Goal: Transaction & Acquisition: Purchase product/service

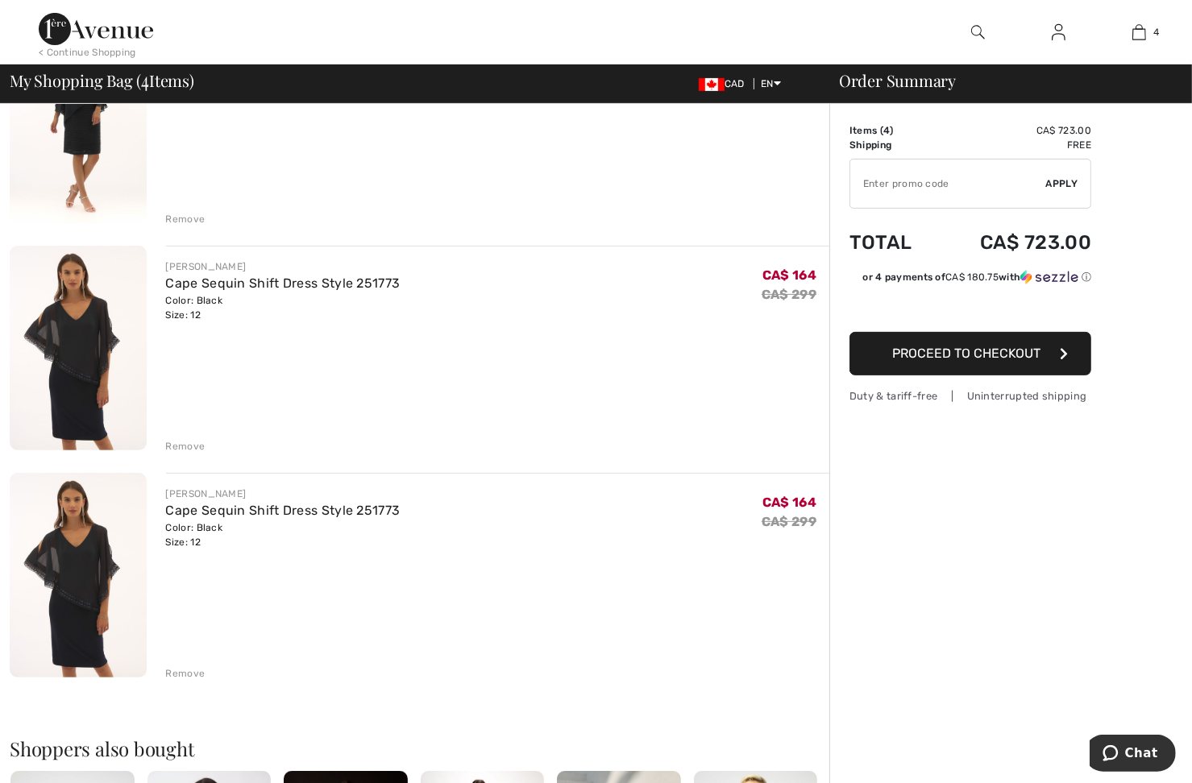
scroll to position [484, 0]
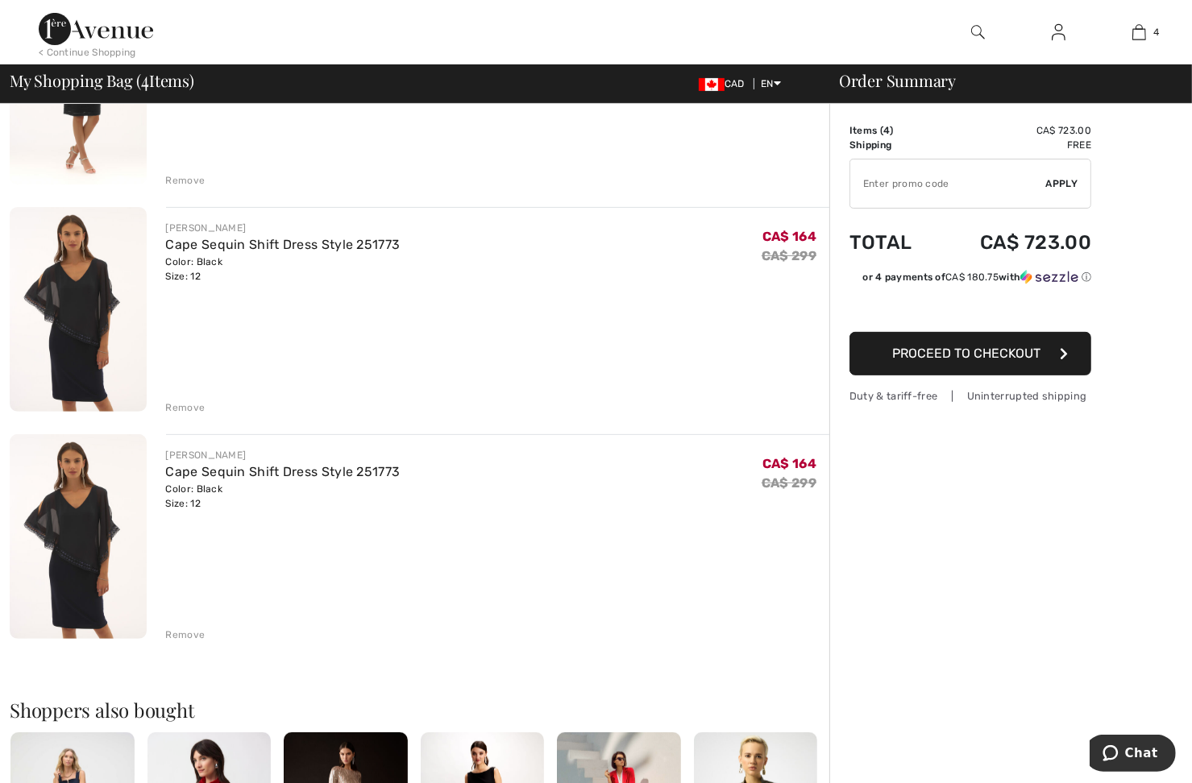
click at [190, 637] on div "Remove" at bounding box center [185, 635] width 39 height 15
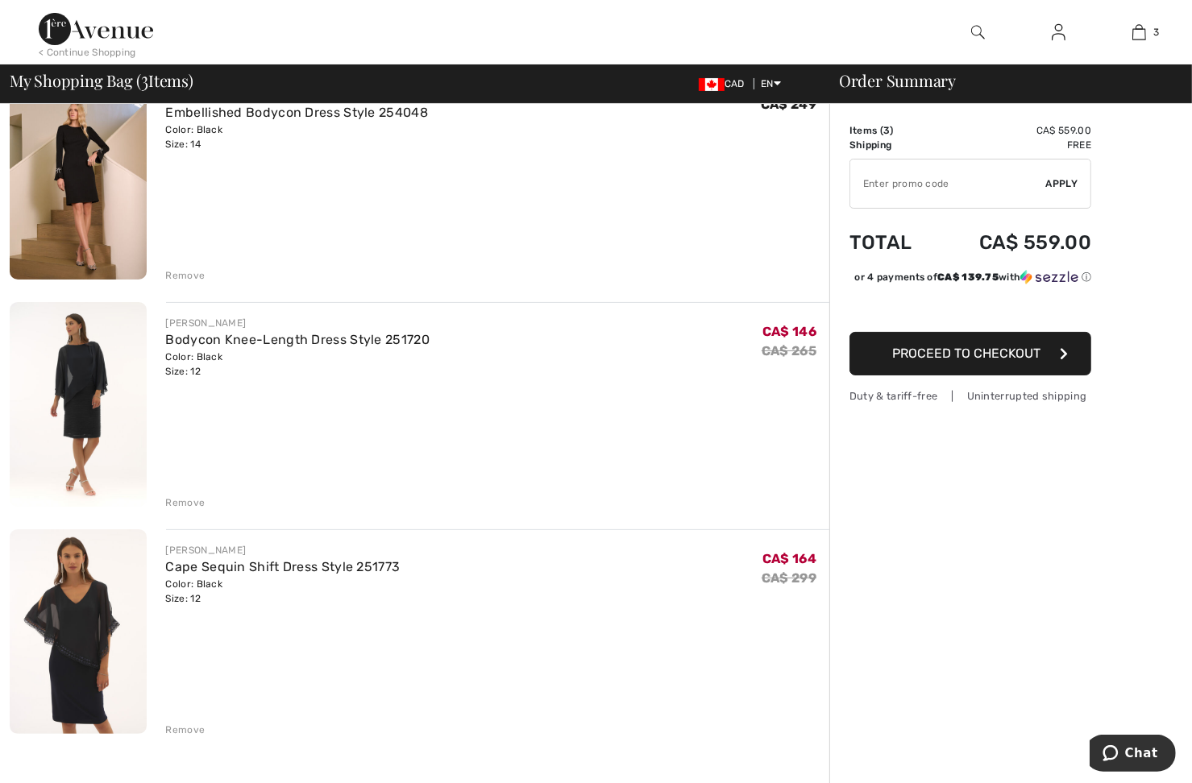
scroll to position [81, 0]
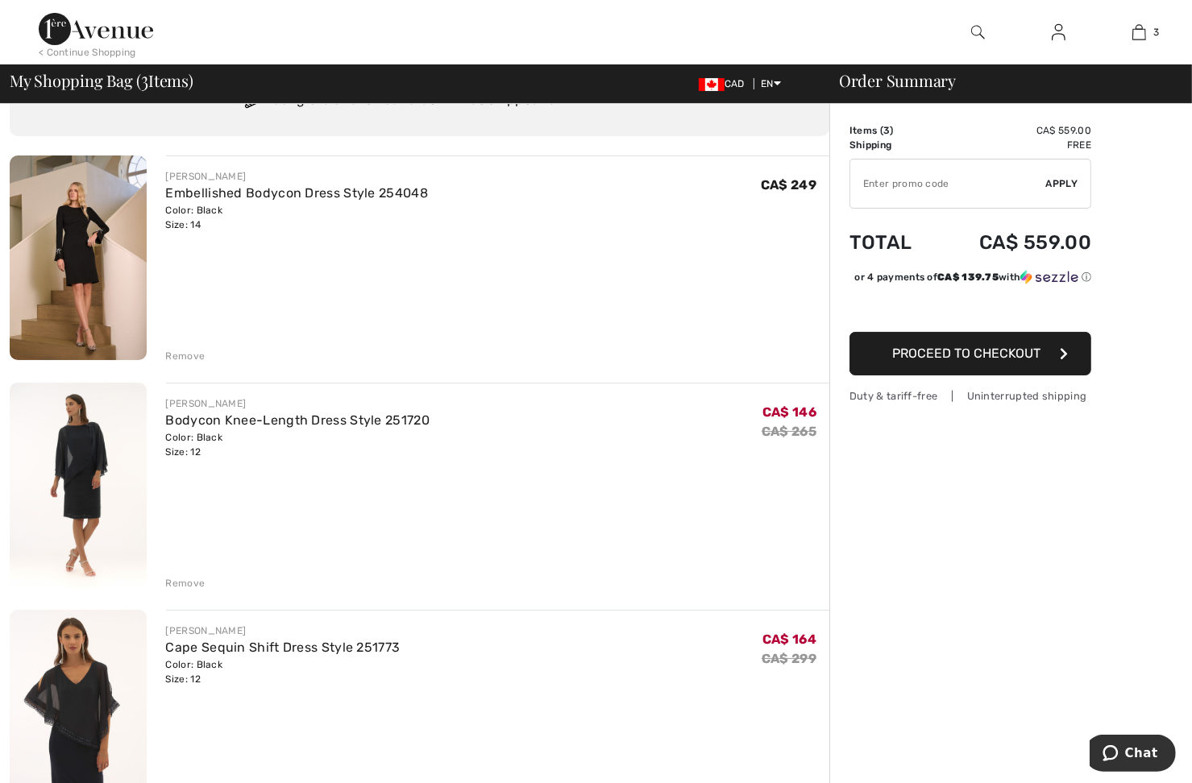
click at [405, 536] on div "JOSEPH RIBKOFF Bodycon Knee-Length Dress Style 251720 Color: Black Size: 12 Fin…" at bounding box center [498, 487] width 664 height 208
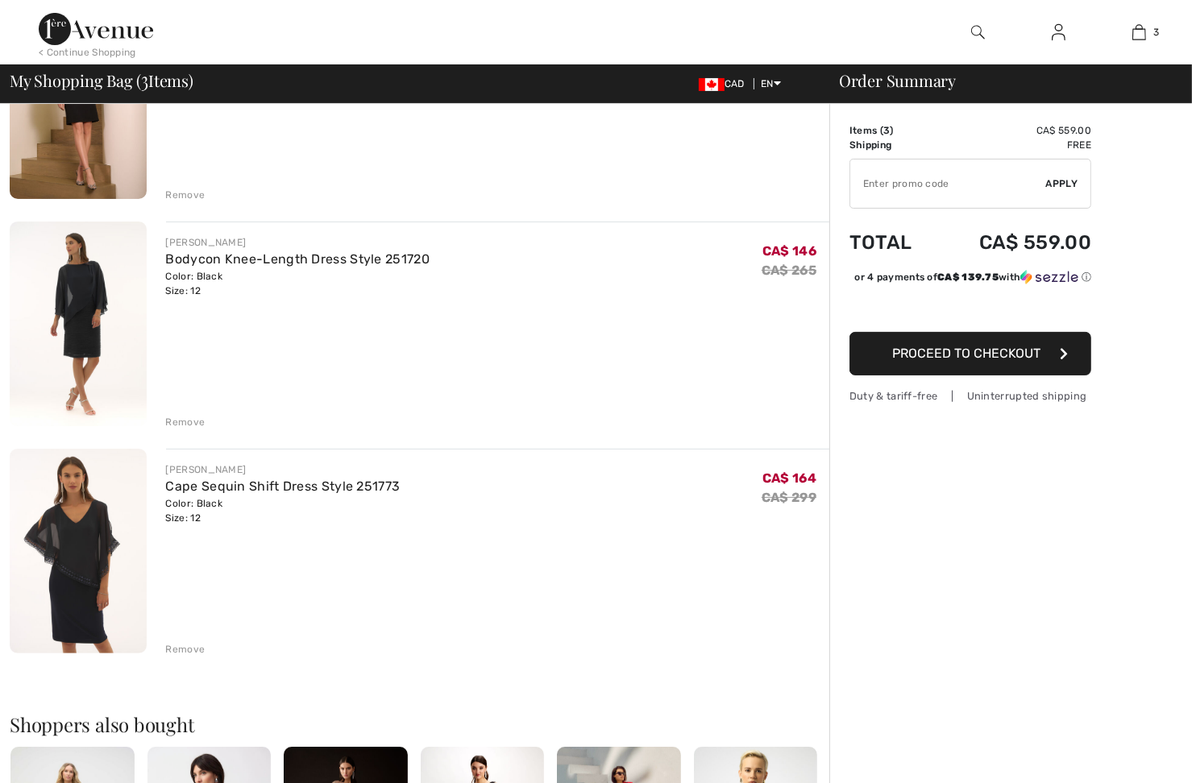
scroll to position [0, 0]
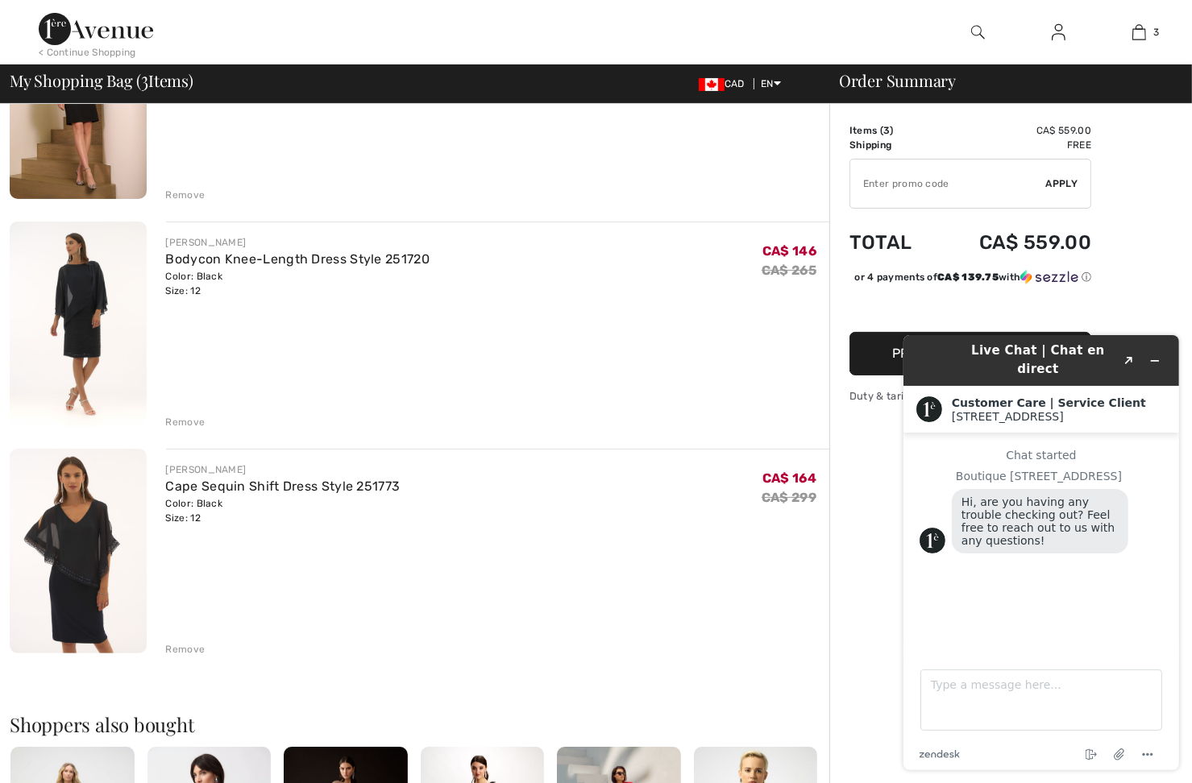
click at [84, 550] on img at bounding box center [78, 551] width 137 height 205
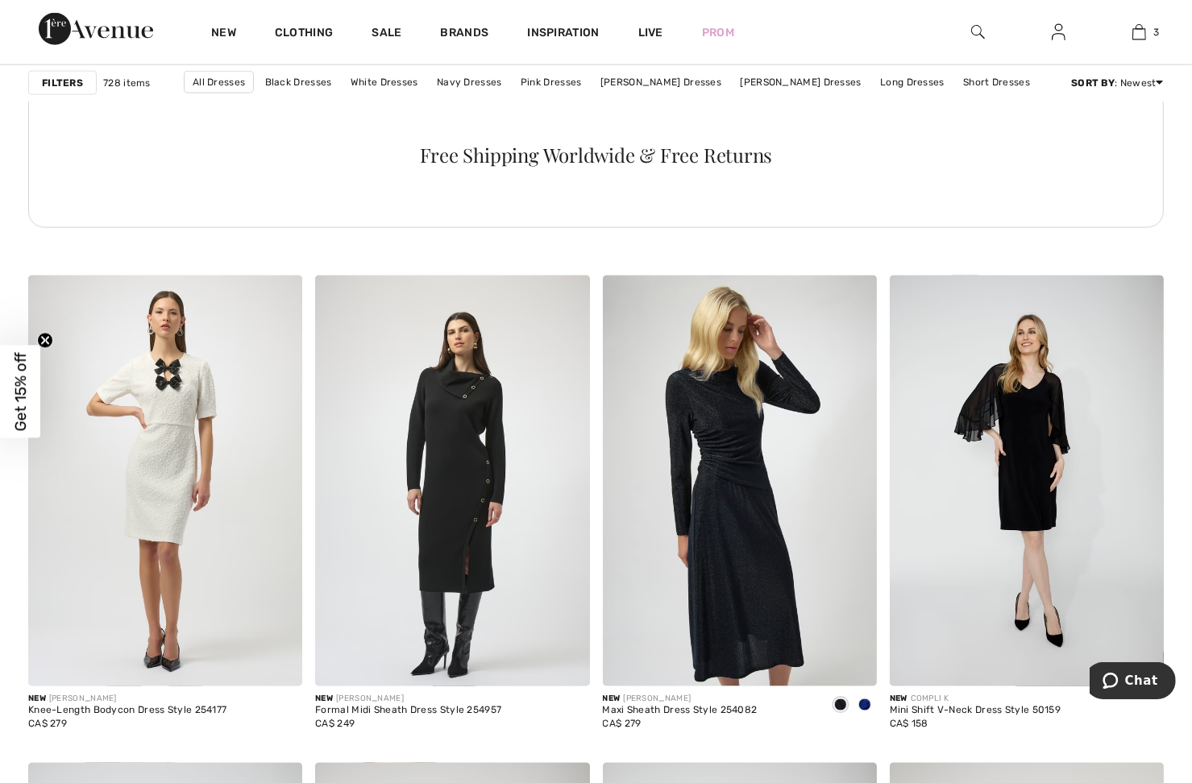
scroll to position [2176, 0]
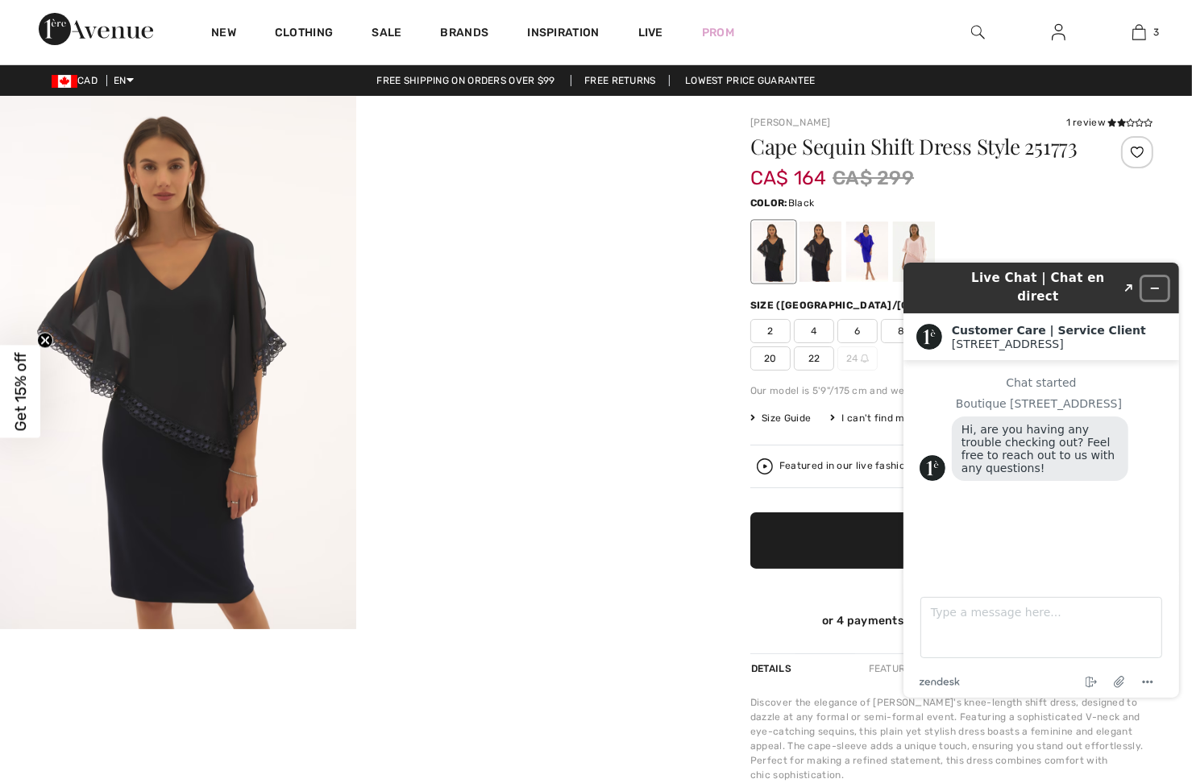
click at [1154, 282] on icon "Minimize widget" at bounding box center [1154, 287] width 11 height 11
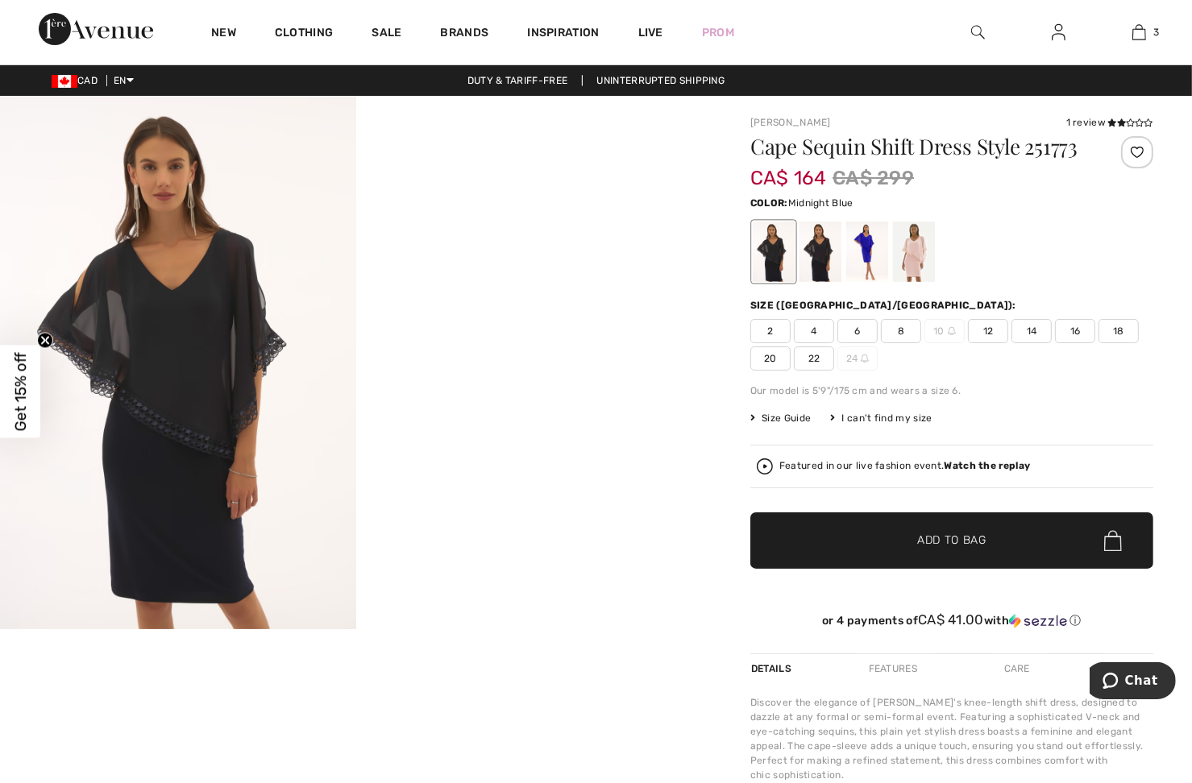
click at [833, 255] on div at bounding box center [821, 252] width 42 height 60
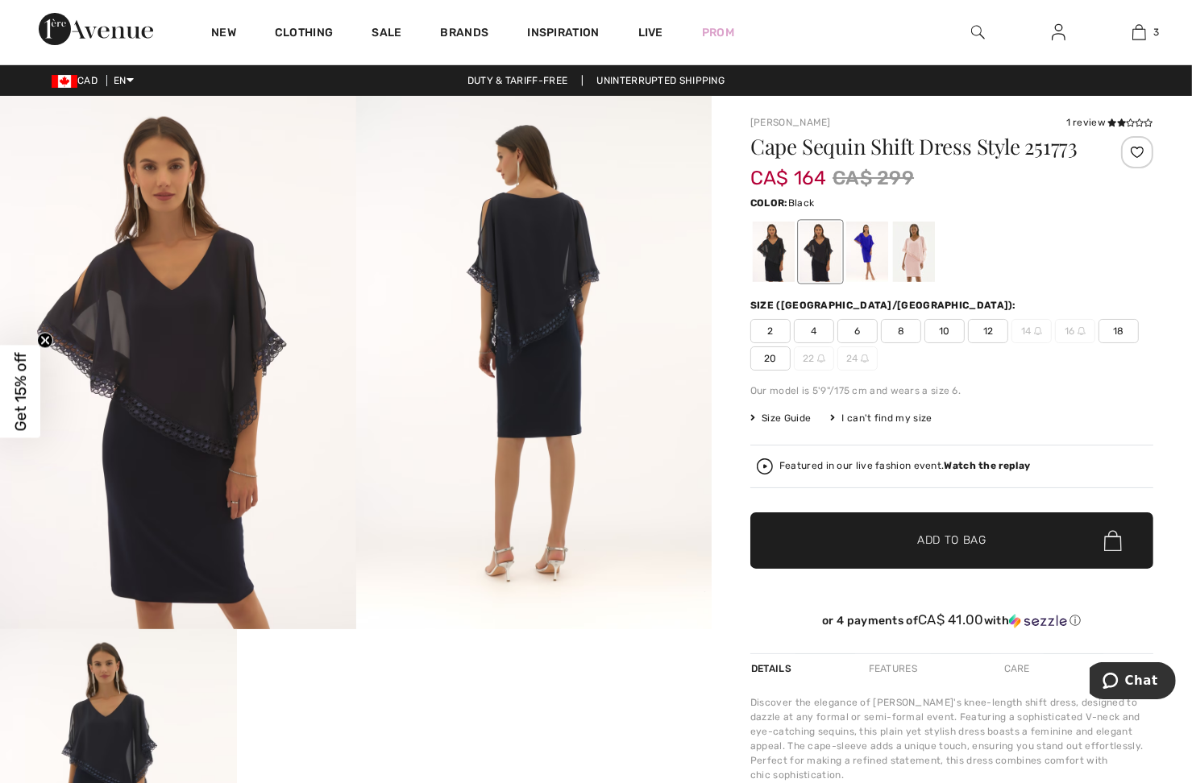
click at [767, 252] on div at bounding box center [774, 252] width 42 height 60
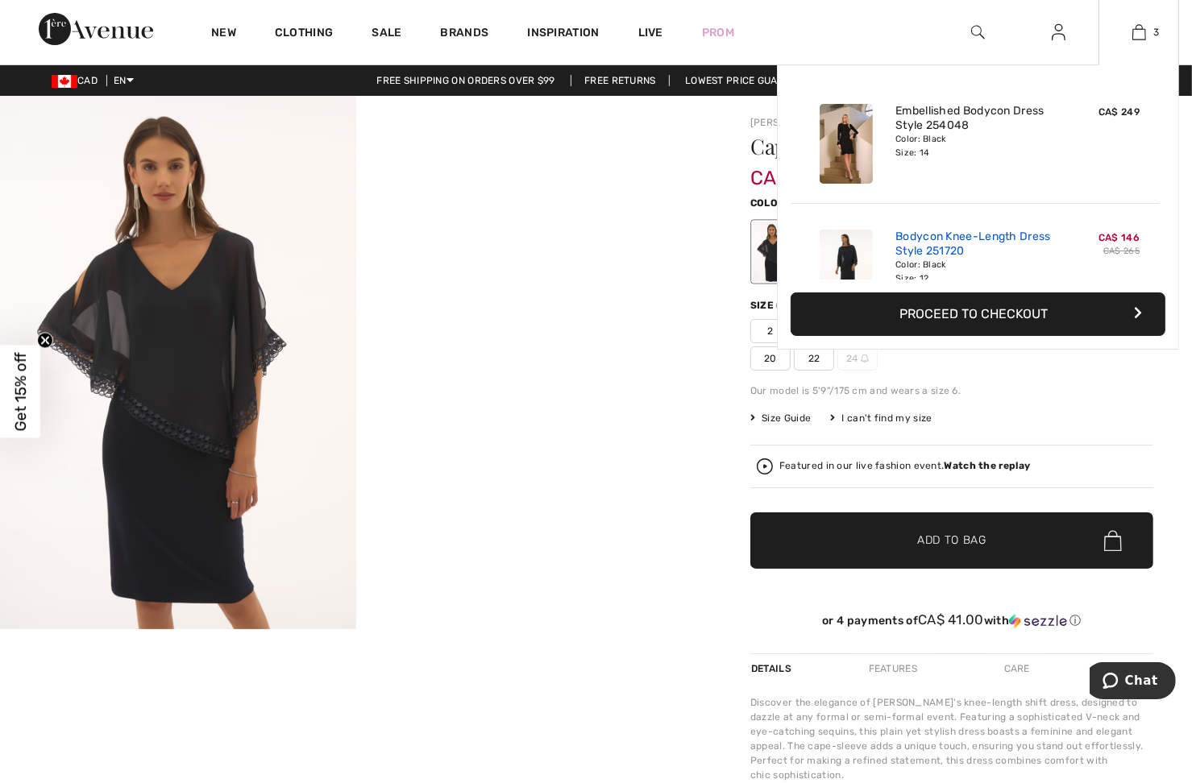
click at [937, 257] on link "Bodycon Knee-Length Dress Style 251720" at bounding box center [974, 244] width 159 height 29
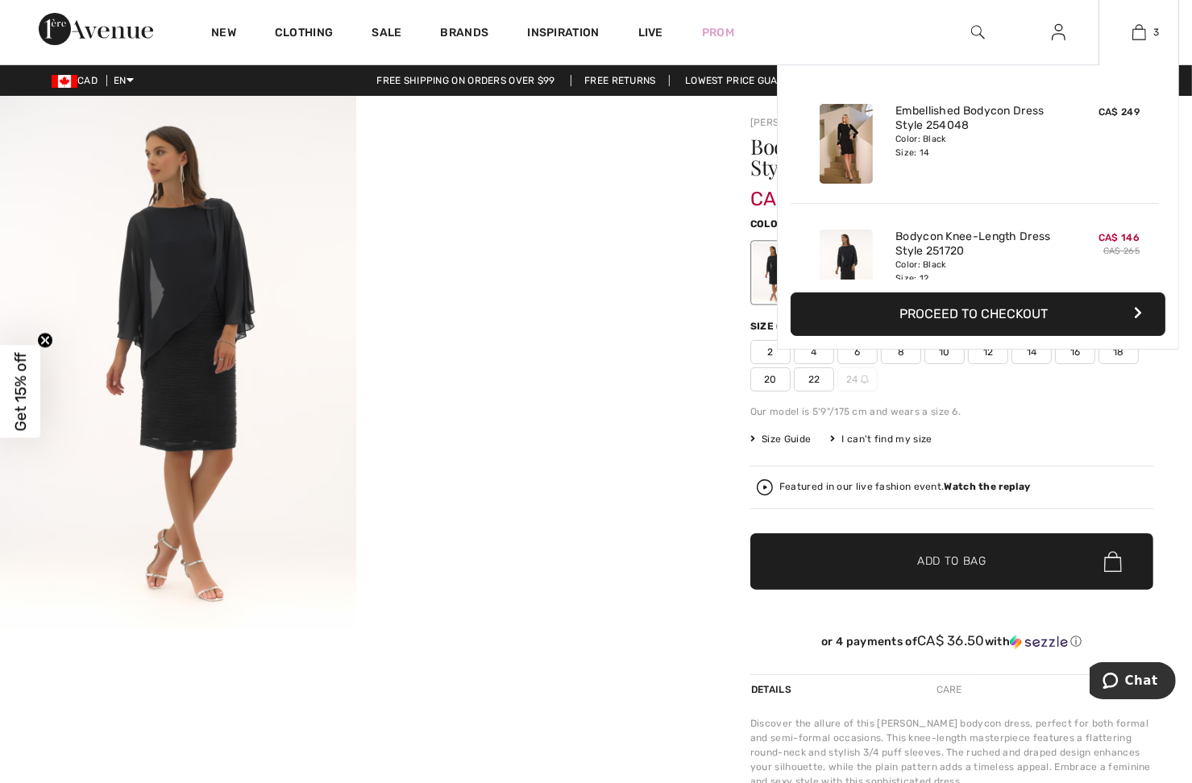
click at [974, 310] on button "Proceed to Checkout" at bounding box center [978, 315] width 375 height 44
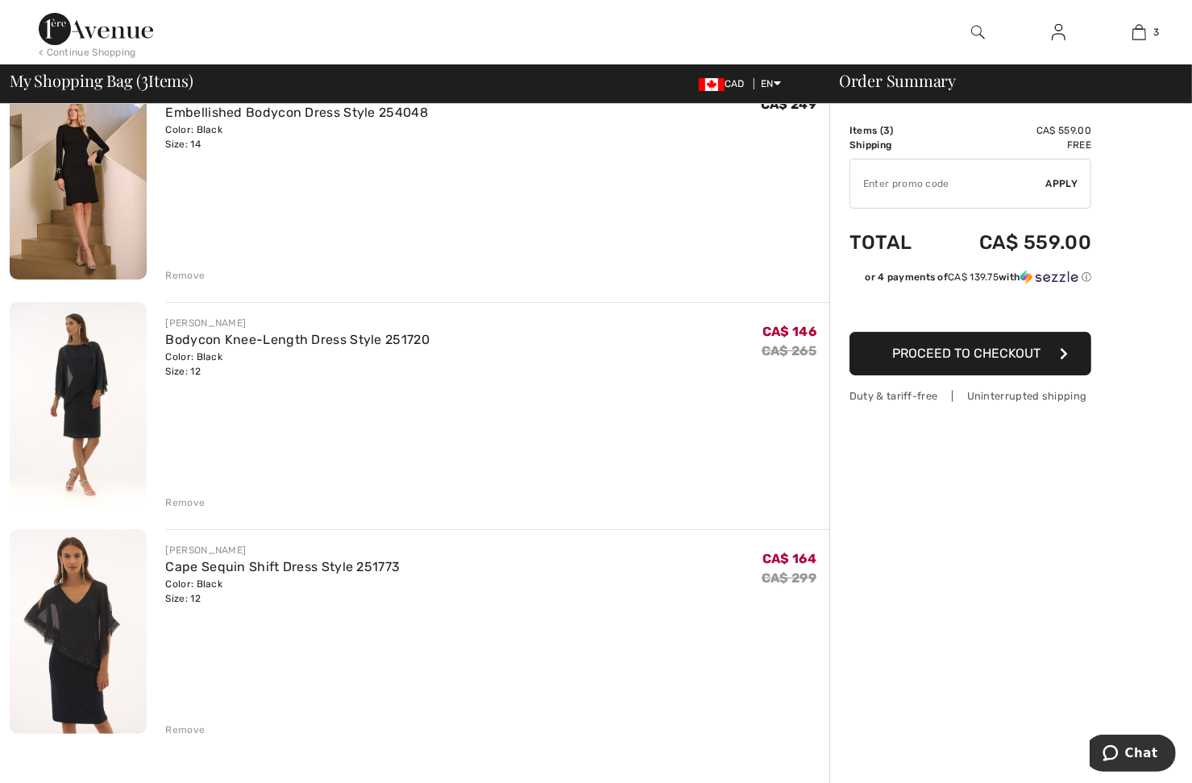
scroll to position [242, 0]
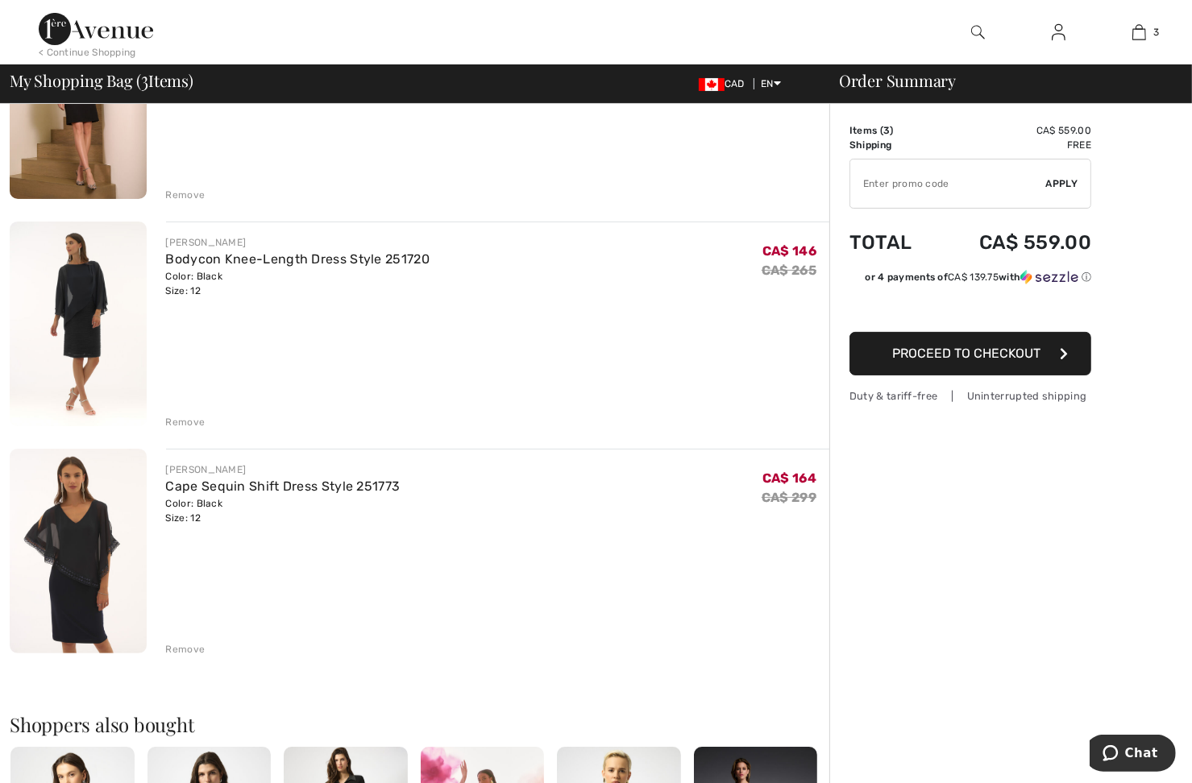
click at [309, 555] on div "JOSEPH RIBKOFF Cape Sequin Shift Dress Style 251773 Color: Black Size: 12 Final…" at bounding box center [498, 553] width 664 height 208
click at [322, 483] on link "Cape Sequin Shift Dress Style 251773" at bounding box center [283, 486] width 235 height 15
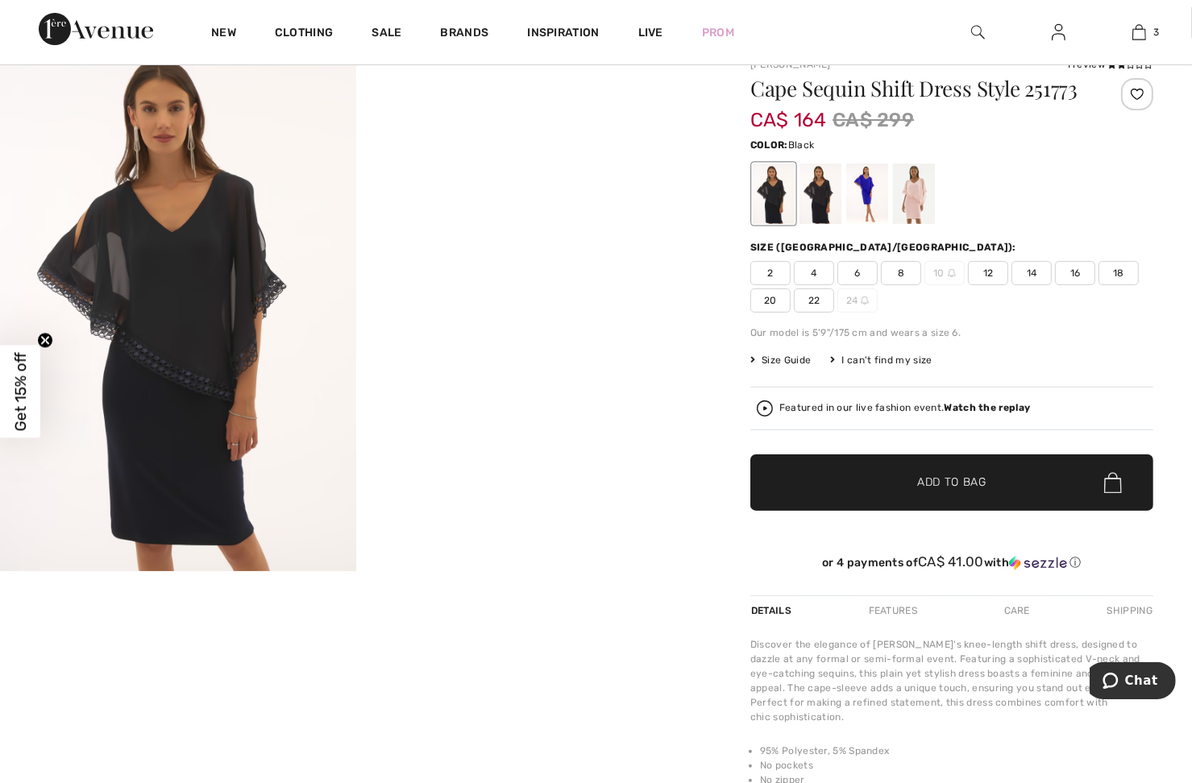
scroll to position [81, 0]
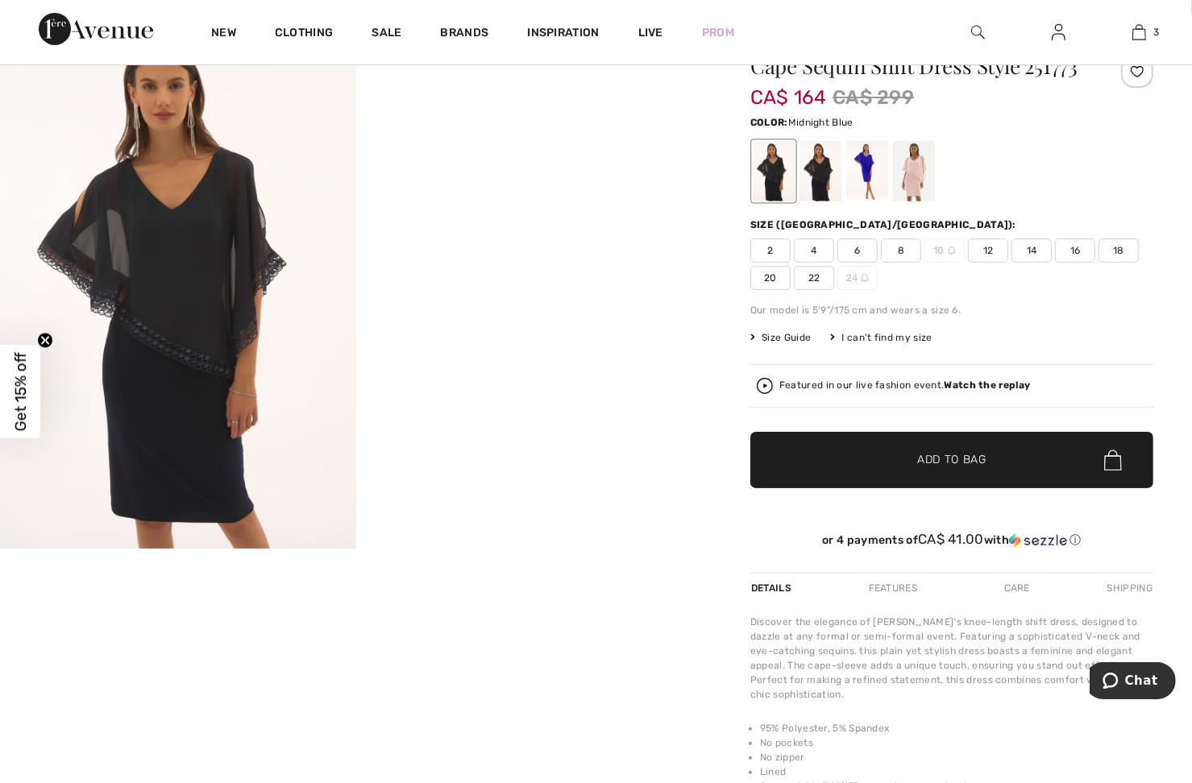
click at [820, 160] on div at bounding box center [821, 171] width 42 height 60
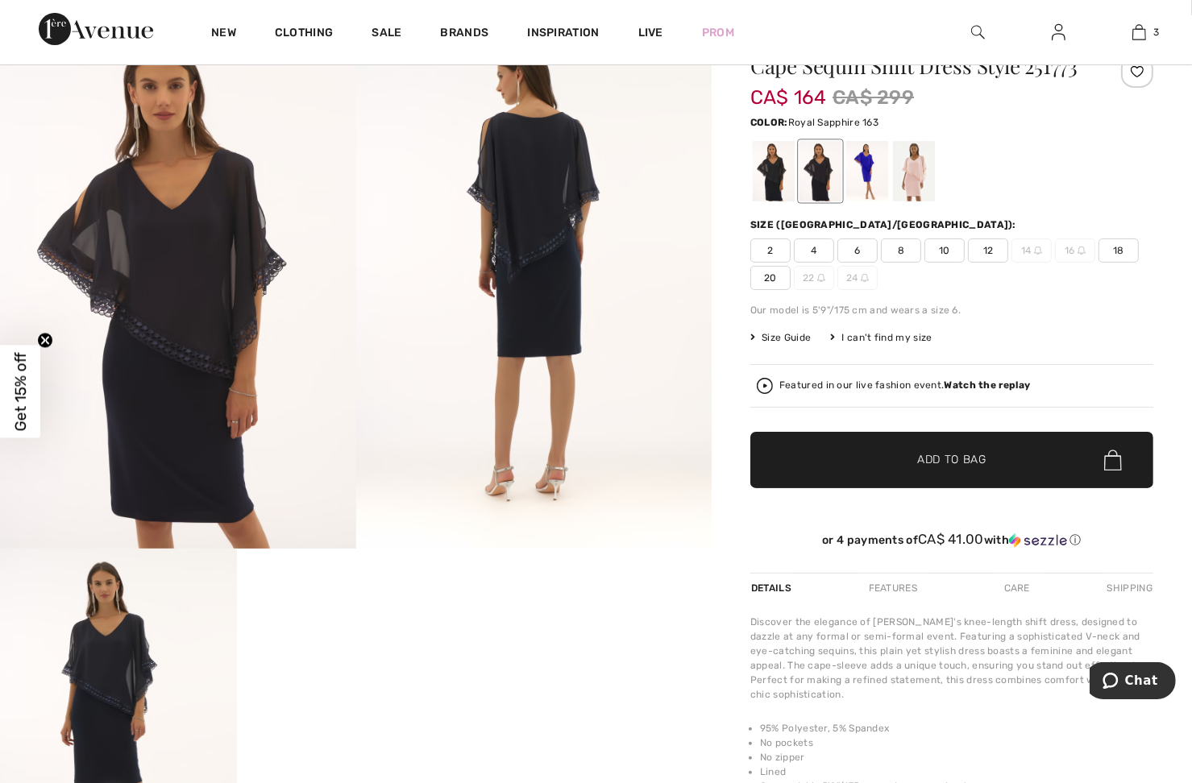
click at [874, 178] on div at bounding box center [867, 171] width 42 height 60
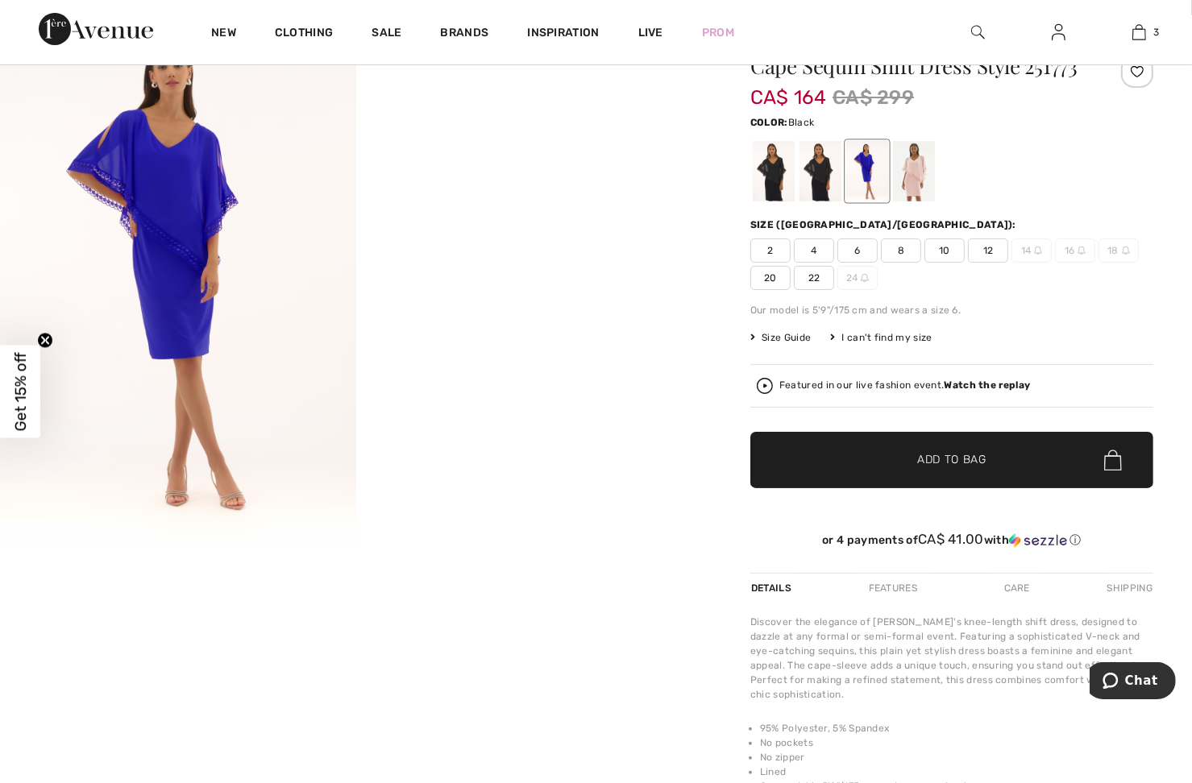
click at [768, 188] on div at bounding box center [774, 171] width 42 height 60
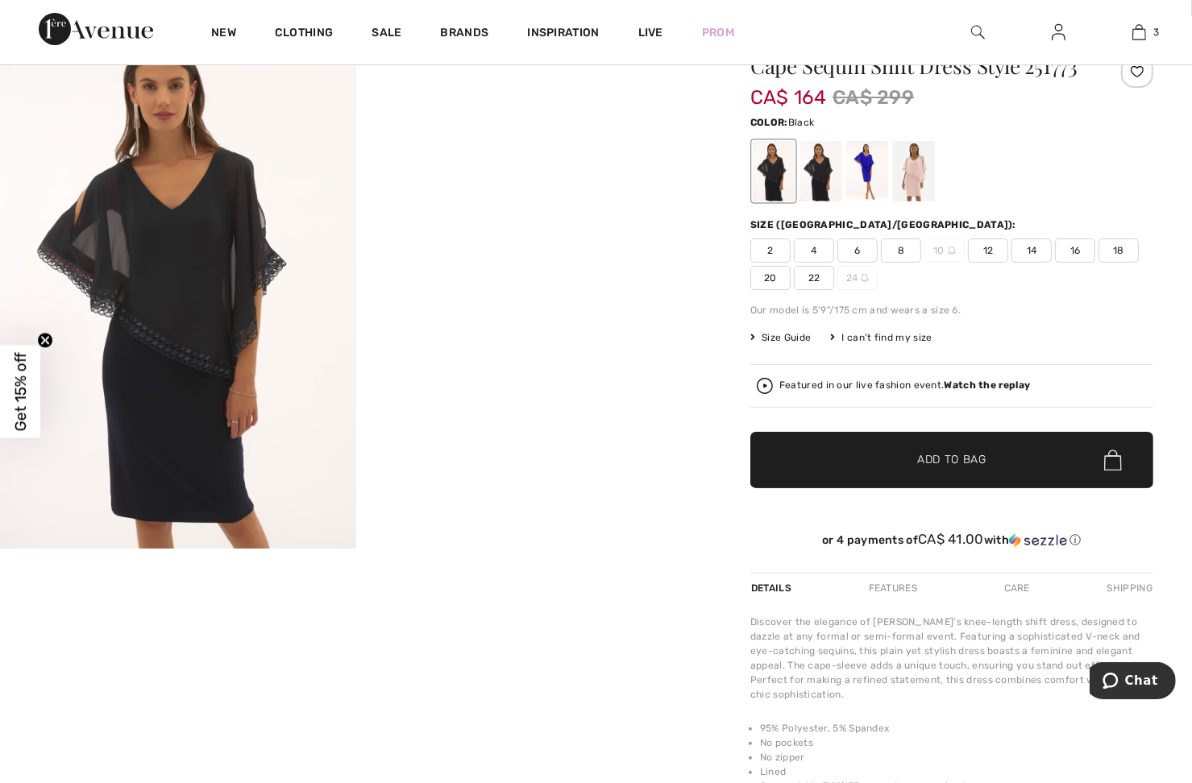
click at [987, 251] on span "12" at bounding box center [988, 251] width 40 height 24
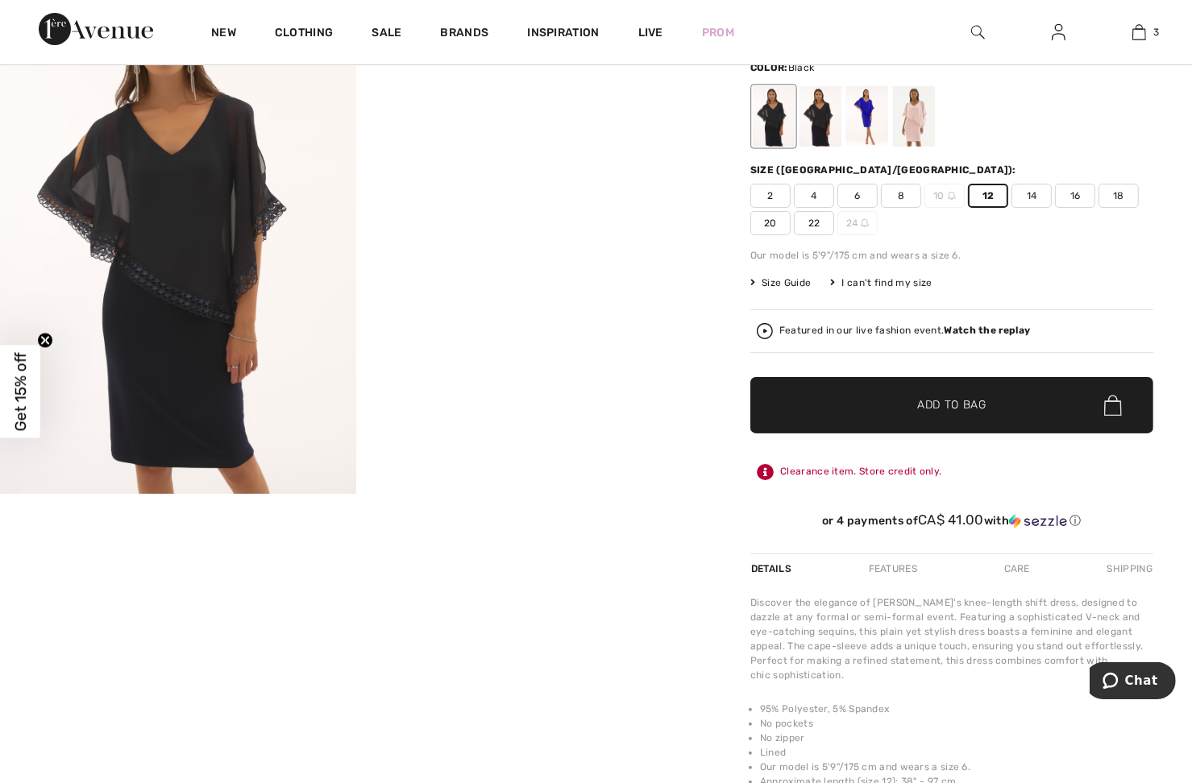
scroll to position [0, 0]
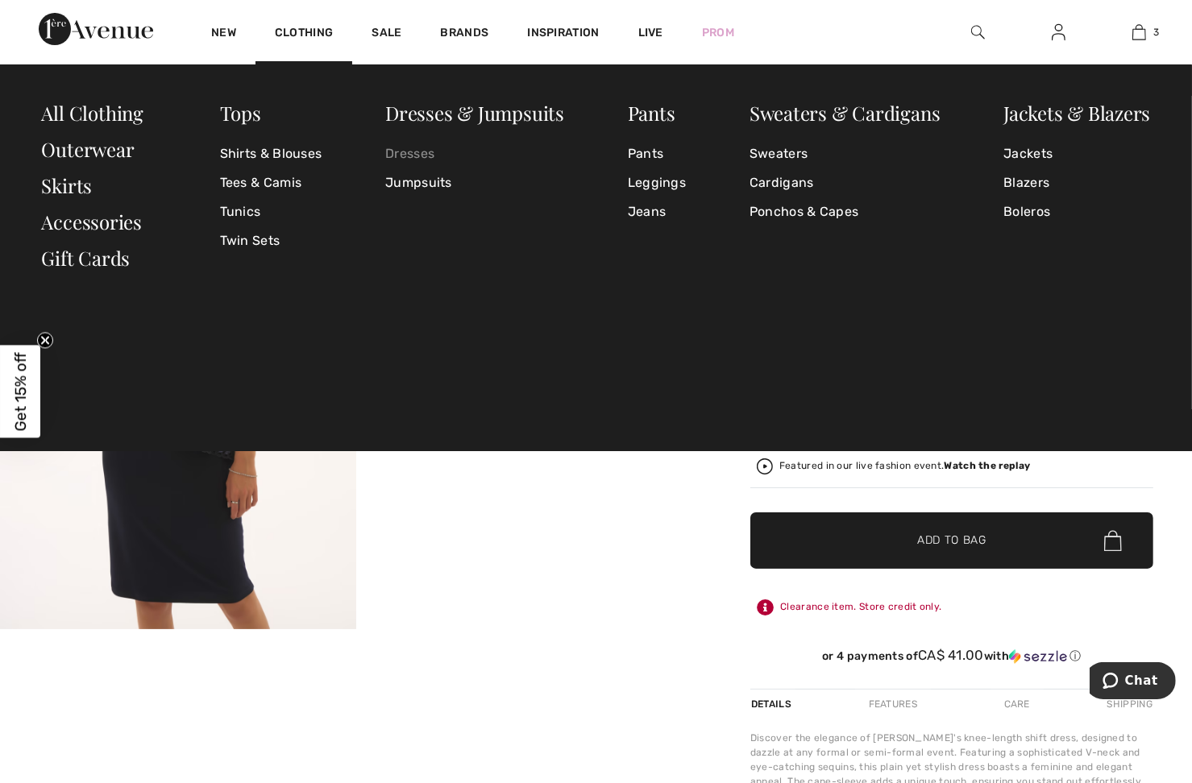
click at [396, 150] on link "Dresses" at bounding box center [474, 153] width 179 height 29
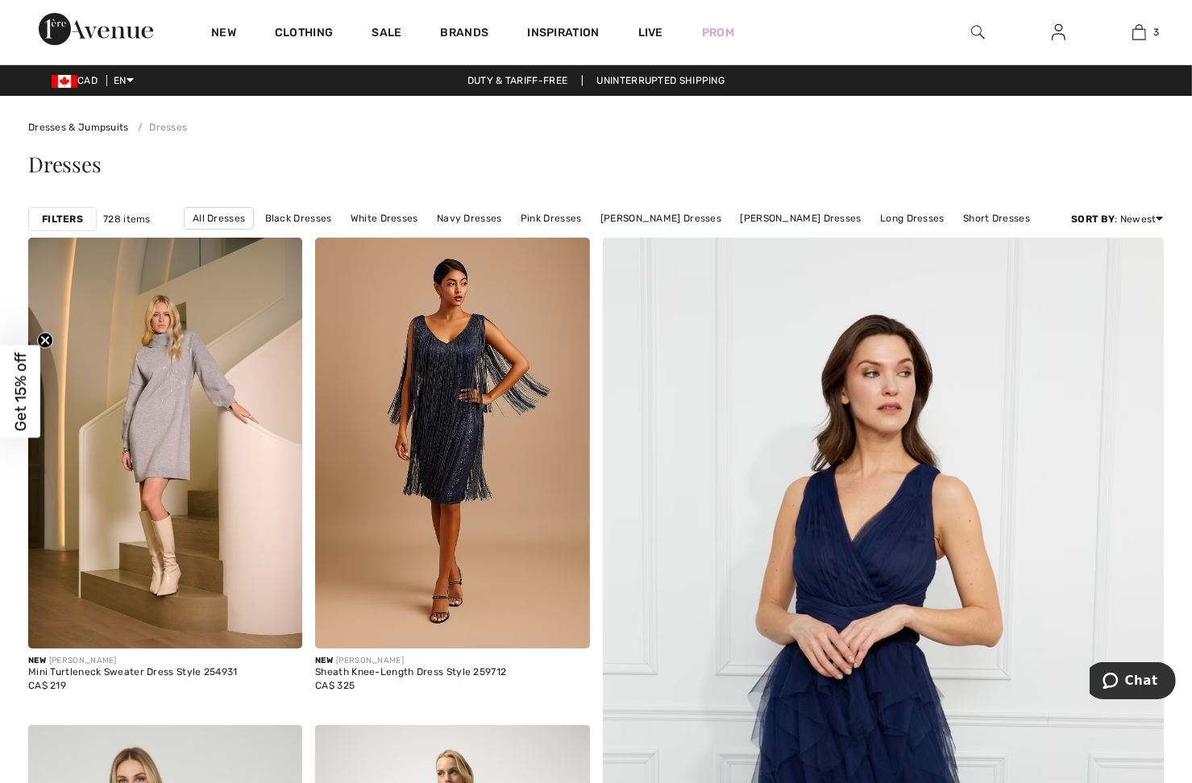
click at [69, 218] on strong "Filters" at bounding box center [62, 219] width 41 height 15
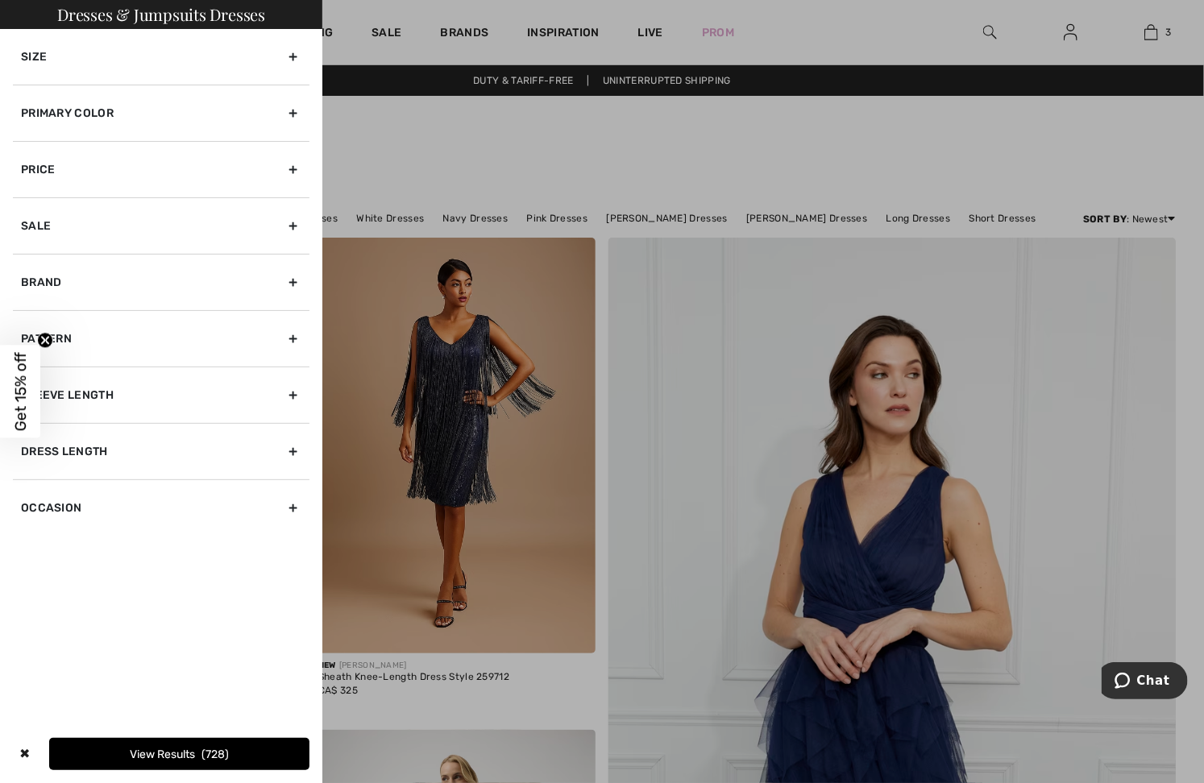
click at [60, 110] on div "Primary Color" at bounding box center [161, 113] width 297 height 56
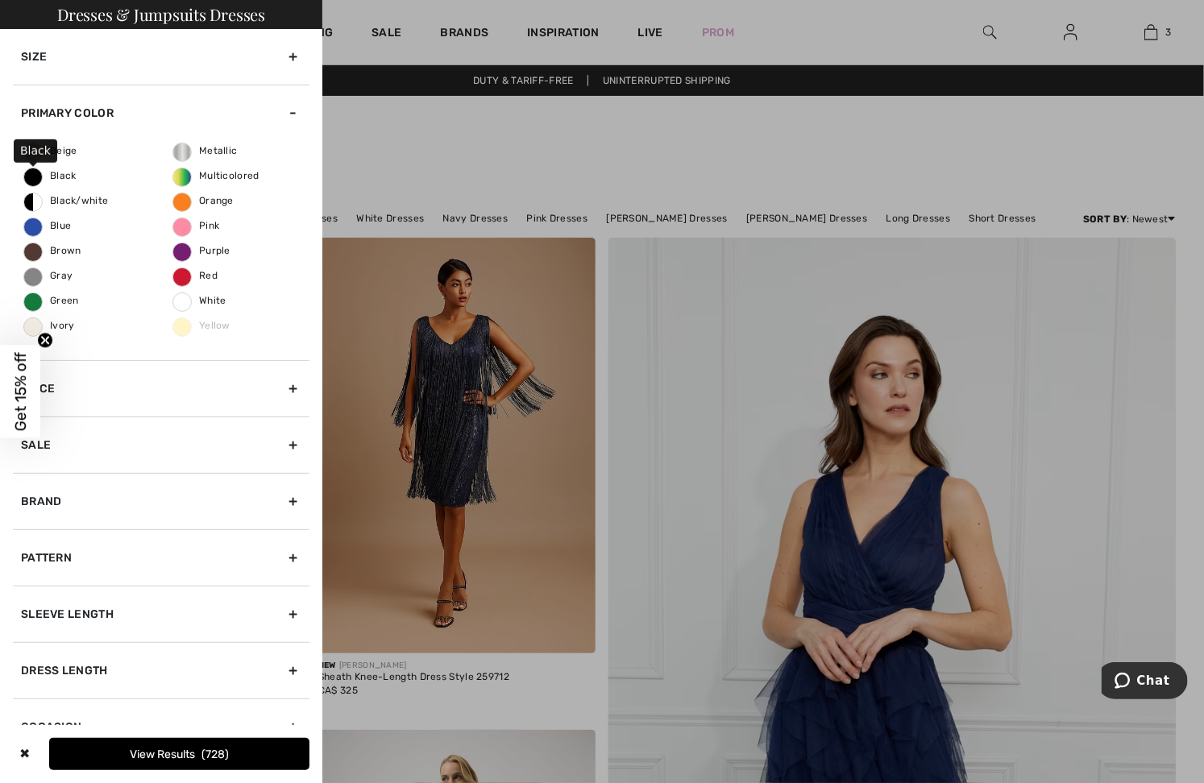
click at [37, 177] on span "Black" at bounding box center [50, 175] width 52 height 11
click at [0, 0] on input "Black" at bounding box center [0, 0] width 0 height 0
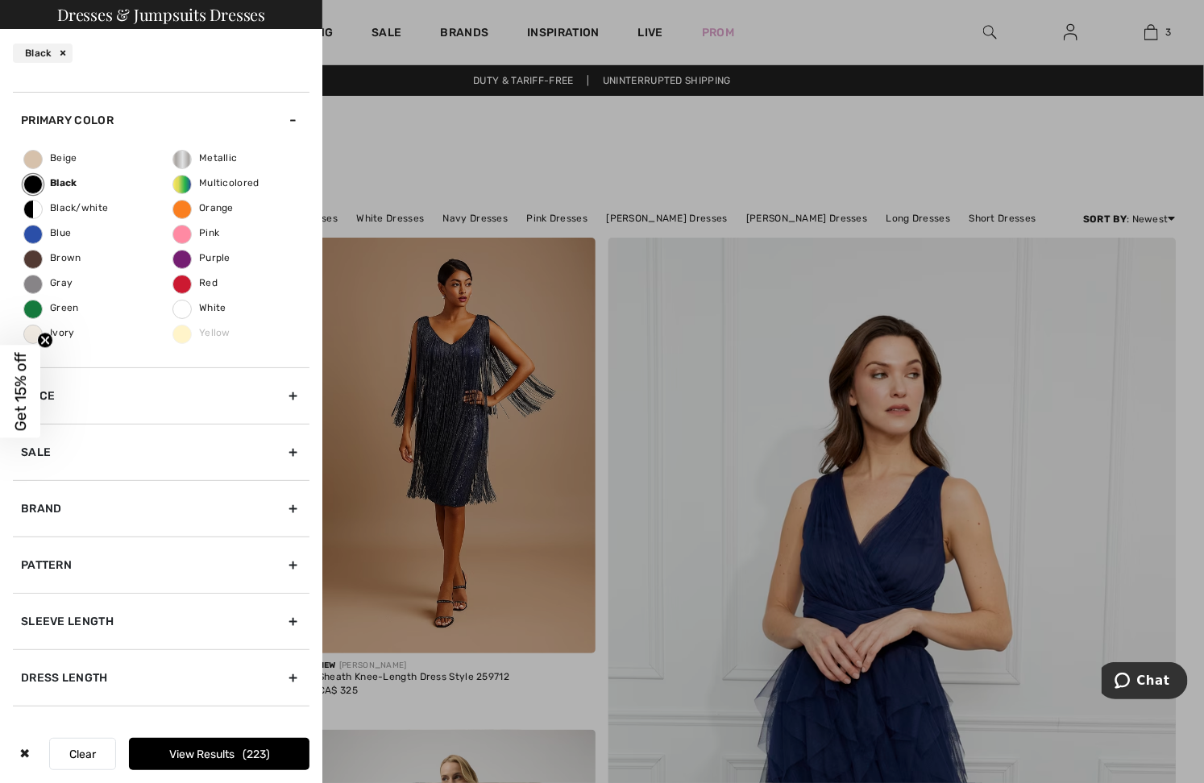
scroll to position [77, 0]
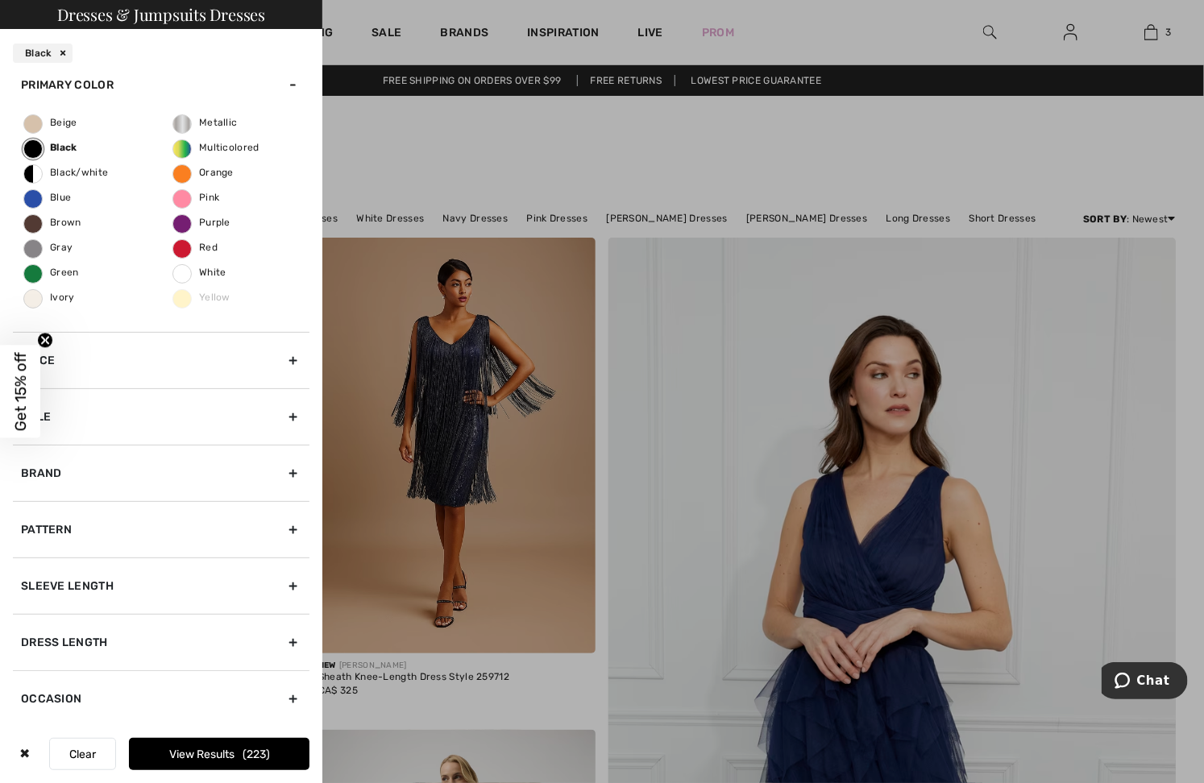
click at [87, 638] on div "Dress Length" at bounding box center [161, 642] width 297 height 56
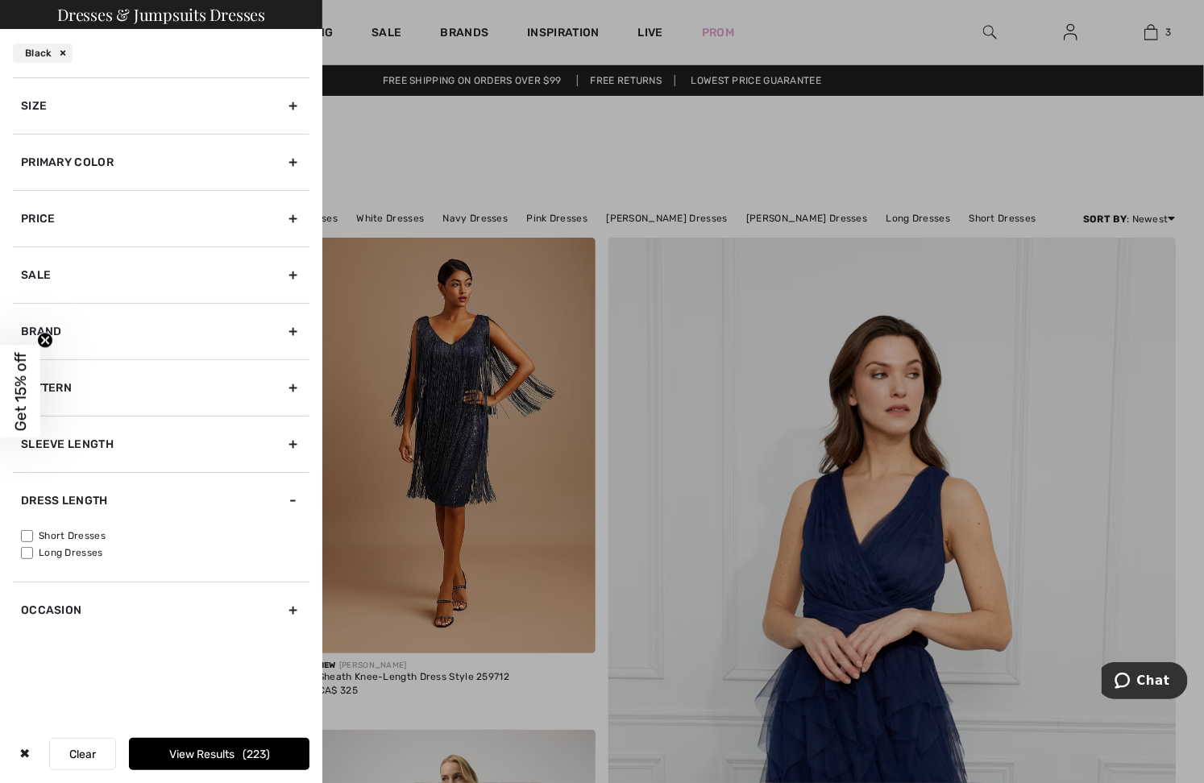
click at [62, 553] on label "Long Dresses" at bounding box center [165, 553] width 289 height 15
click at [33, 553] on input"] "Long Dresses" at bounding box center [27, 553] width 12 height 12
drag, startPoint x: 39, startPoint y: 548, endPoint x: 54, endPoint y: 463, distance: 86.7
click at [39, 546] on label "Long Dresses" at bounding box center [165, 553] width 289 height 15
click at [33, 547] on input"] "Long Dresses" at bounding box center [27, 553] width 12 height 12
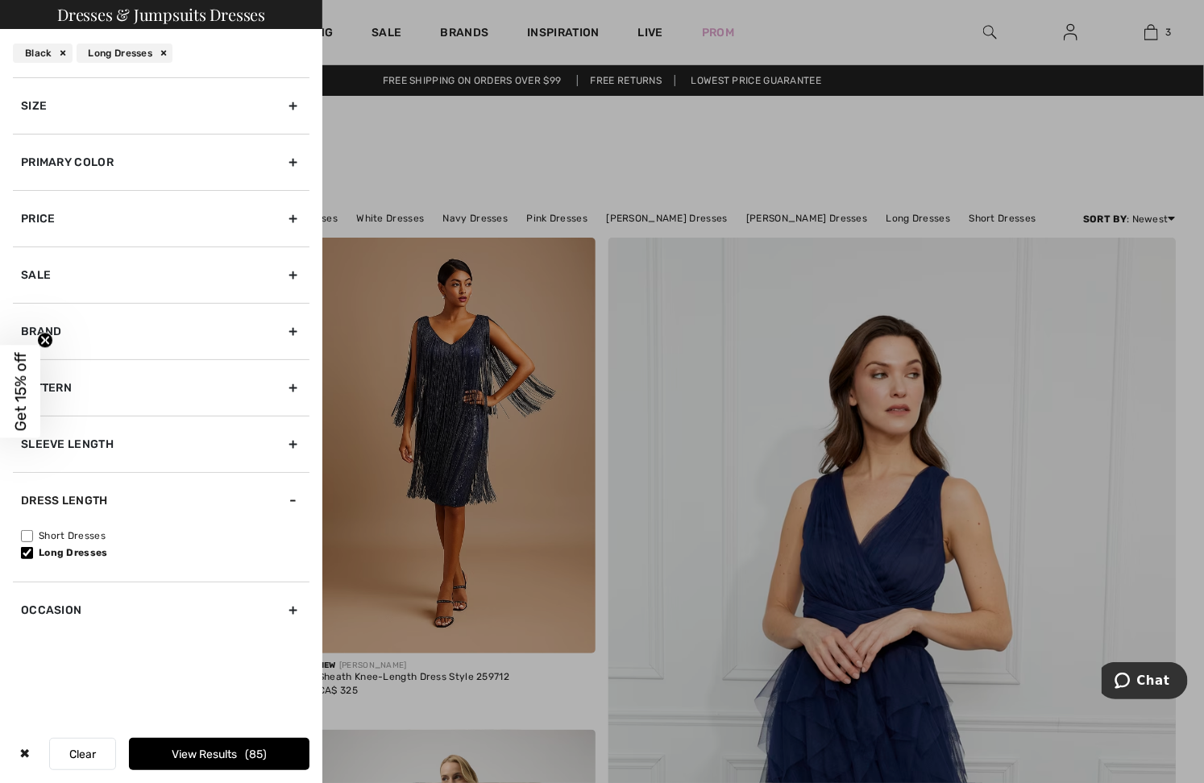
checkbox input"] "false"
click at [59, 434] on div "Sleeve length" at bounding box center [161, 444] width 297 height 56
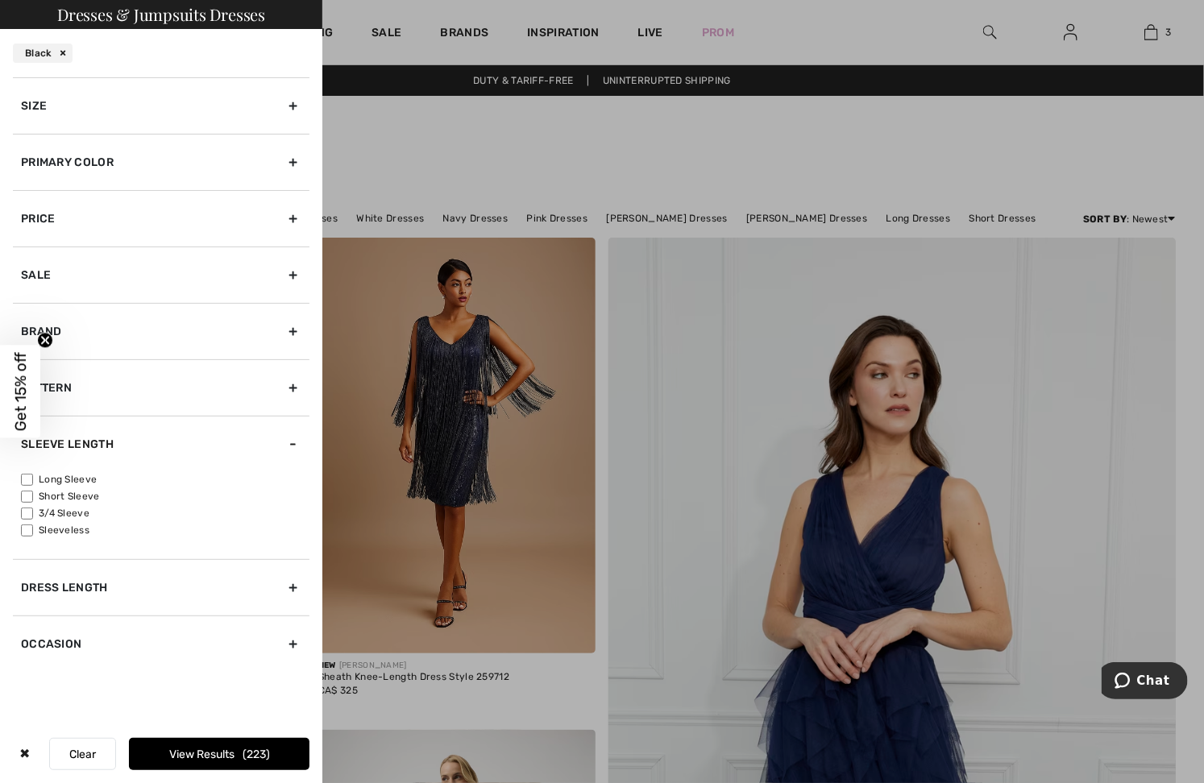
click at [63, 513] on label "3/4 Sleeve" at bounding box center [165, 513] width 289 height 15
click at [33, 513] on input"] "3/4 Sleeve" at bounding box center [27, 514] width 12 height 12
checkbox input"] "true"
click at [76, 476] on label "Long Sleeve" at bounding box center [165, 479] width 289 height 15
click at [33, 476] on input"] "Long Sleeve" at bounding box center [27, 480] width 12 height 12
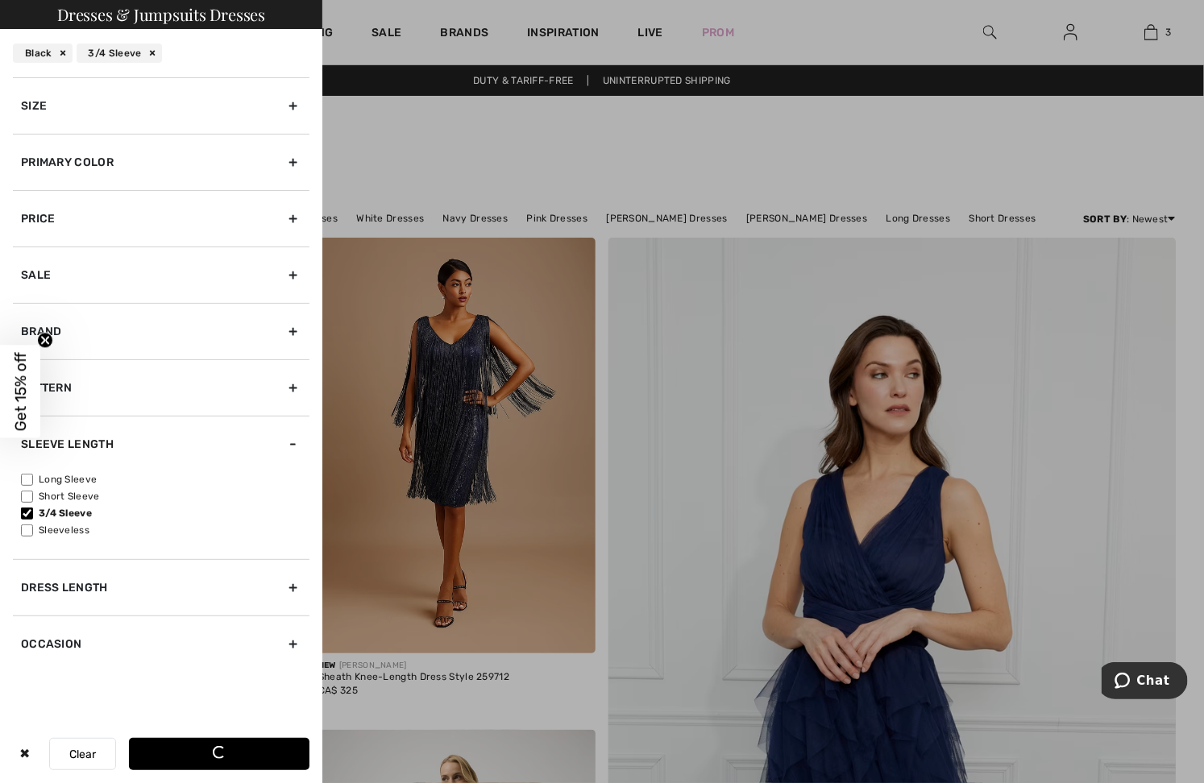
checkbox input"] "true"
click at [223, 749] on button "View Results 104" at bounding box center [219, 754] width 181 height 32
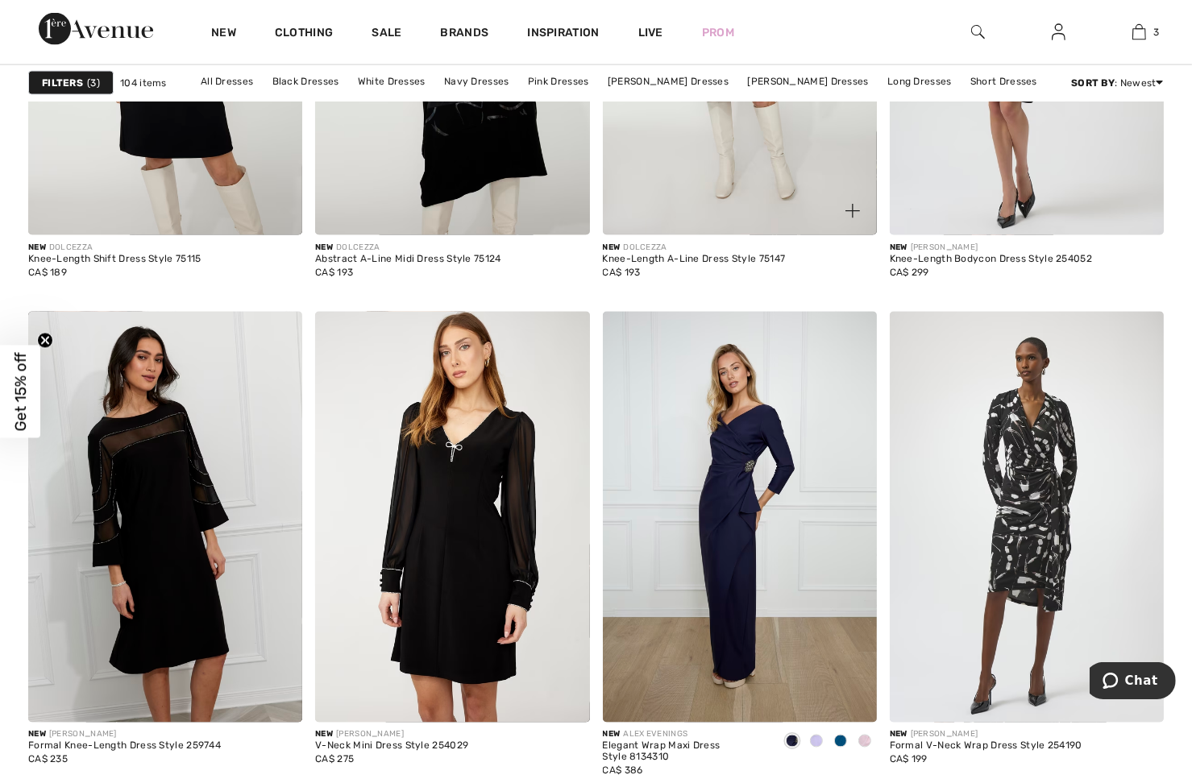
scroll to position [2579, 0]
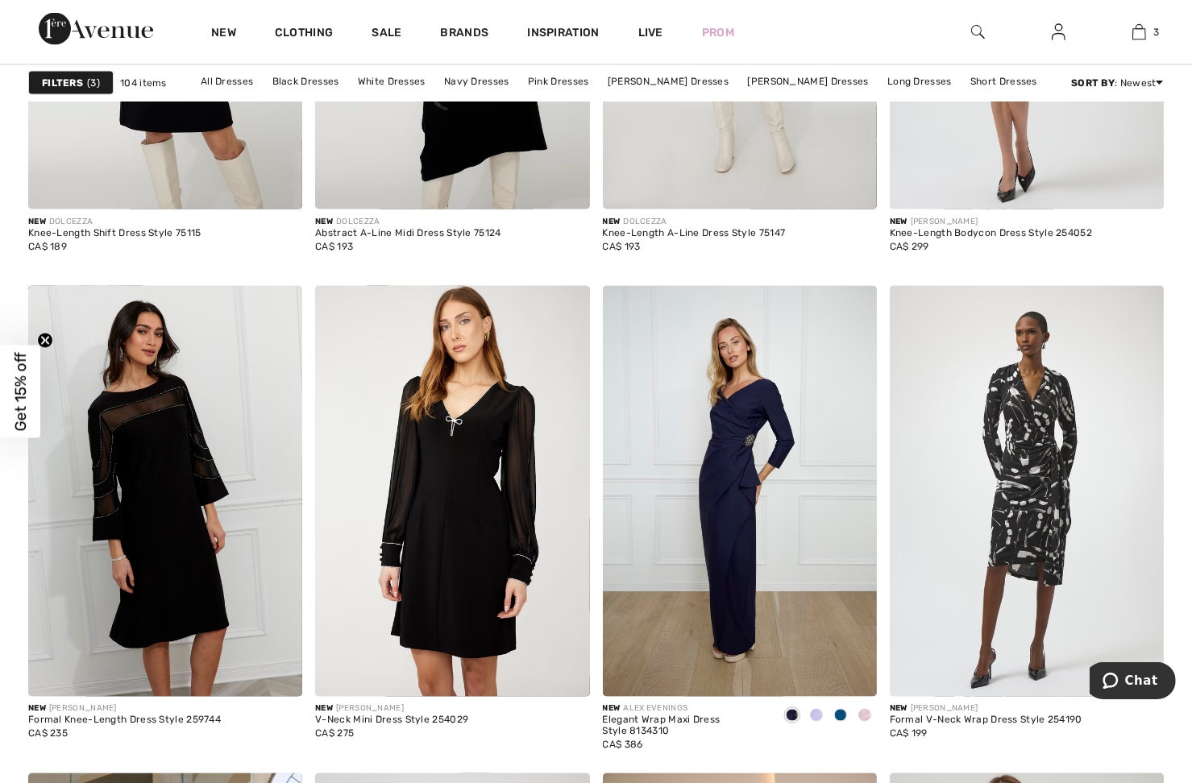
click at [98, 85] on span "3" at bounding box center [93, 83] width 13 height 15
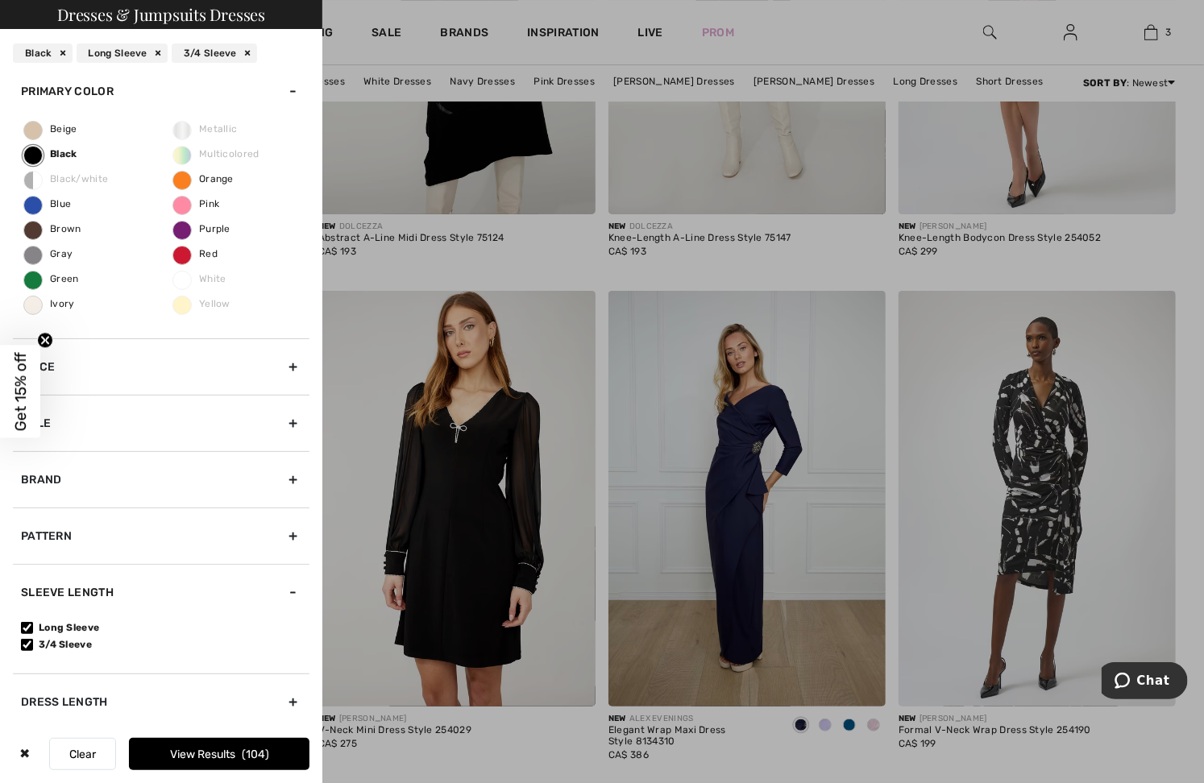
scroll to position [0, 0]
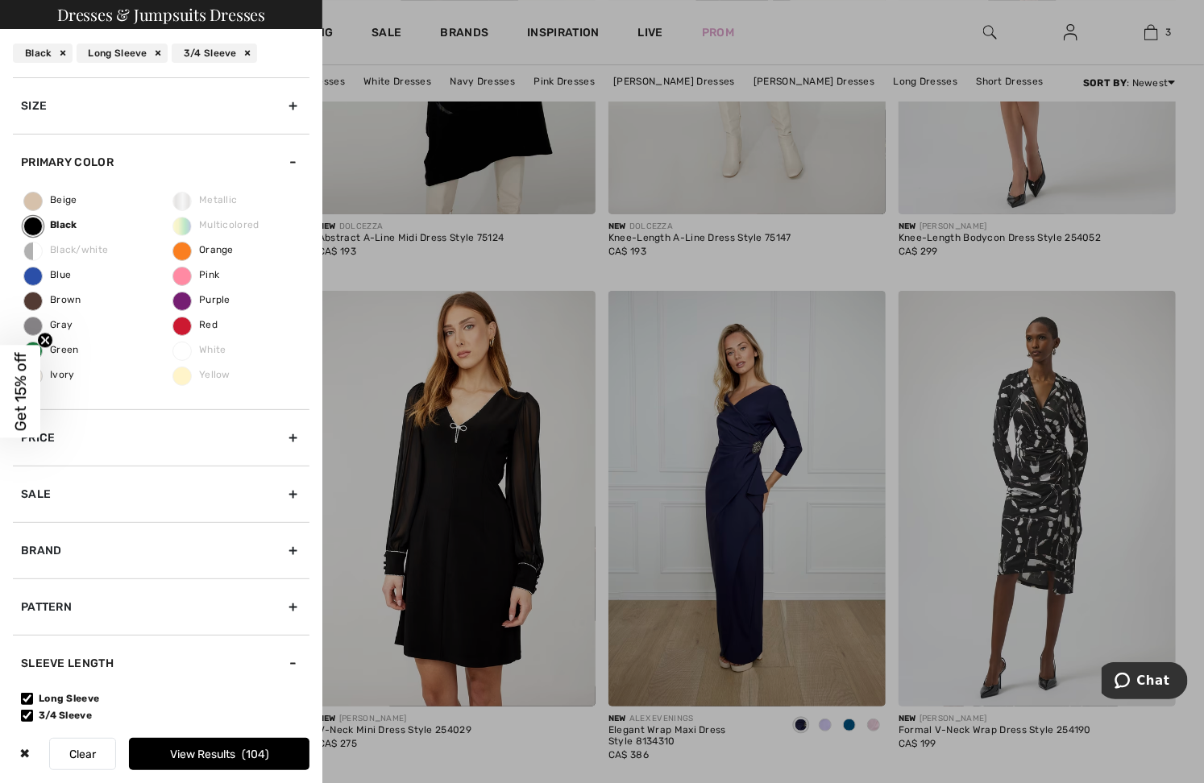
click at [372, 160] on div at bounding box center [602, 391] width 1204 height 783
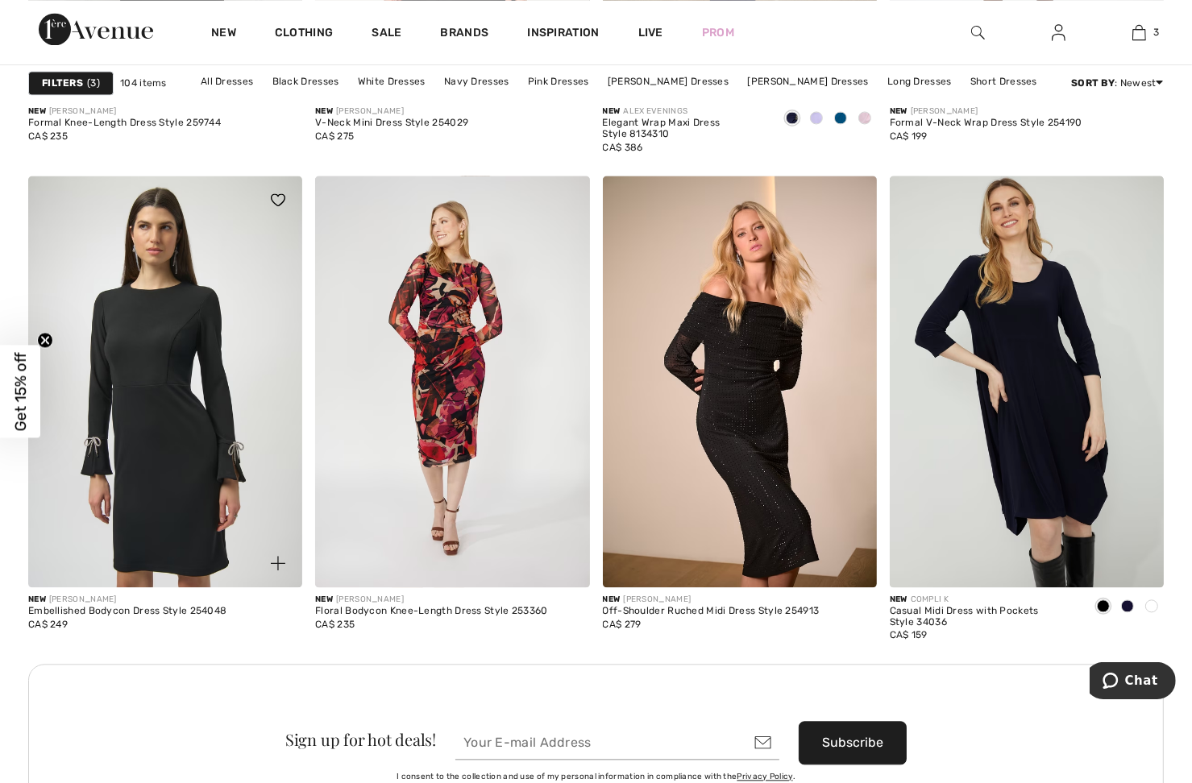
scroll to position [3143, 0]
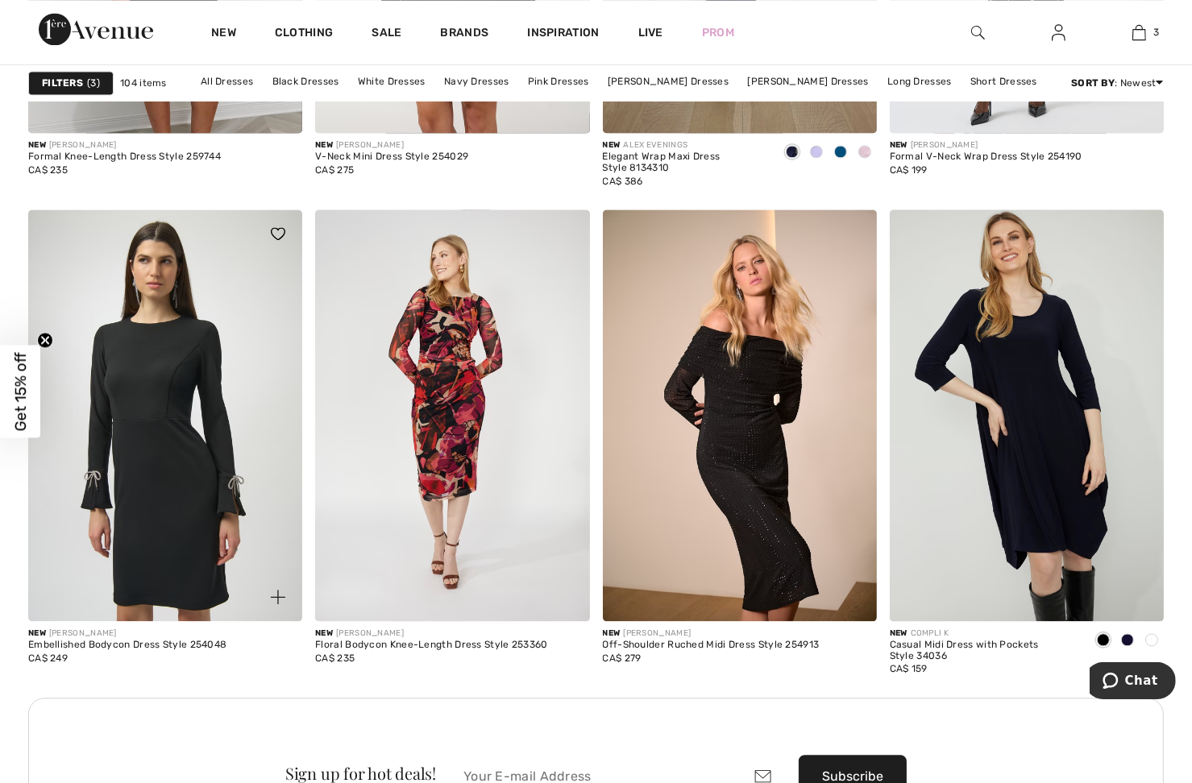
click at [200, 414] on img at bounding box center [165, 415] width 274 height 411
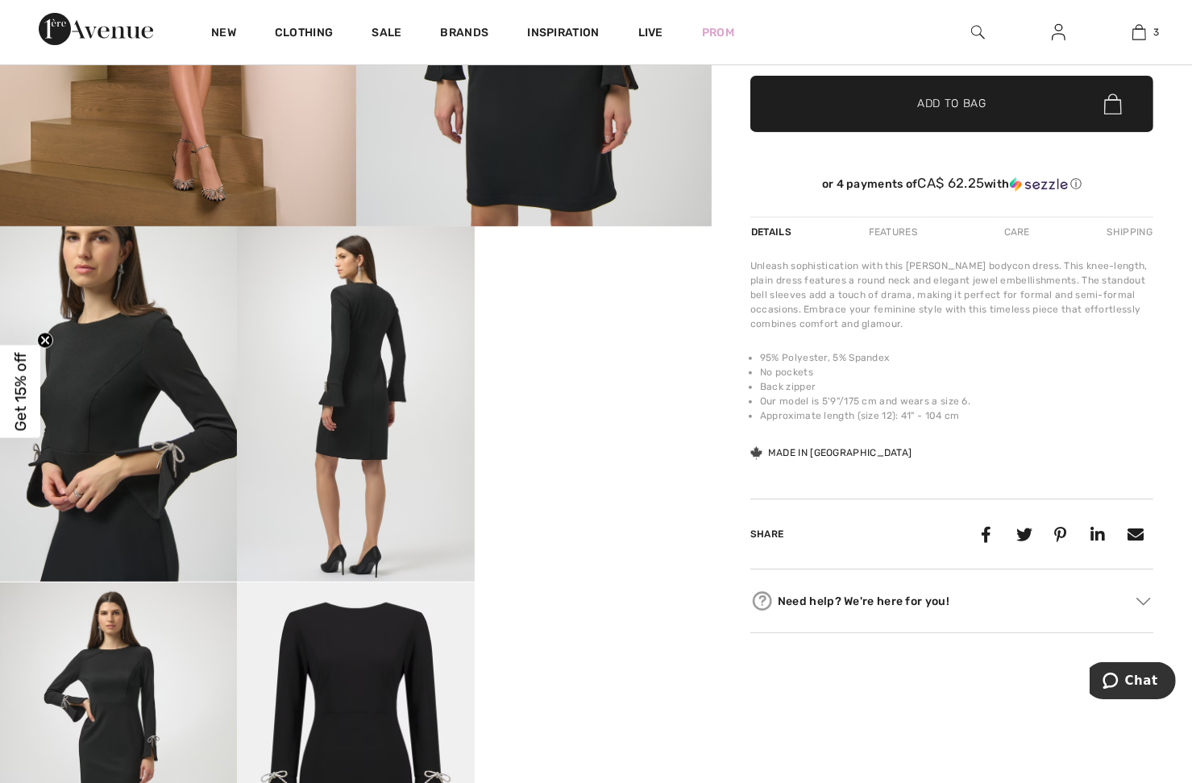
scroll to position [322, 0]
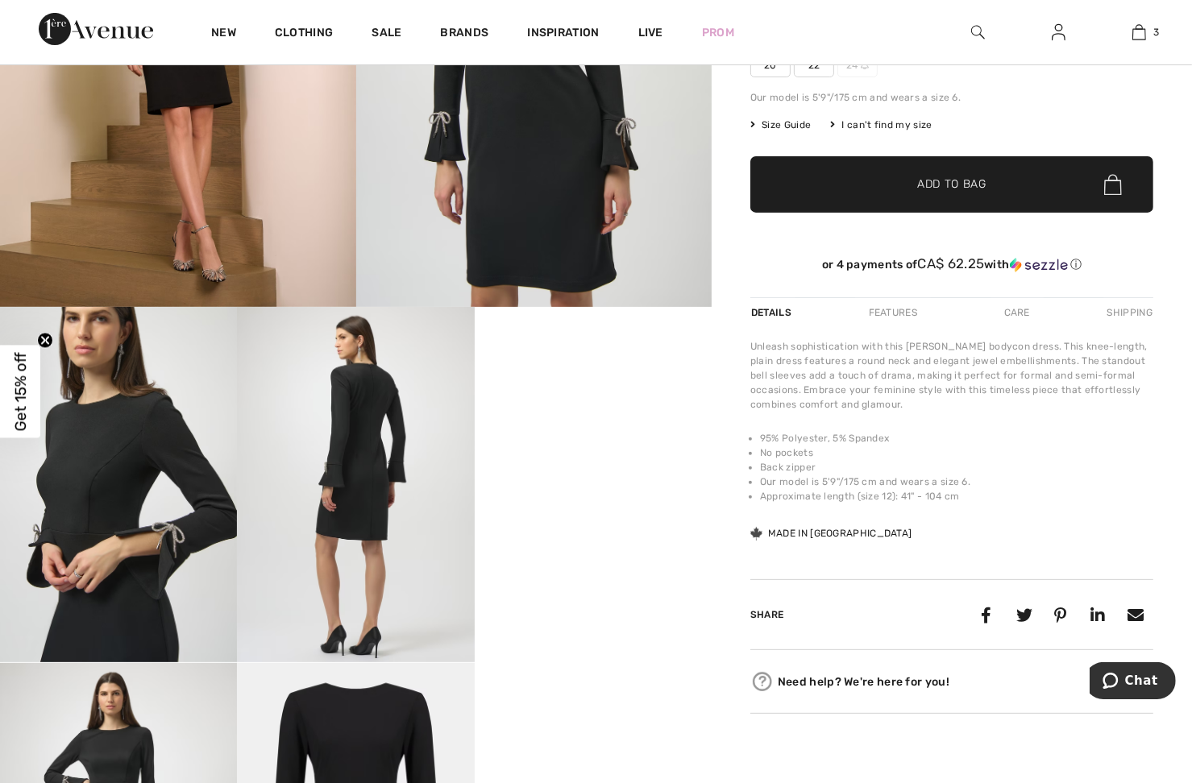
click at [882, 305] on div "Features" at bounding box center [893, 312] width 76 height 29
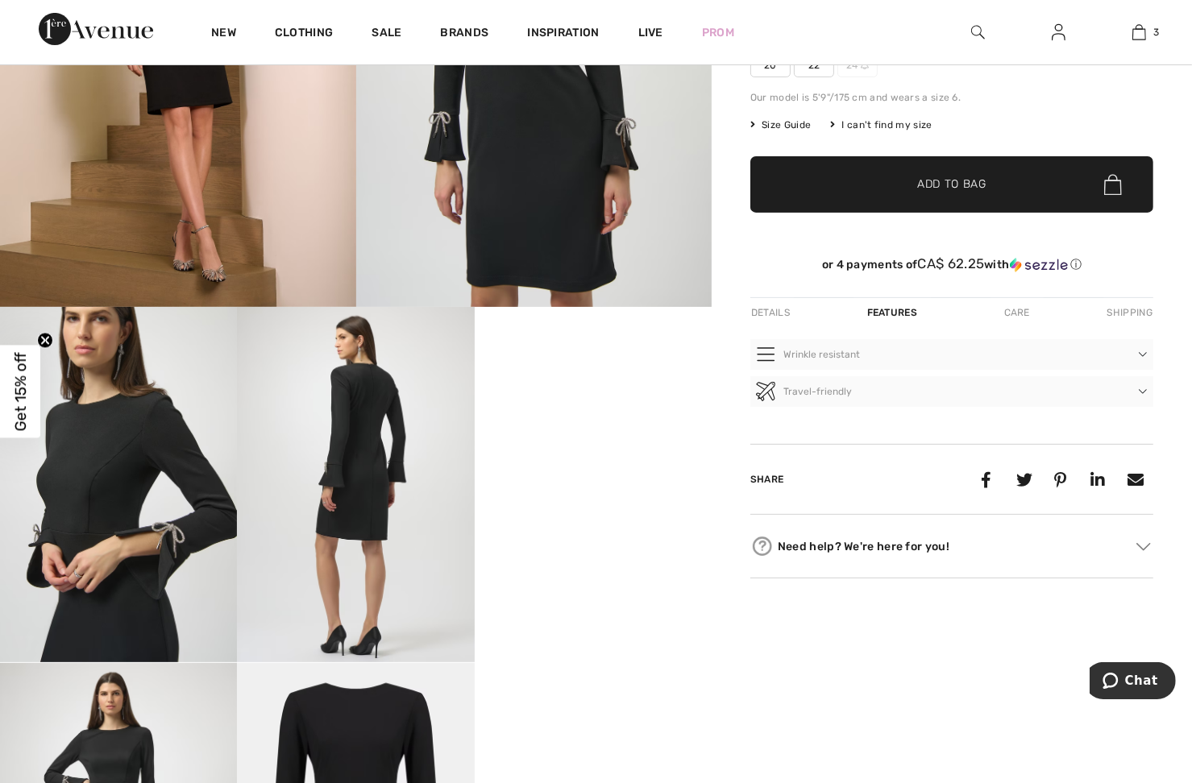
click at [1020, 305] on div "Care" at bounding box center [1017, 312] width 53 height 29
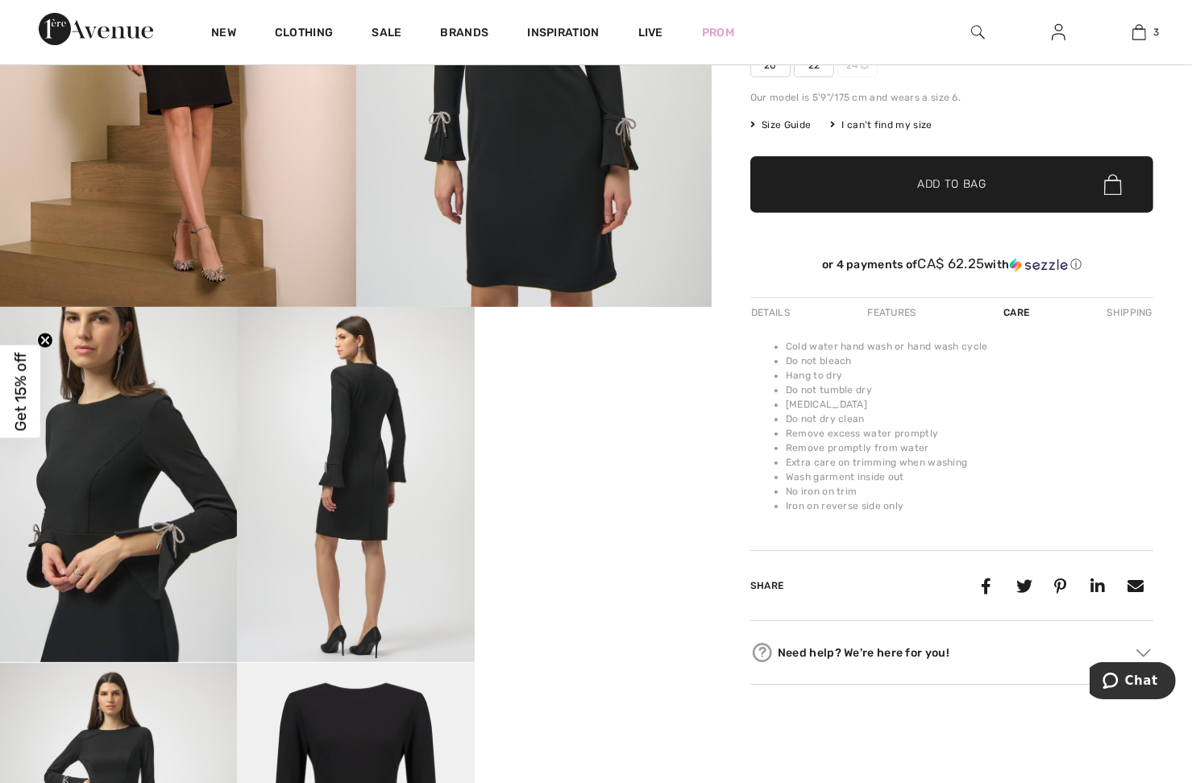
click at [1138, 302] on div "Shipping" at bounding box center [1128, 312] width 50 height 29
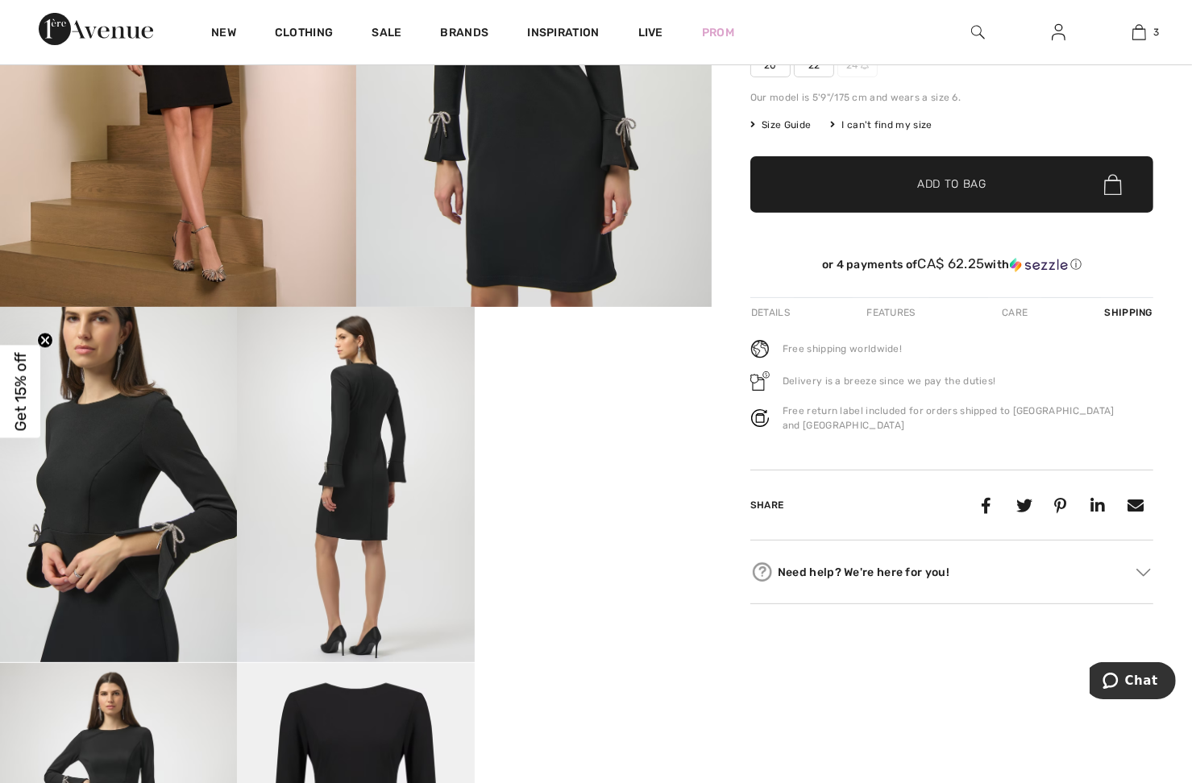
click at [771, 310] on div "Details" at bounding box center [772, 312] width 44 height 29
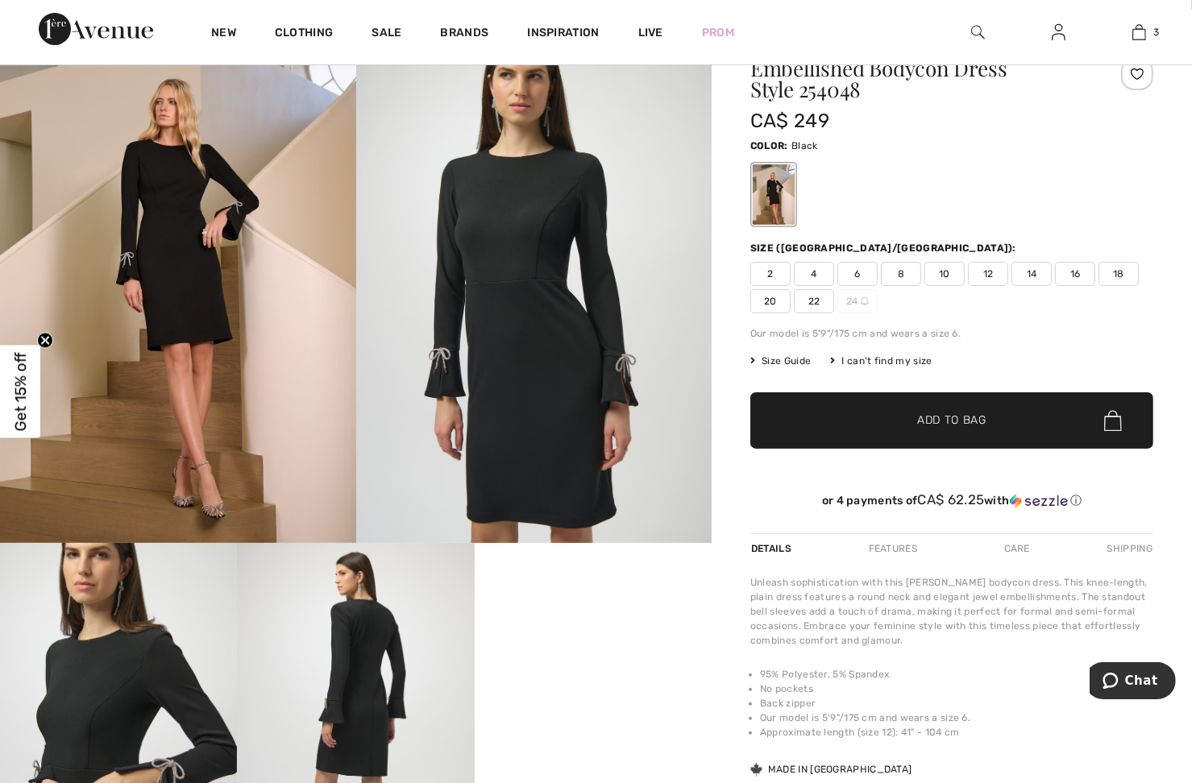
scroll to position [81, 0]
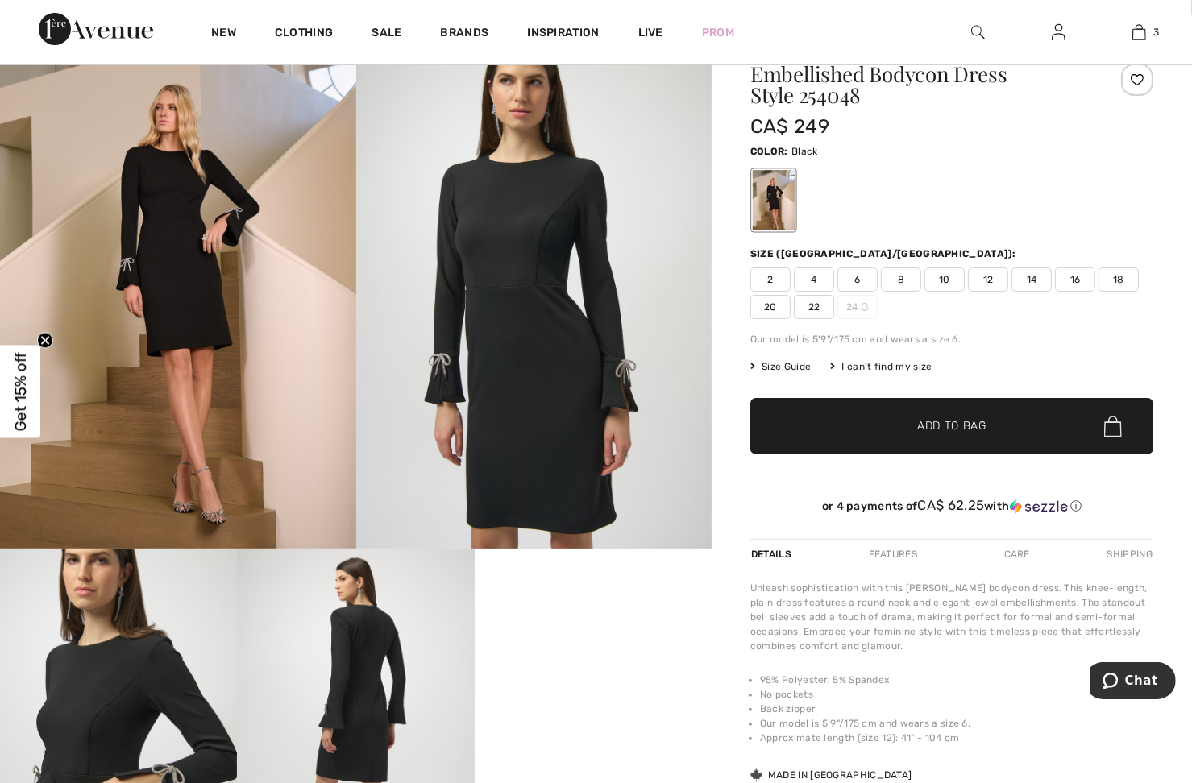
click at [1019, 276] on span "14" at bounding box center [1032, 280] width 40 height 24
click at [797, 364] on span "Size Guide" at bounding box center [780, 366] width 60 height 15
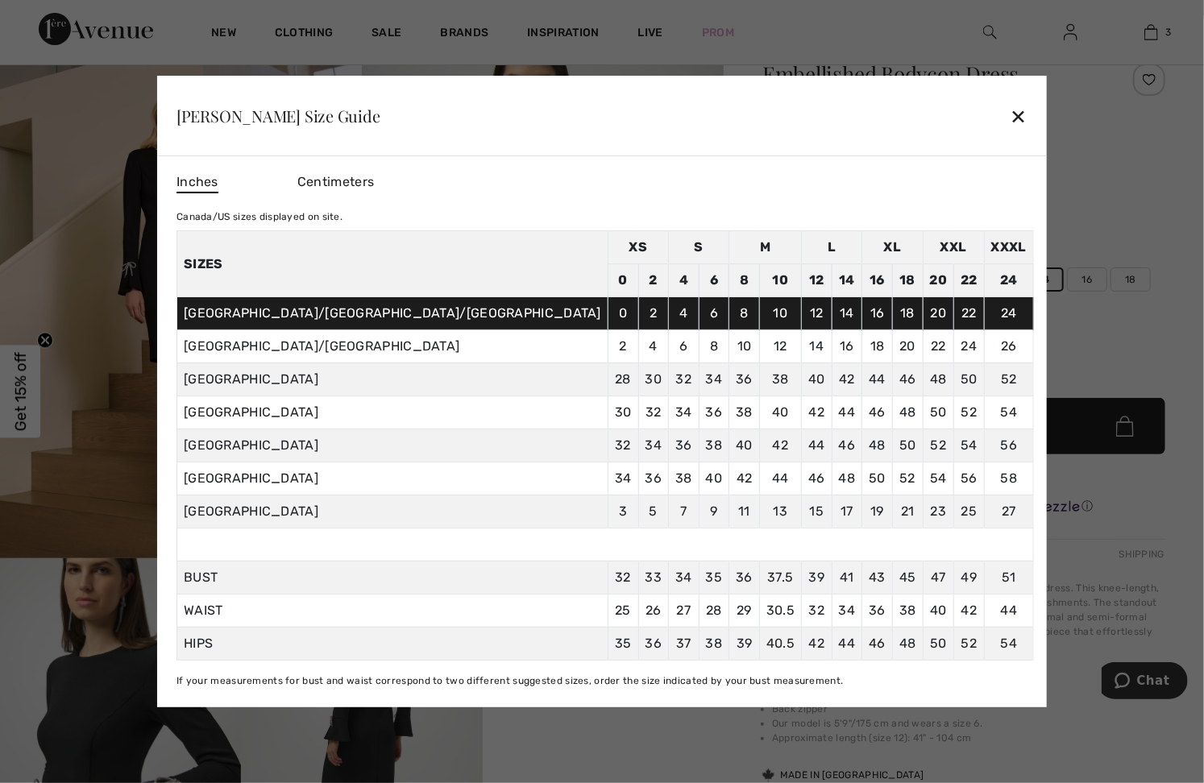
click at [374, 177] on span "Centimeters" at bounding box center [335, 181] width 77 height 15
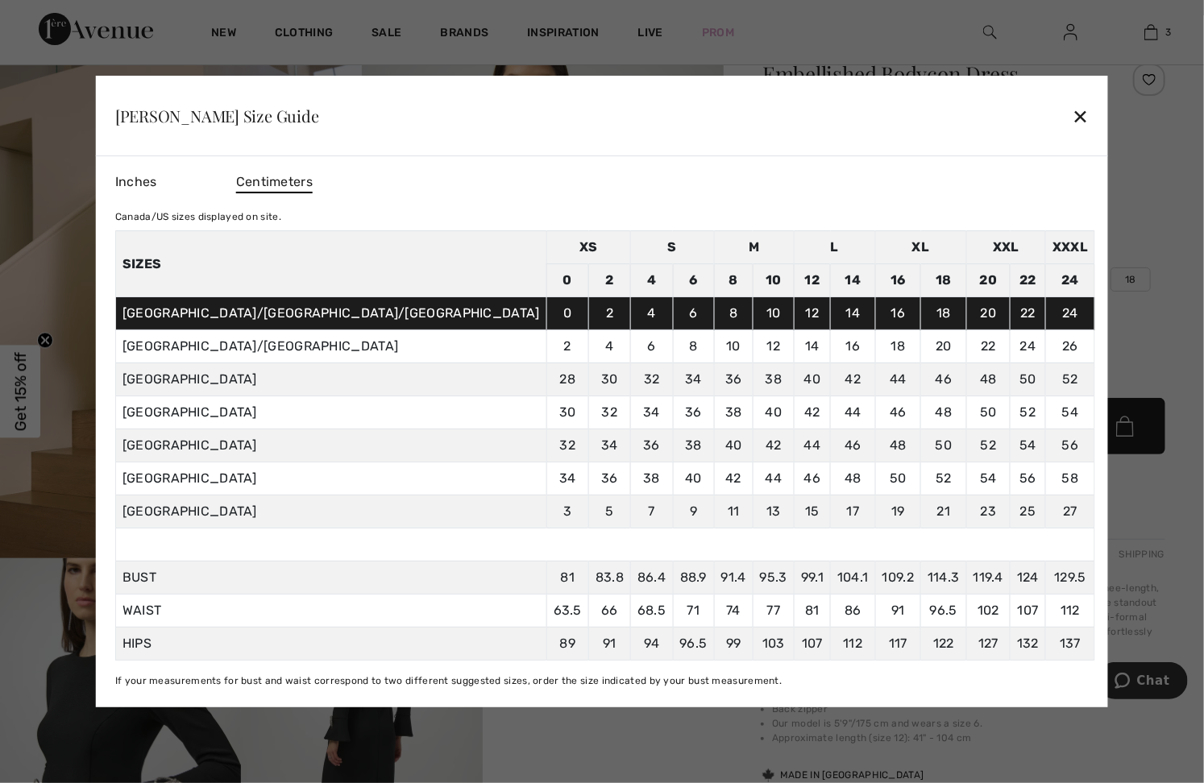
click at [157, 188] on span "Inches" at bounding box center [136, 181] width 42 height 15
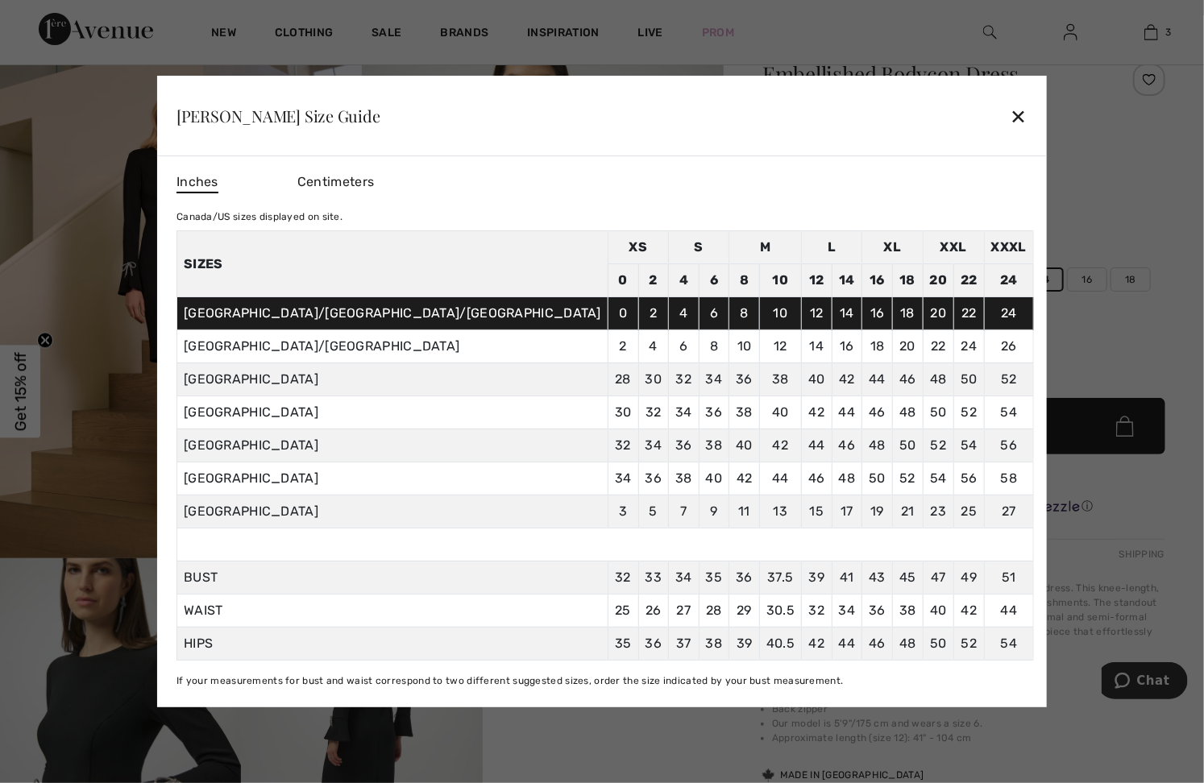
click at [418, 169] on div "Centimeters" at bounding box center [357, 182] width 121 height 27
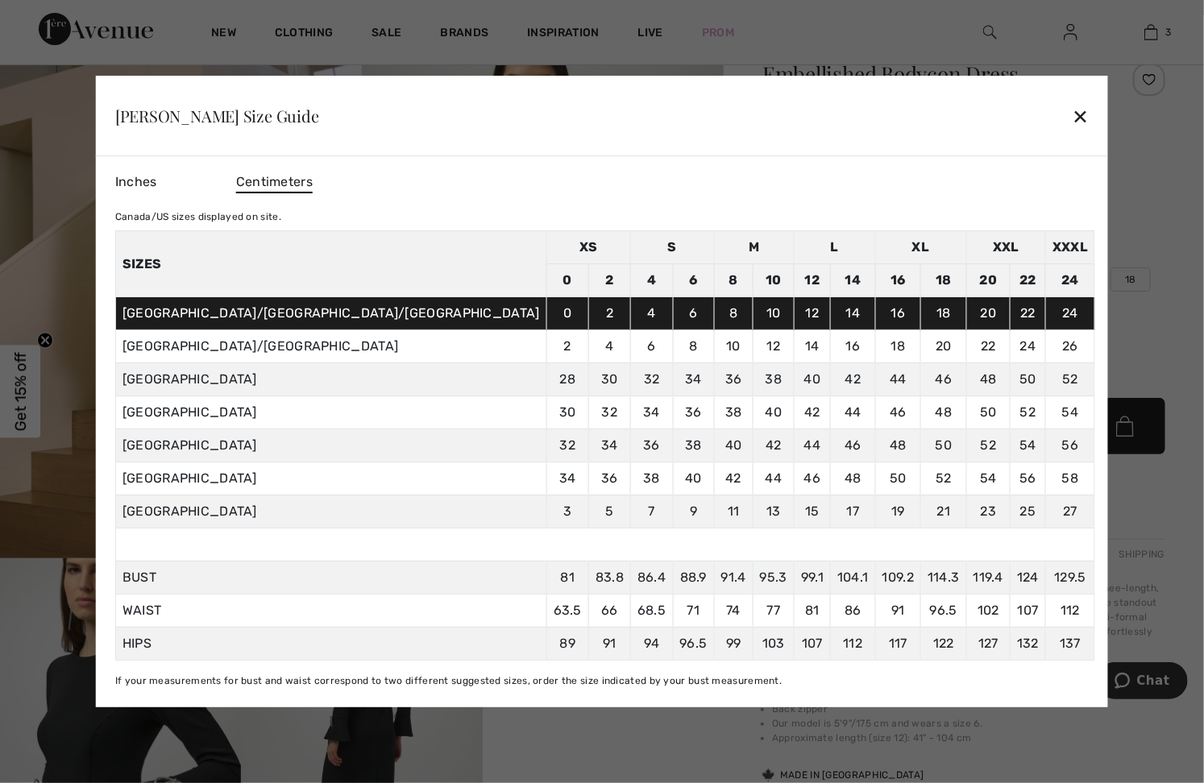
click at [157, 183] on span "Inches" at bounding box center [136, 181] width 42 height 15
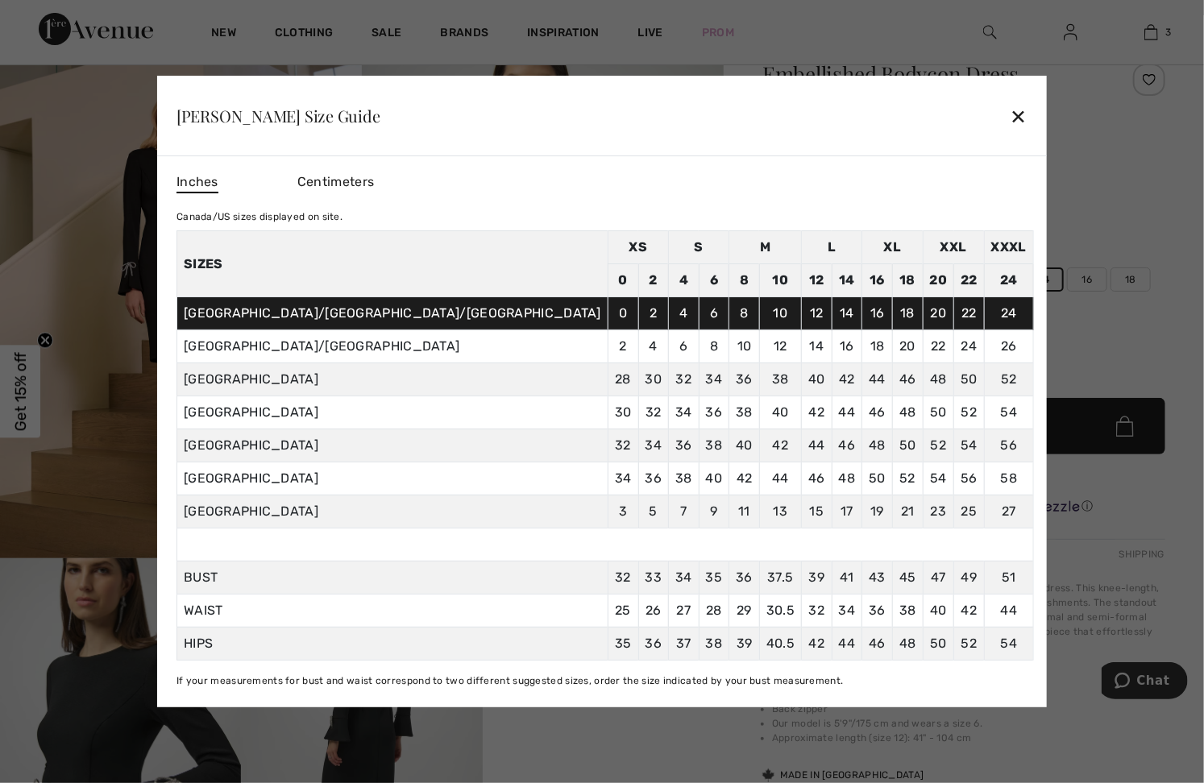
click at [1011, 104] on div "✕" at bounding box center [1019, 116] width 17 height 34
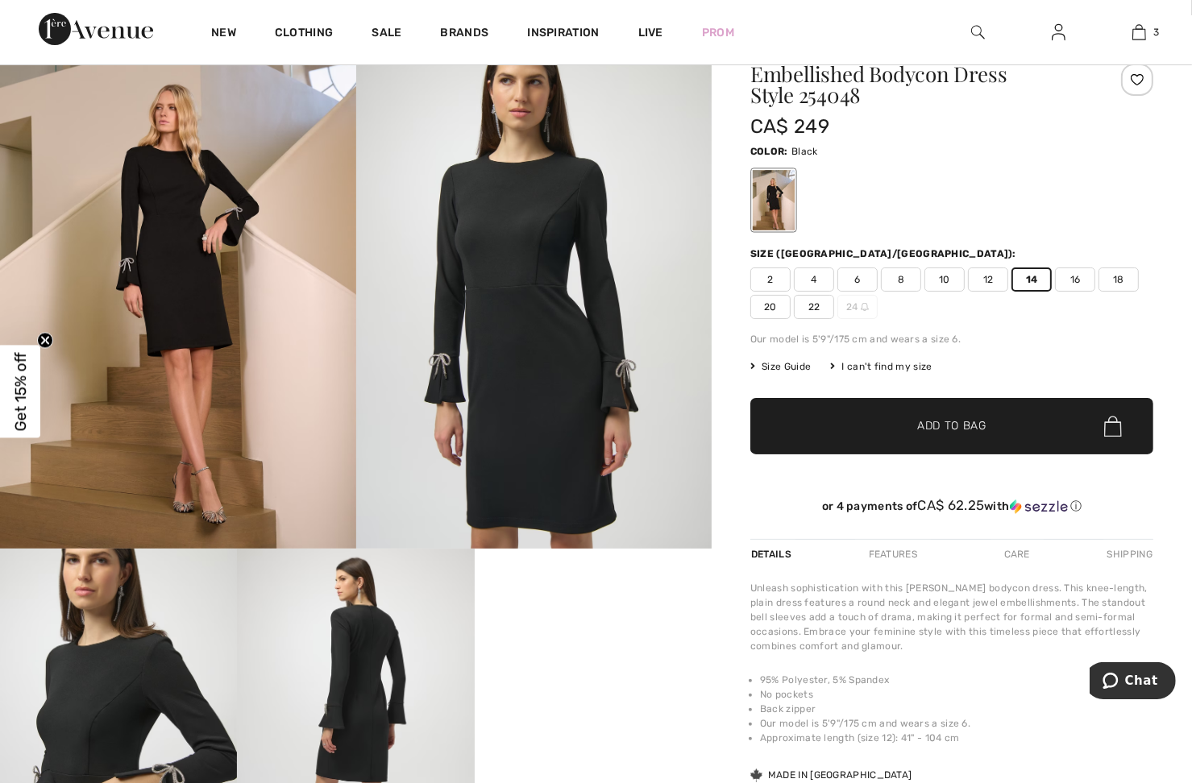
click at [900, 211] on div at bounding box center [951, 200] width 403 height 67
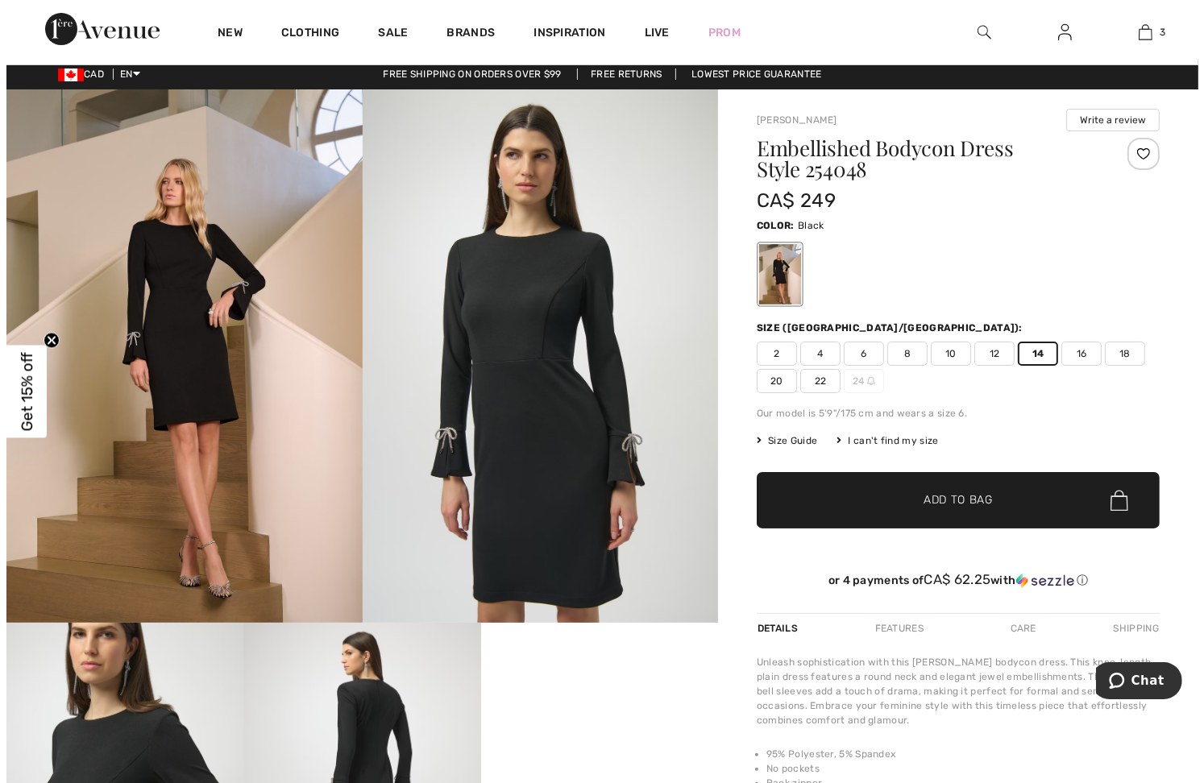
scroll to position [0, 0]
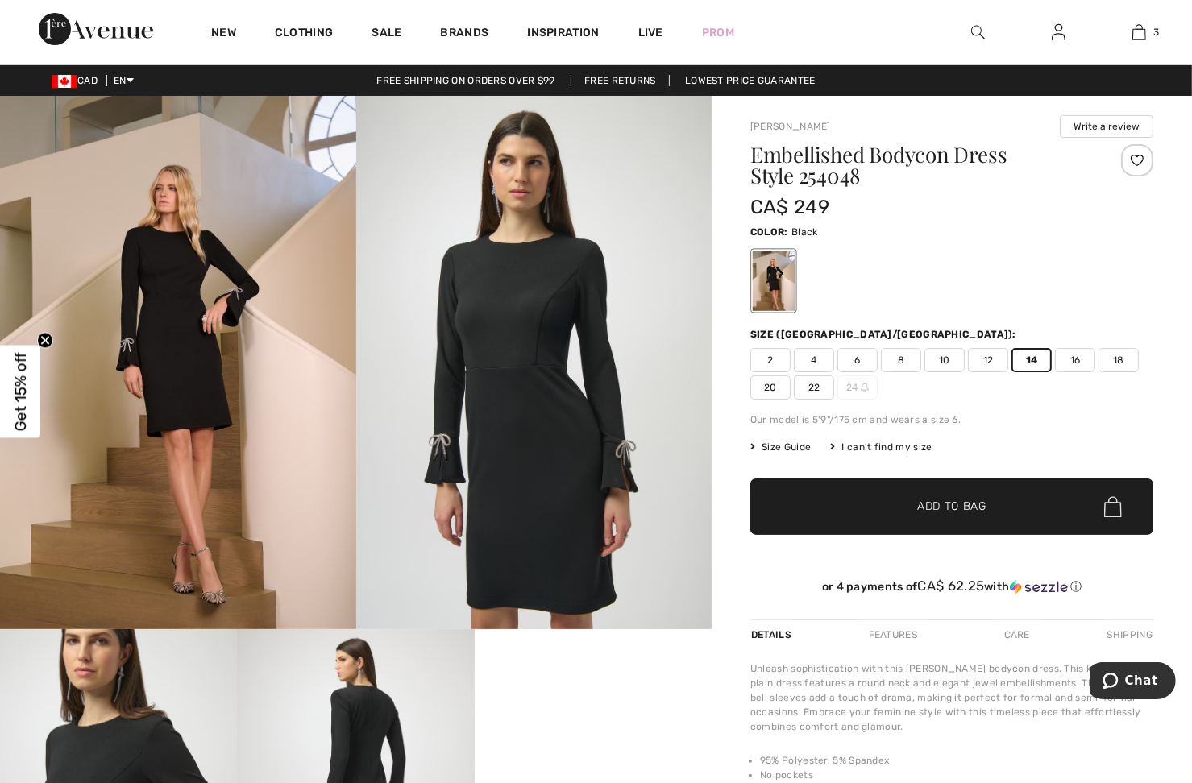
click at [971, 35] on img at bounding box center [978, 32] width 14 height 19
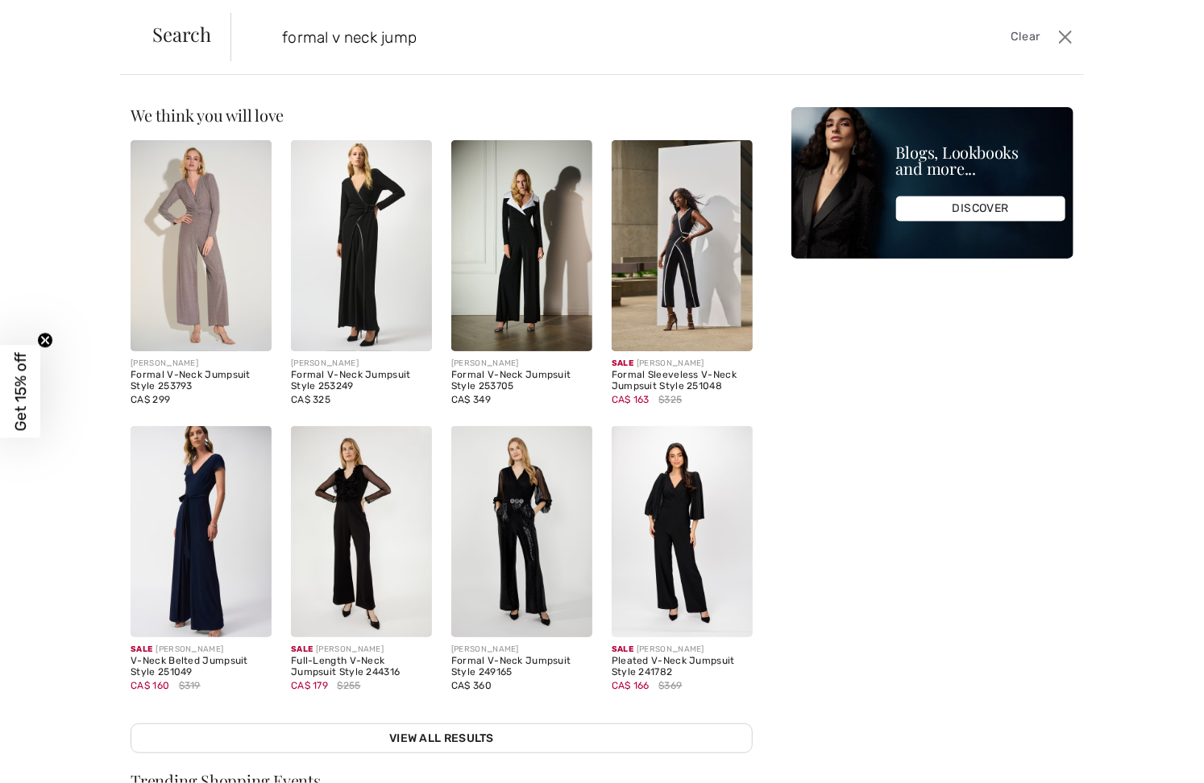
type input "formal v neck jump"
click at [234, 235] on img at bounding box center [201, 245] width 141 height 211
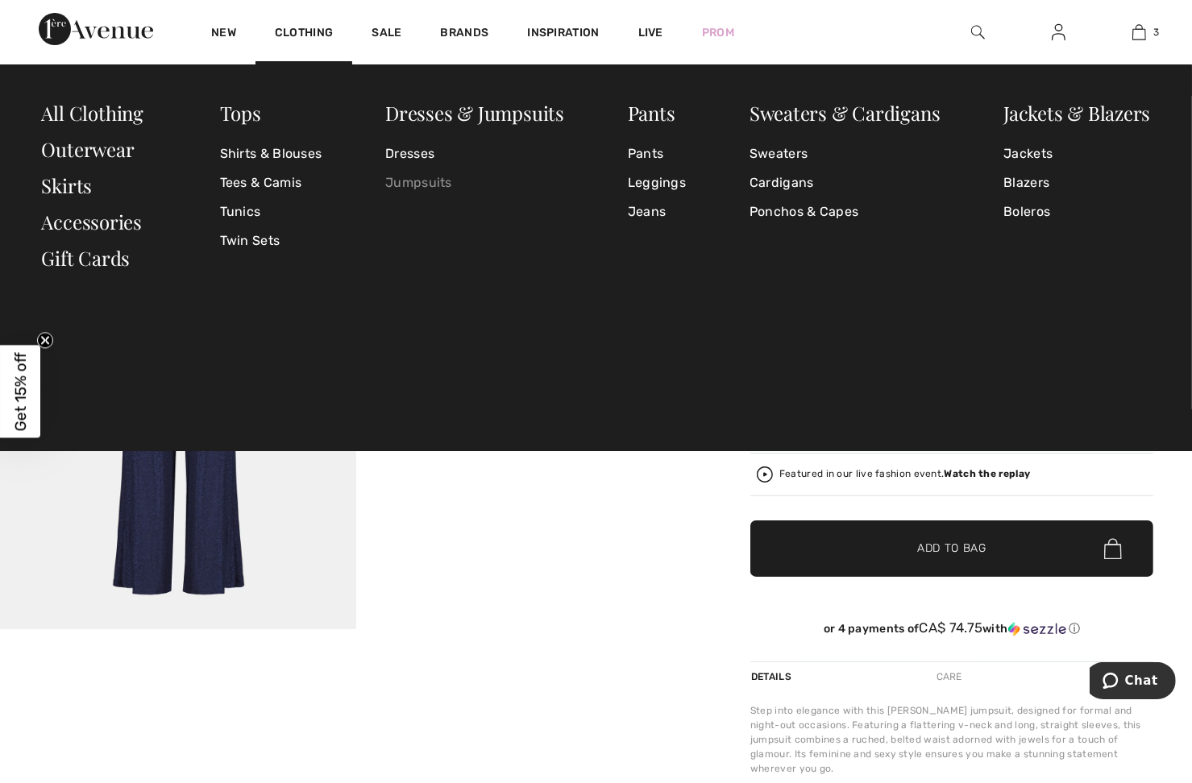
click at [401, 179] on link "Jumpsuits" at bounding box center [474, 182] width 179 height 29
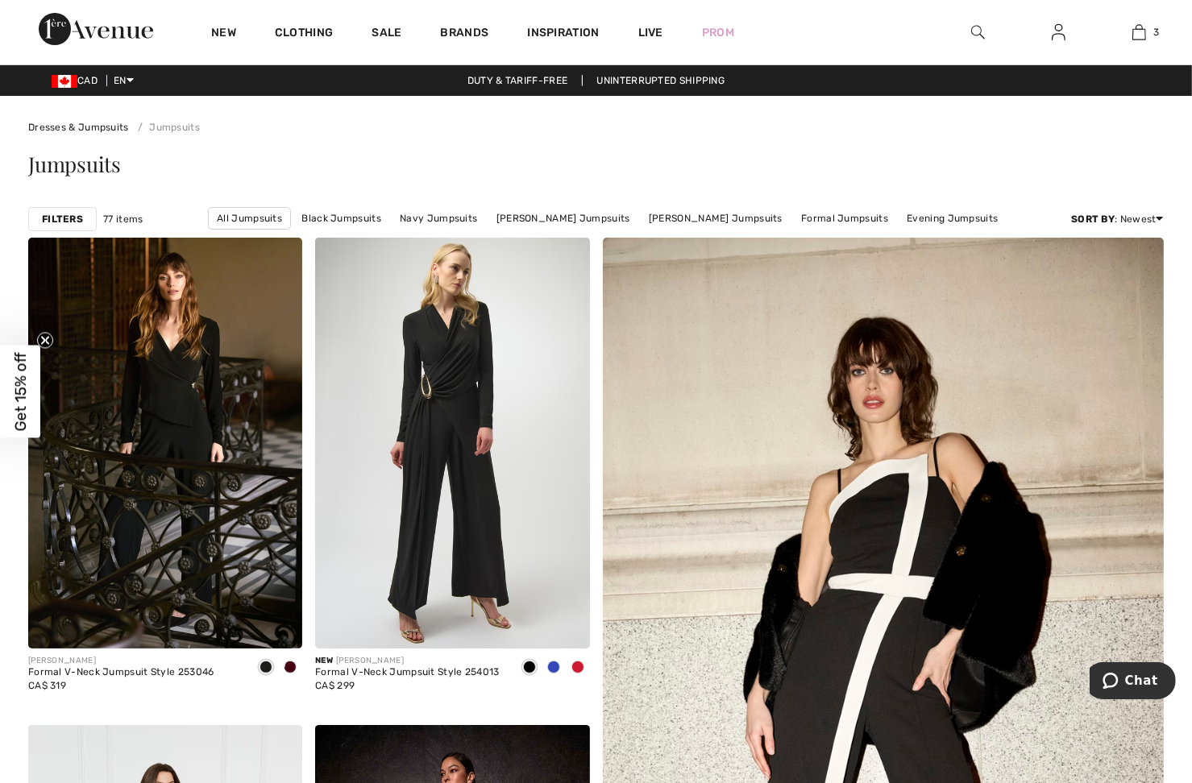
click at [64, 225] on strong "Filters" at bounding box center [62, 219] width 41 height 15
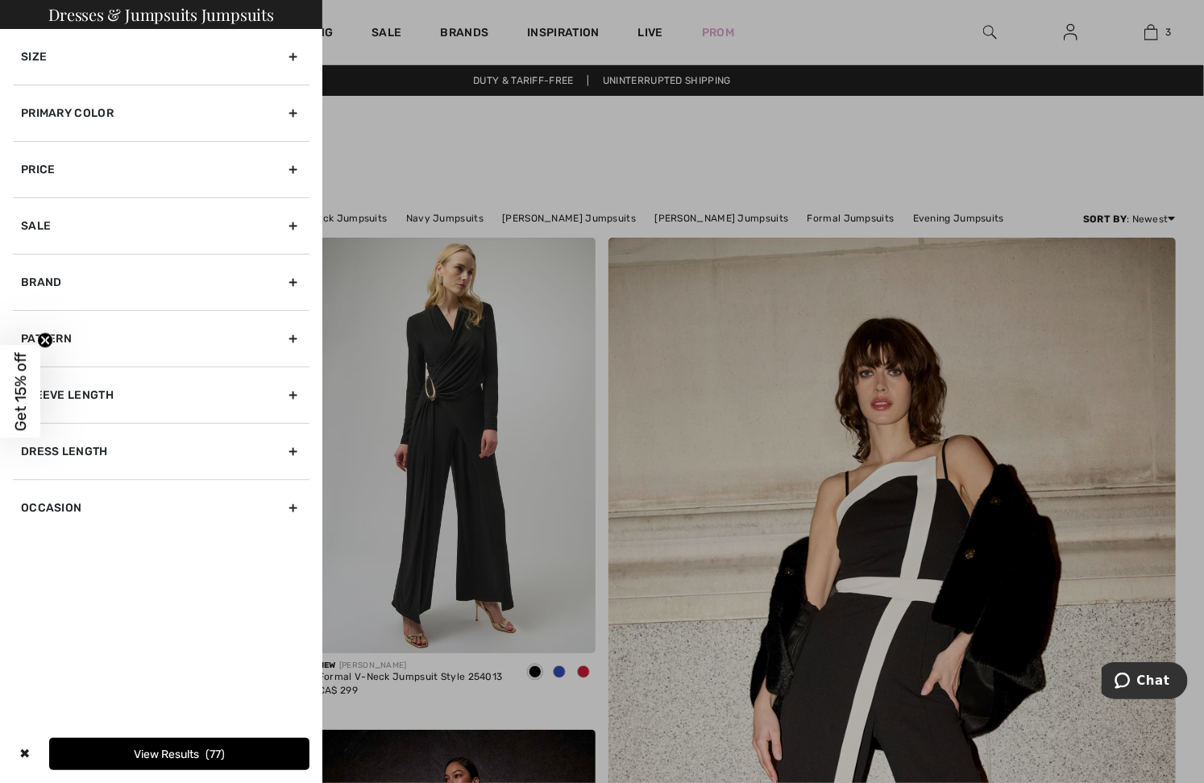
click at [59, 122] on div "Primary Color" at bounding box center [161, 113] width 297 height 56
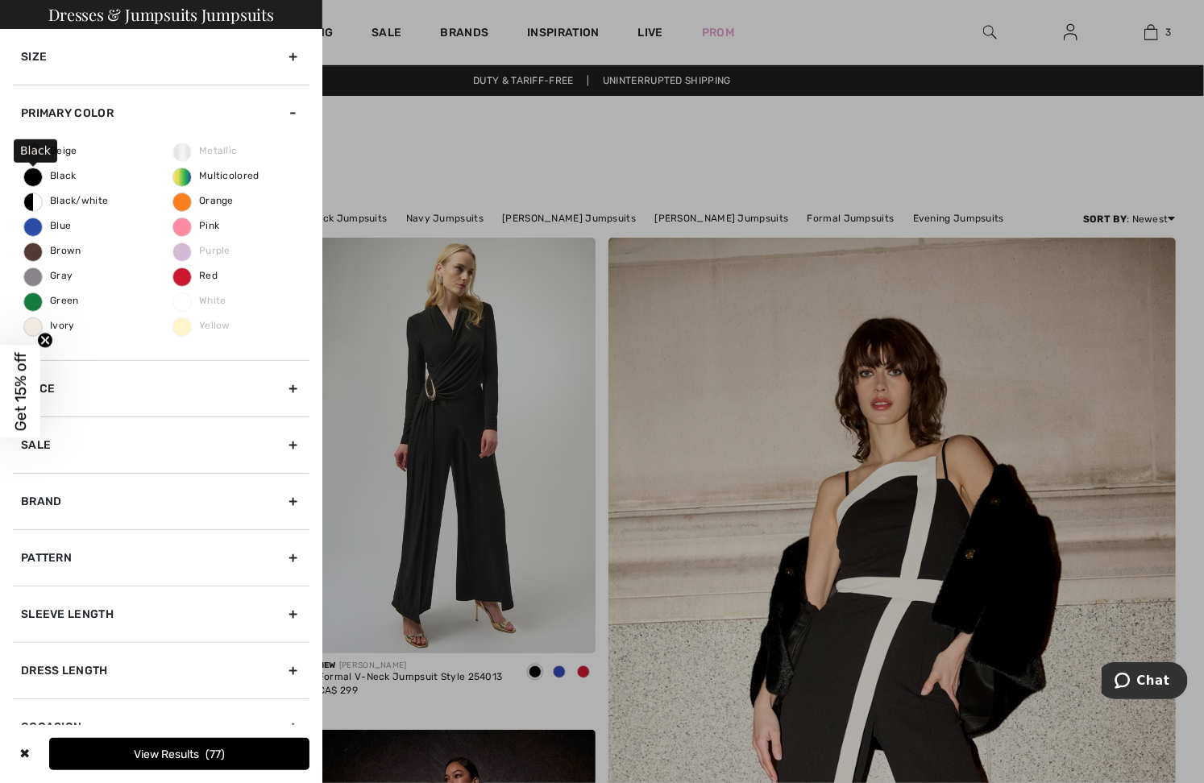
click at [45, 178] on span "Black" at bounding box center [50, 175] width 52 height 11
click at [0, 0] on input "Black" at bounding box center [0, 0] width 0 height 0
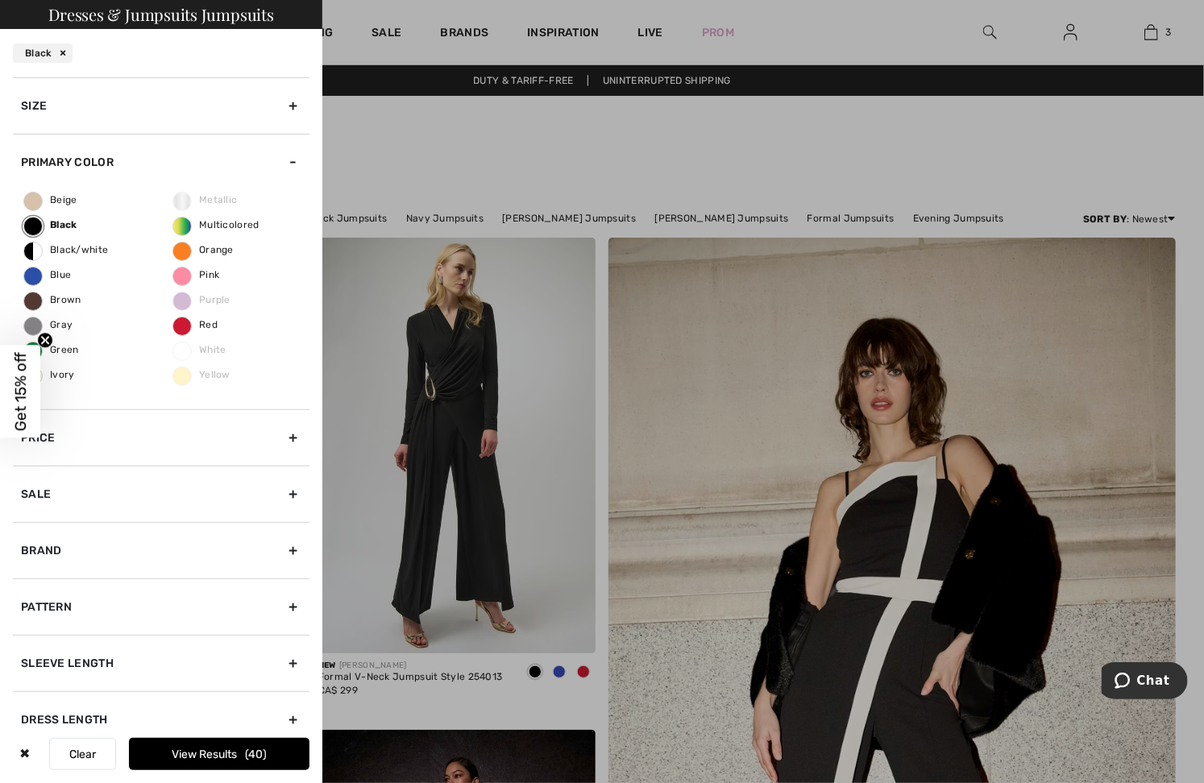
click at [225, 744] on button "View Results 40" at bounding box center [219, 754] width 181 height 32
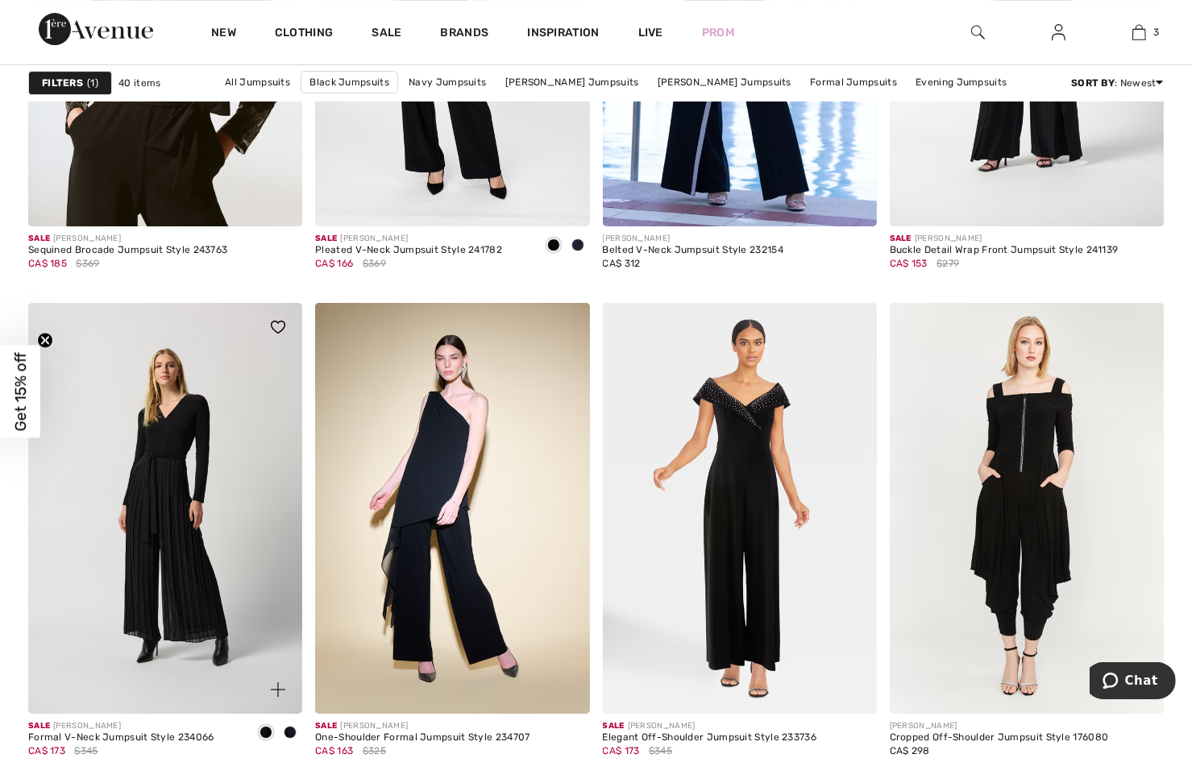
scroll to position [5239, 0]
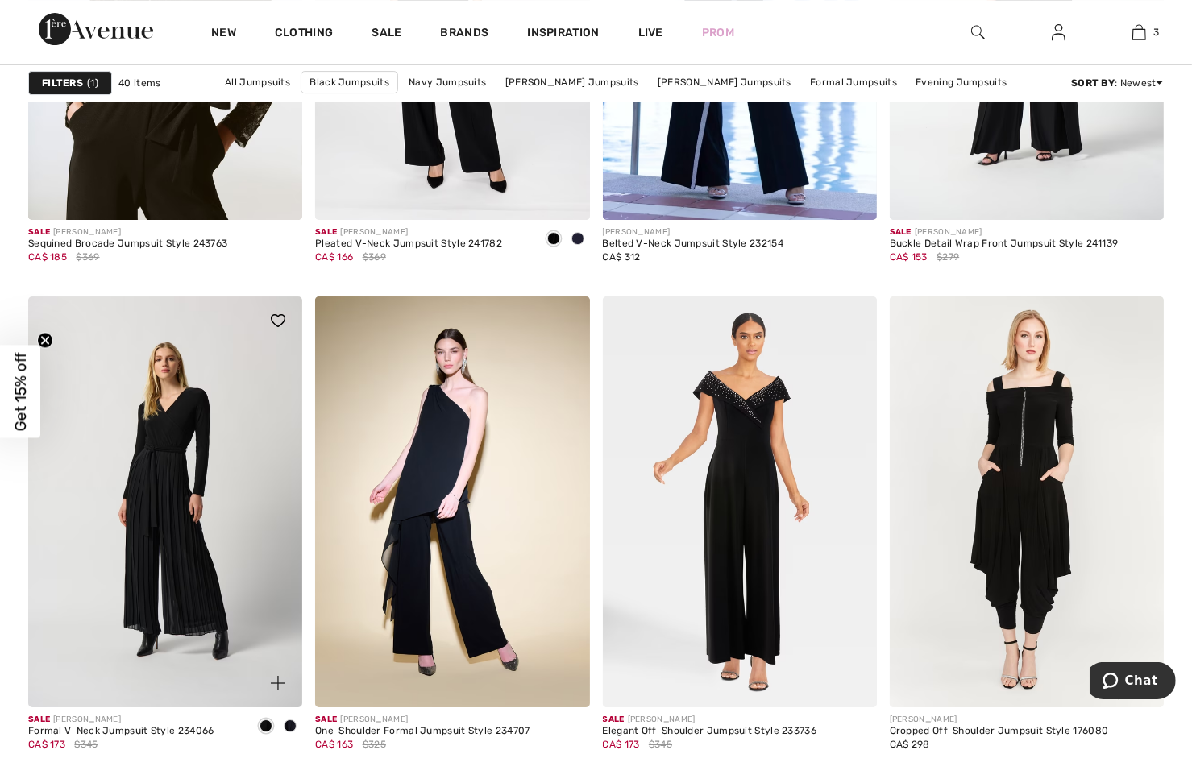
click at [142, 560] on img at bounding box center [165, 502] width 274 height 411
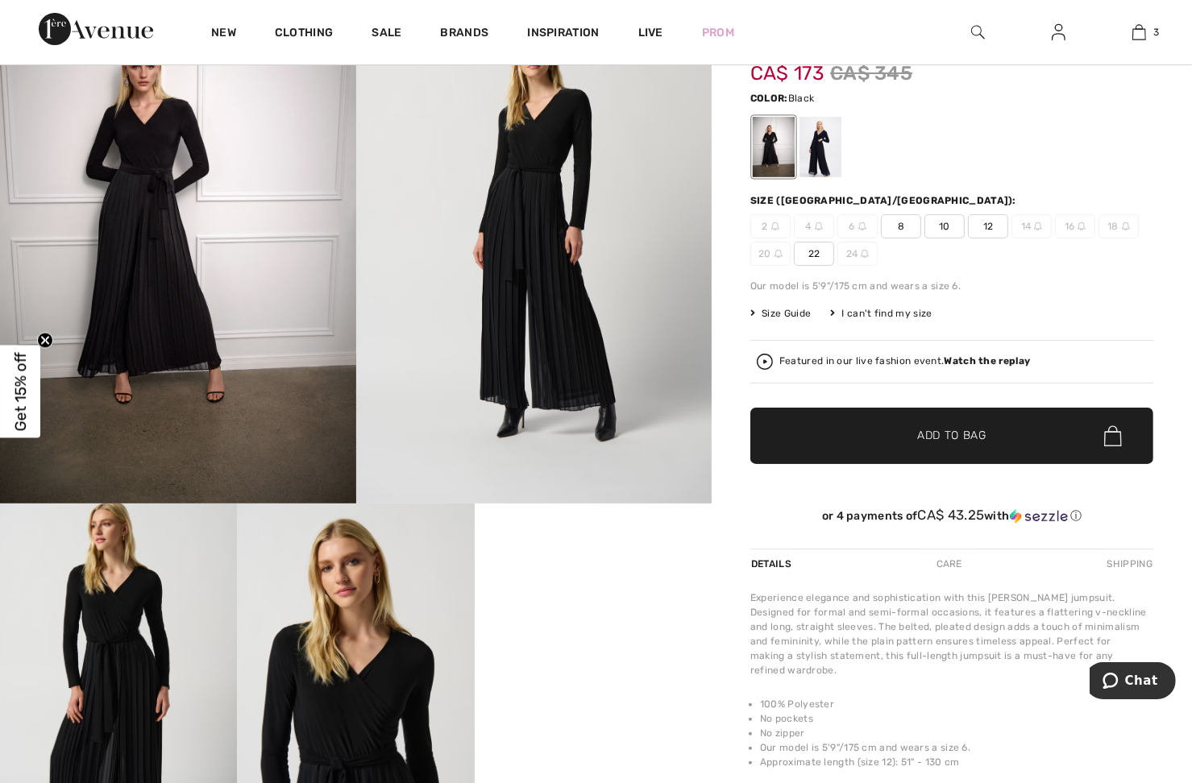
scroll to position [81, 0]
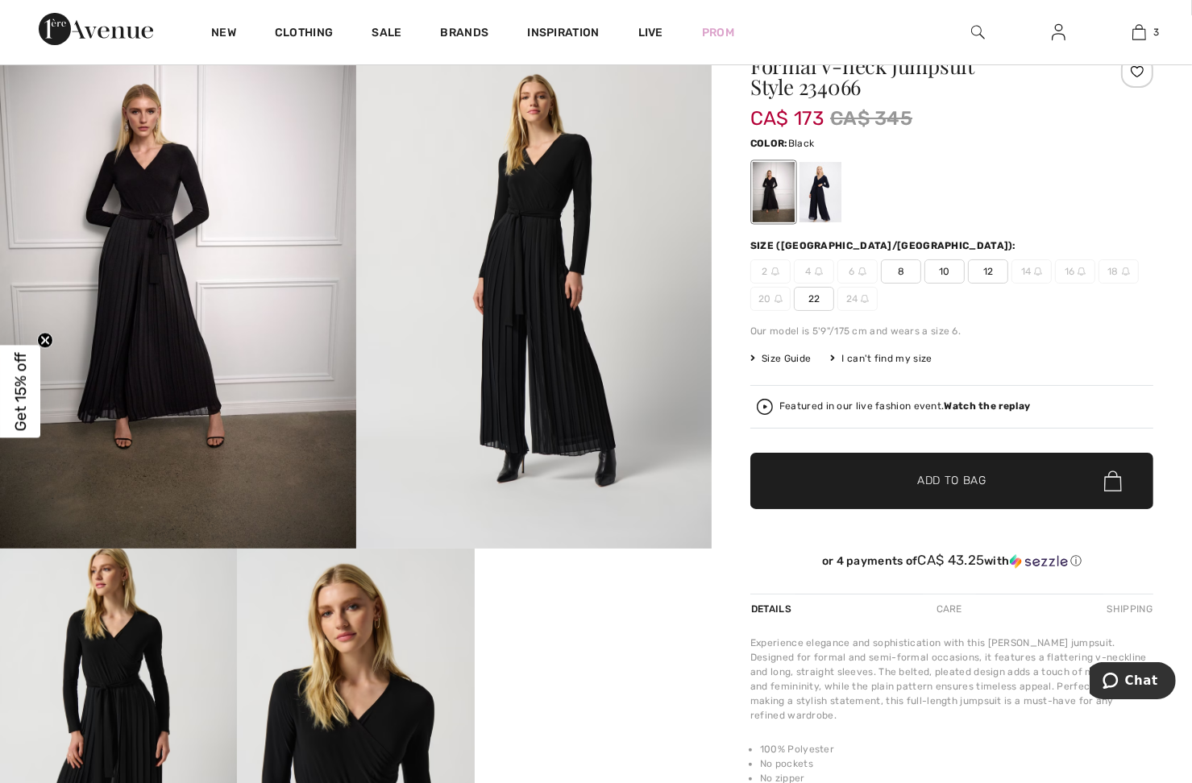
click at [987, 274] on span "12" at bounding box center [988, 272] width 40 height 24
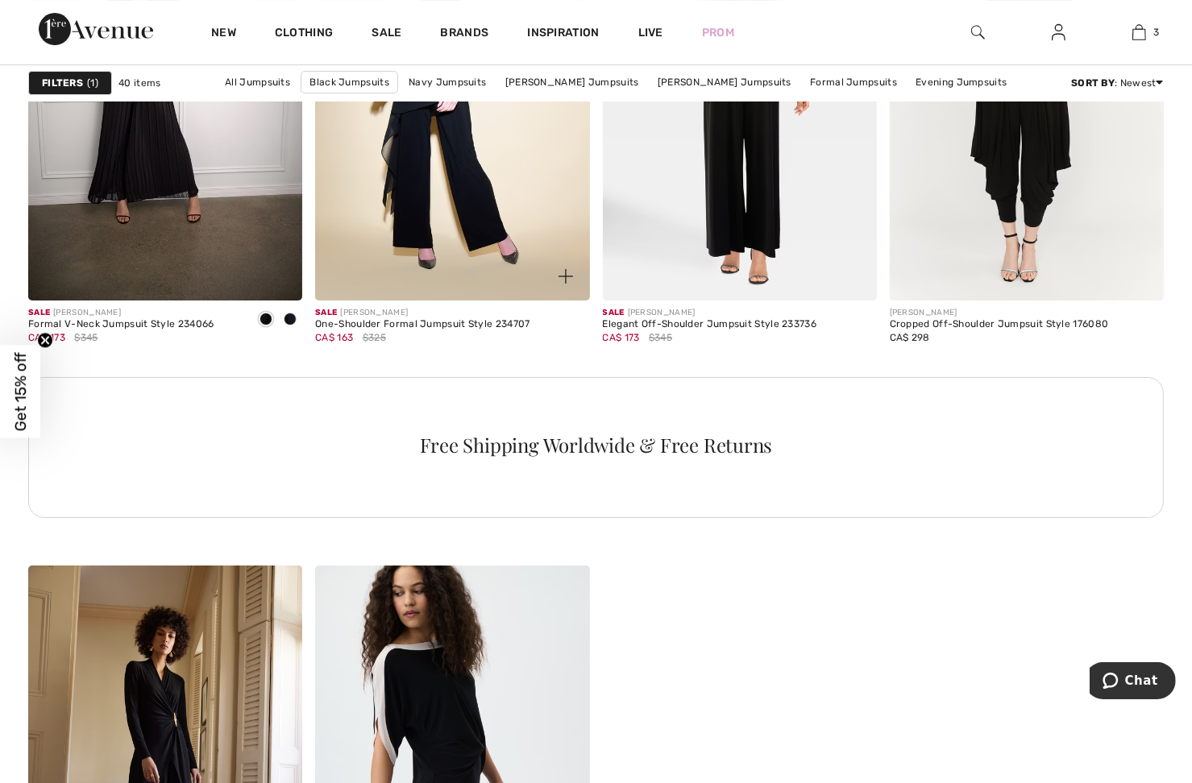
scroll to position [5400, 0]
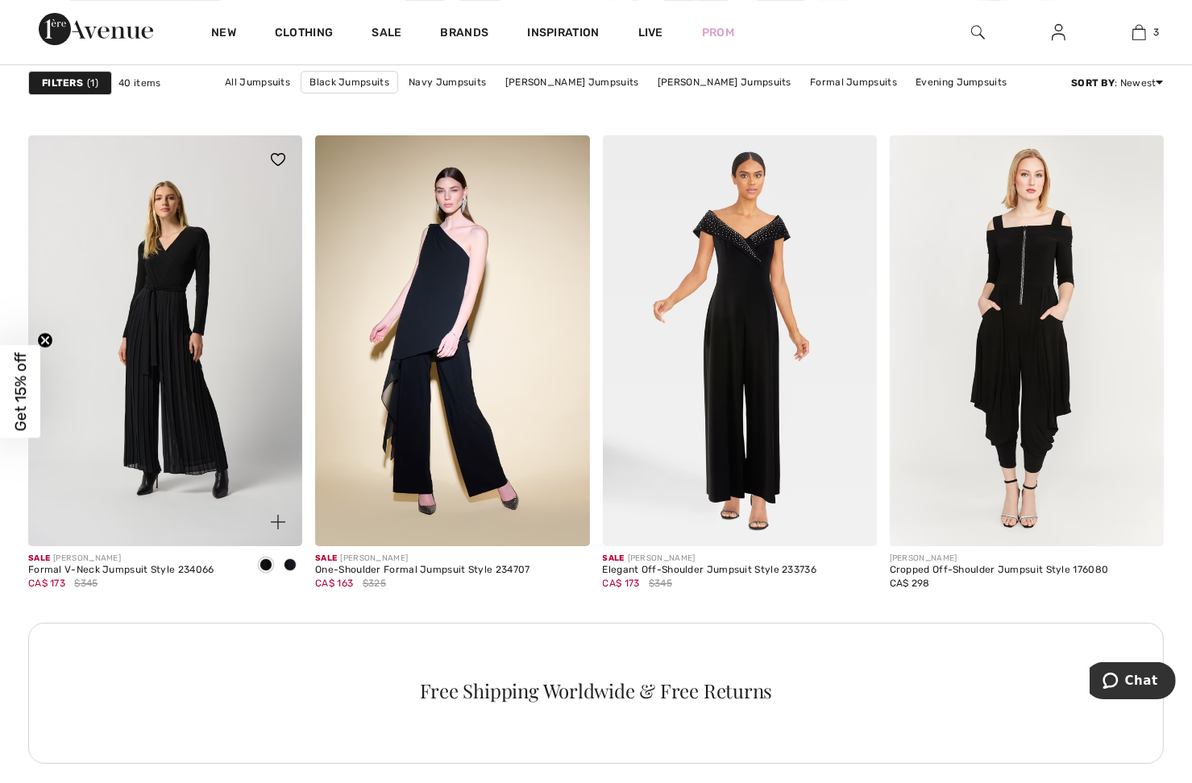
click at [206, 438] on img at bounding box center [165, 340] width 274 height 411
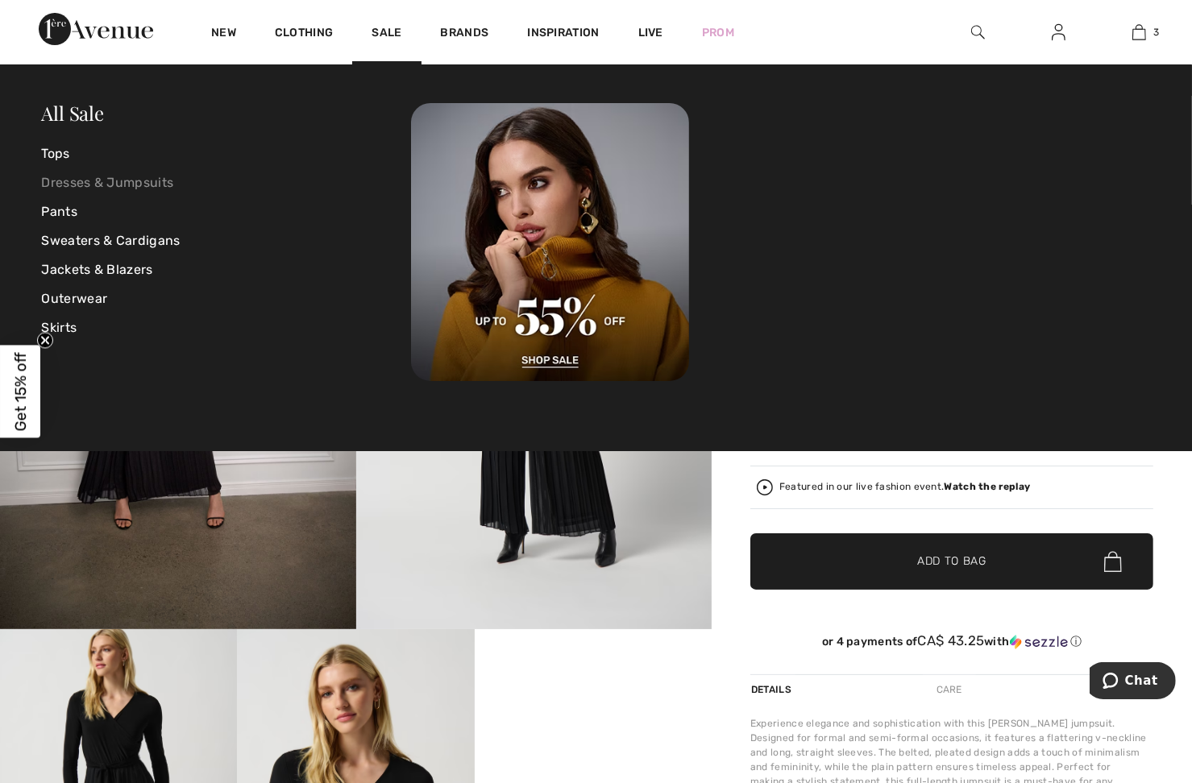
click at [88, 182] on link "Dresses & Jumpsuits" at bounding box center [227, 182] width 370 height 29
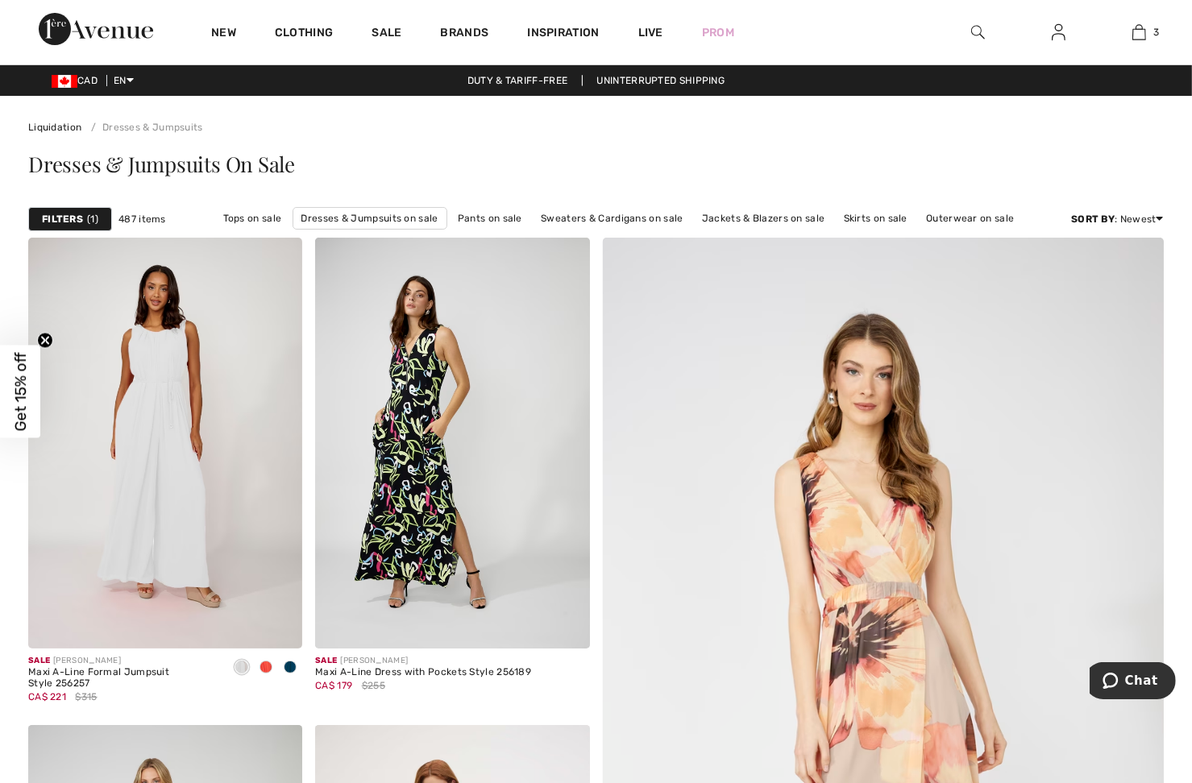
click at [73, 218] on strong "Filters" at bounding box center [62, 219] width 41 height 15
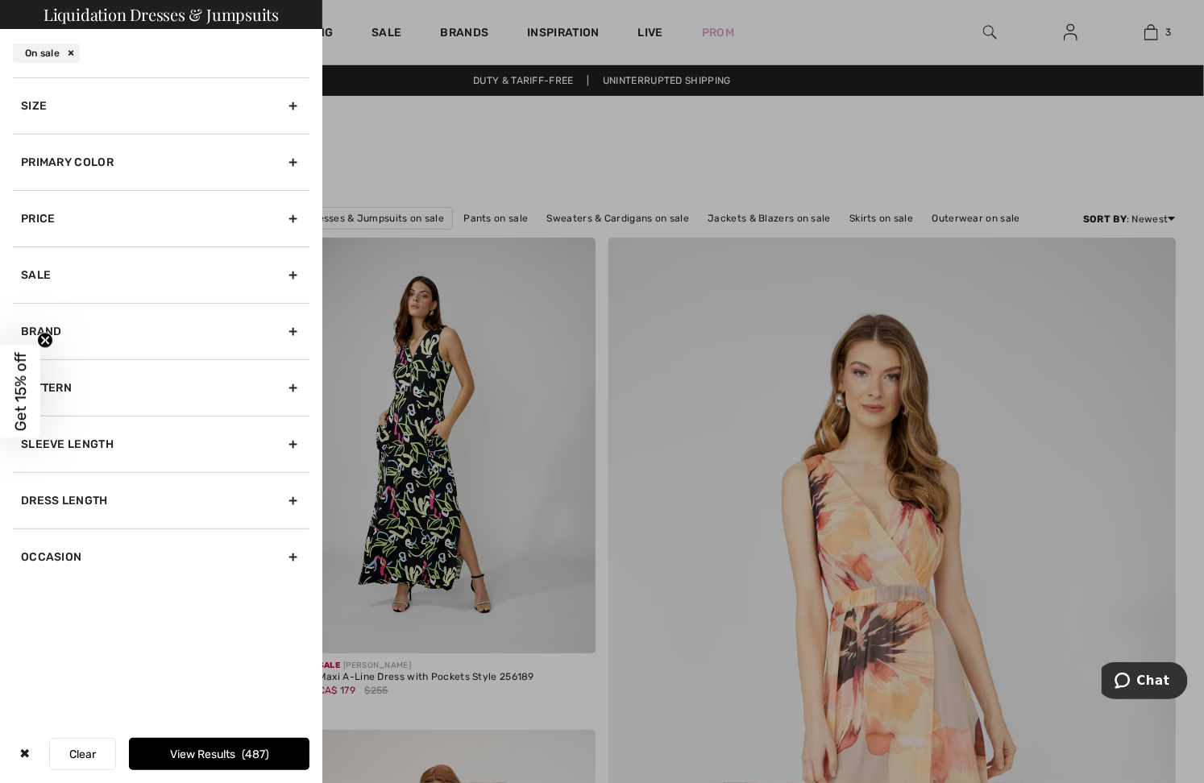
click at [57, 174] on div "Primary Color" at bounding box center [161, 162] width 297 height 56
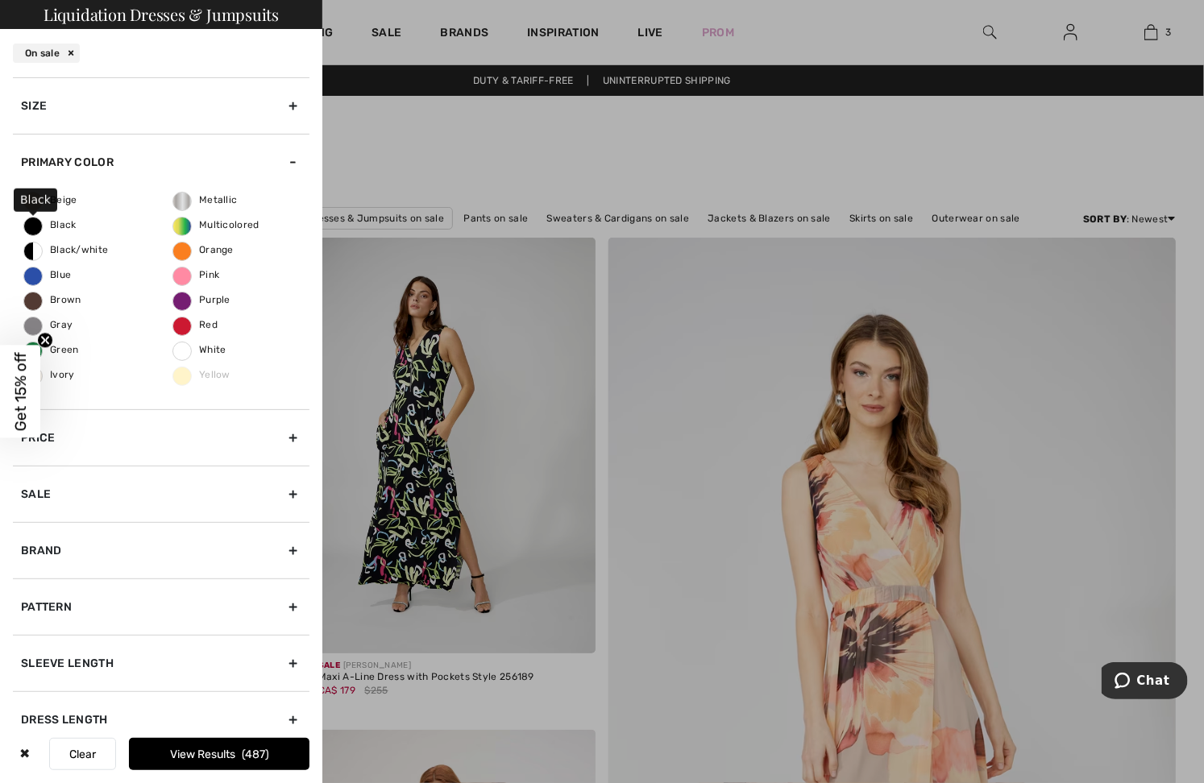
click at [52, 229] on span "Black" at bounding box center [50, 224] width 52 height 11
click at [0, 0] on input "Black" at bounding box center [0, 0] width 0 height 0
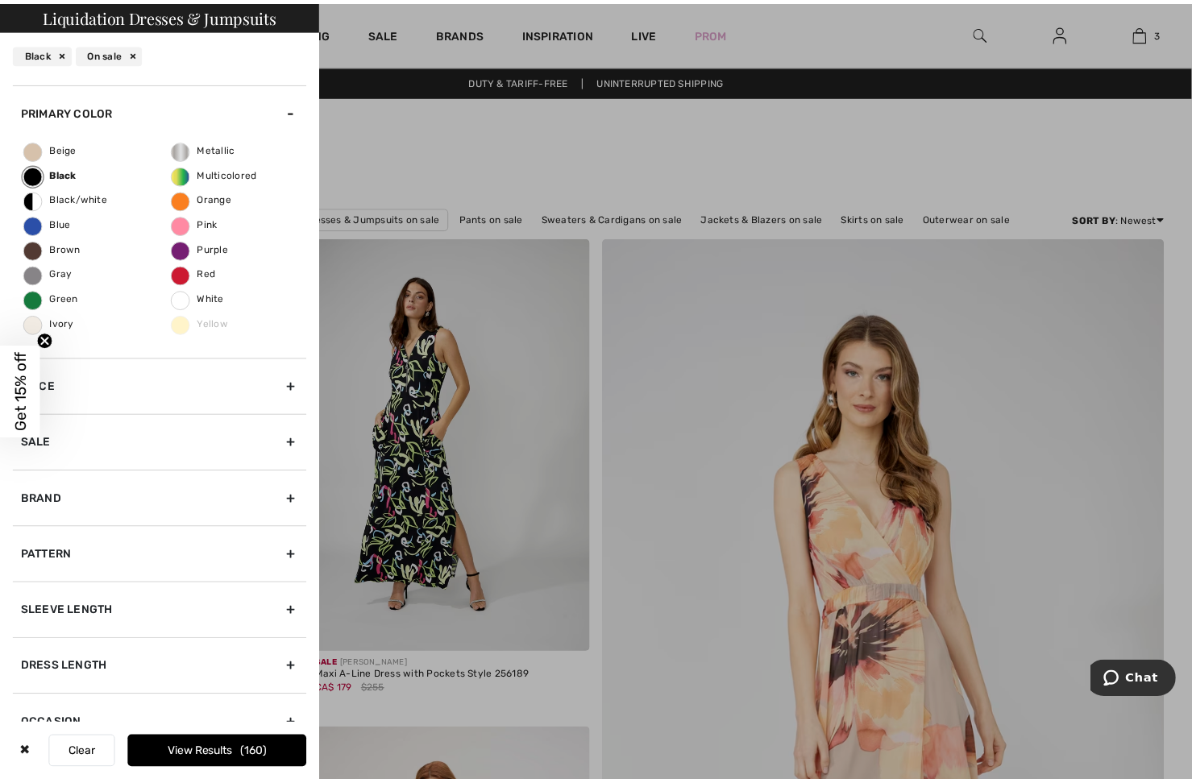
scroll to position [77, 0]
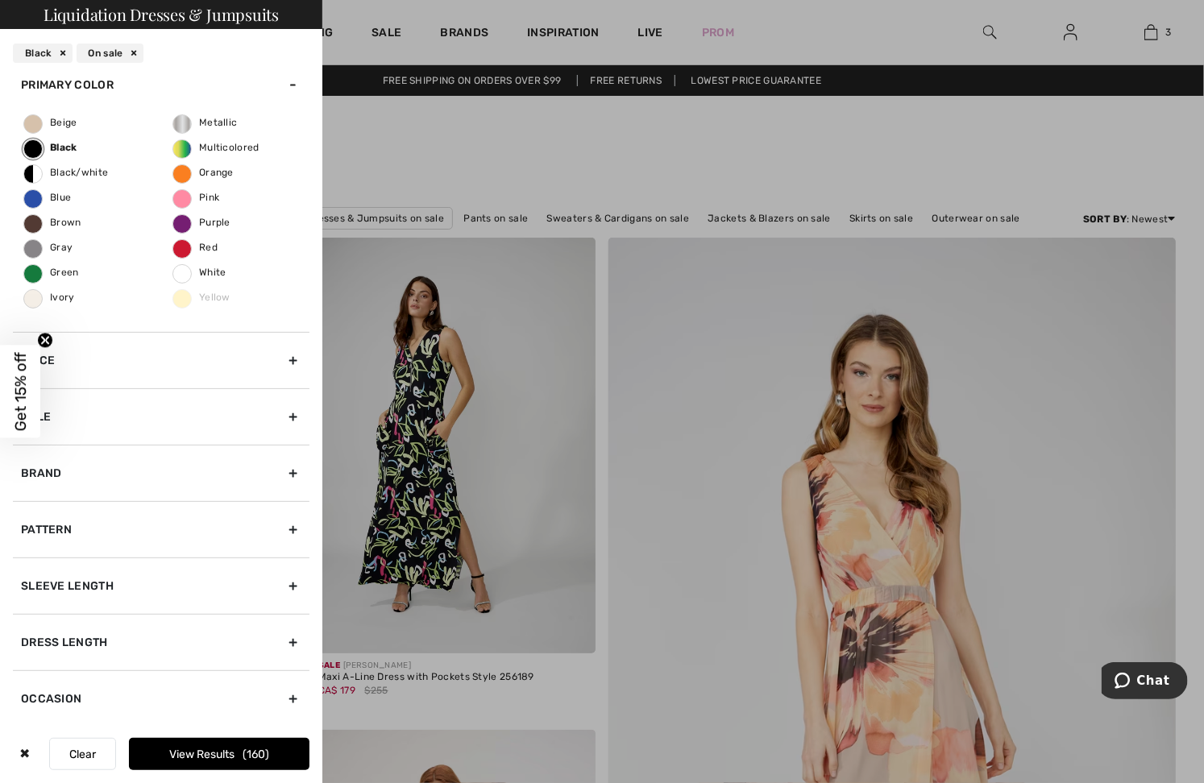
click at [381, 152] on div at bounding box center [602, 391] width 1204 height 783
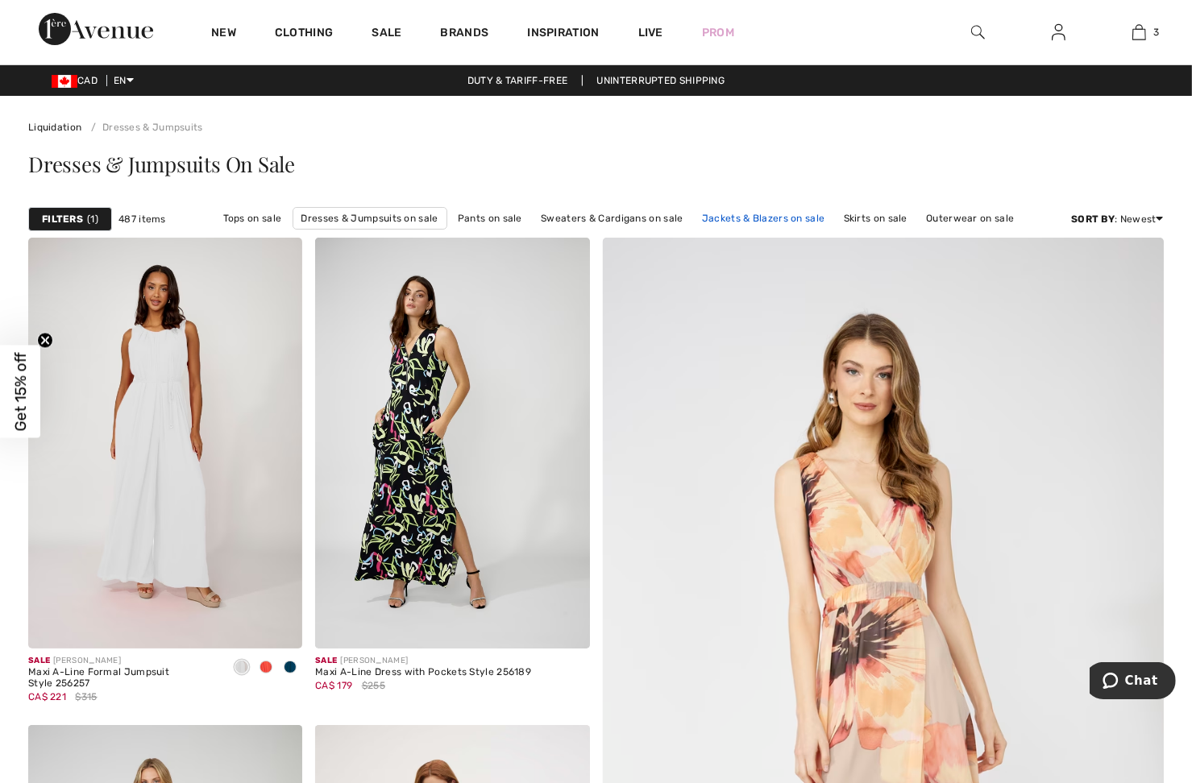
click at [713, 223] on link "Jackets & Blazers on sale" at bounding box center [763, 218] width 139 height 21
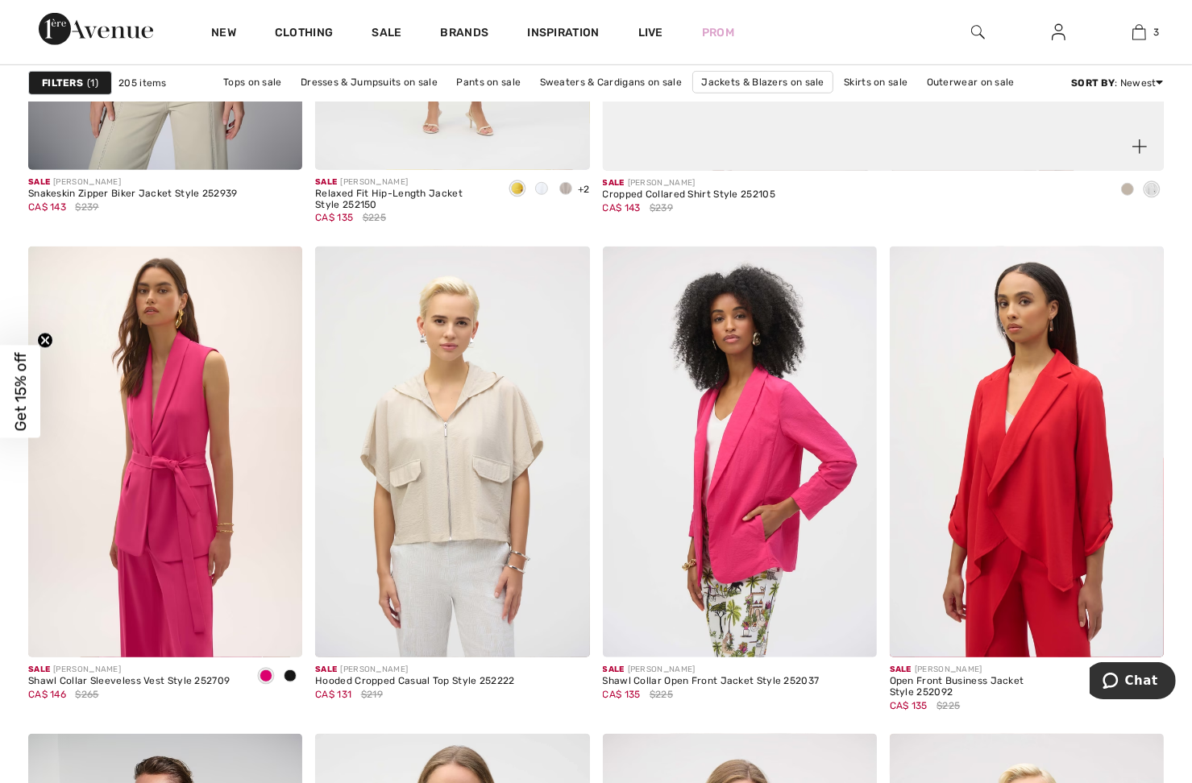
scroll to position [645, 0]
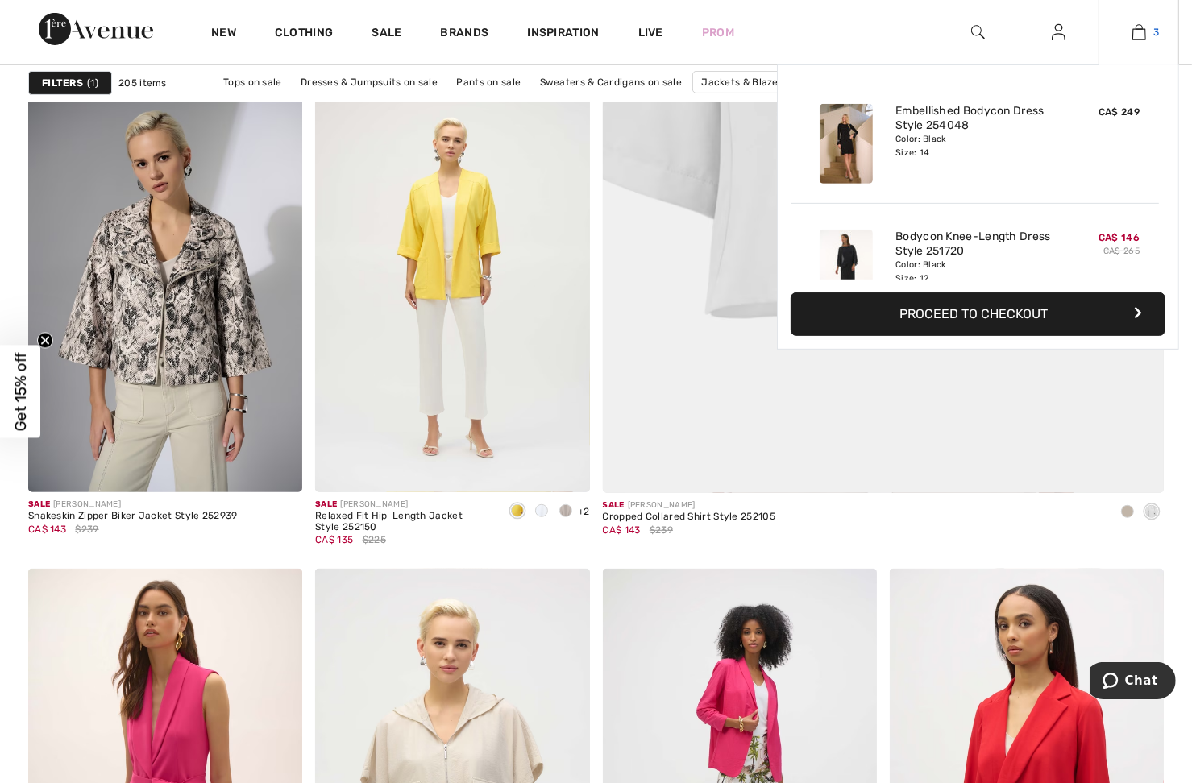
click at [1128, 35] on link "3" at bounding box center [1138, 32] width 79 height 19
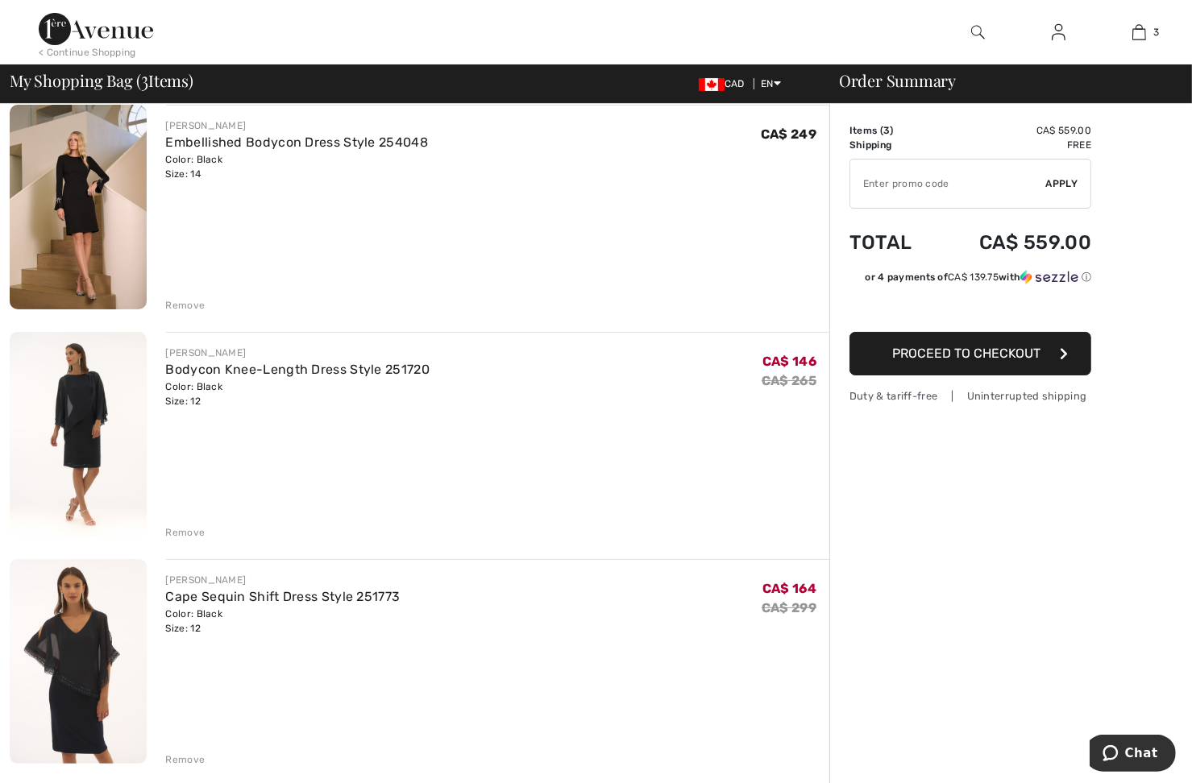
scroll to position [161, 0]
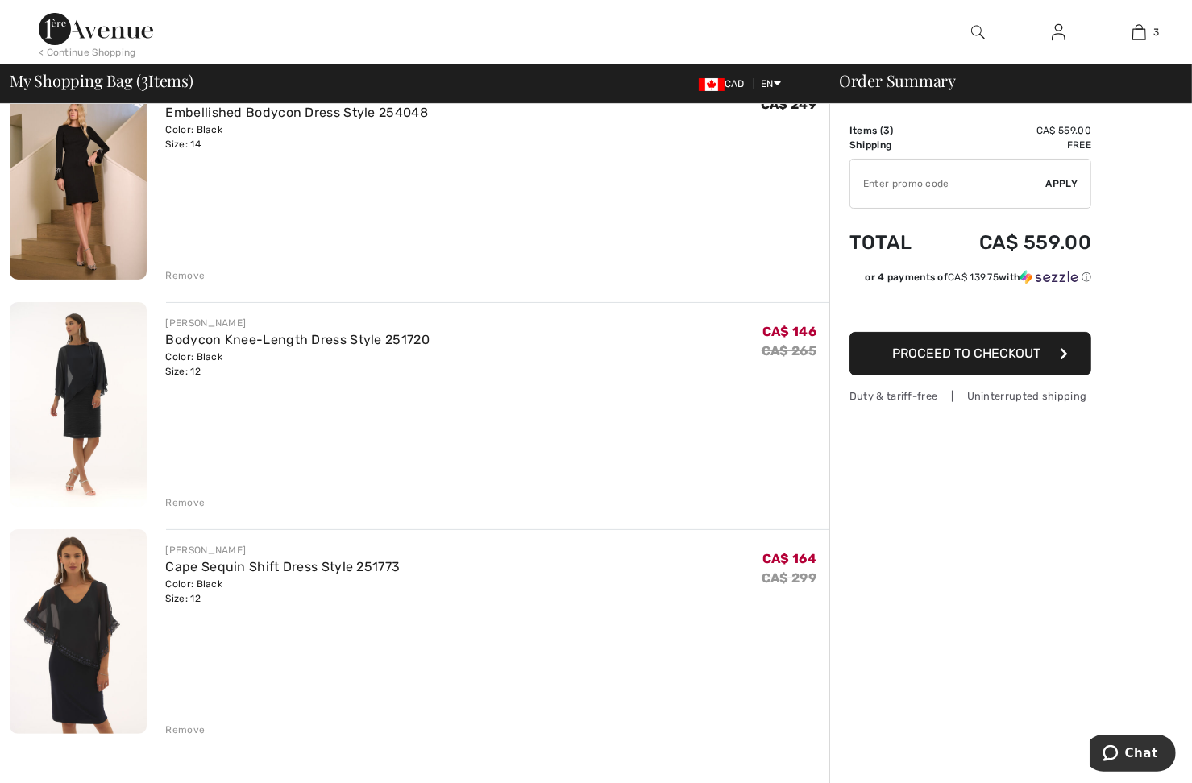
click at [180, 502] on div "Remove" at bounding box center [185, 503] width 39 height 15
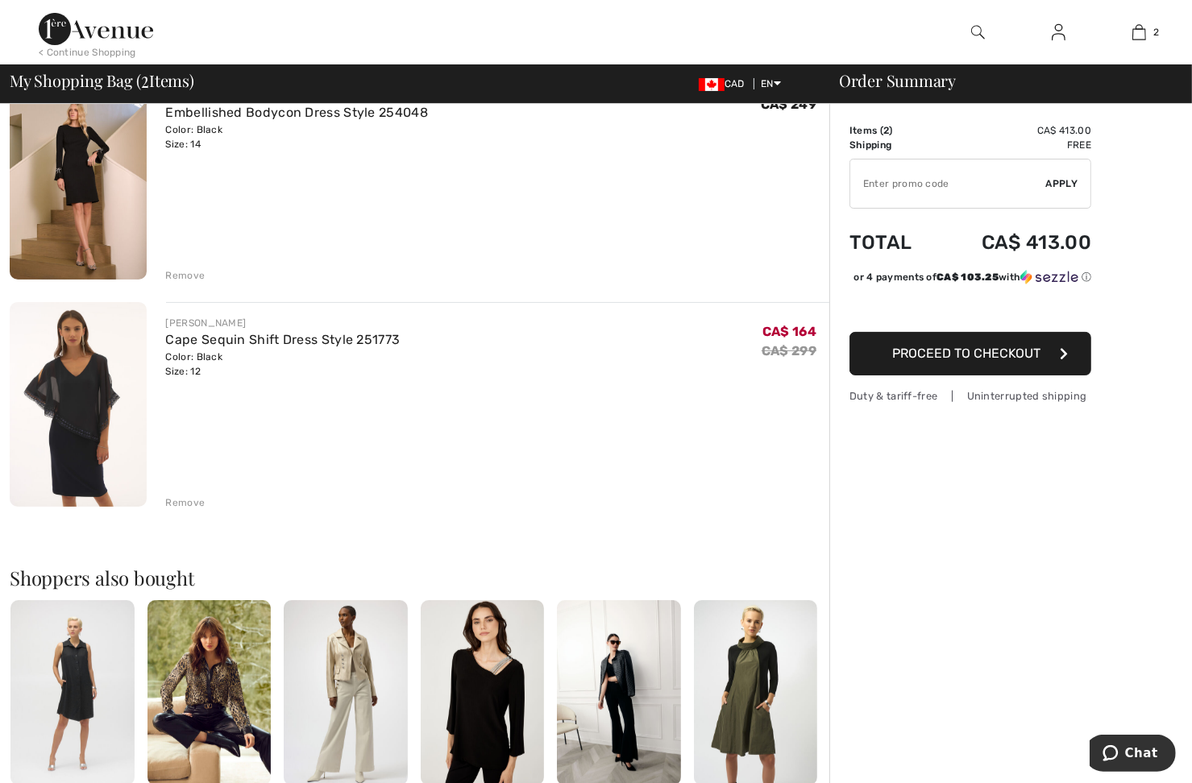
click at [193, 505] on div "Remove" at bounding box center [185, 503] width 39 height 15
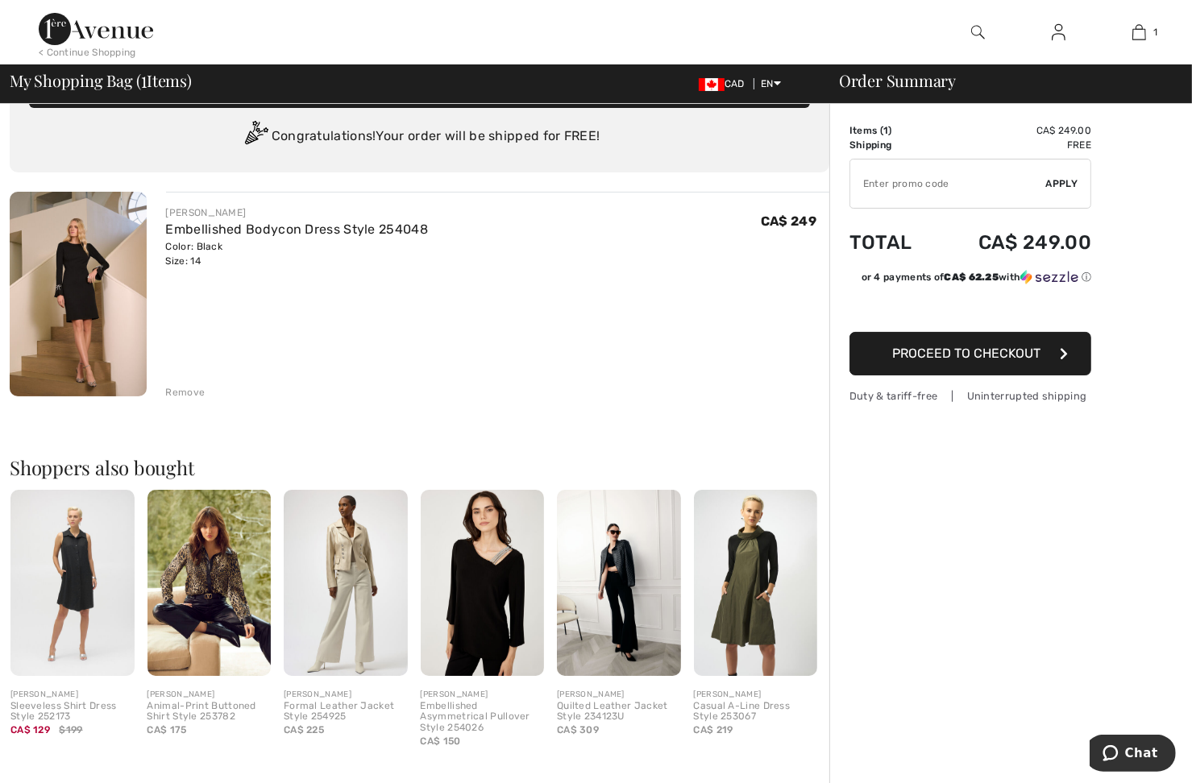
scroll to position [0, 0]
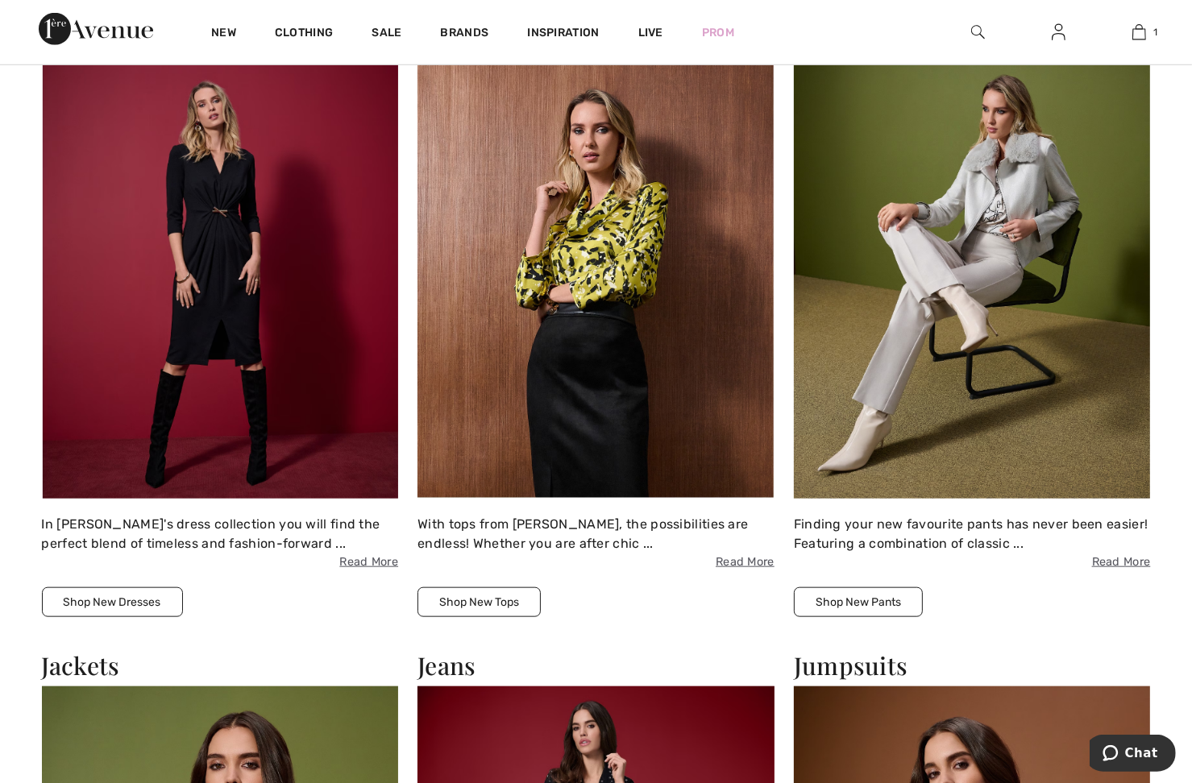
scroll to position [1370, 0]
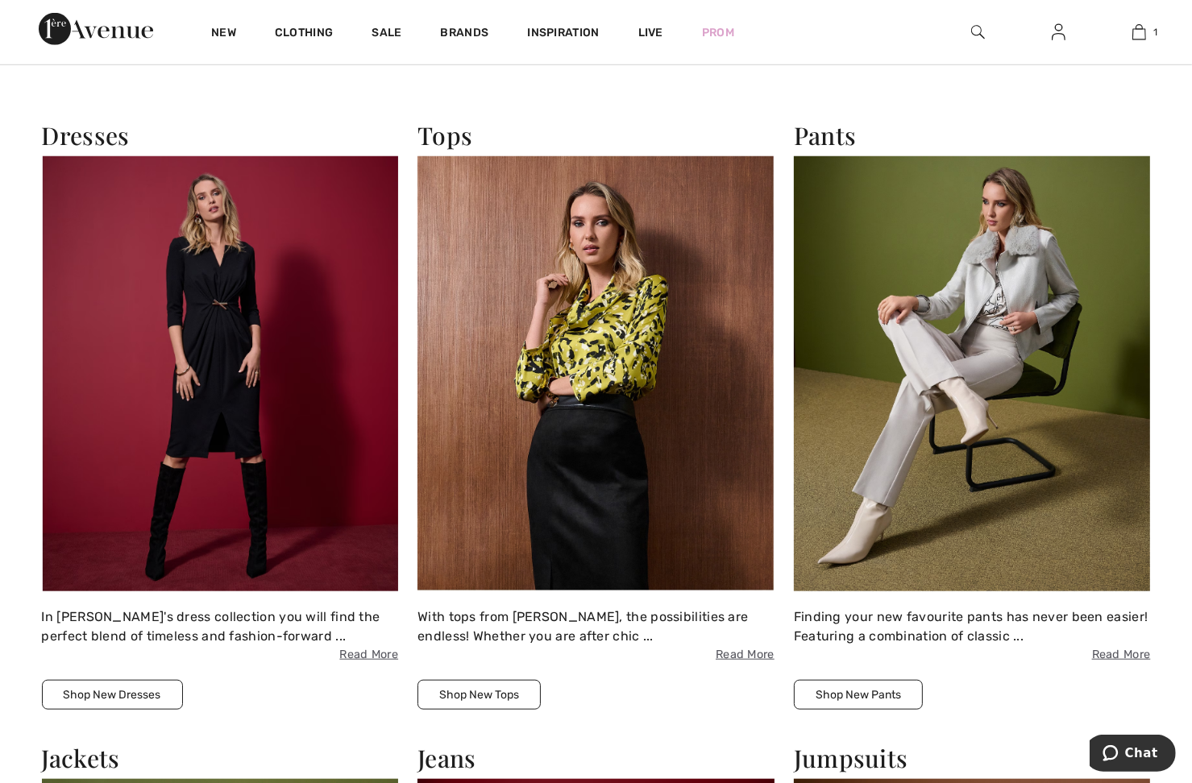
click at [222, 384] on img at bounding box center [220, 373] width 357 height 435
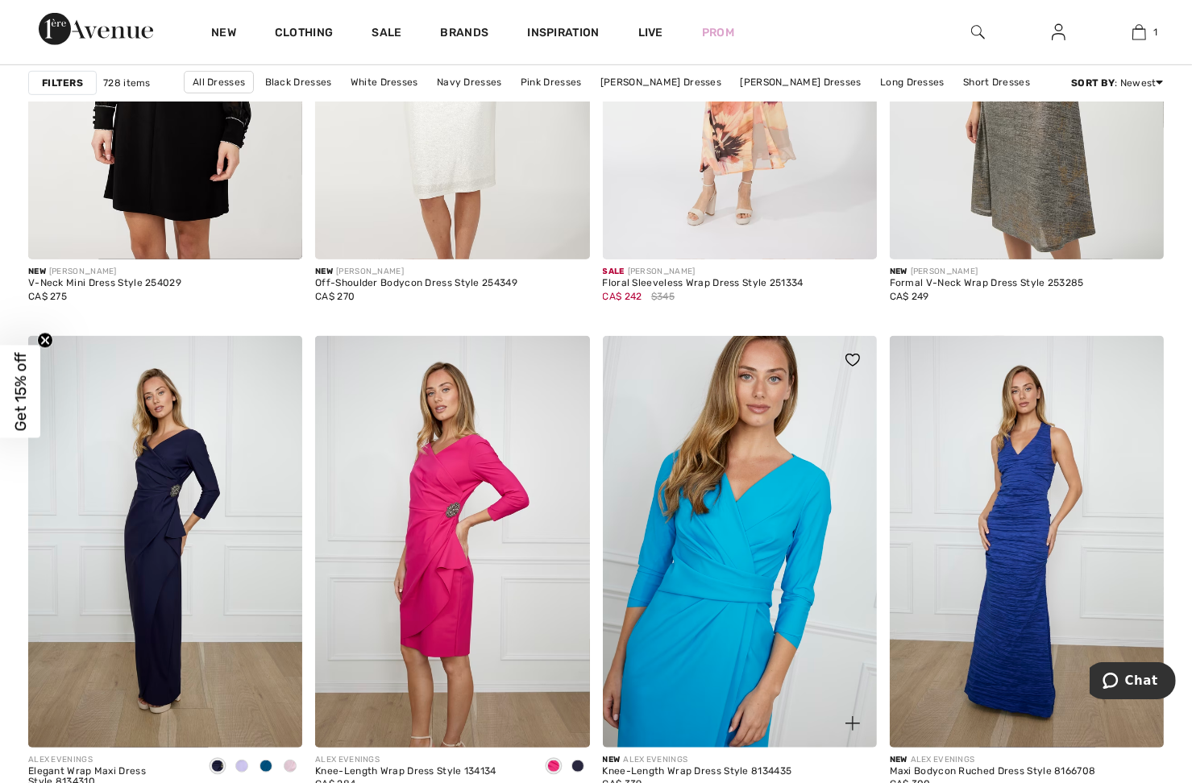
scroll to position [6529, 0]
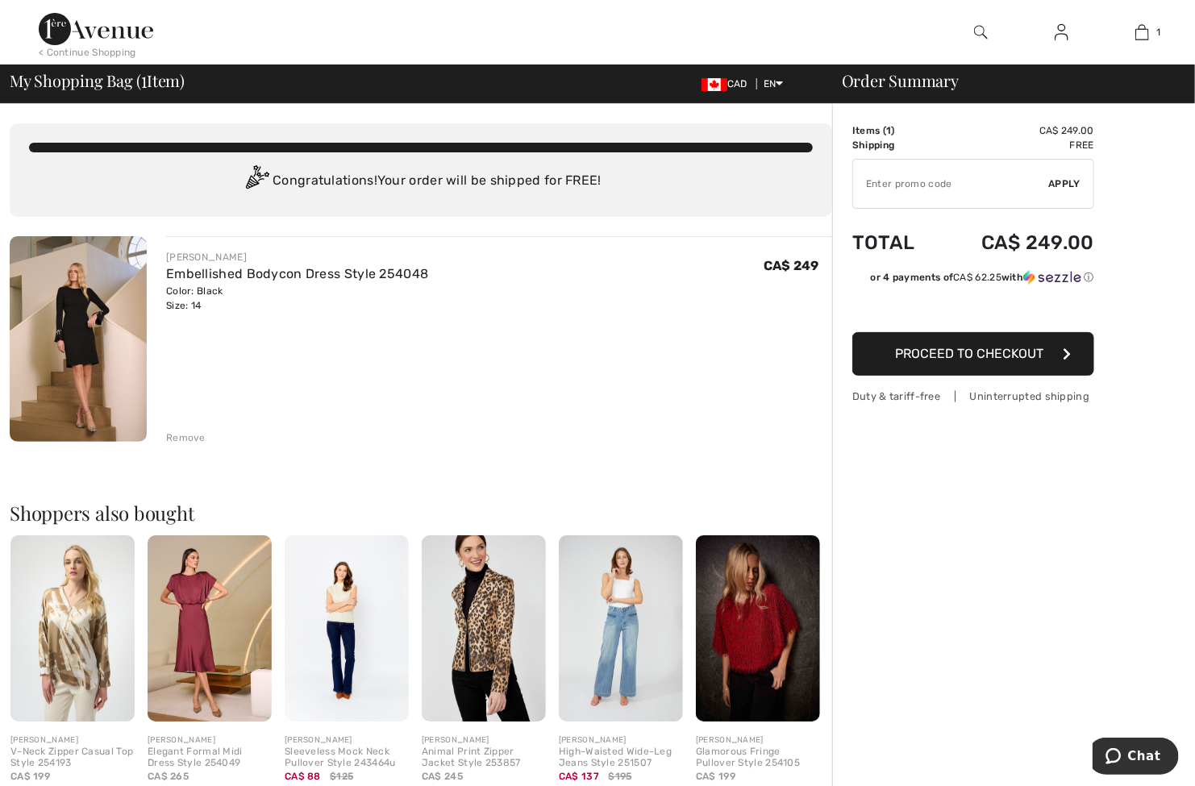
click at [93, 42] on img at bounding box center [96, 29] width 114 height 32
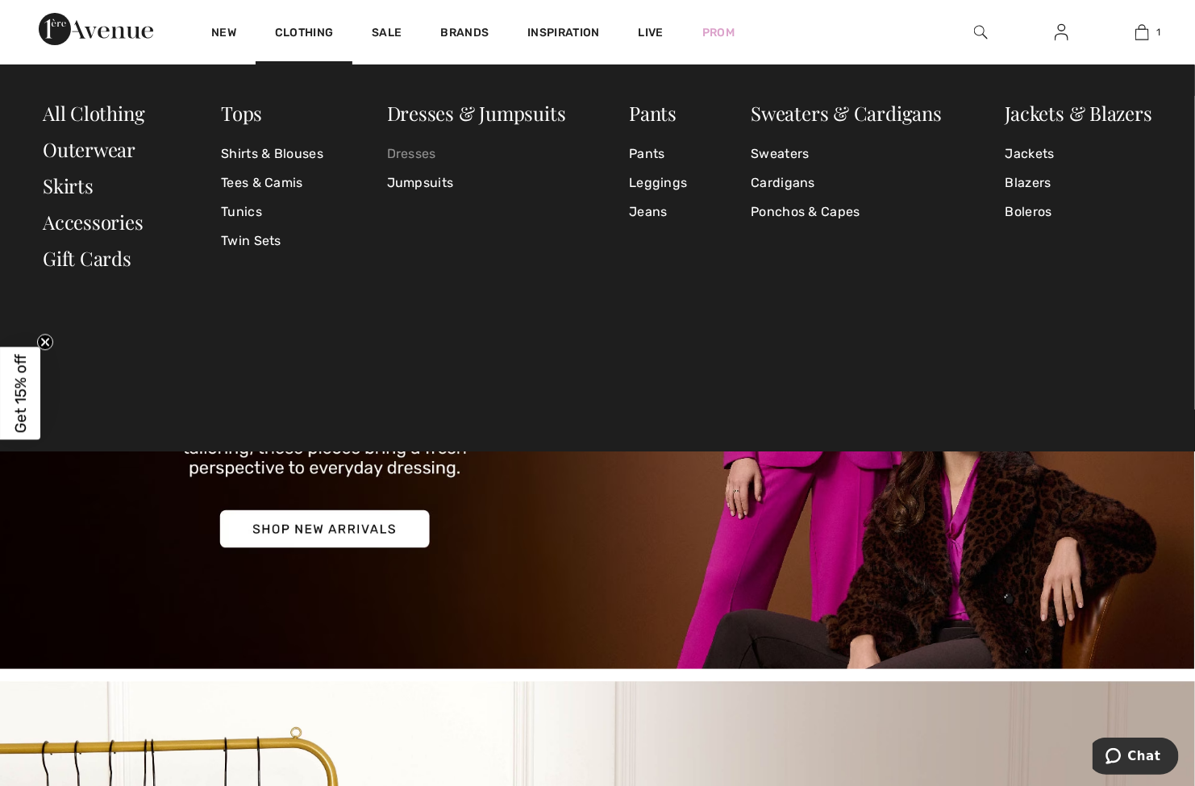
click at [404, 156] on link "Dresses" at bounding box center [476, 153] width 179 height 29
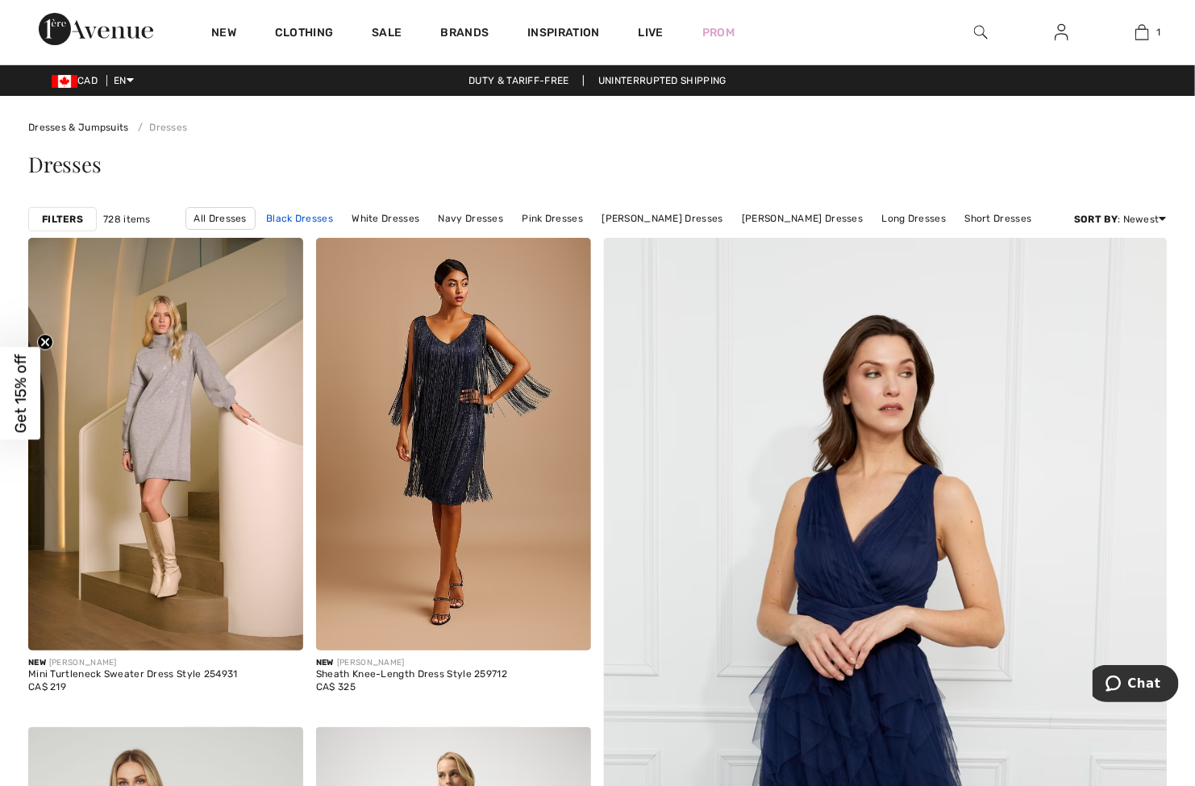
click at [329, 215] on link "Black Dresses" at bounding box center [299, 218] width 83 height 21
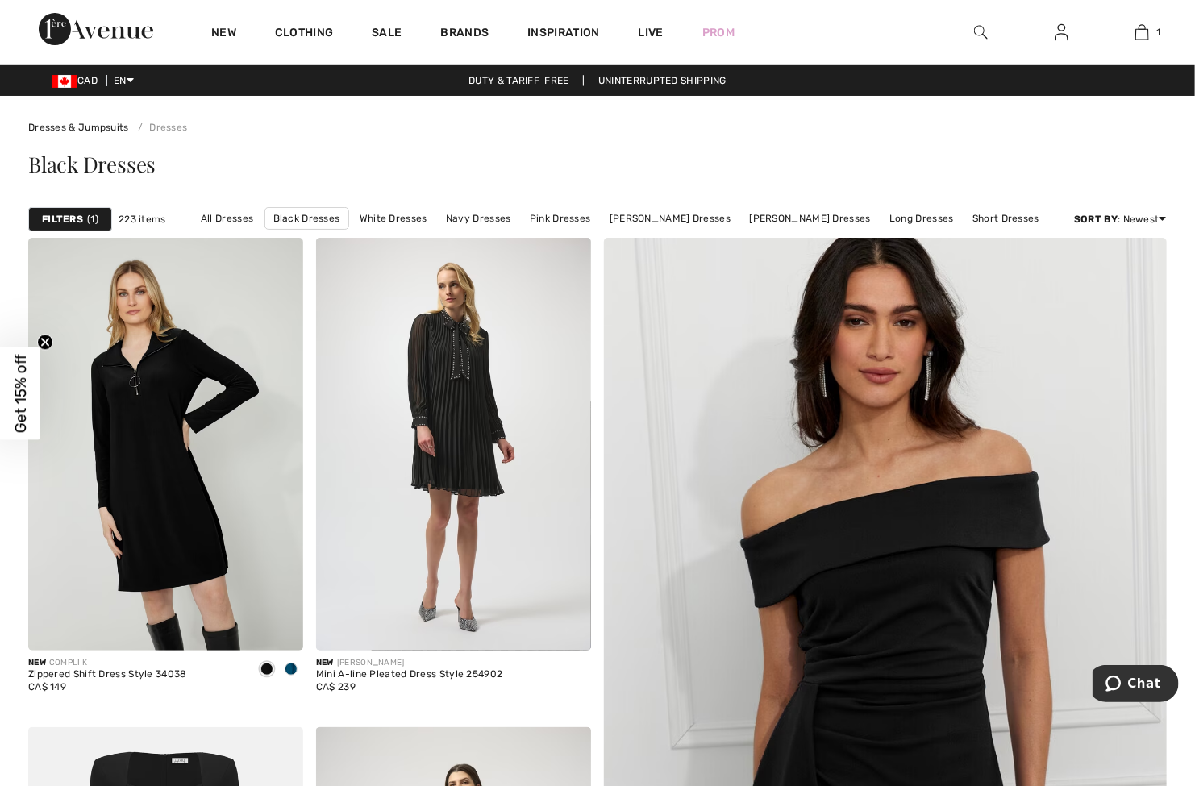
click at [68, 230] on div "Filters 1" at bounding box center [70, 219] width 84 height 24
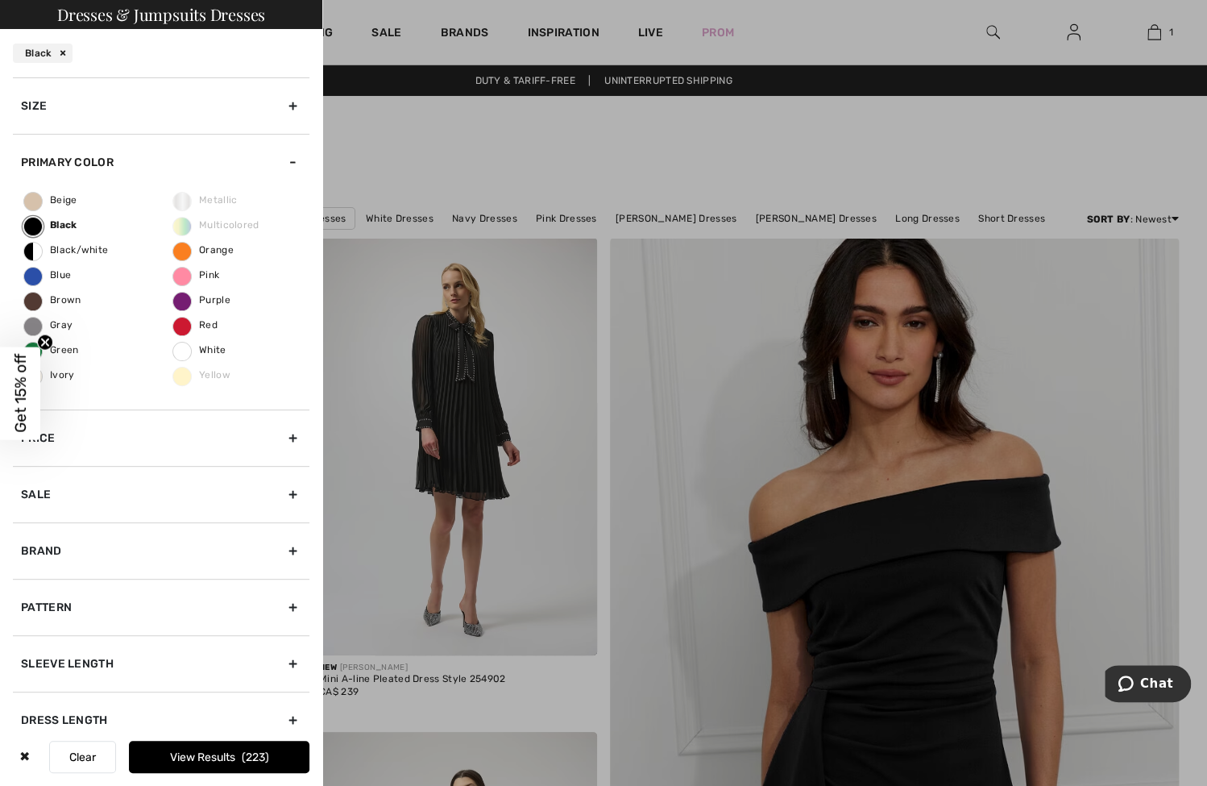
click at [97, 100] on div "Size" at bounding box center [161, 105] width 297 height 56
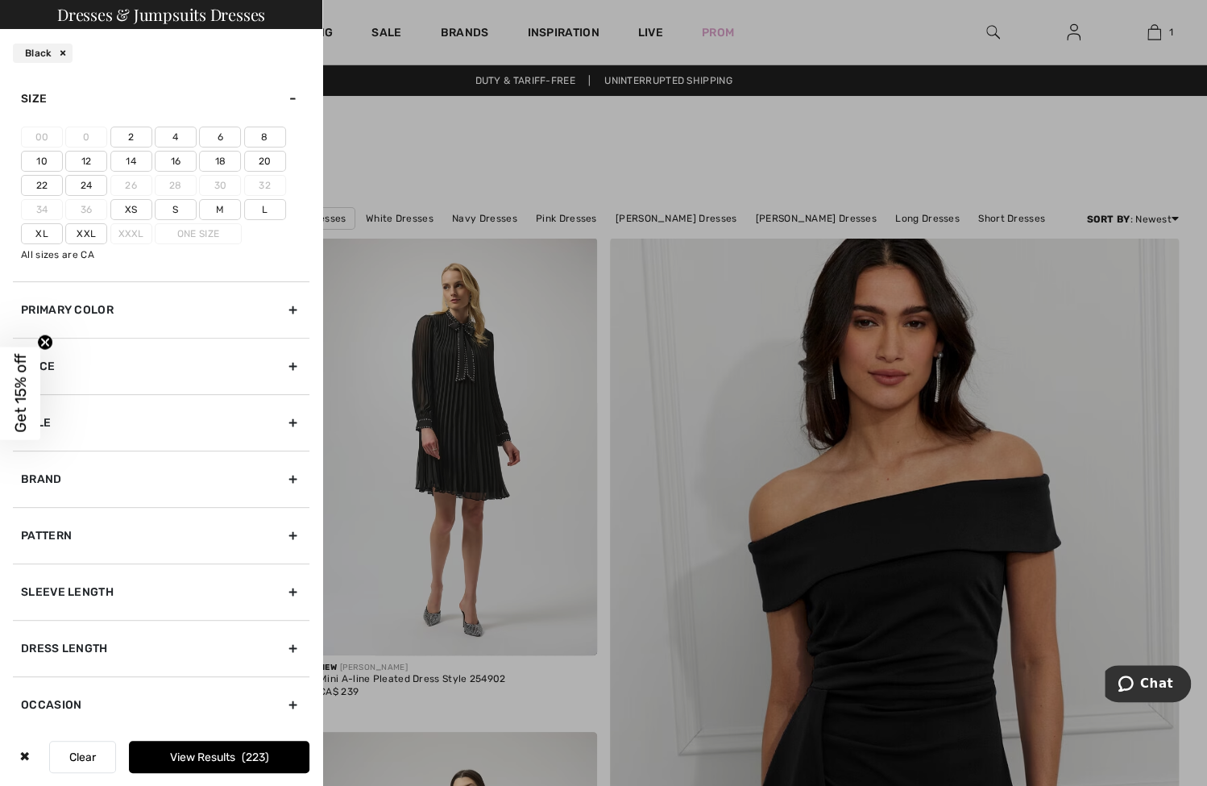
scroll to position [9, 0]
drag, startPoint x: 54, startPoint y: 339, endPoint x: 36, endPoint y: 344, distance: 18.6
click at [50, 339] on circle "Close teaser" at bounding box center [45, 341] width 15 height 15
click at [45, 361] on div "Price" at bounding box center [161, 364] width 297 height 56
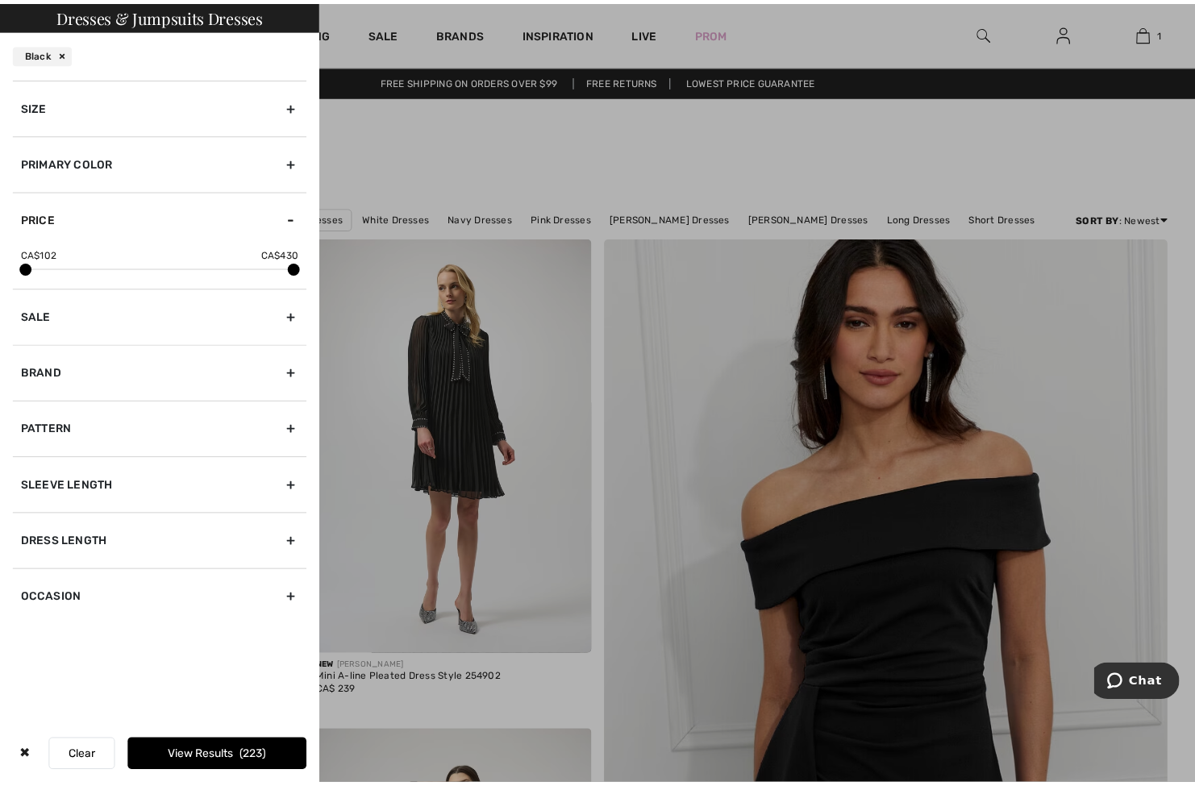
scroll to position [0, 0]
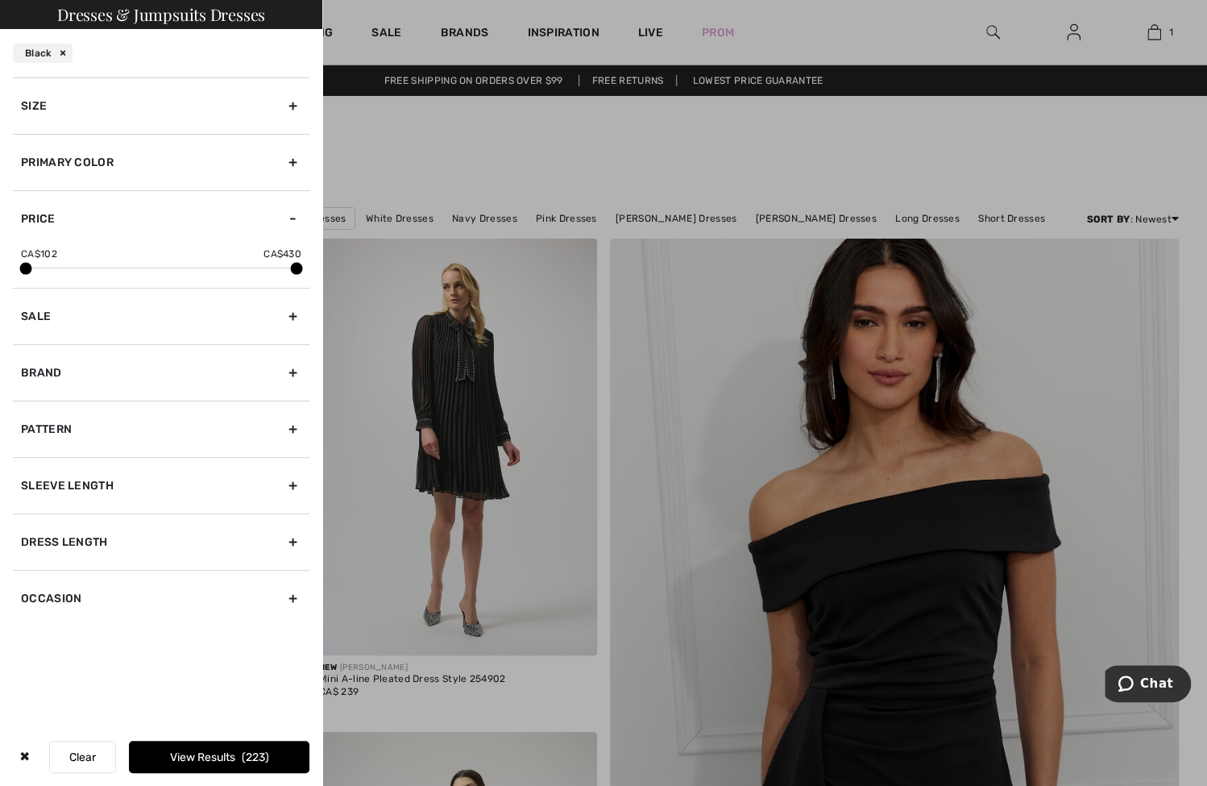
click at [126, 227] on div "Price" at bounding box center [161, 218] width 297 height 56
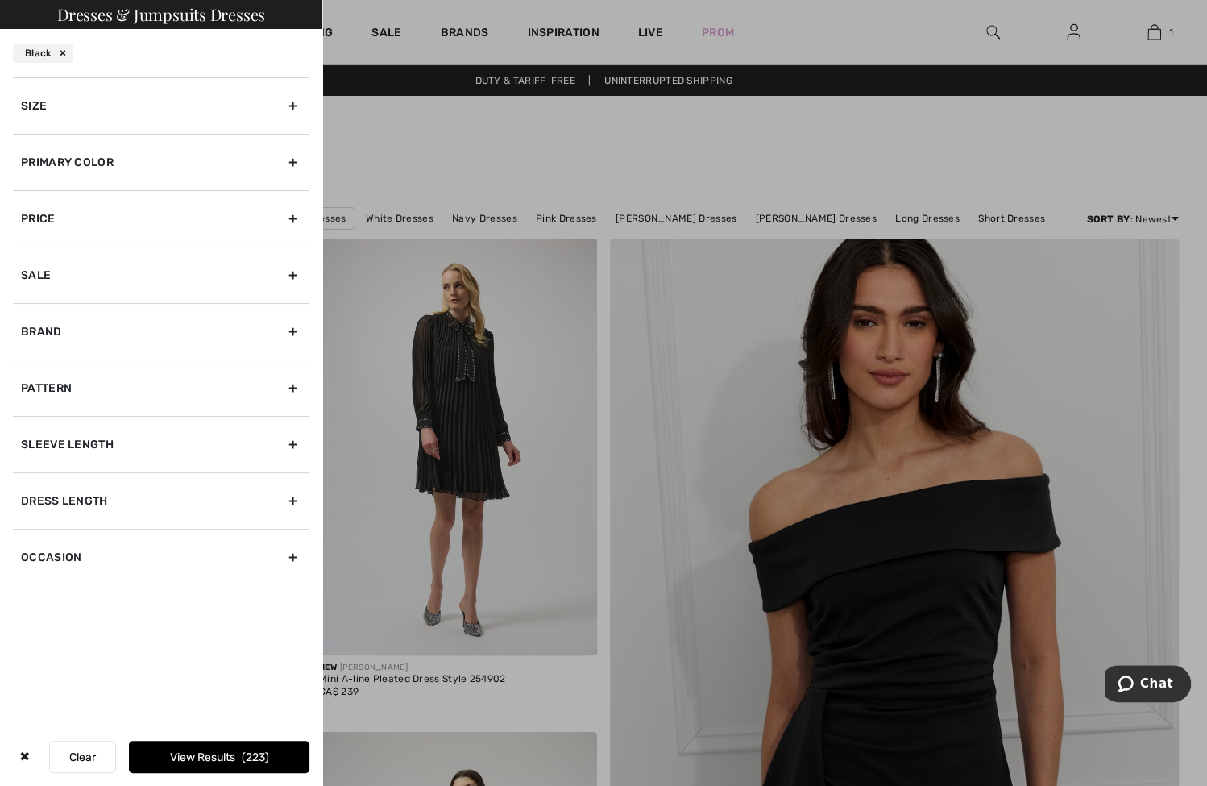
click at [538, 150] on div at bounding box center [603, 393] width 1207 height 786
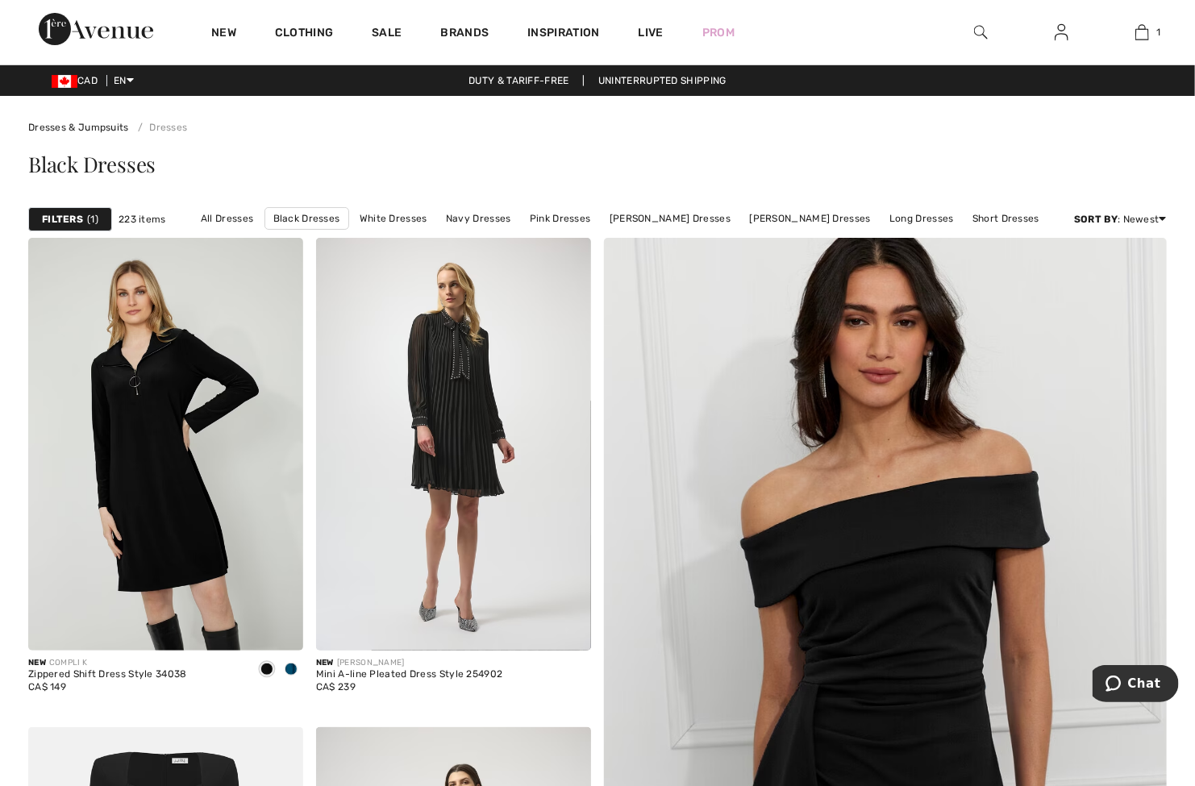
click at [103, 27] on img at bounding box center [96, 29] width 114 height 32
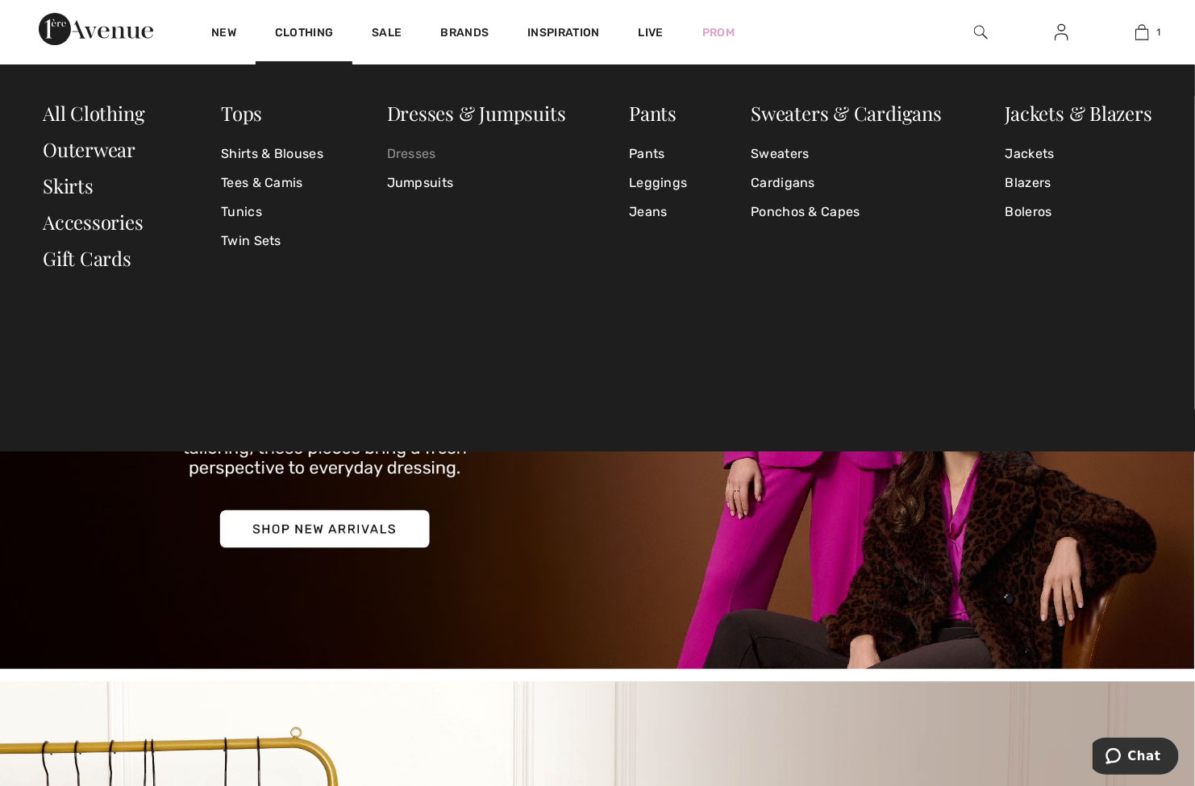
click at [445, 151] on link "Dresses" at bounding box center [476, 153] width 179 height 29
click at [430, 153] on link "Dresses" at bounding box center [476, 153] width 179 height 29
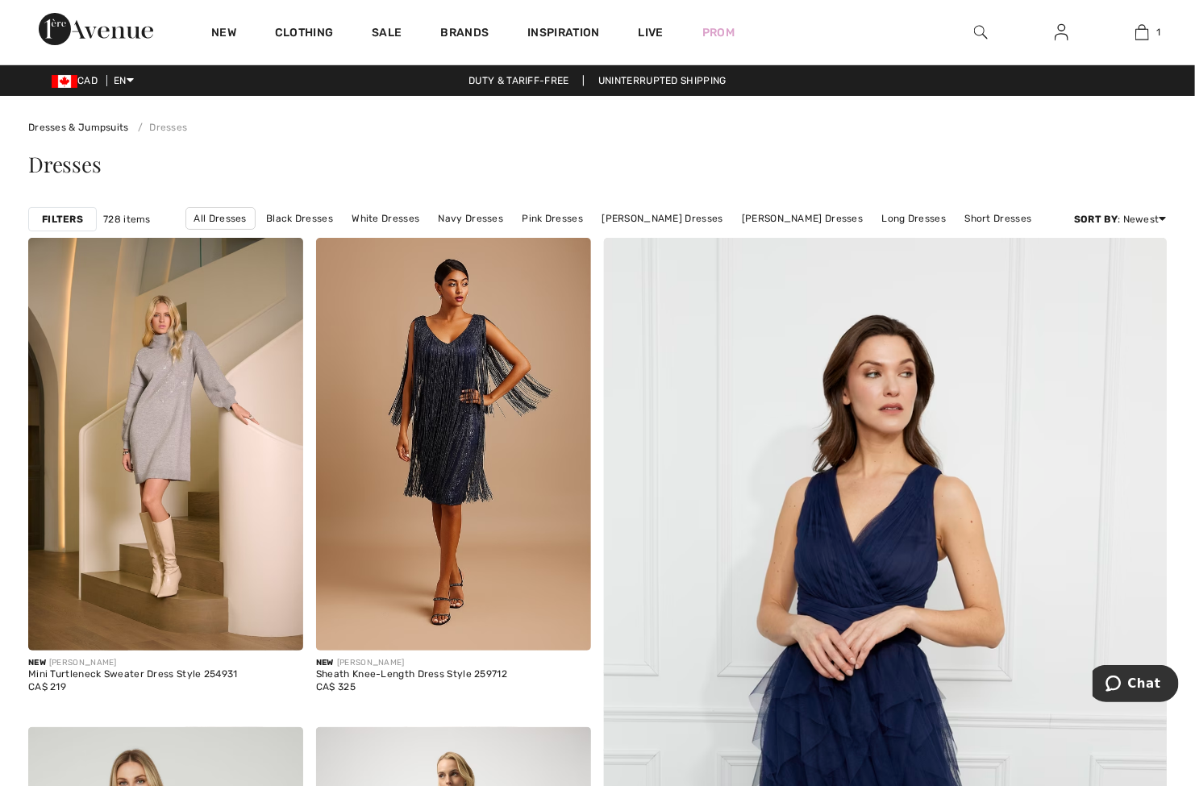
click at [77, 218] on strong "Filters" at bounding box center [62, 219] width 41 height 15
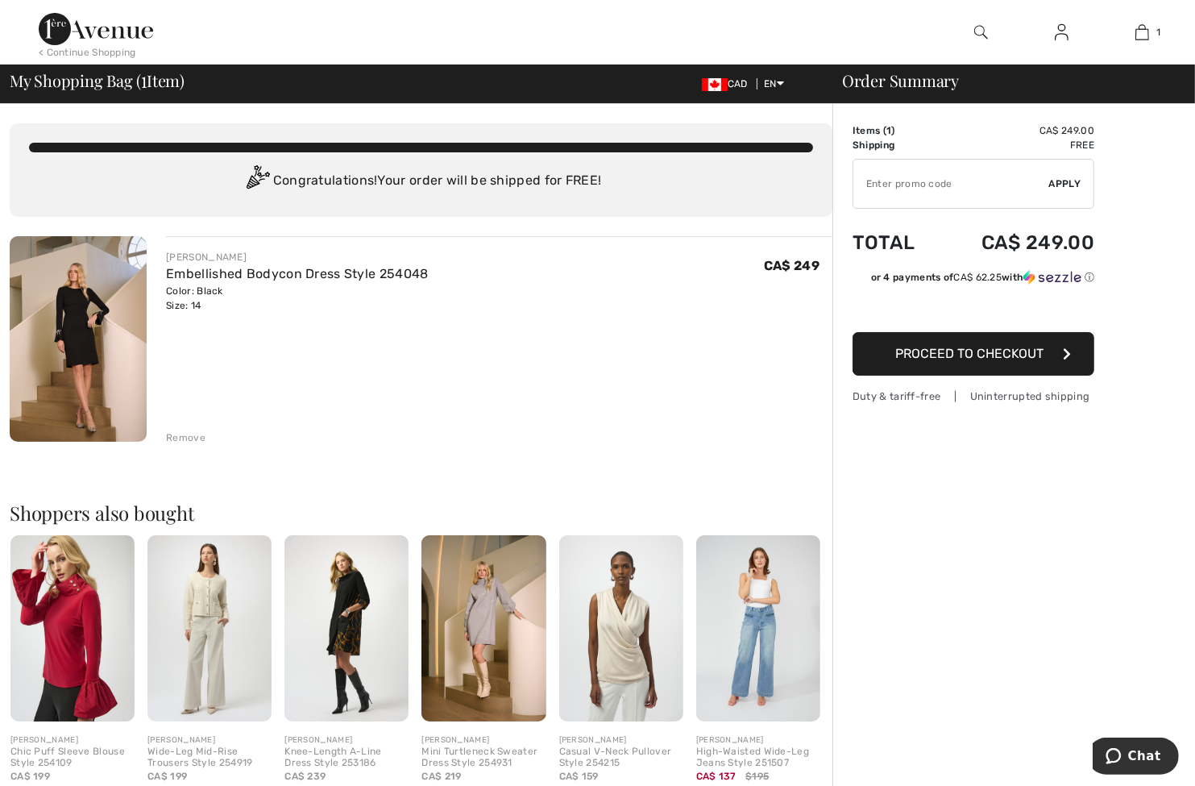
click at [906, 186] on input "TEXT" at bounding box center [952, 184] width 196 height 48
type input "NEW15"
click at [1074, 181] on span "Apply" at bounding box center [1065, 184] width 32 height 15
click at [974, 431] on div "Order Summary Details Items ( 1 ) CA$ 249.00 Promo code CA$ 0.00 Shipping Free …" at bounding box center [1014, 603] width 363 height 999
click at [591, 413] on div "JOSEPH RIBKOFF Embellished Bodycon Dress Style 254048 Color: Black Size: 14 Fin…" at bounding box center [499, 340] width 667 height 209
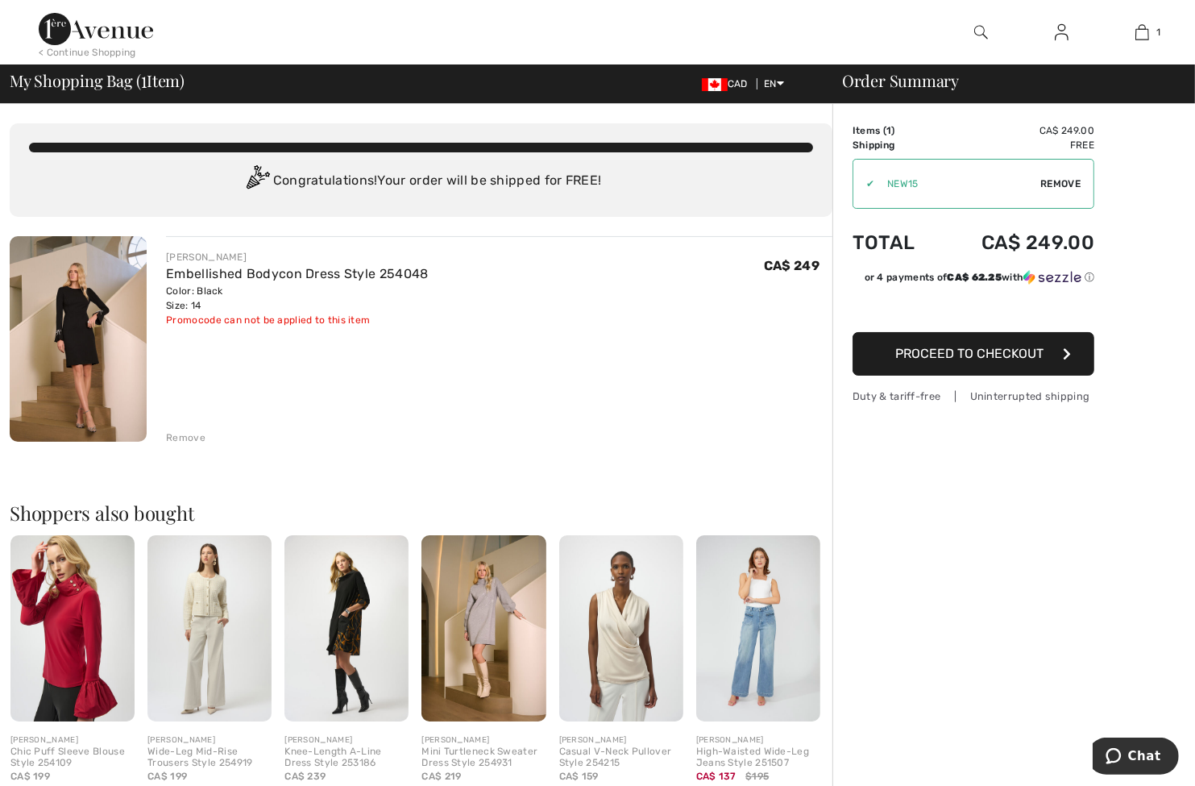
click at [553, 406] on div "JOSEPH RIBKOFF Embellished Bodycon Dress Style 254048 Color: Black Size: 14 Fin…" at bounding box center [499, 340] width 667 height 209
click at [313, 386] on div "JOSEPH RIBKOFF Embellished Bodycon Dress Style 254048 Color: Black Size: 14 Fin…" at bounding box center [499, 340] width 667 height 209
click at [95, 41] on img at bounding box center [96, 29] width 114 height 32
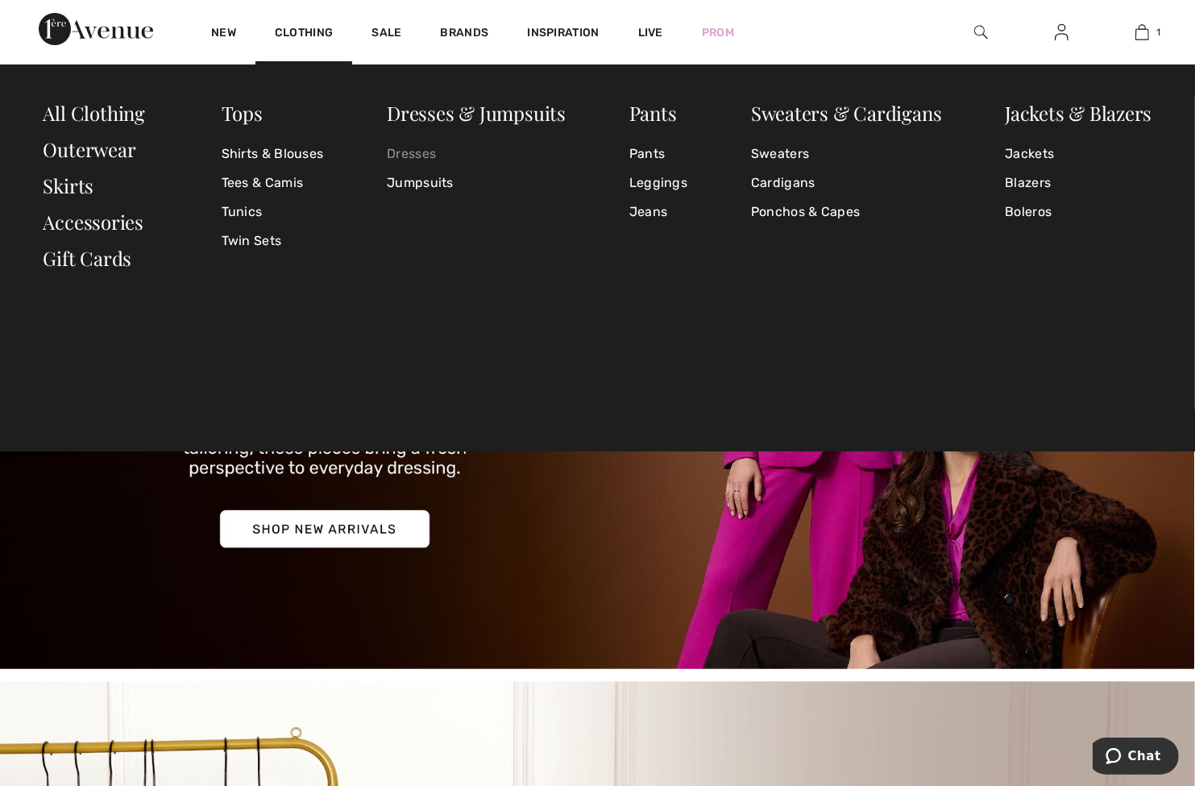
click at [416, 151] on link "Dresses" at bounding box center [476, 153] width 179 height 29
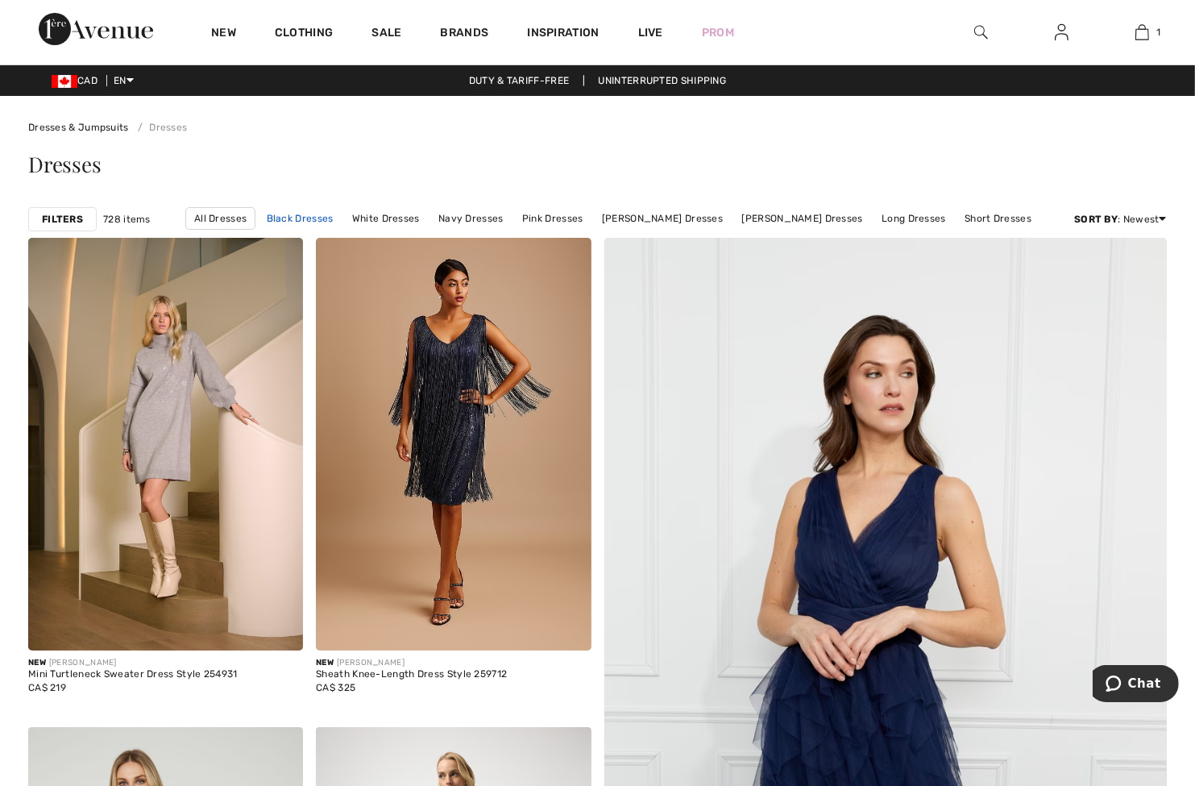
click at [308, 220] on link "Black Dresses" at bounding box center [300, 218] width 83 height 21
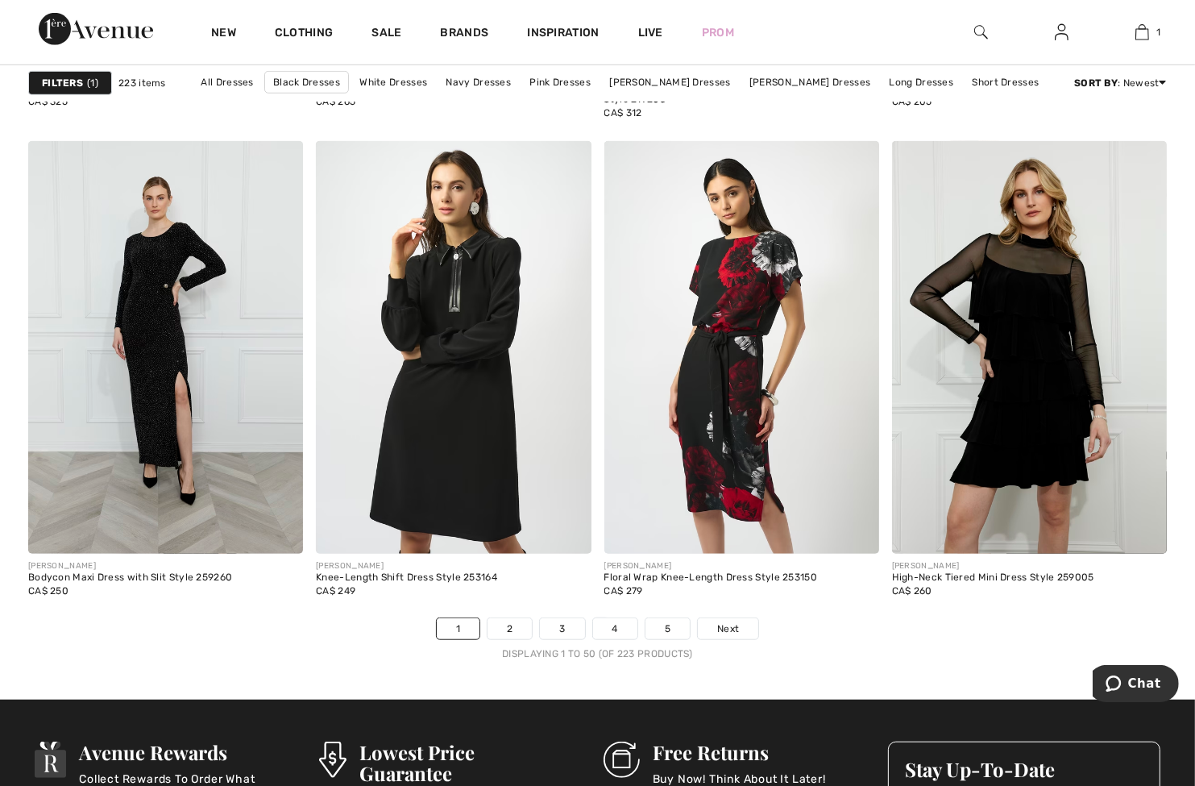
scroll to position [7174, 0]
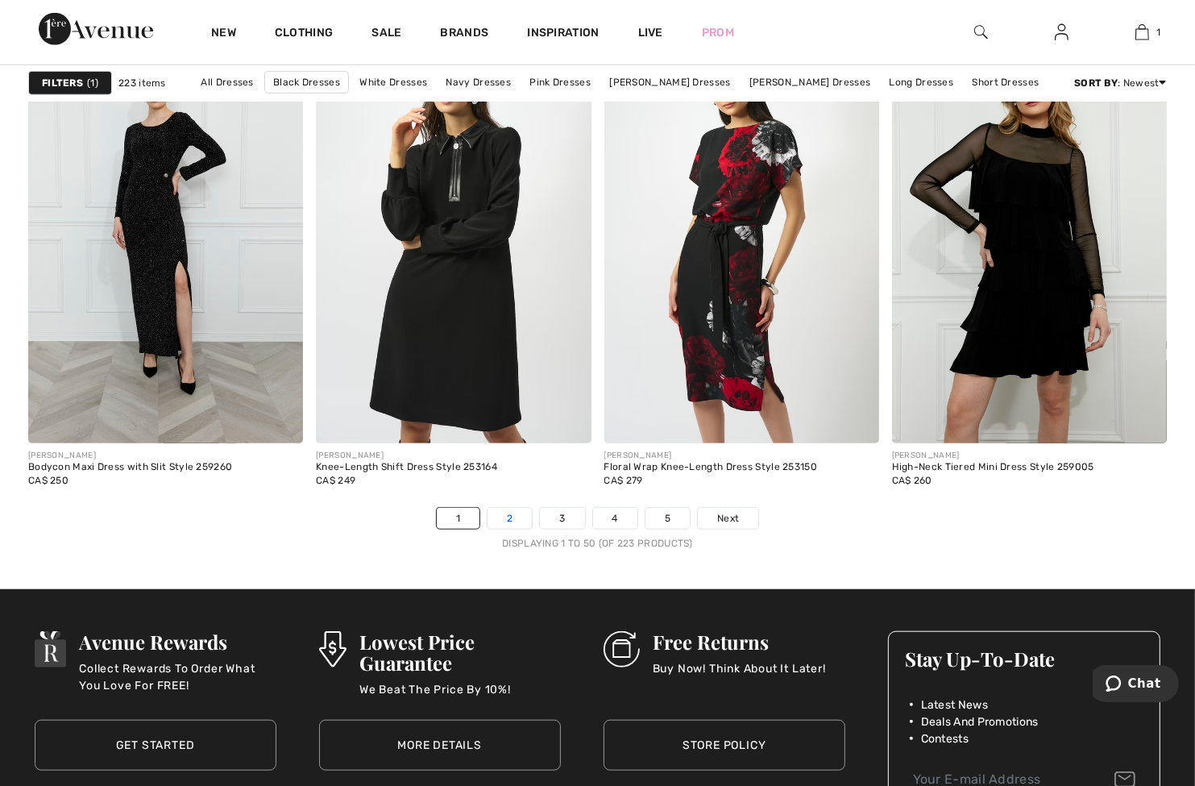
click at [505, 515] on link "2" at bounding box center [510, 518] width 44 height 21
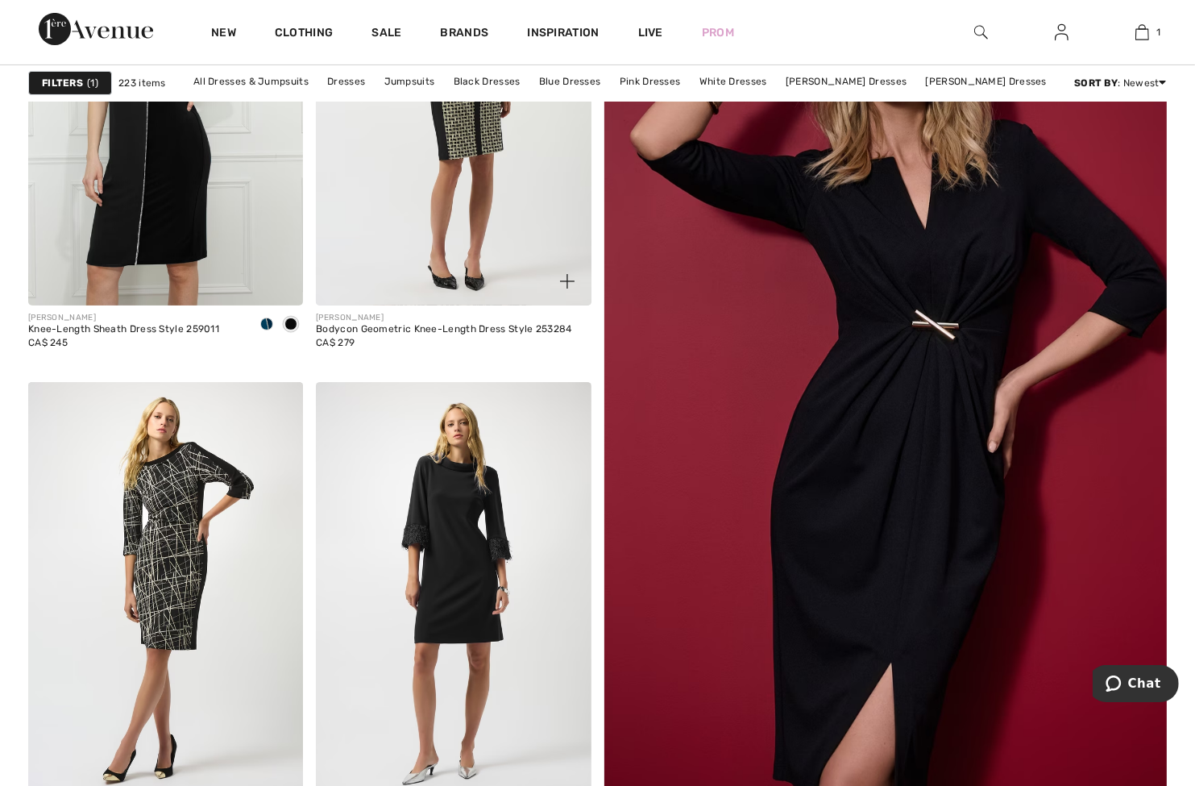
scroll to position [403, 0]
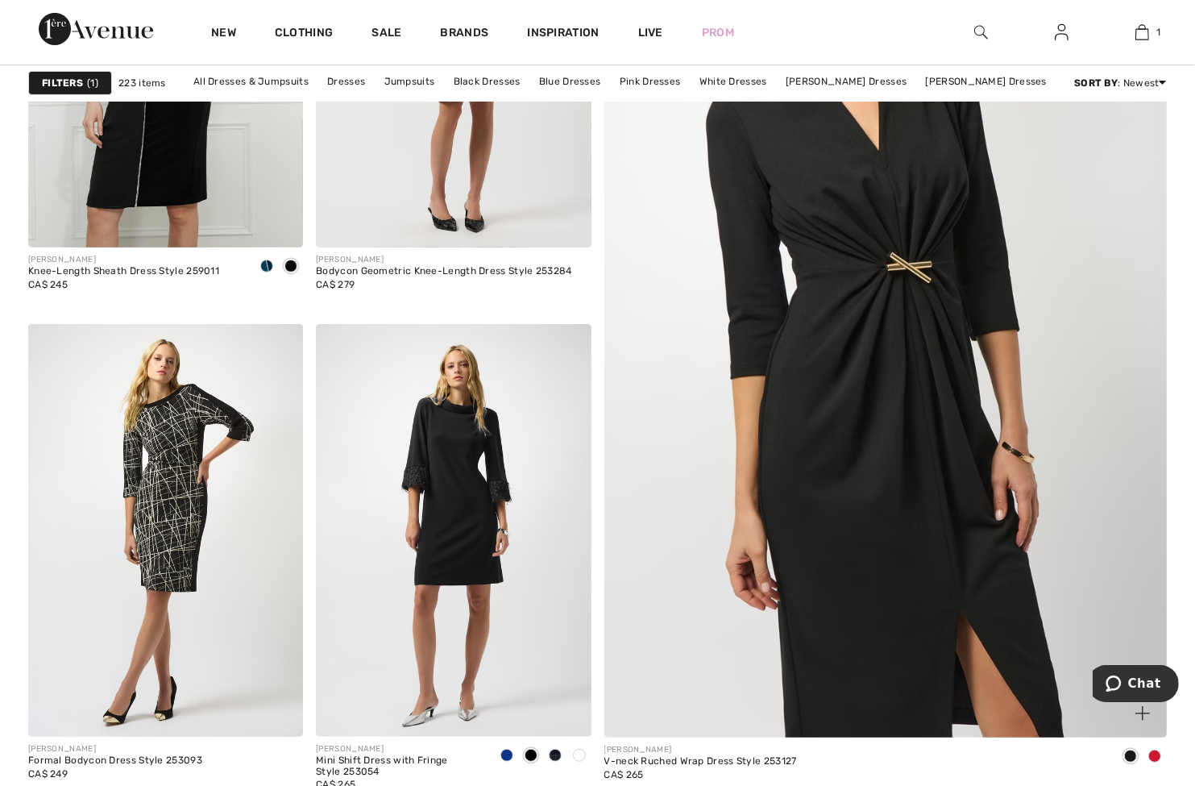
click at [790, 401] on img at bounding box center [885, 341] width 675 height 1013
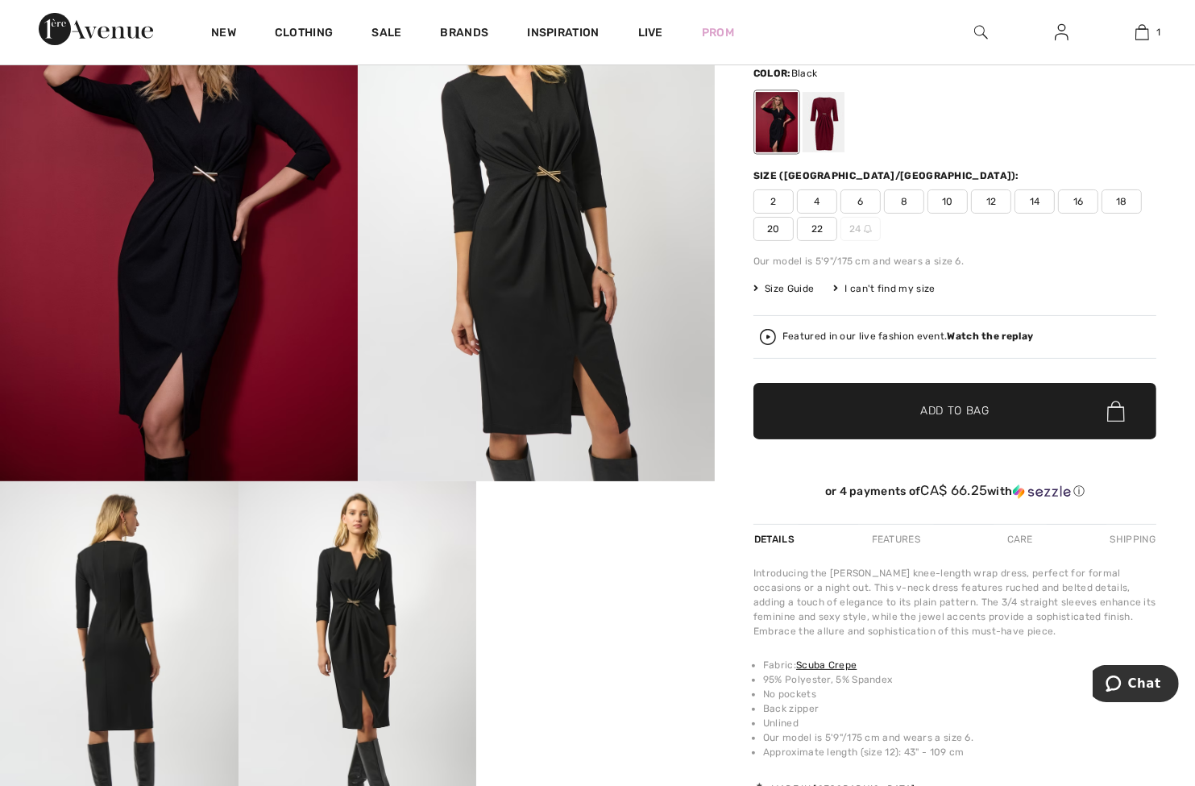
scroll to position [81, 0]
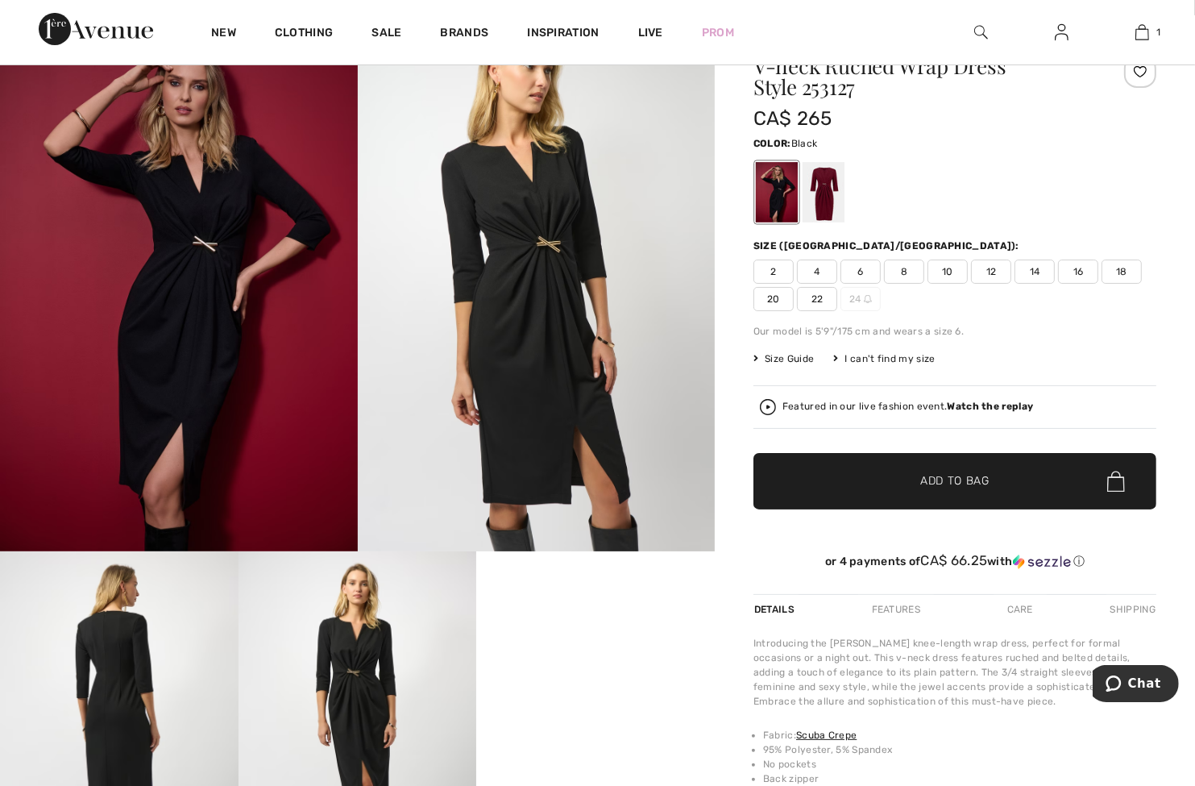
click at [988, 269] on span "12" at bounding box center [991, 272] width 40 height 24
click at [965, 480] on span "Add to Bag" at bounding box center [954, 481] width 69 height 17
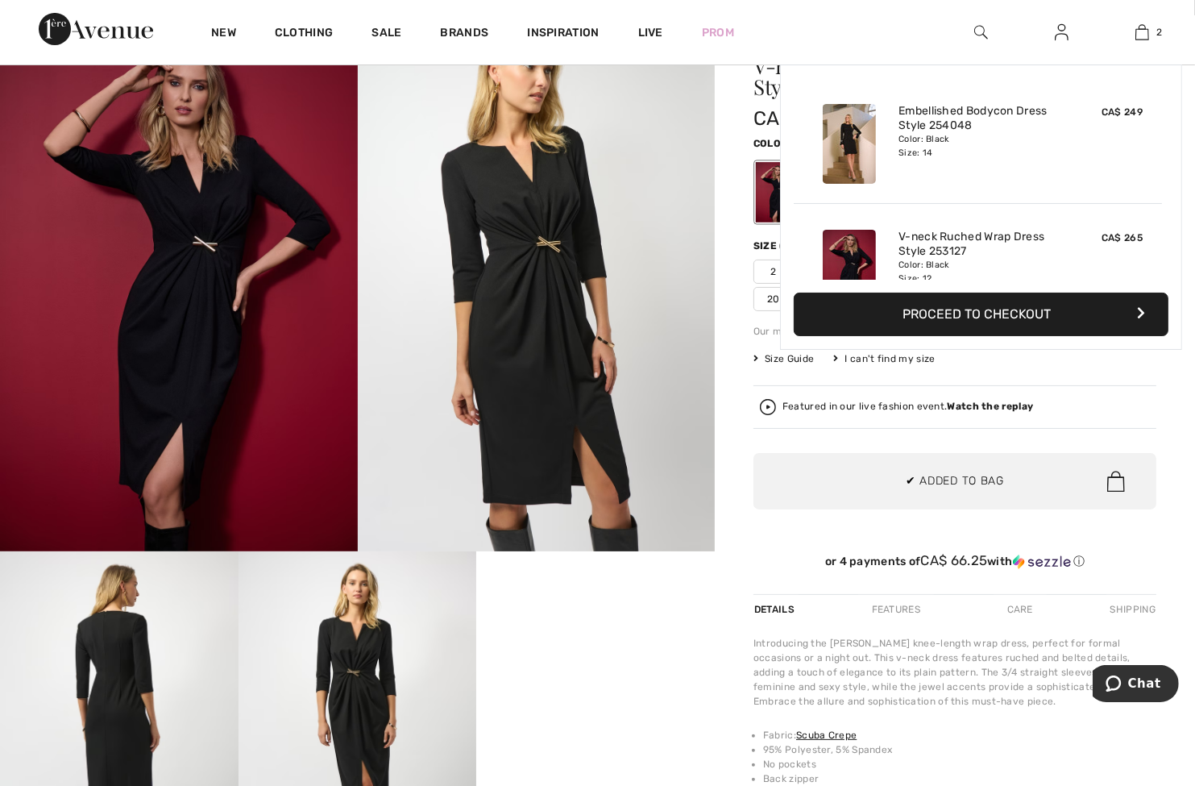
scroll to position [49, 0]
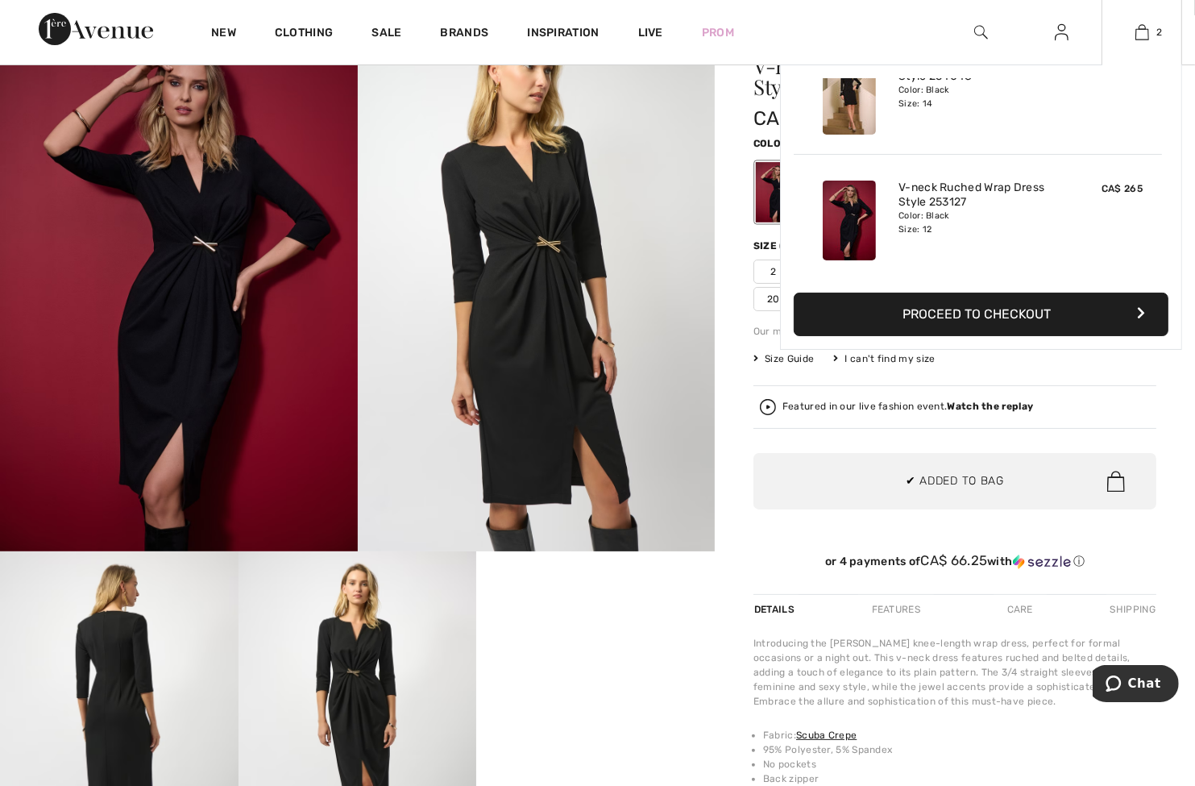
click at [949, 305] on button "Proceed to Checkout" at bounding box center [981, 315] width 375 height 44
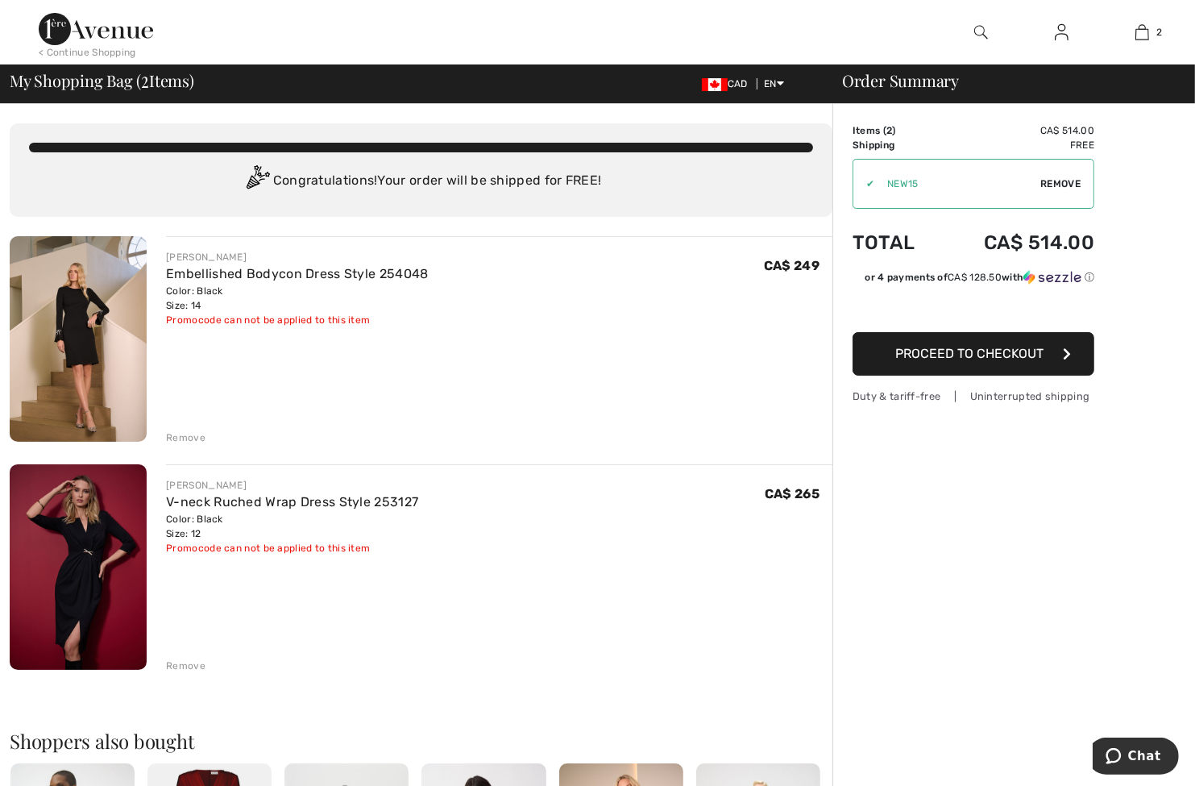
click at [174, 659] on div "Remove" at bounding box center [185, 666] width 39 height 15
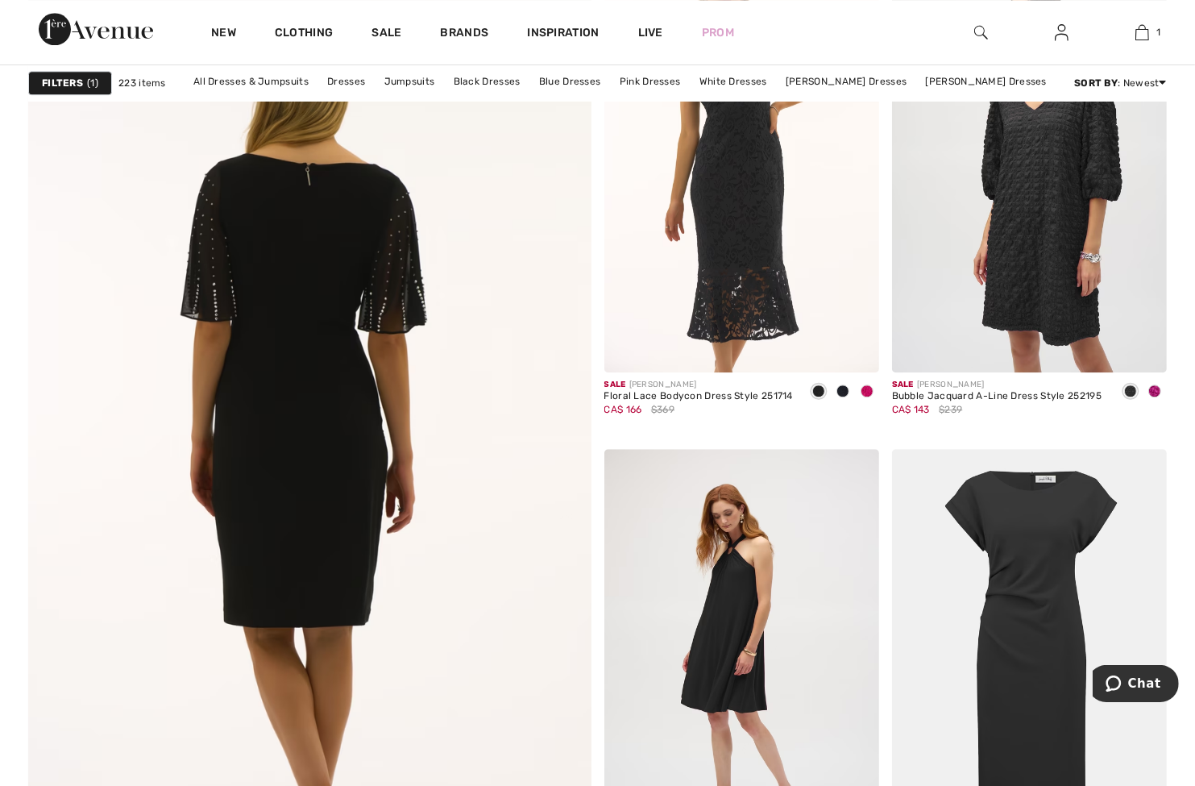
scroll to position [4030, 0]
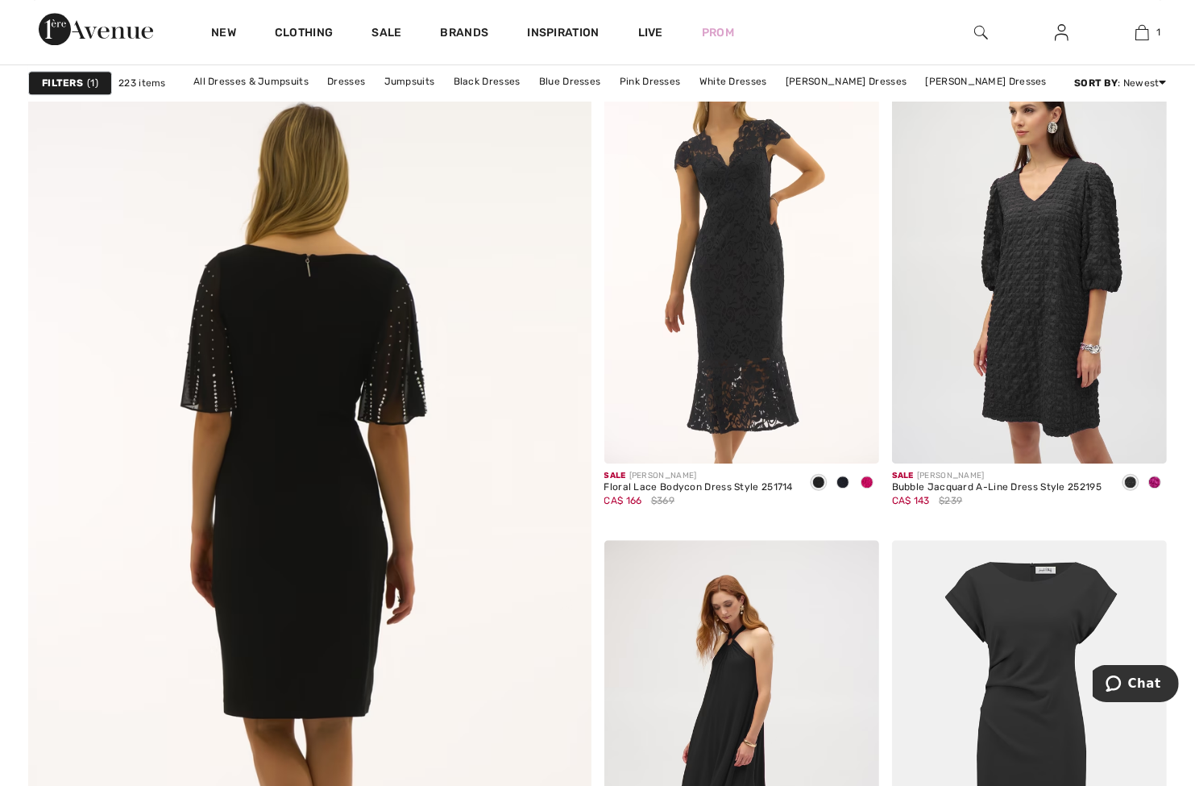
click at [306, 429] on img at bounding box center [309, 557] width 675 height 1013
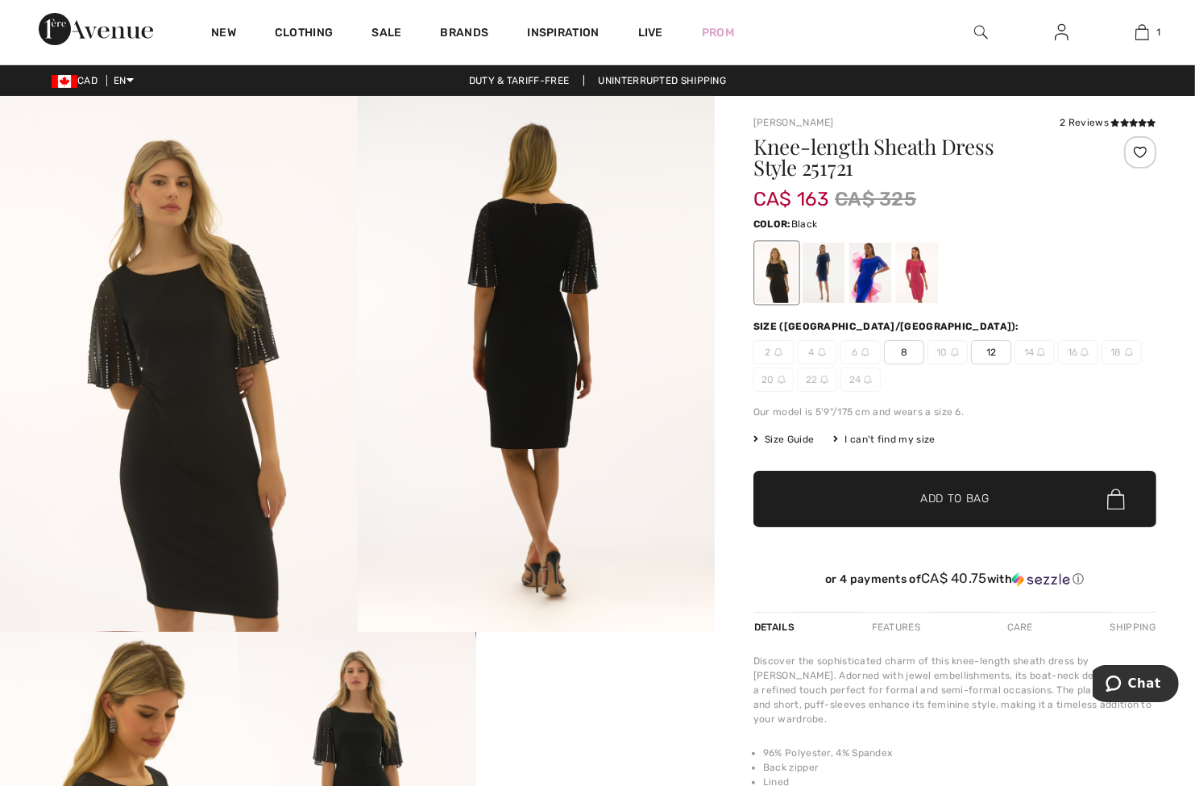
click at [988, 360] on span "12" at bounding box center [991, 352] width 40 height 24
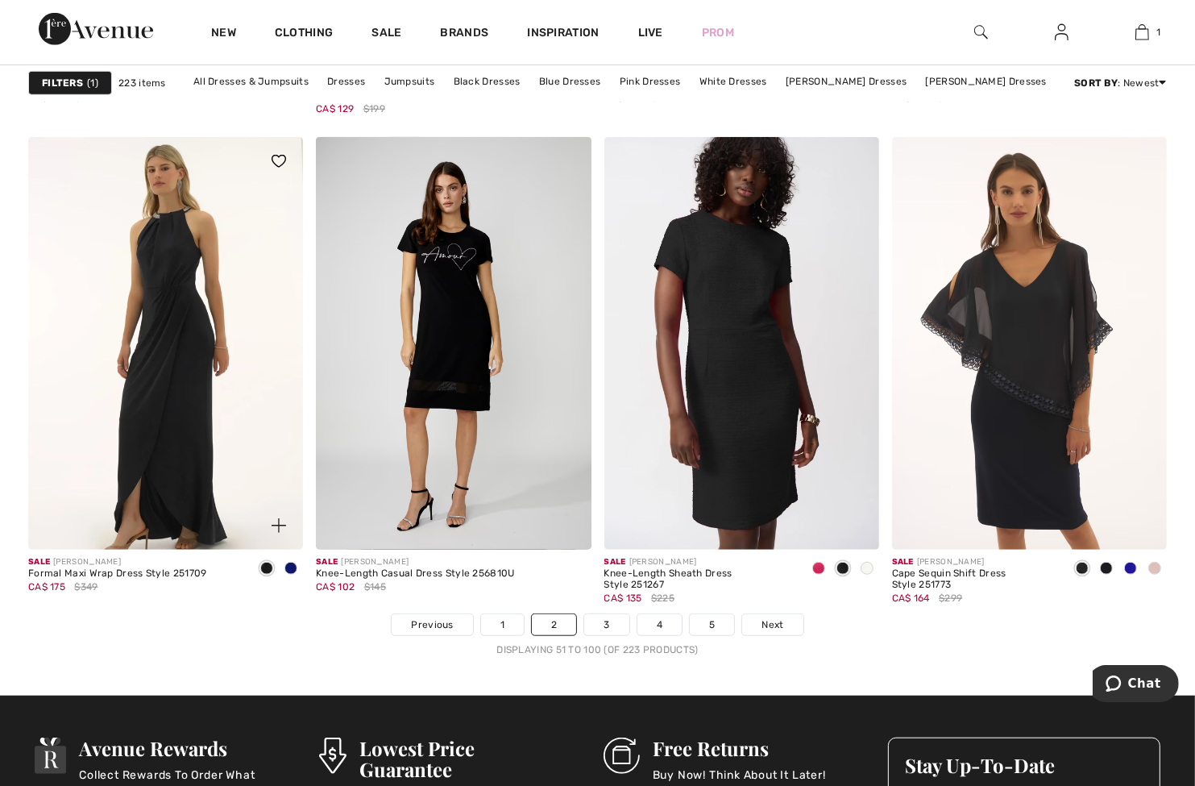
scroll to position [7093, 0]
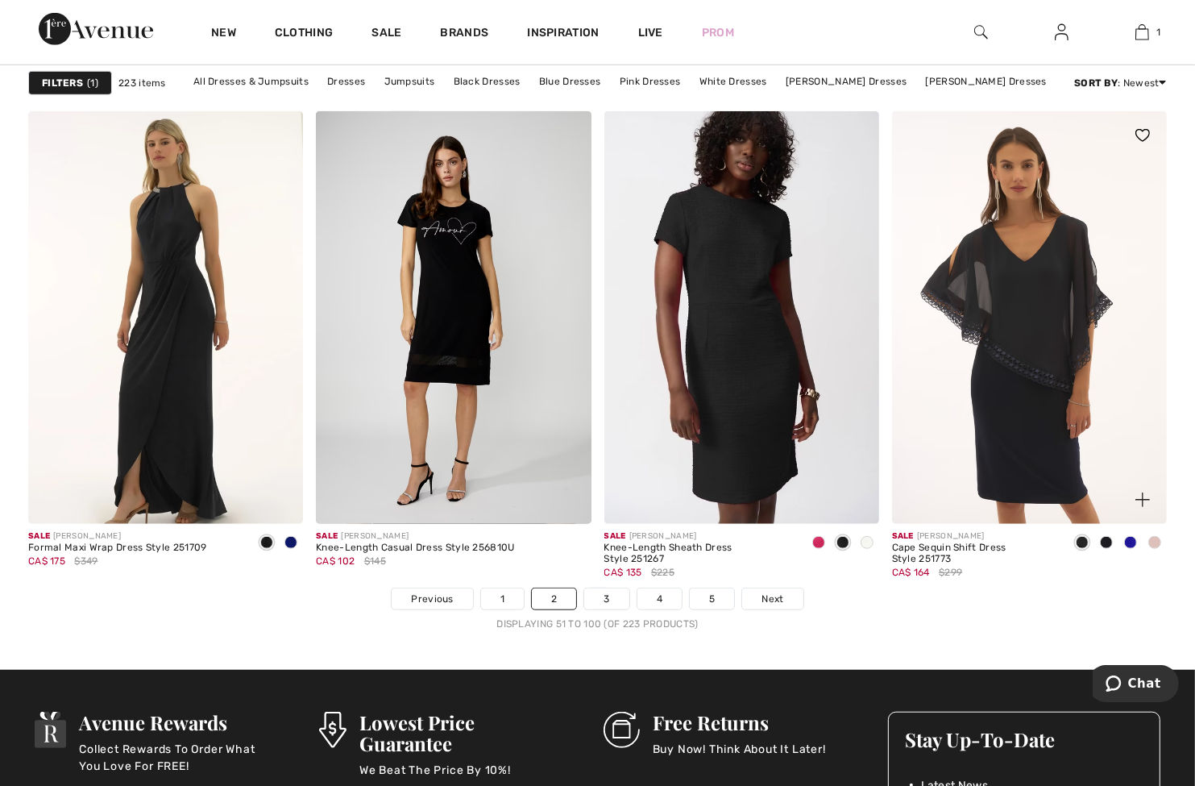
click at [1008, 412] on img at bounding box center [1029, 317] width 275 height 413
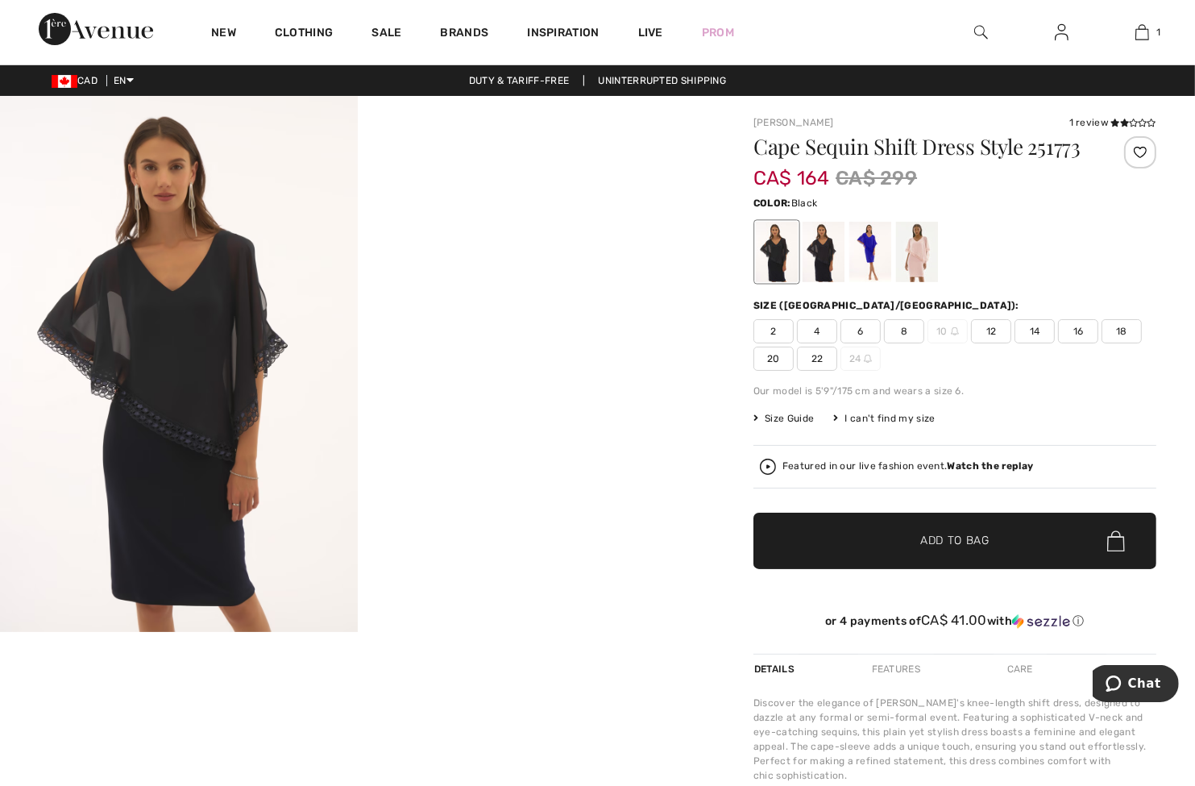
click at [989, 332] on span "12" at bounding box center [991, 331] width 40 height 24
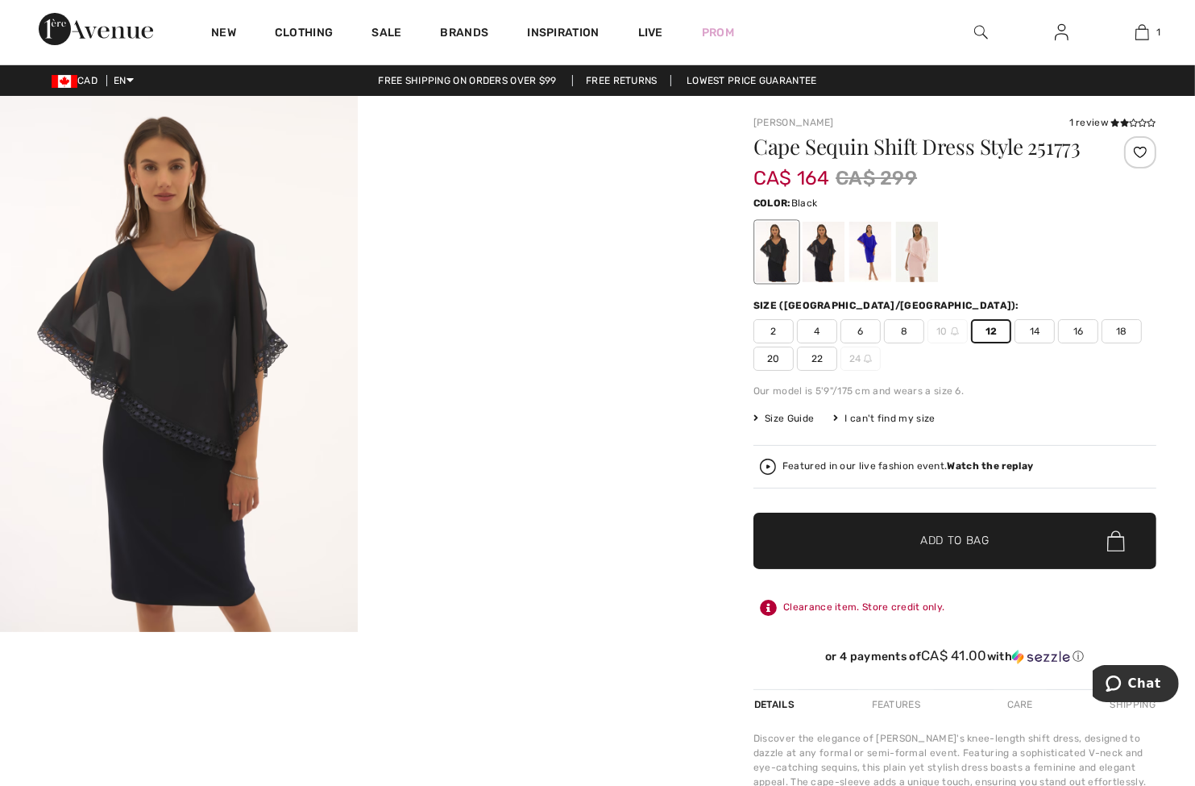
click at [961, 531] on span "✔ Added to Bag Add to Bag" at bounding box center [955, 541] width 403 height 56
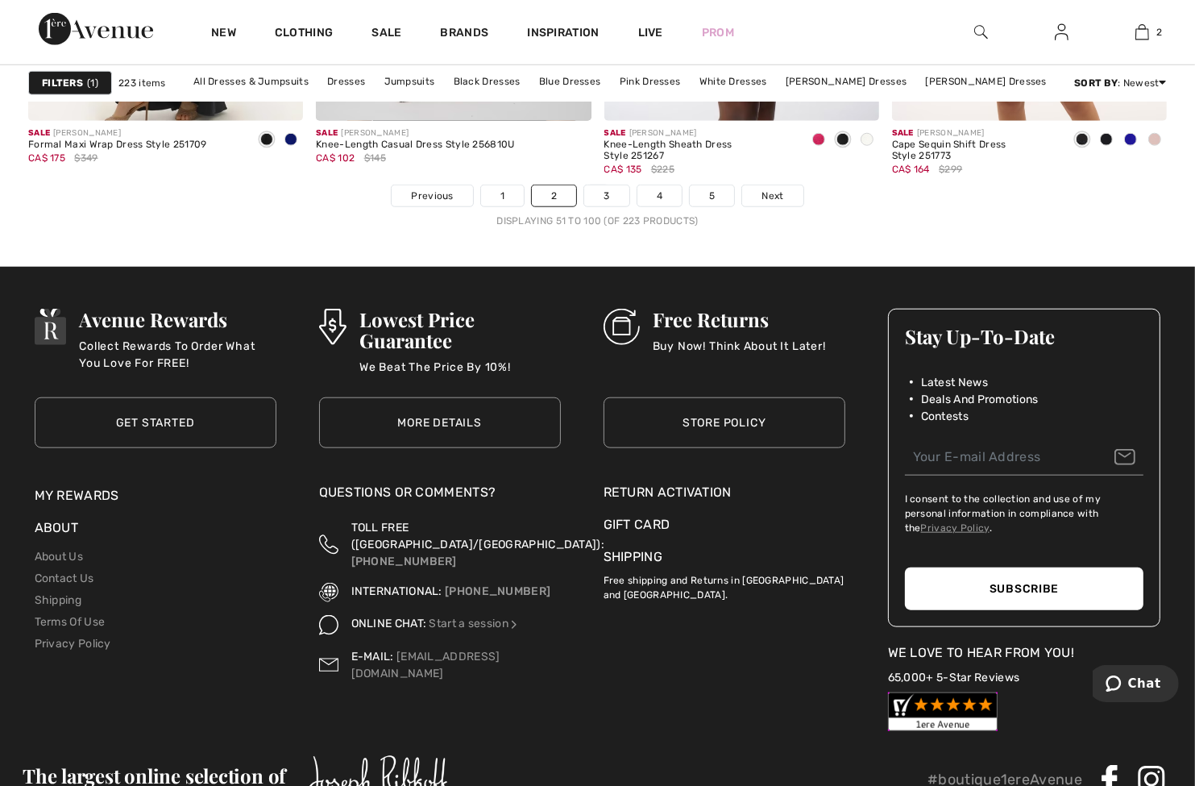
scroll to position [7415, 0]
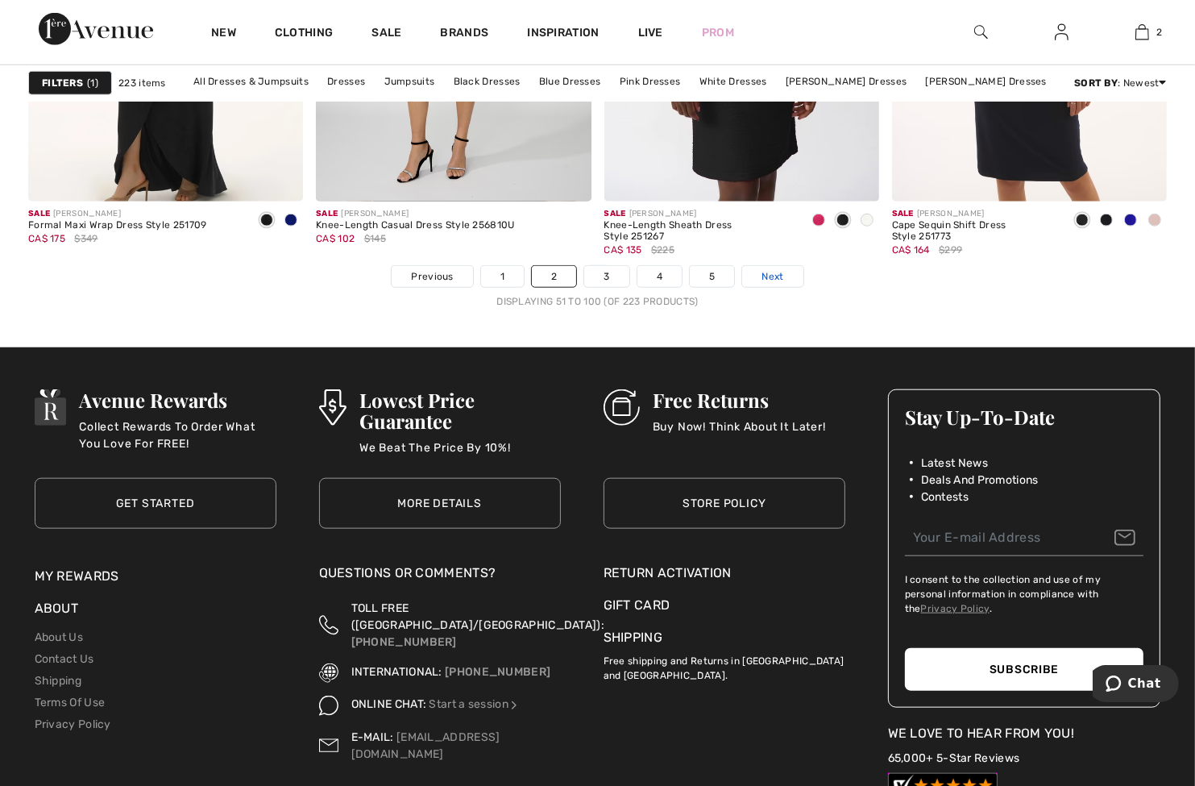
click at [771, 276] on span "Next" at bounding box center [773, 276] width 22 height 15
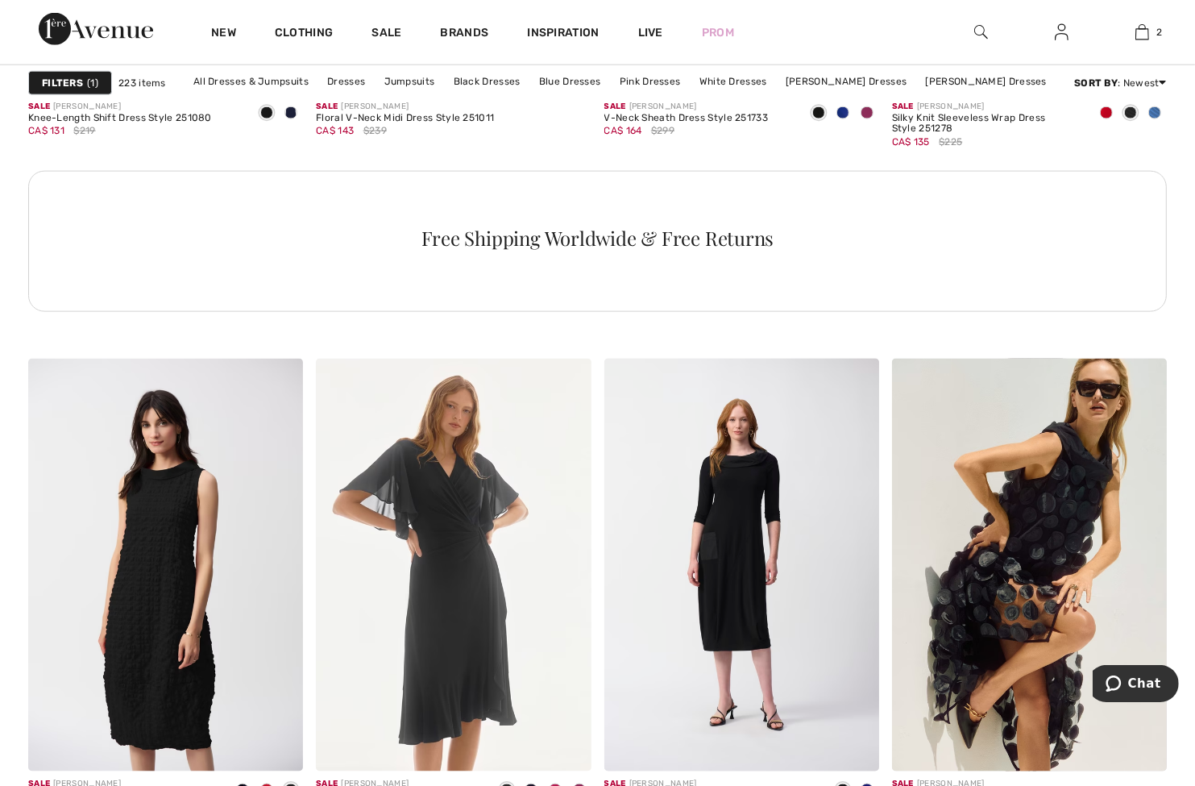
scroll to position [2176, 0]
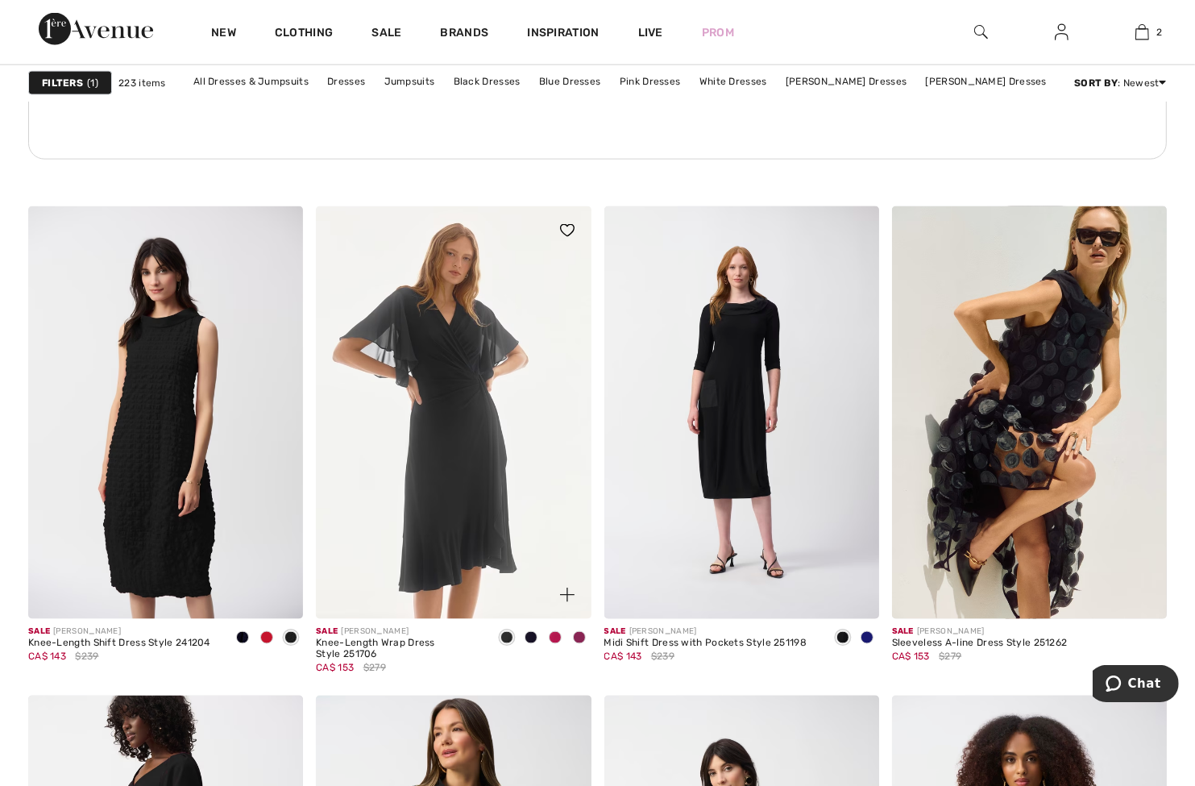
click at [472, 459] on img at bounding box center [453, 412] width 275 height 413
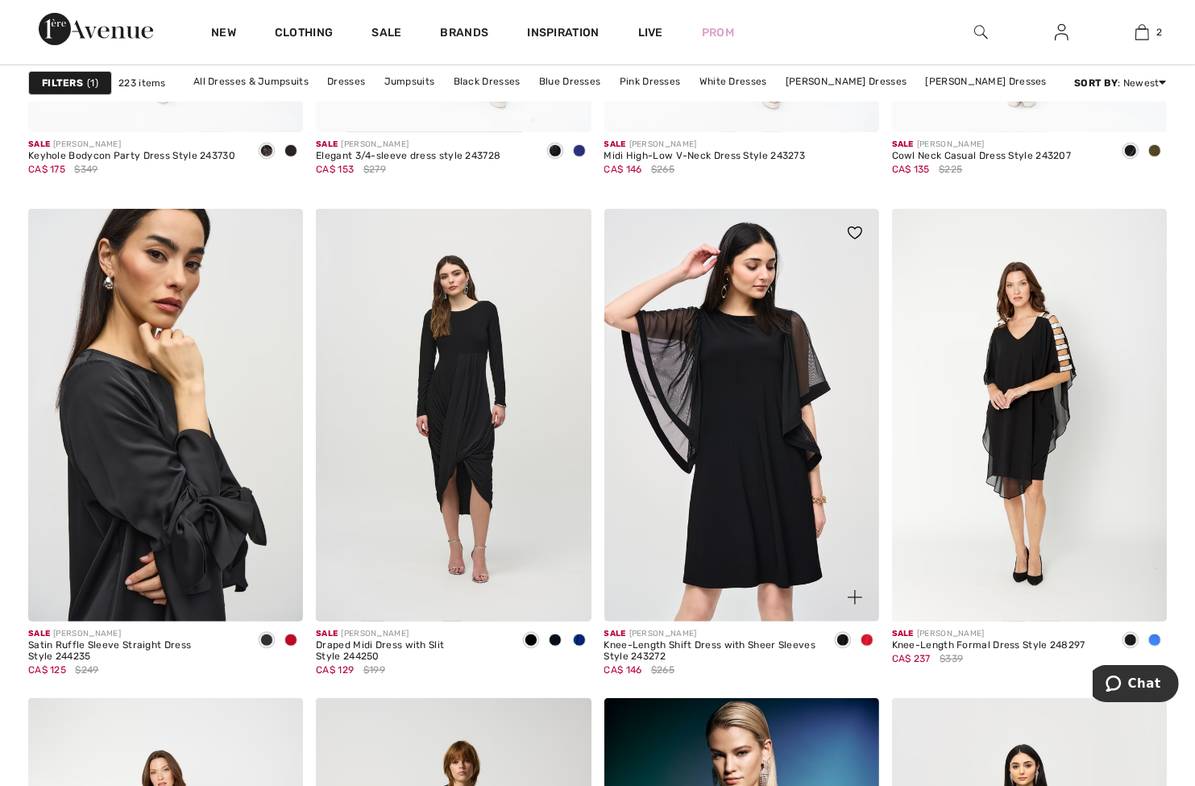
scroll to position [6529, 0]
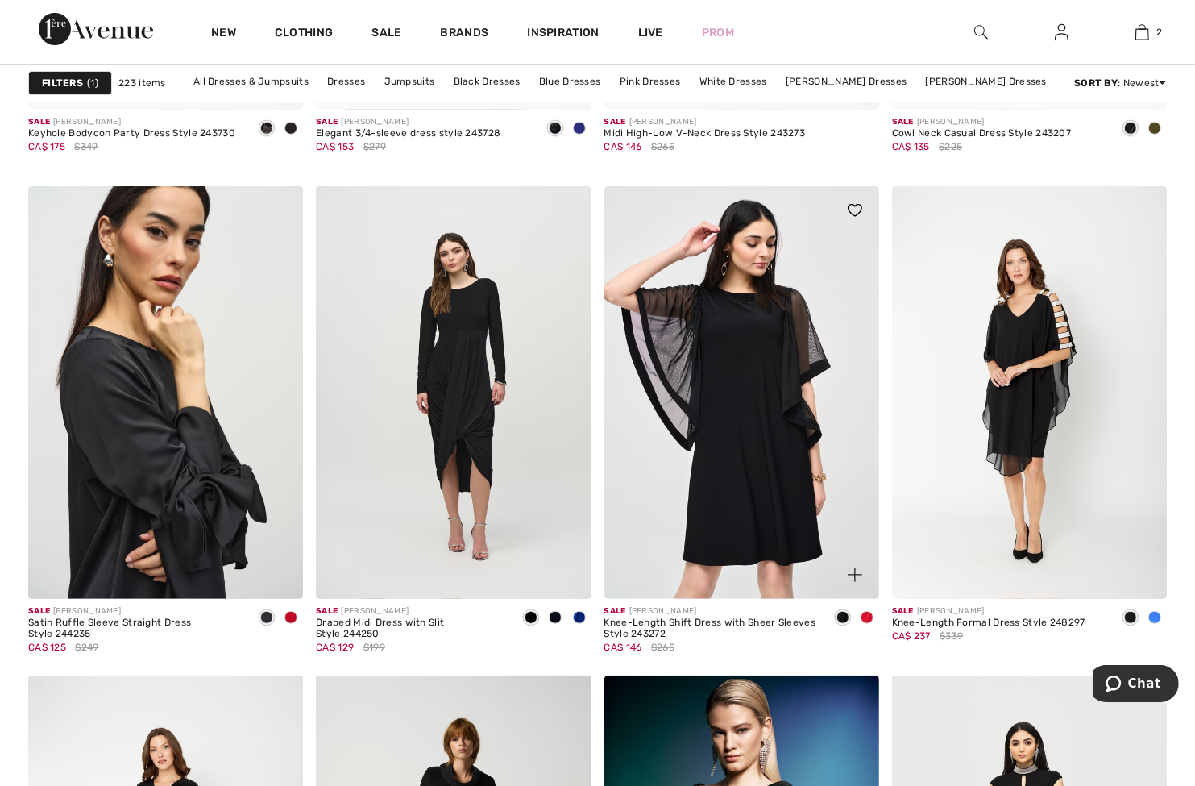
click at [712, 502] on img at bounding box center [742, 392] width 275 height 413
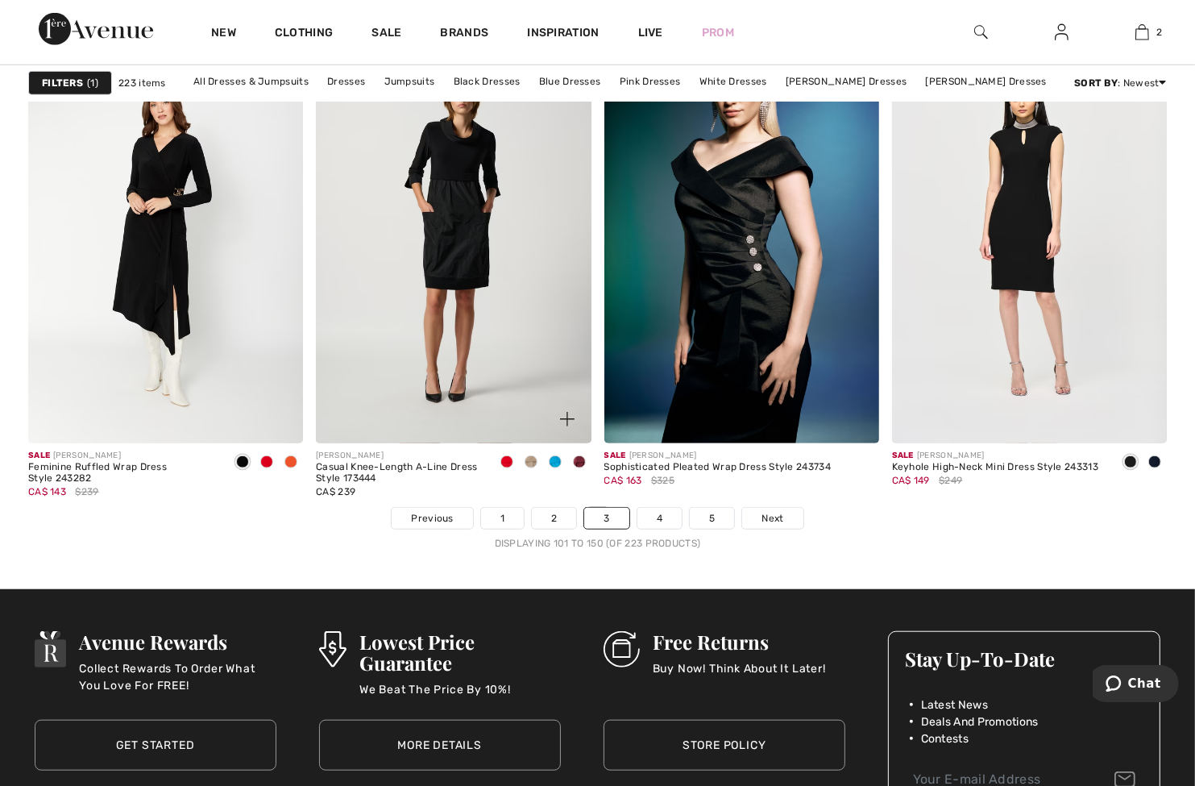
scroll to position [7254, 0]
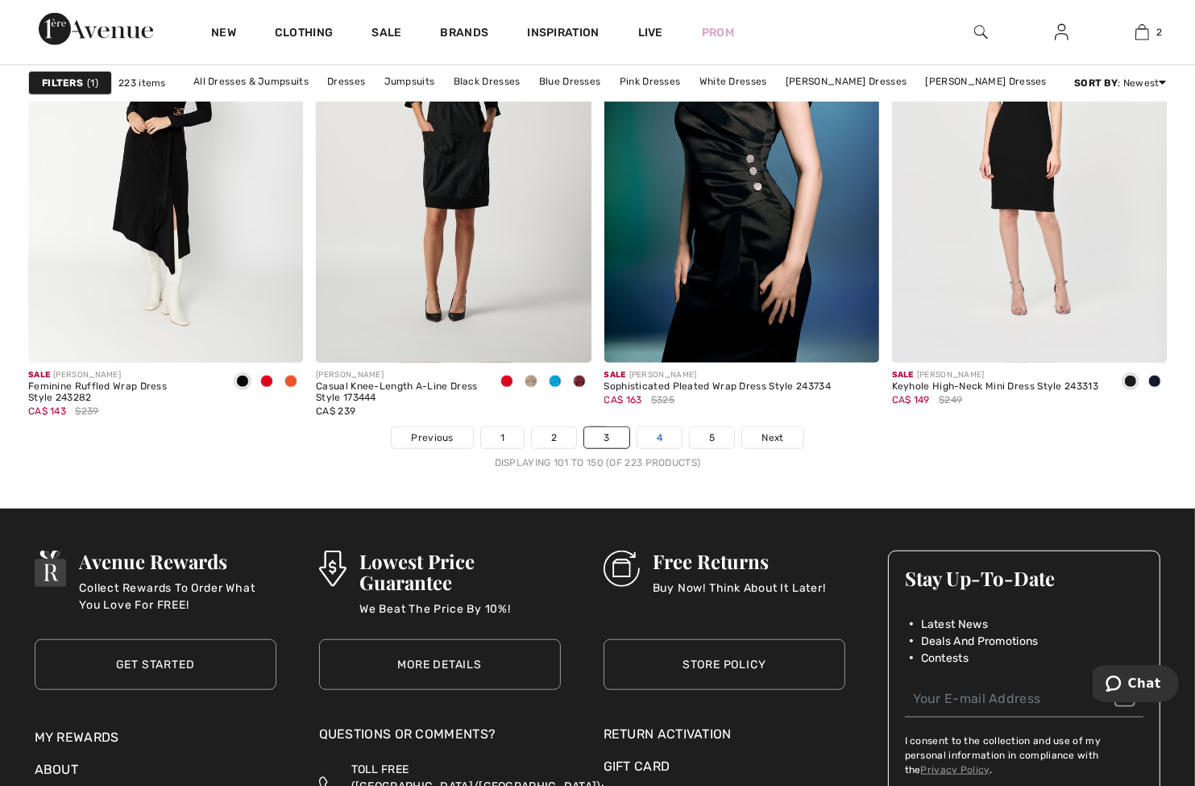
click at [662, 442] on link "4" at bounding box center [660, 437] width 44 height 21
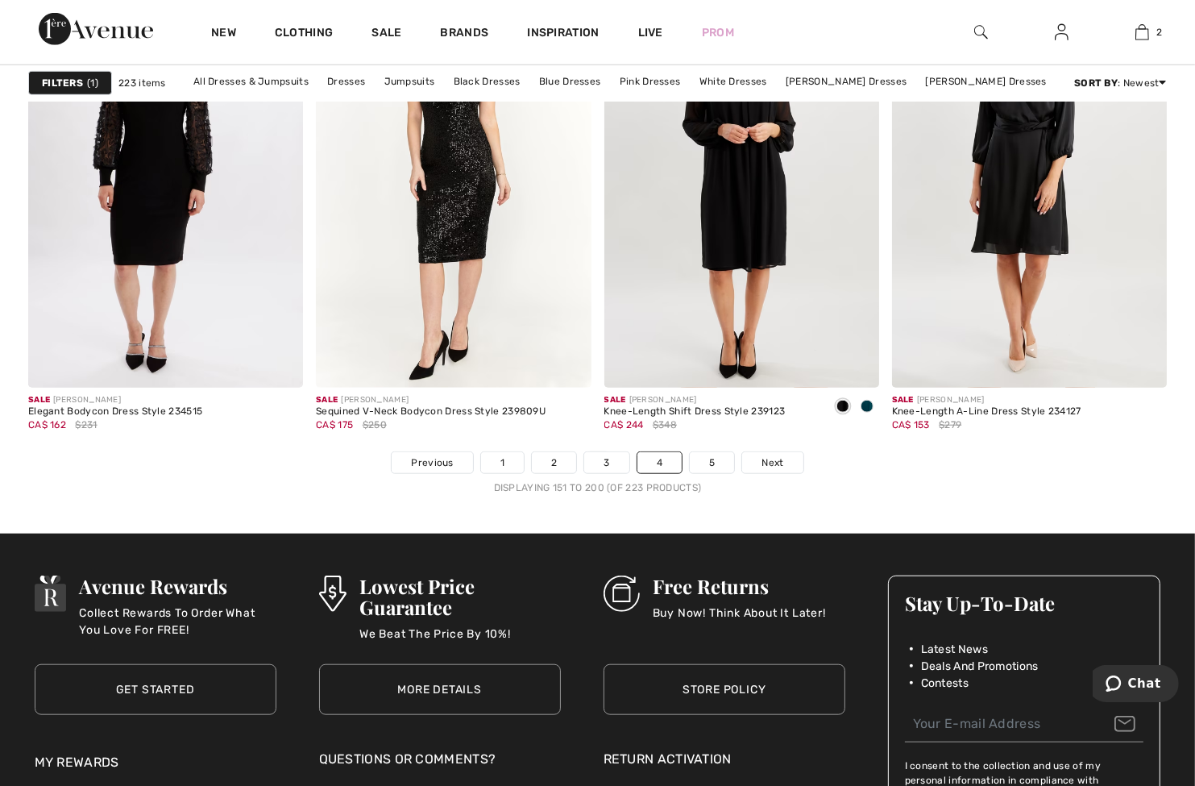
scroll to position [7254, 0]
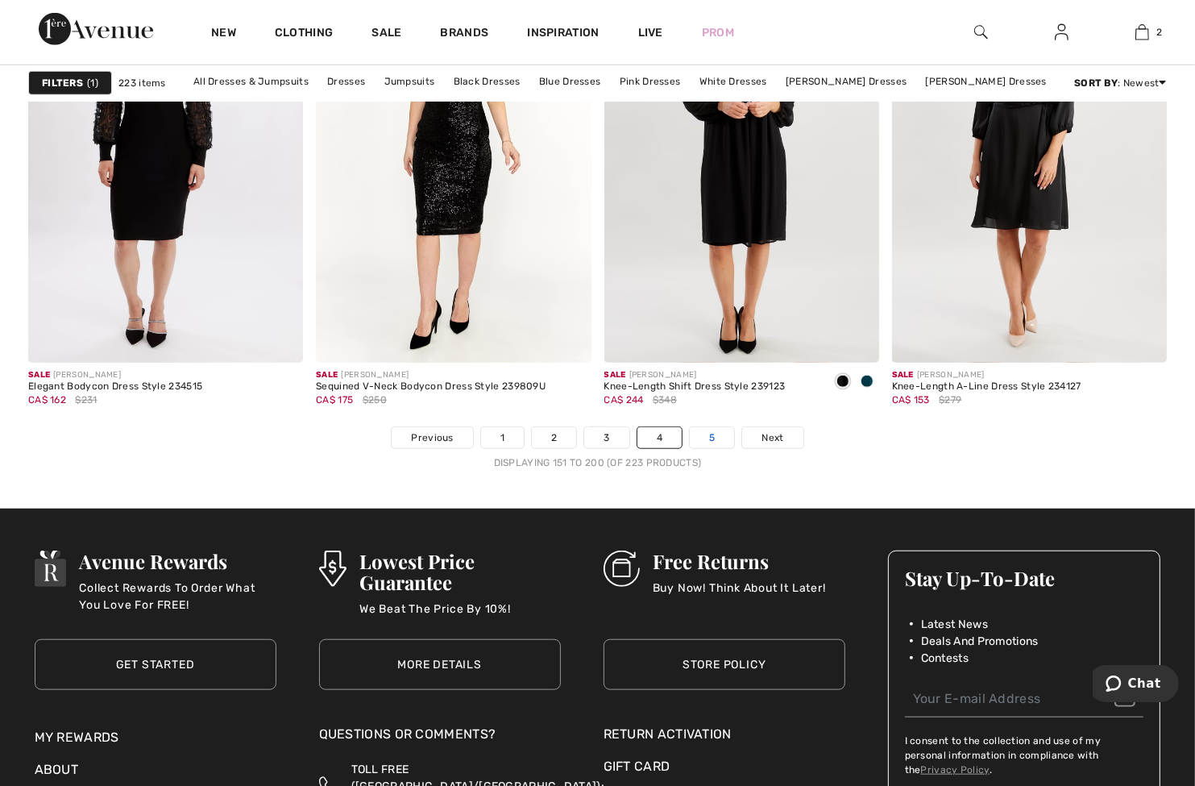
click at [709, 430] on link "5" at bounding box center [712, 437] width 44 height 21
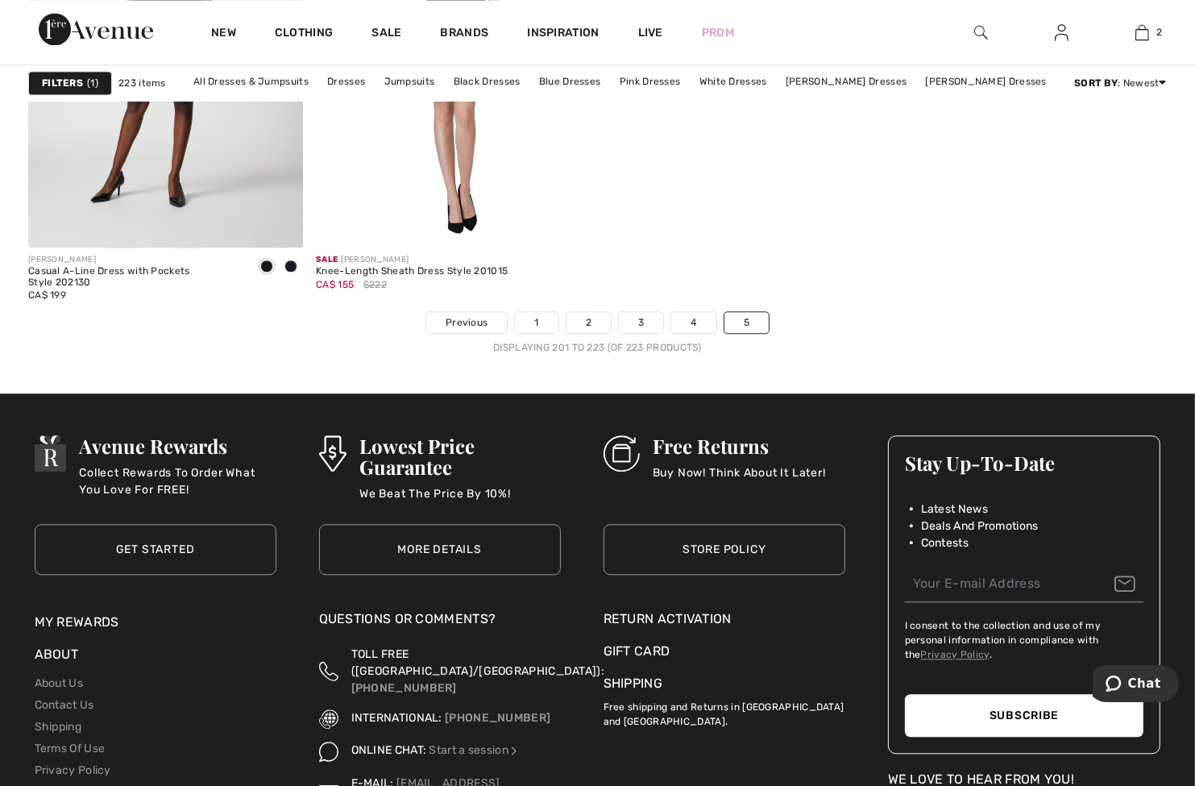
scroll to position [3627, 0]
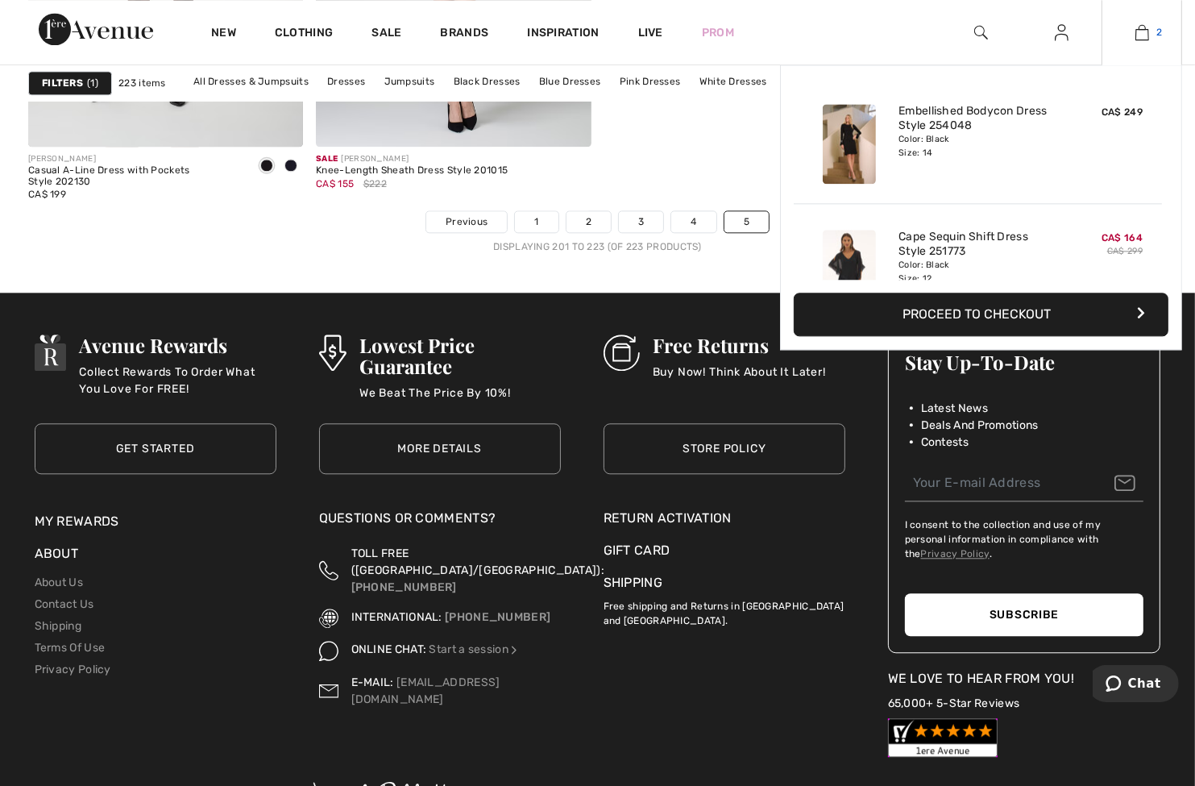
click at [1147, 38] on img at bounding box center [1143, 32] width 14 height 19
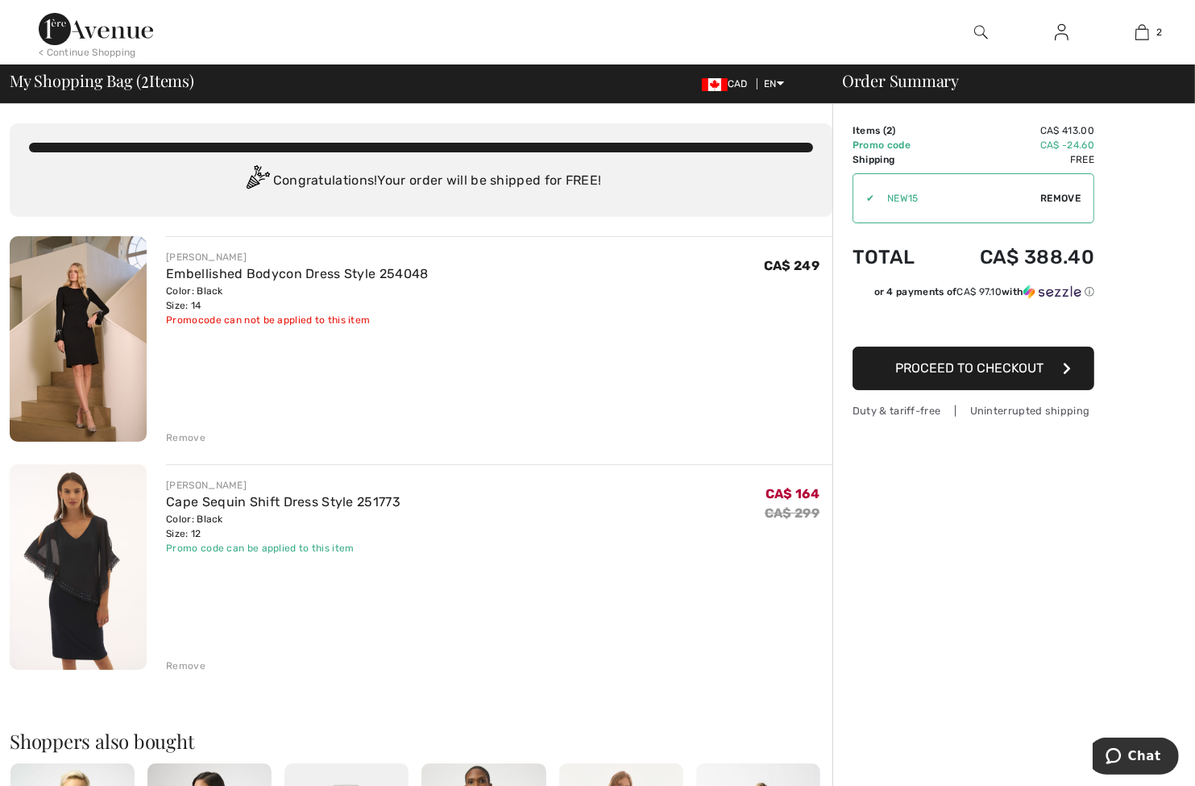
click at [572, 528] on div "JOSEPH RIBKOFF Cape Sequin Shift Dress Style 251773 Color: Black Size: 12 Final…" at bounding box center [499, 516] width 667 height 77
click at [527, 541] on div "JOSEPH RIBKOFF Cape Sequin Shift Dress Style 251773 Color: Black Size: 12 Final…" at bounding box center [499, 516] width 667 height 77
click at [210, 500] on link "Cape Sequin Shift Dress Style 251773" at bounding box center [283, 501] width 235 height 15
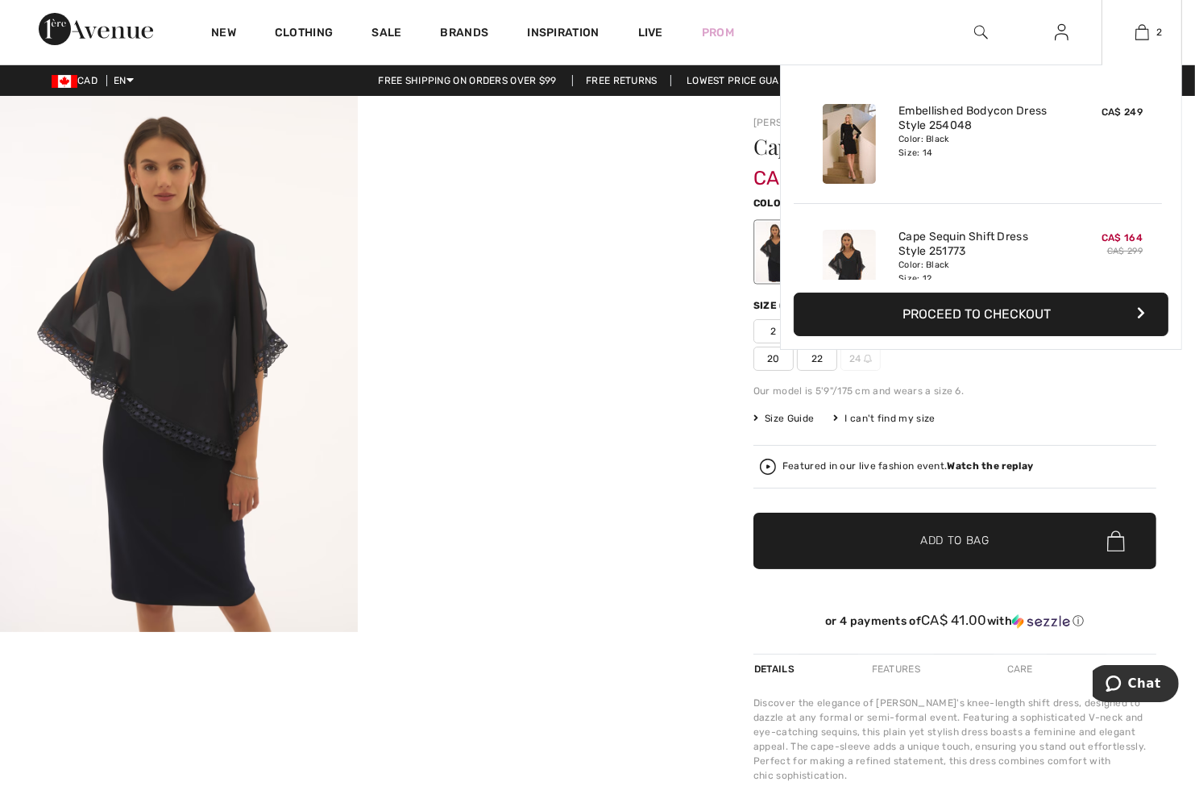
click at [1145, 42] on div "2 Added to Bag Joseph Ribkoff Embellished Bodycon Dress Style 254048 CA$ 249 Co…" at bounding box center [1142, 32] width 81 height 64
click at [1016, 312] on button "Proceed to Checkout" at bounding box center [981, 315] width 375 height 44
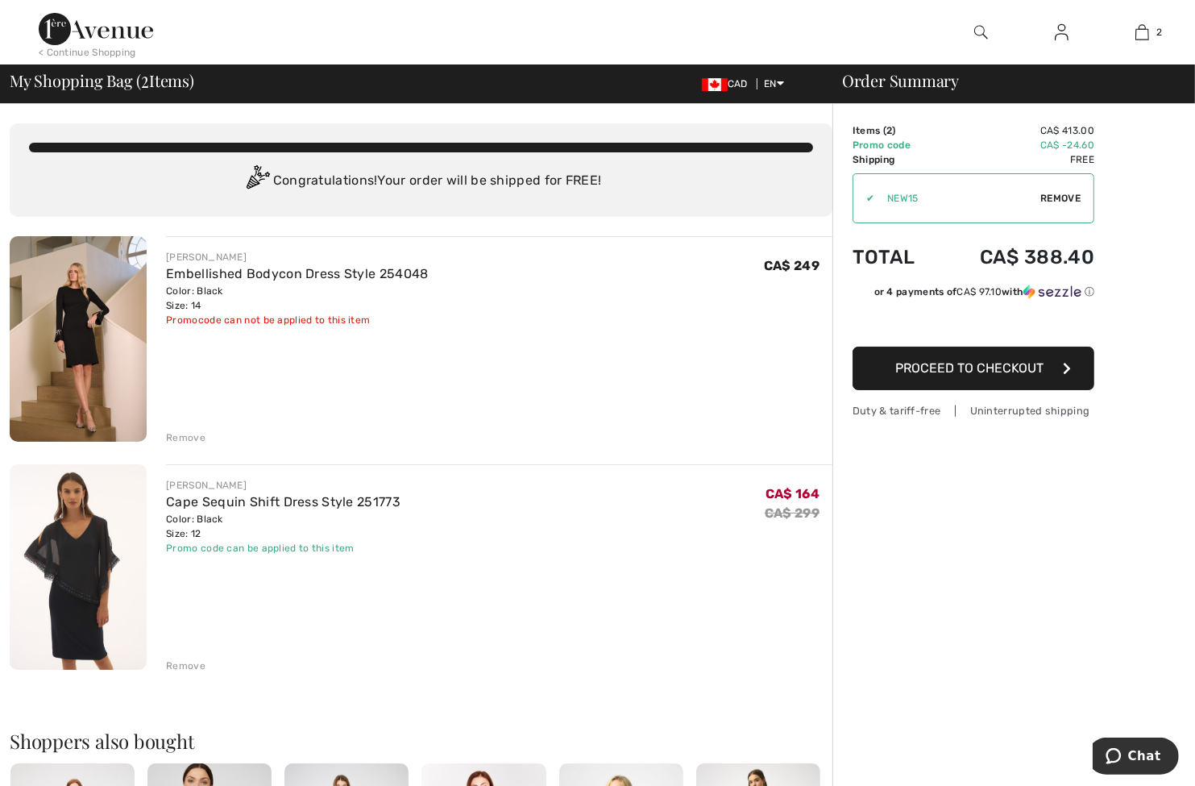
click at [84, 320] on img at bounding box center [78, 339] width 137 height 206
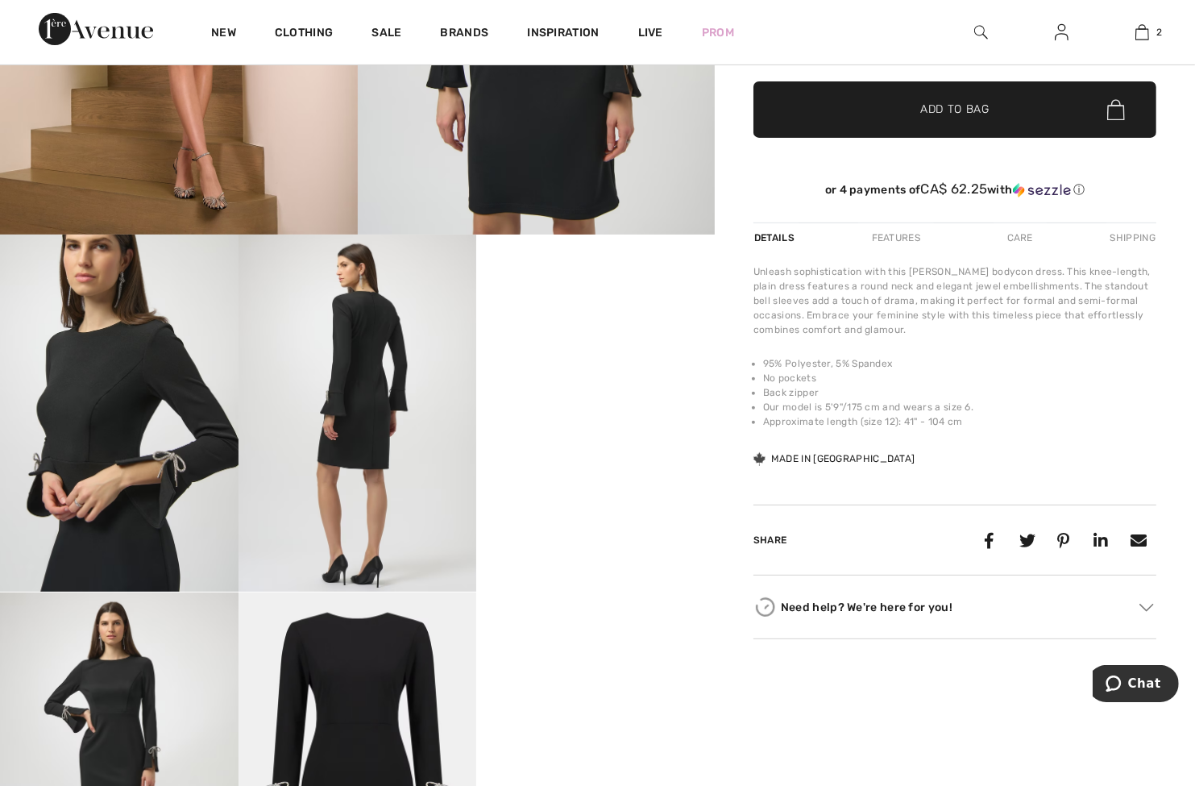
scroll to position [403, 0]
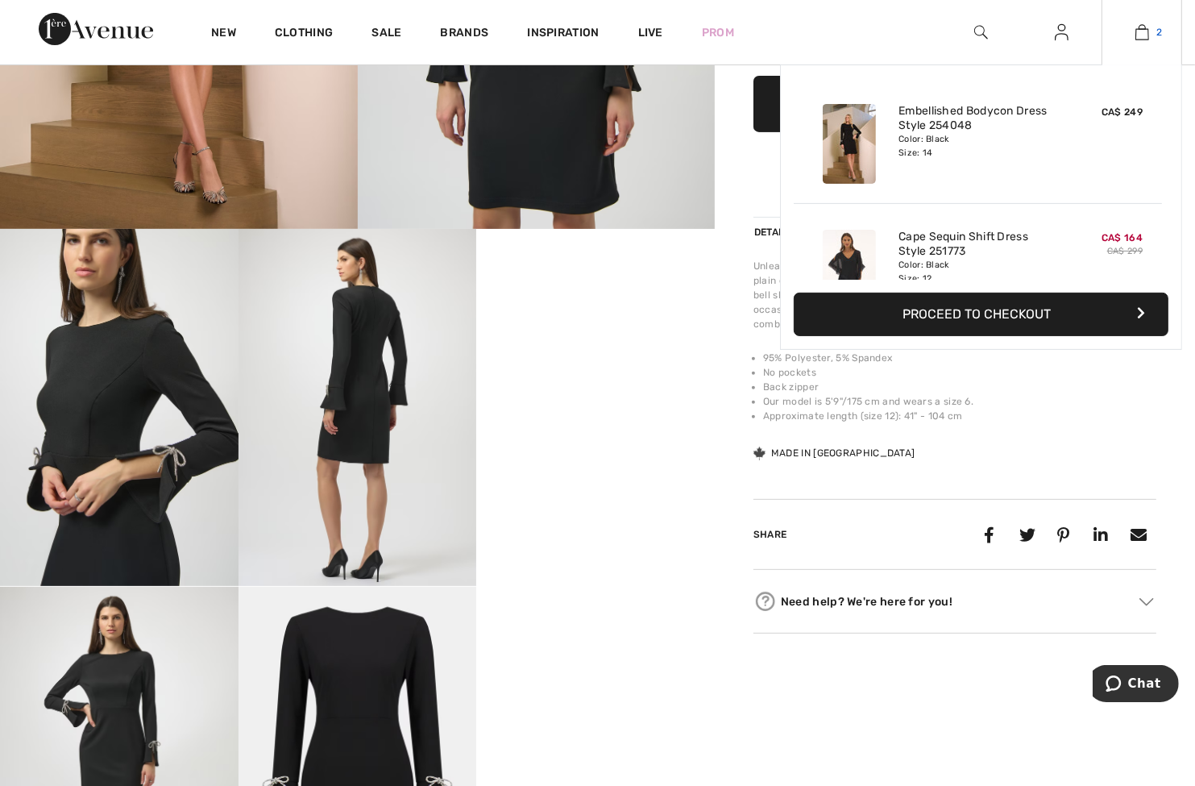
click at [1128, 41] on link "2" at bounding box center [1142, 32] width 79 height 19
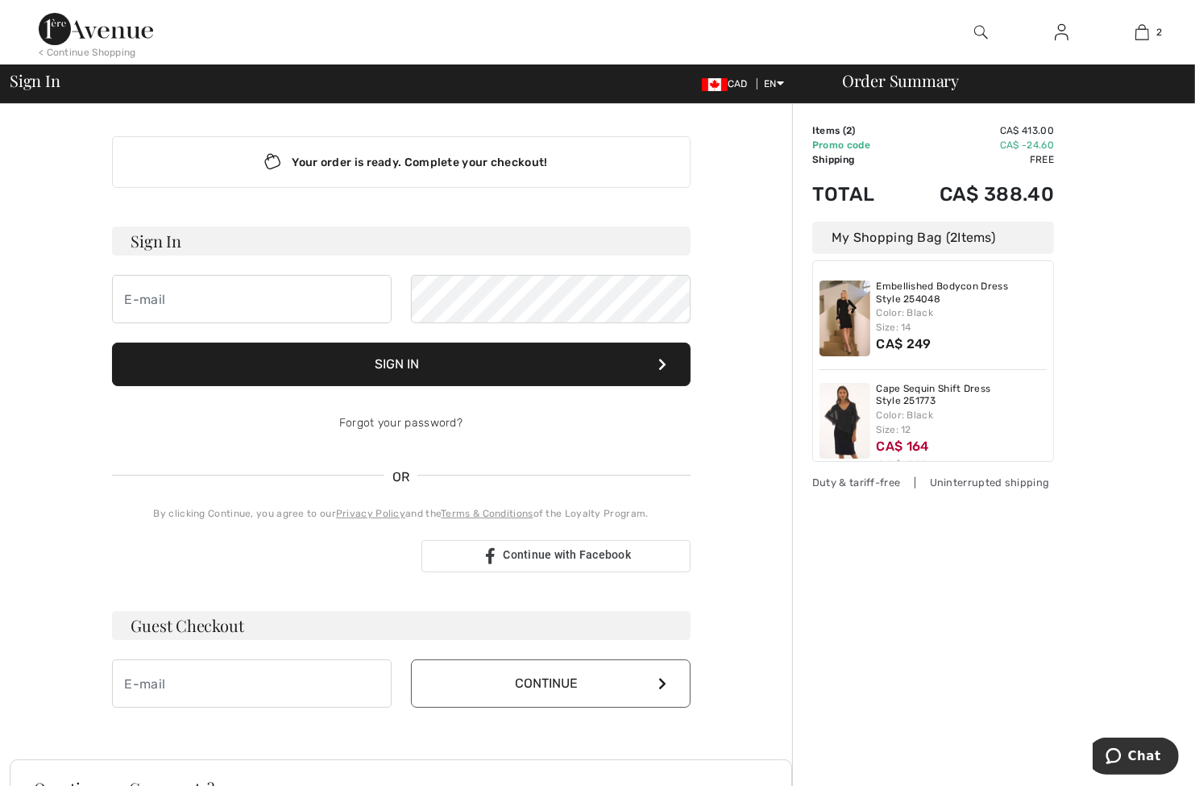
click at [897, 239] on div "My Shopping Bag ( 2 Items)" at bounding box center [933, 238] width 242 height 32
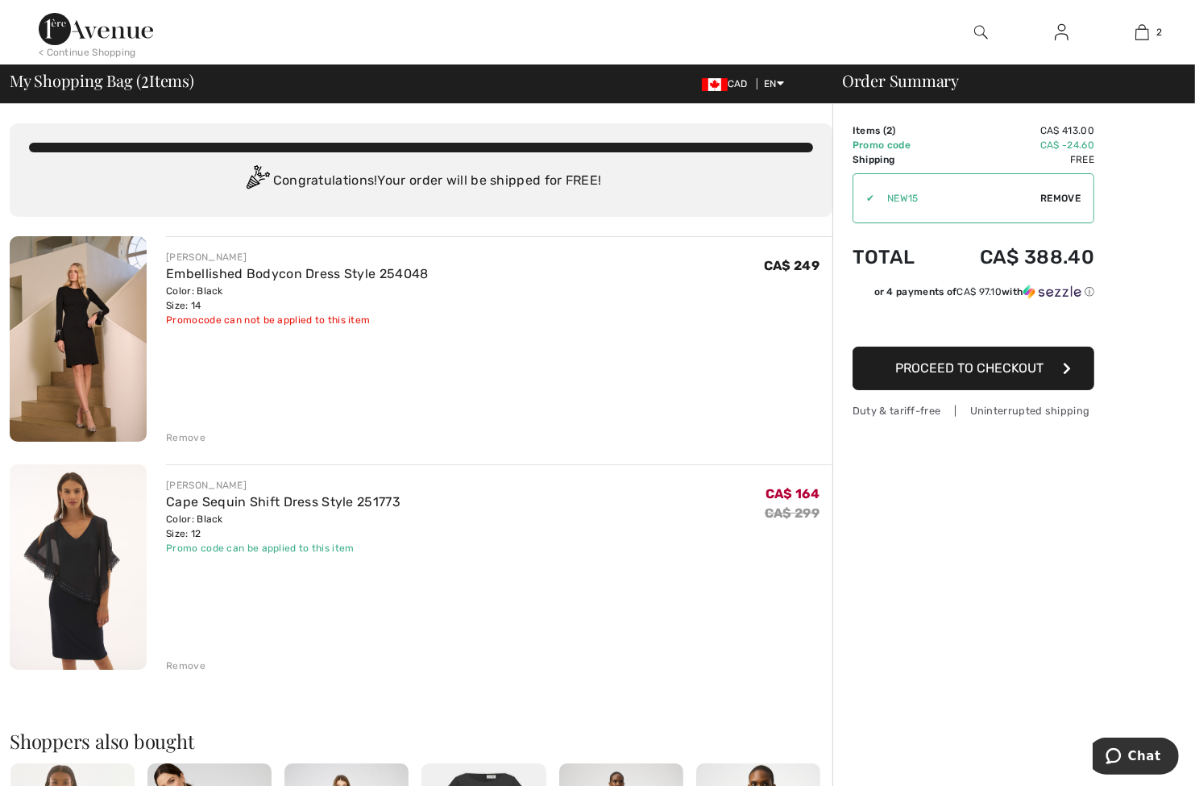
click at [181, 667] on div "Remove" at bounding box center [185, 666] width 39 height 15
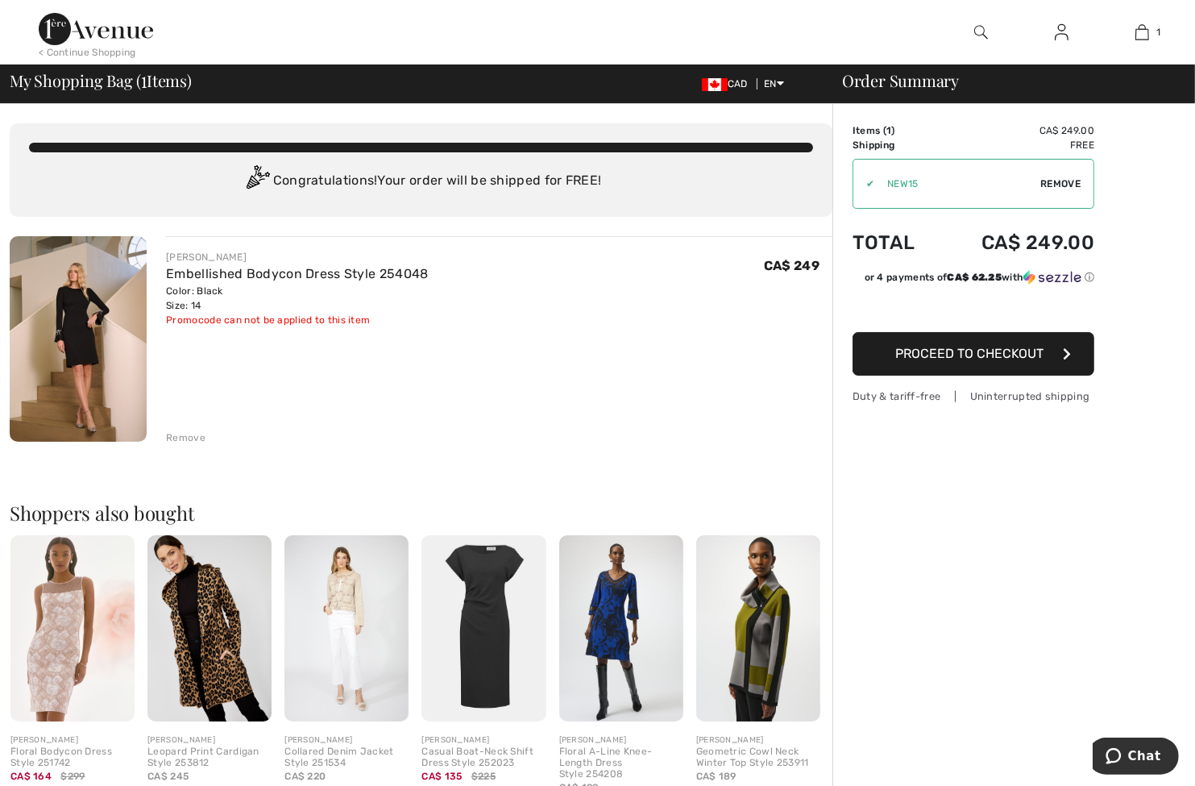
click at [617, 338] on div "JOSEPH RIBKOFF Embellished Bodycon Dress Style 254048 Color: Black Size: 14 Fin…" at bounding box center [499, 340] width 667 height 209
click at [962, 353] on span "Proceed to Checkout" at bounding box center [969, 353] width 148 height 15
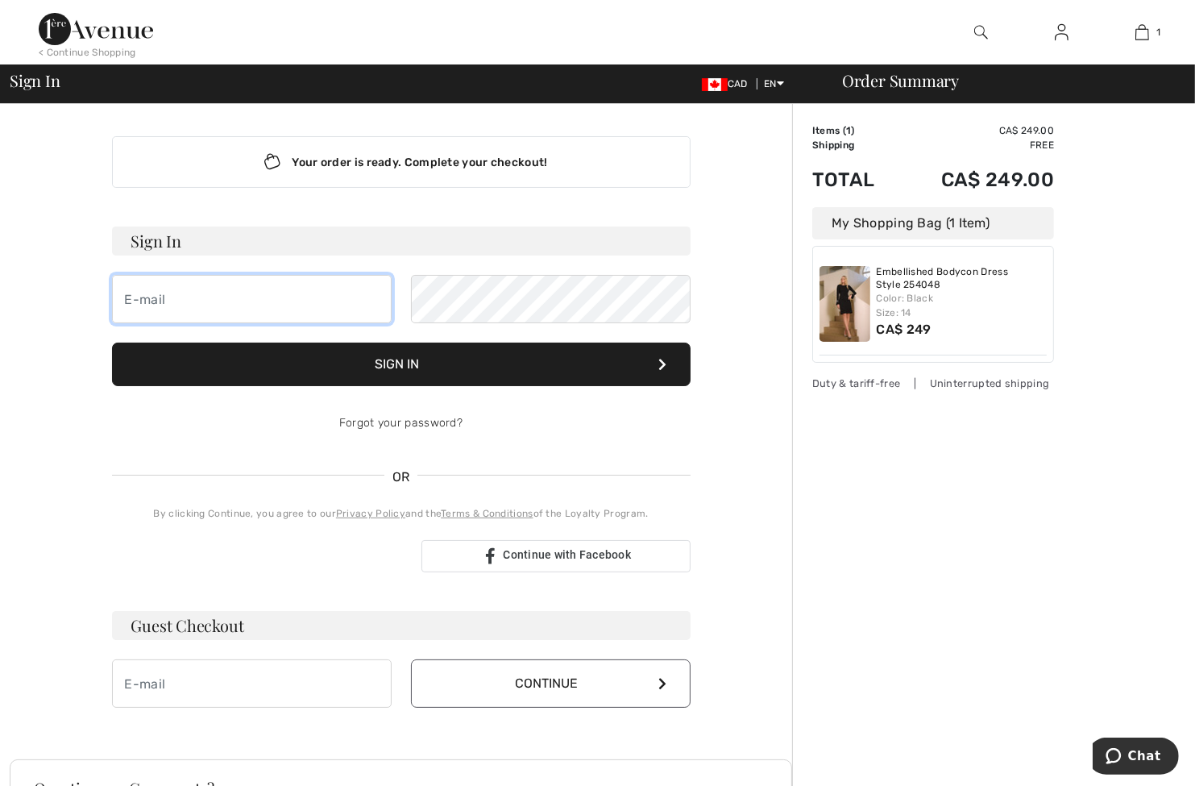
click at [181, 283] on input "email" at bounding box center [252, 299] width 280 height 48
type input "lhappner14@gmail.com"
drag, startPoint x: 376, startPoint y: 208, endPoint x: 405, endPoint y: 167, distance: 49.9
click at [377, 206] on div "Your order is ready. Complete your checkout! Sign In lhappner14@gmail.com Sign …" at bounding box center [401, 422] width 605 height 636
click at [1058, 39] on img at bounding box center [1062, 32] width 14 height 19
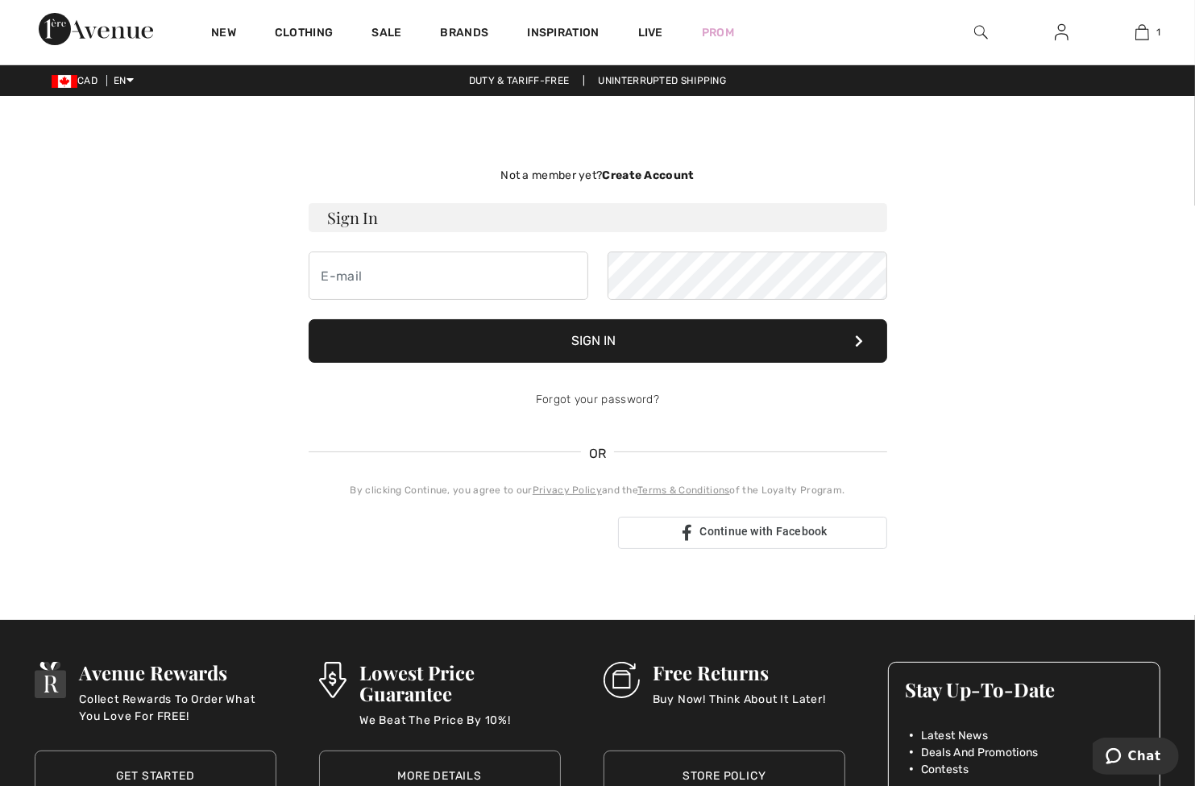
click at [658, 177] on strong "Create Account" at bounding box center [648, 175] width 92 height 14
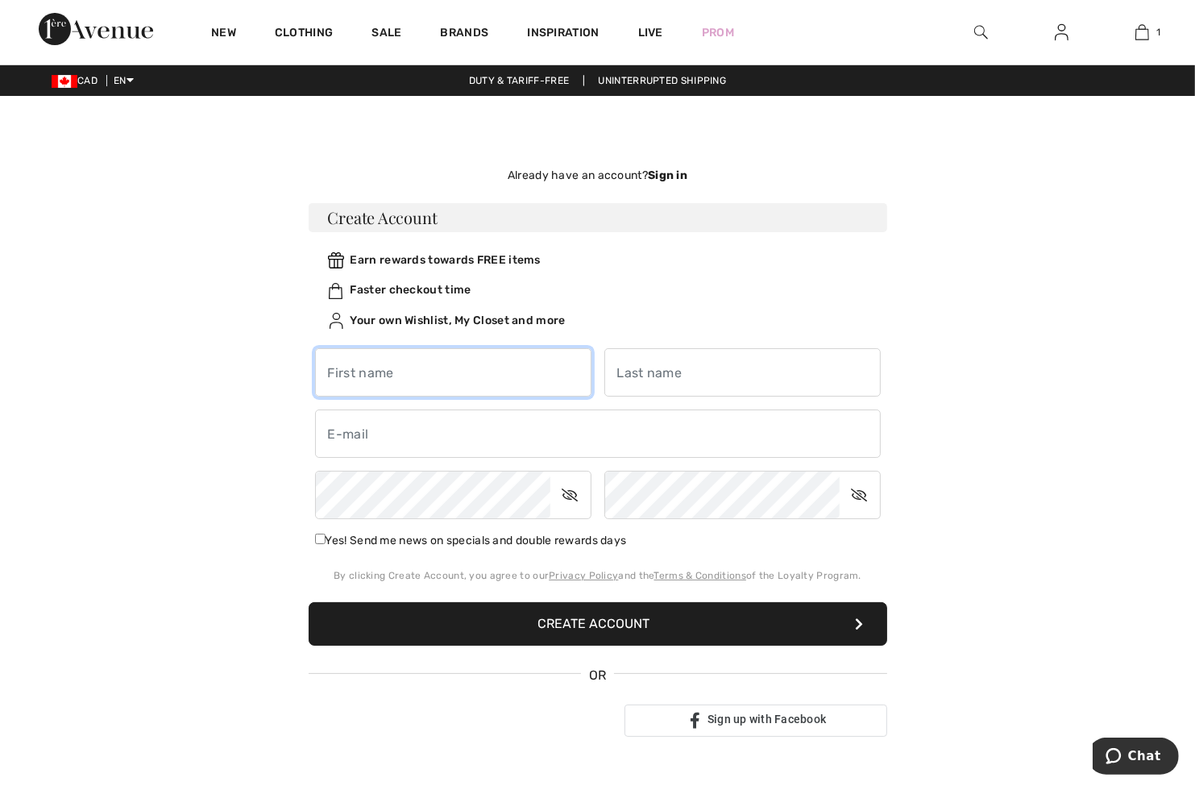
click at [397, 360] on input "text" at bounding box center [453, 372] width 276 height 48
type input "[PERSON_NAME]"
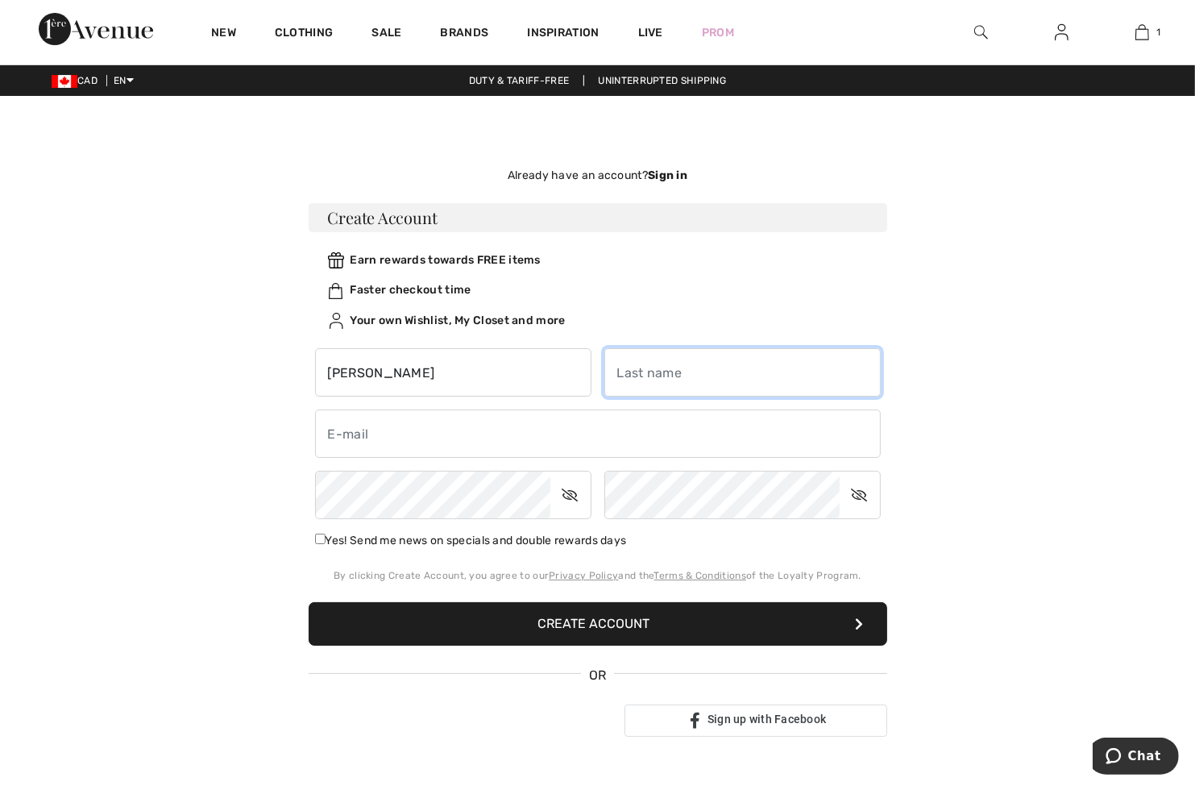
type input "Happner"
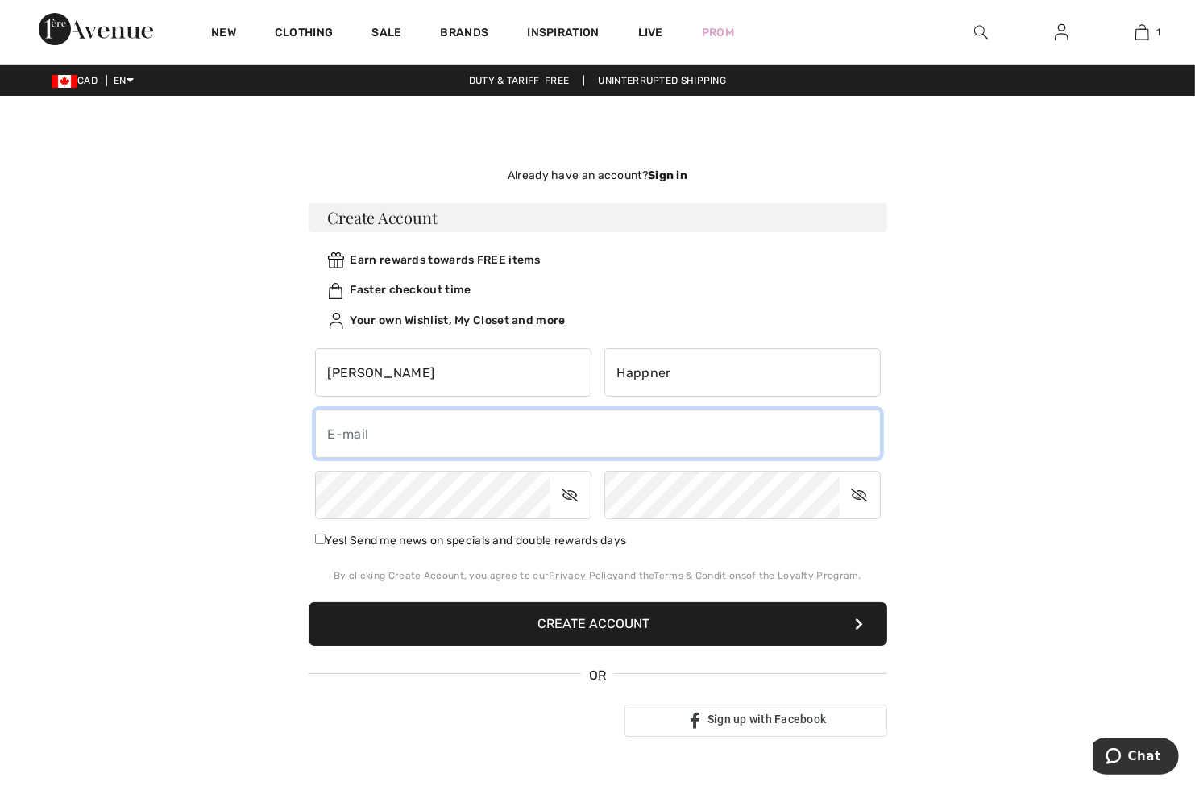
type input "lhappner14@gmail.com"
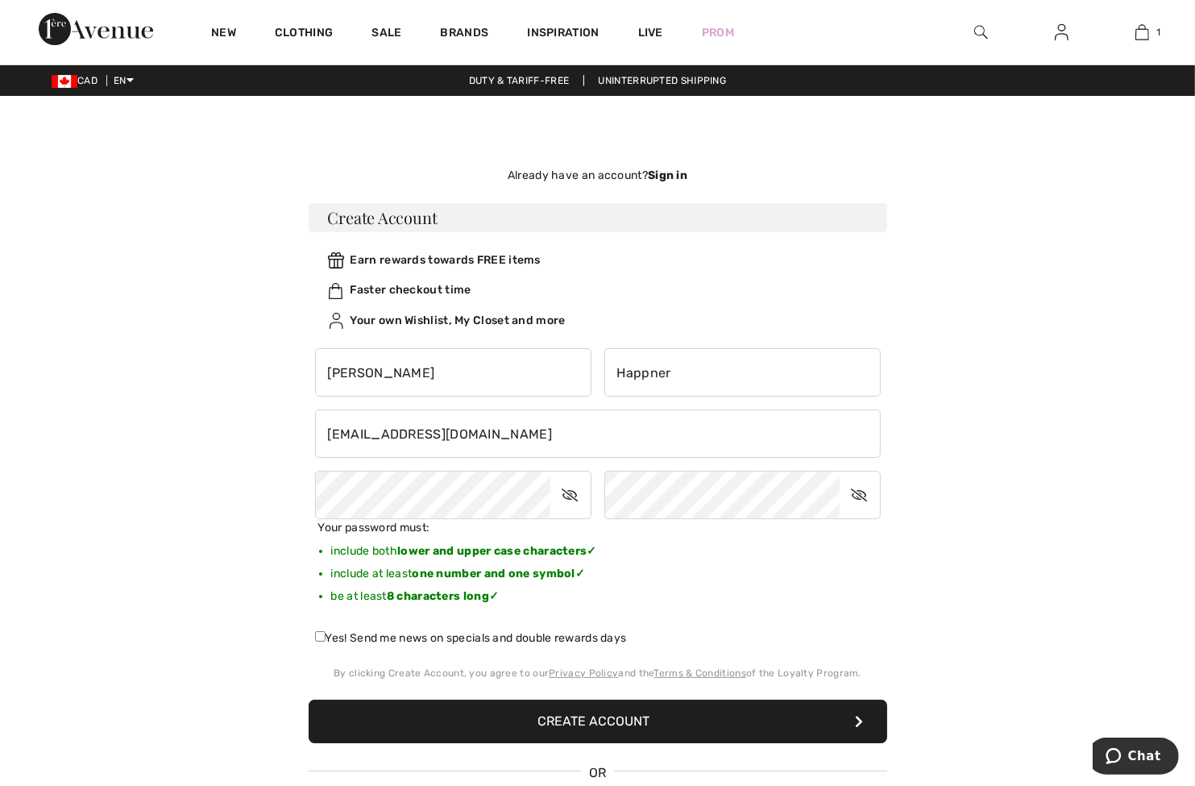
click at [614, 641] on label "Yes! Send me news on specials and double rewards days" at bounding box center [471, 637] width 312 height 17
click at [326, 641] on input "Yes! Send me news on specials and double rewards days" at bounding box center [320, 636] width 10 height 10
checkbox input "true"
click at [637, 728] on button "Create Account" at bounding box center [598, 722] width 579 height 44
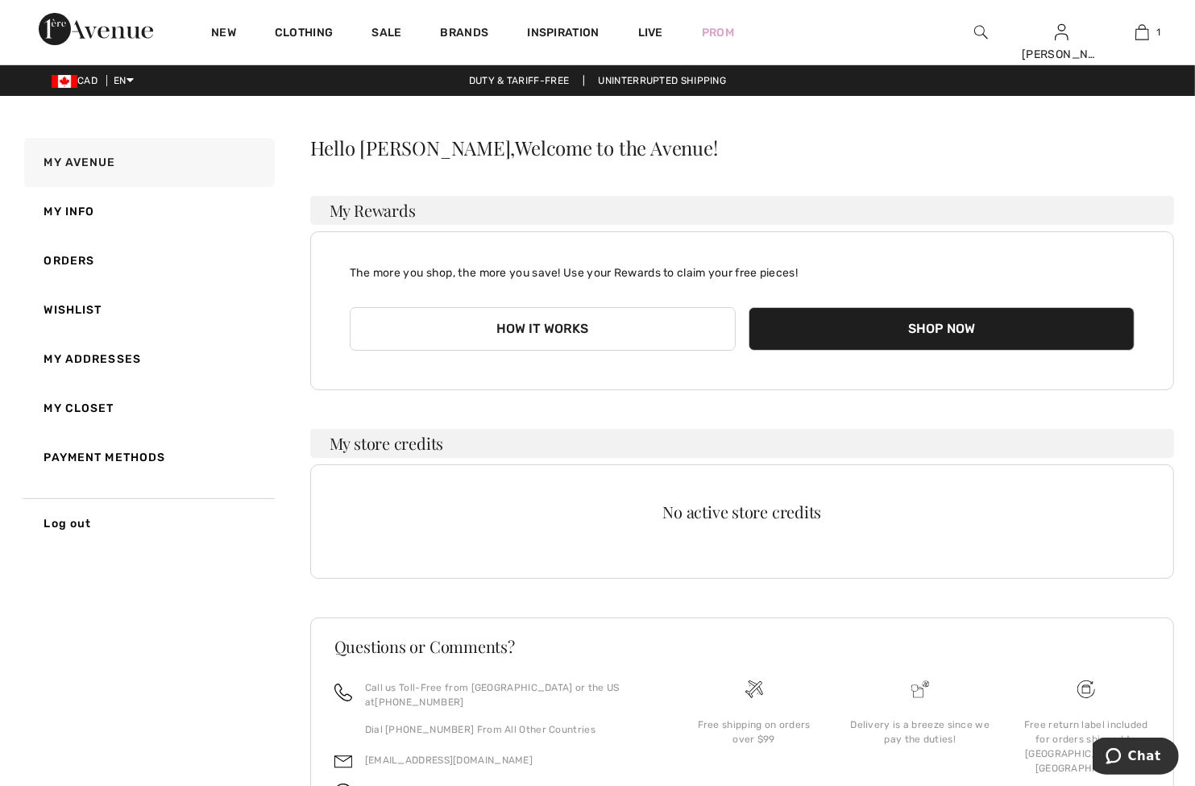
click at [509, 326] on button "How it works" at bounding box center [543, 329] width 386 height 44
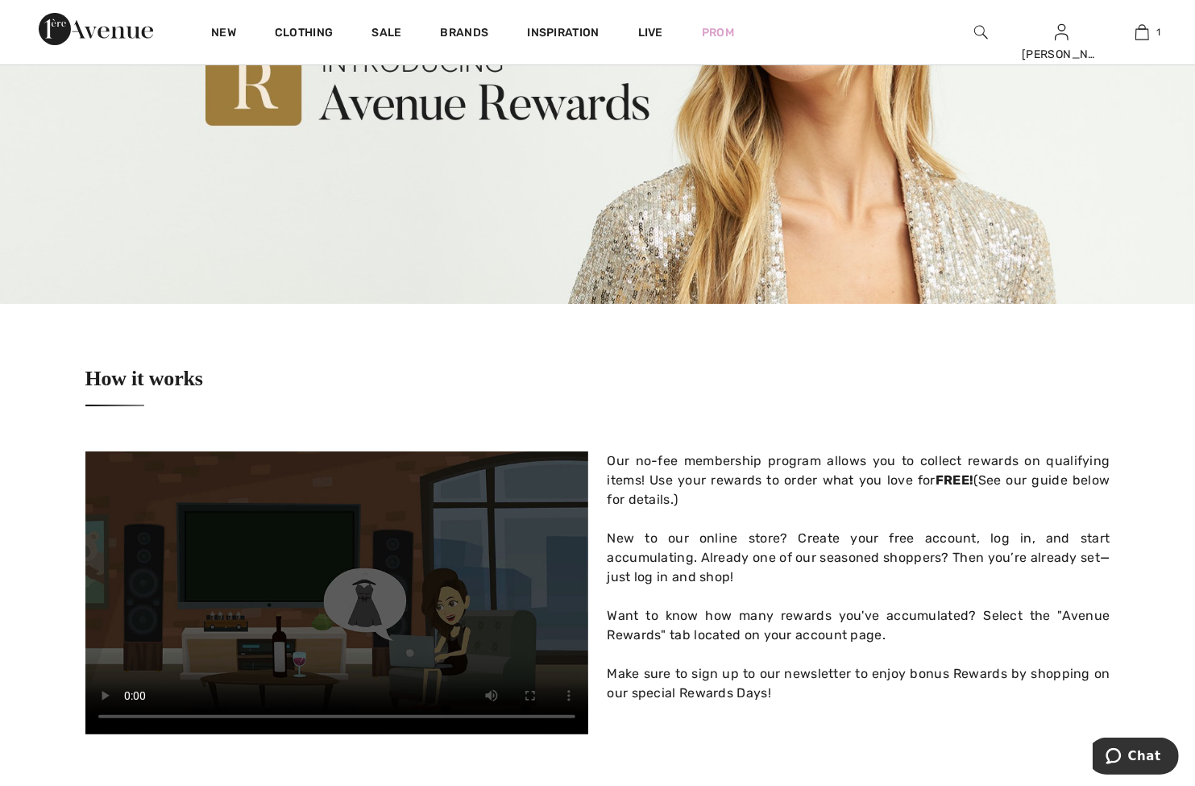
scroll to position [81, 0]
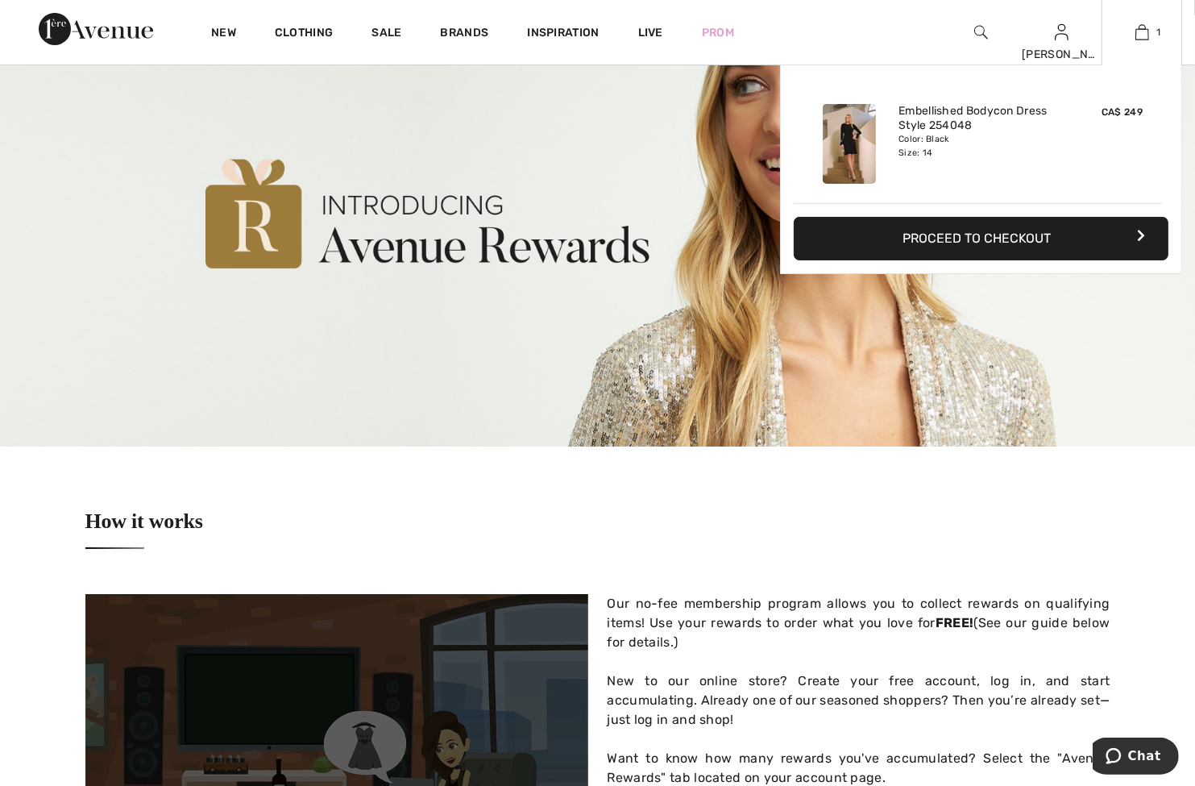
click at [1012, 237] on button "Proceed to Checkout" at bounding box center [981, 239] width 375 height 44
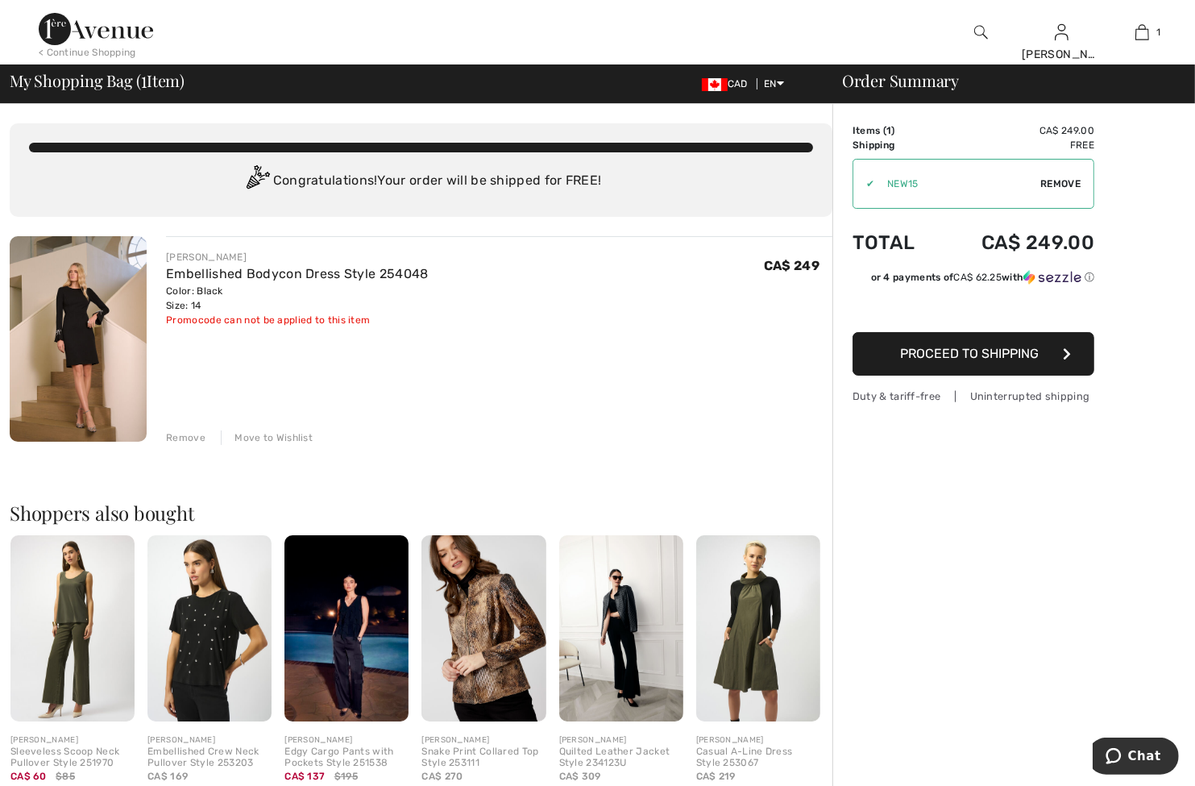
click at [920, 357] on span "Proceed to Shipping" at bounding box center [969, 353] width 139 height 15
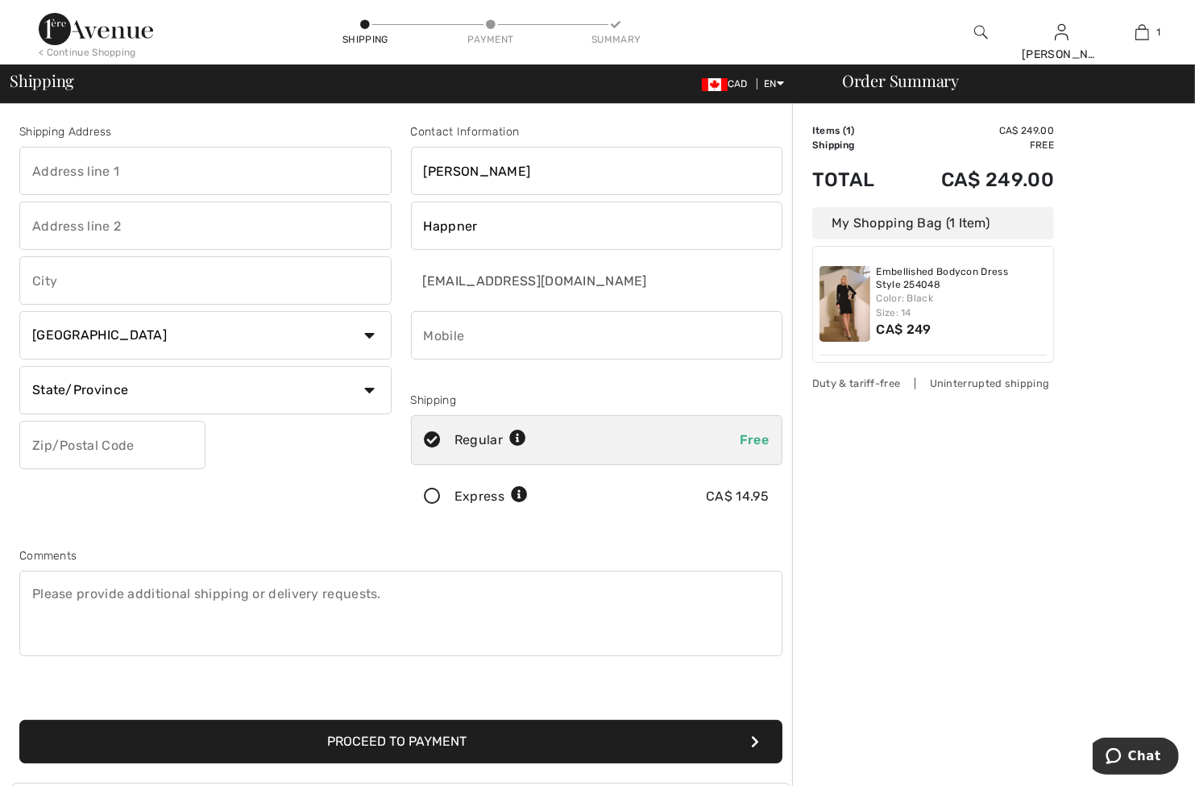
click at [106, 163] on input "text" at bounding box center [205, 171] width 372 height 48
type input "[STREET_ADDRESS]"
type input "Foothiils"
select select "AB"
type input "T1S 5C7"
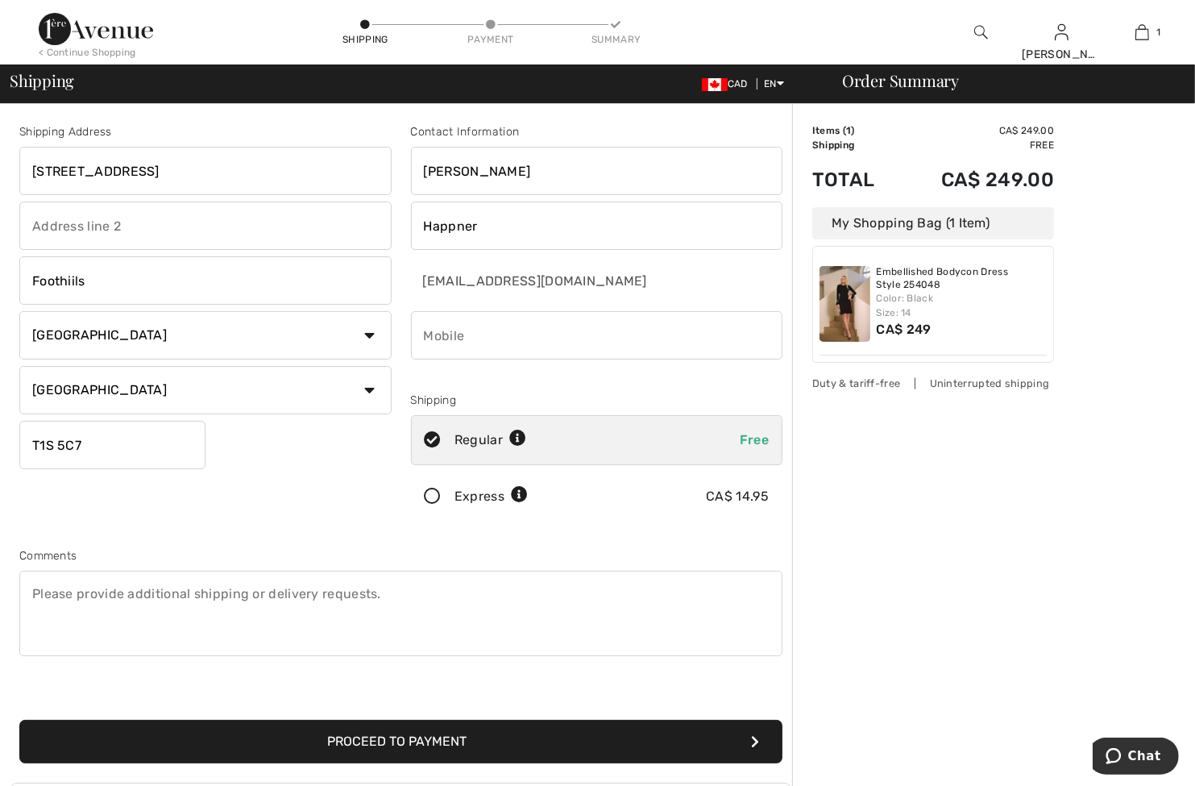
type input "4034988848"
type input "T1S5C7"
click at [96, 283] on input "Foothiils" at bounding box center [205, 280] width 372 height 48
type input "Foothills"
click at [281, 482] on div "Shipping Address 272008 121 Street East Foothills Country Canada United States …" at bounding box center [206, 325] width 392 height 405
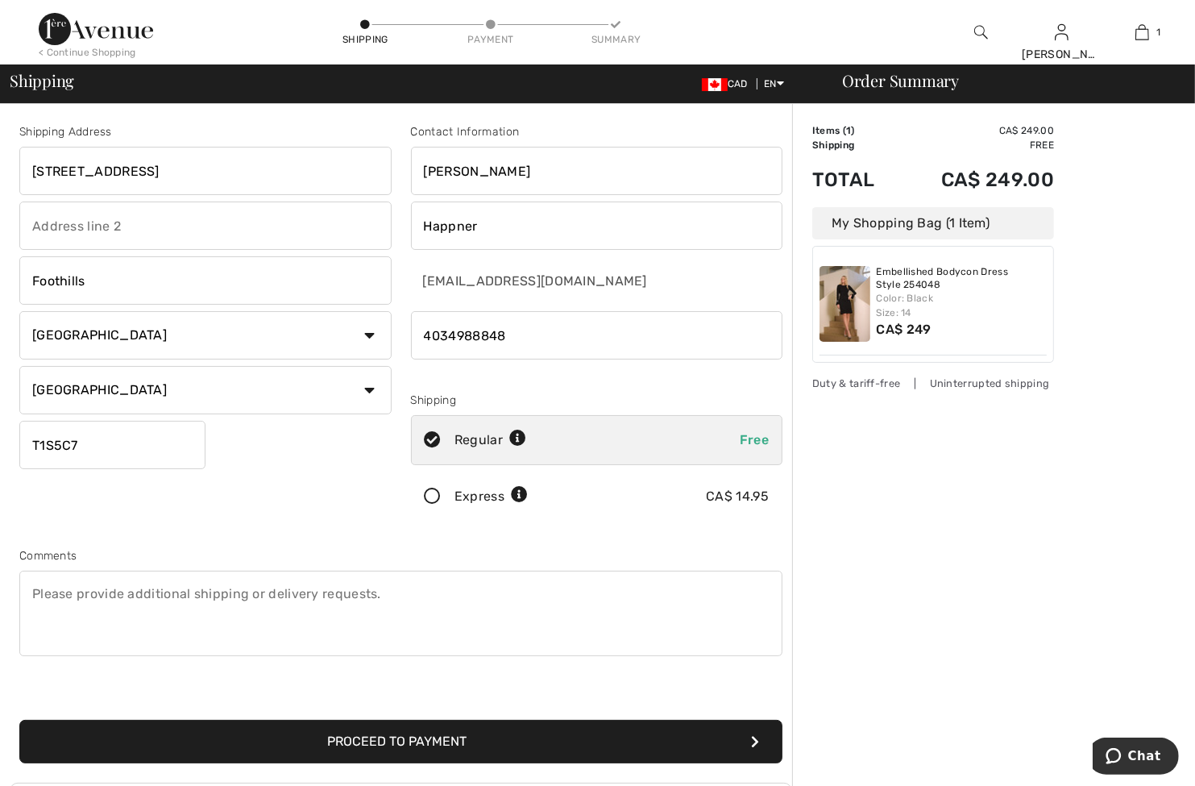
click at [248, 470] on div "Shipping Address 272008 121 Street East Foothills Country Canada United States …" at bounding box center [206, 325] width 392 height 405
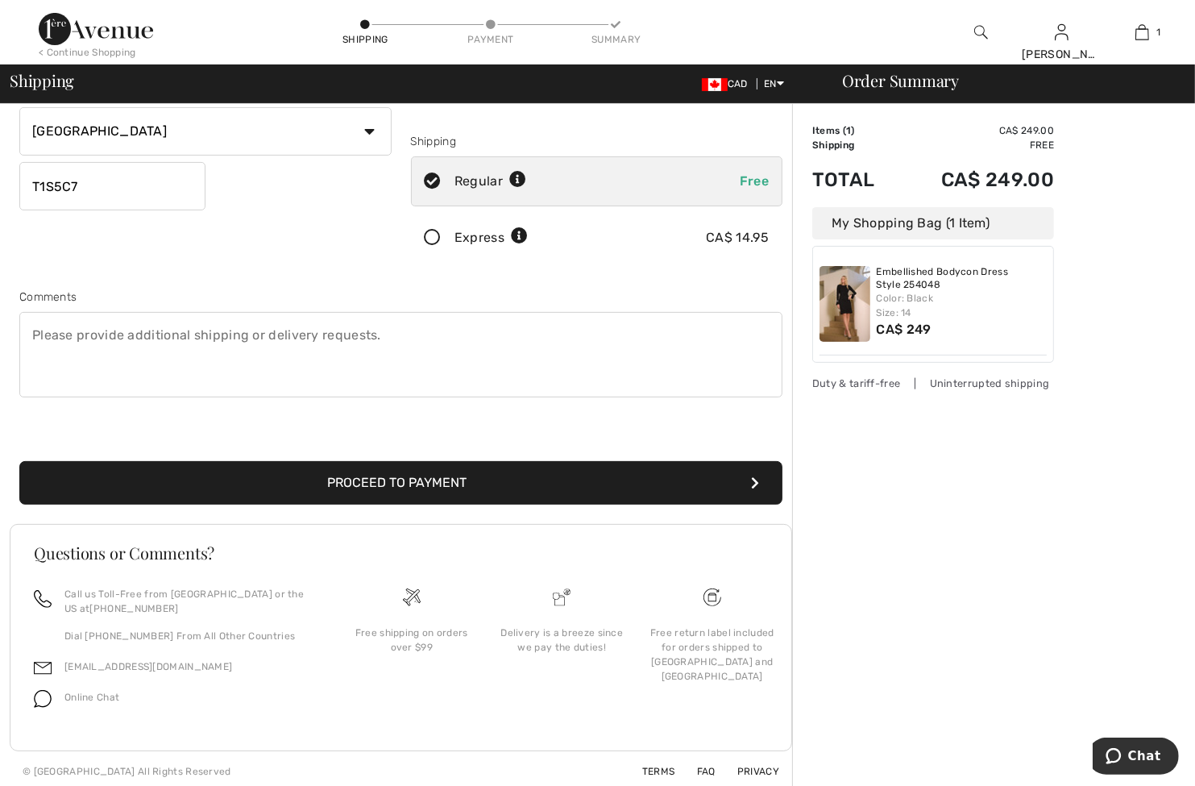
scroll to position [261, 0]
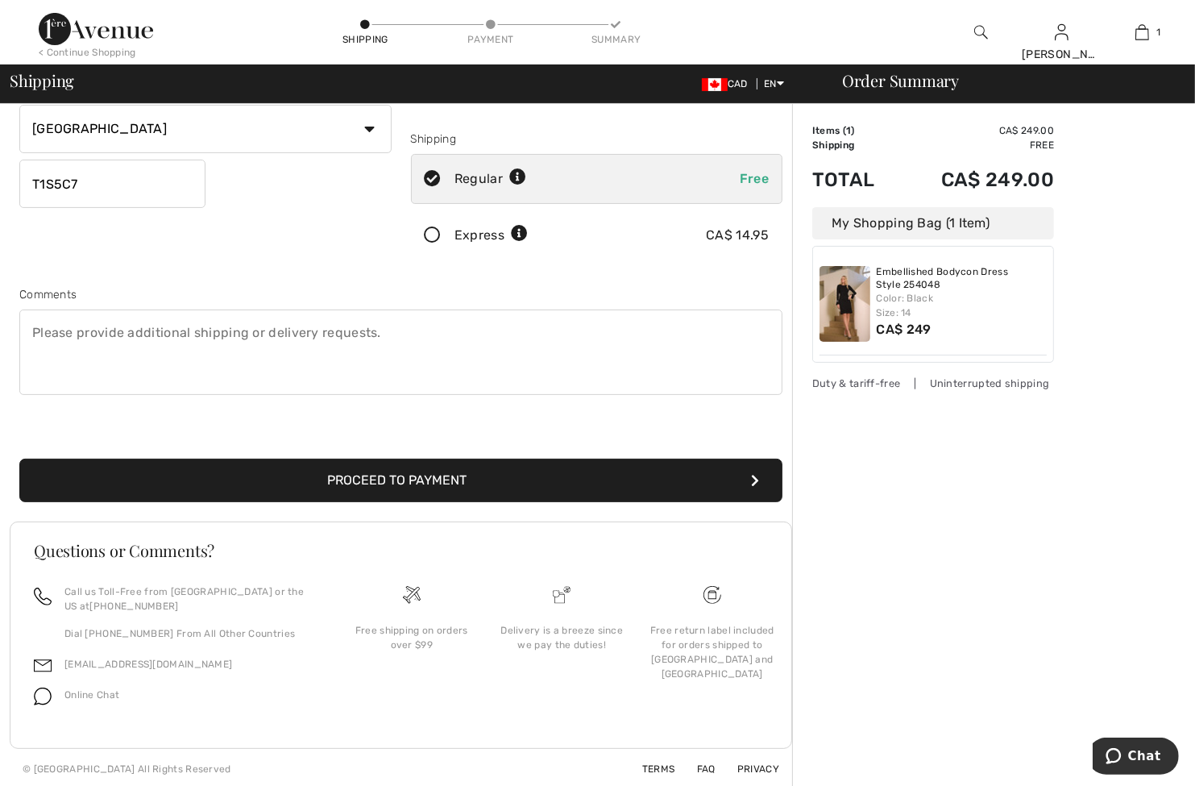
click at [397, 476] on button "Proceed to Payment" at bounding box center [400, 481] width 763 height 44
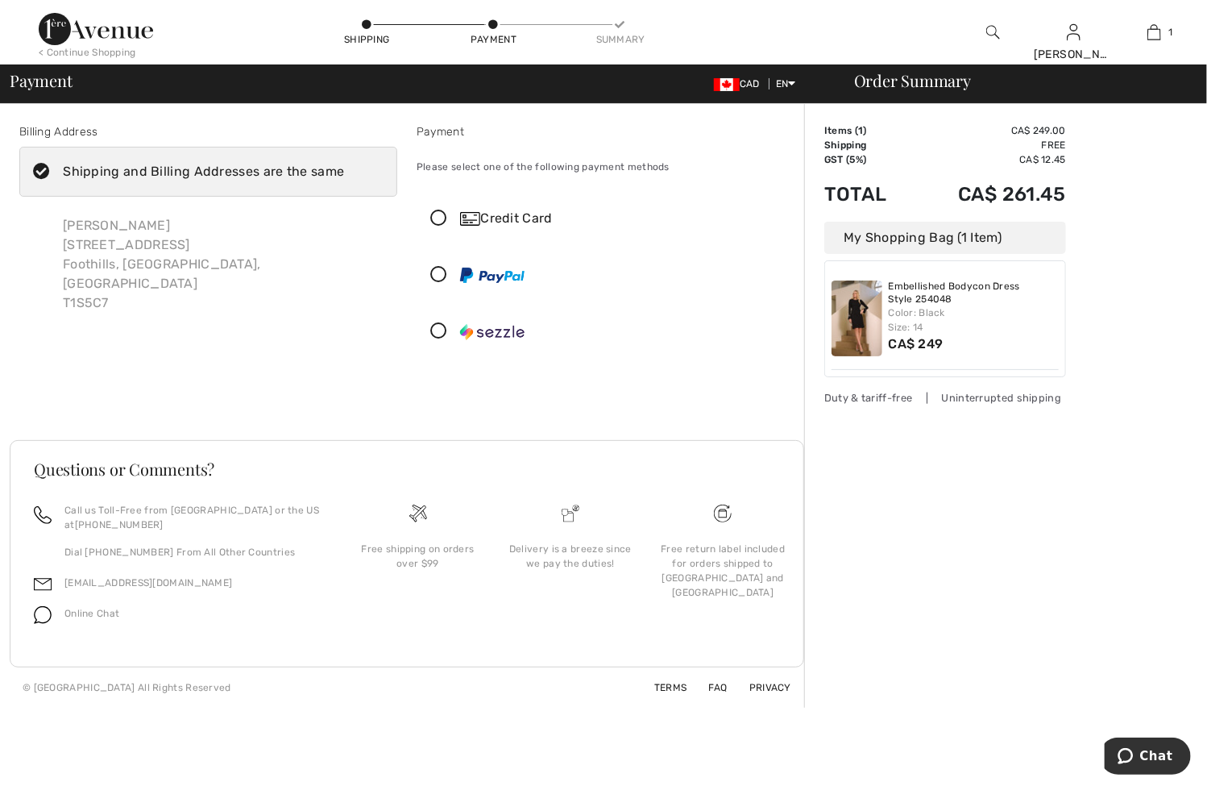
click at [445, 215] on icon at bounding box center [439, 218] width 43 height 17
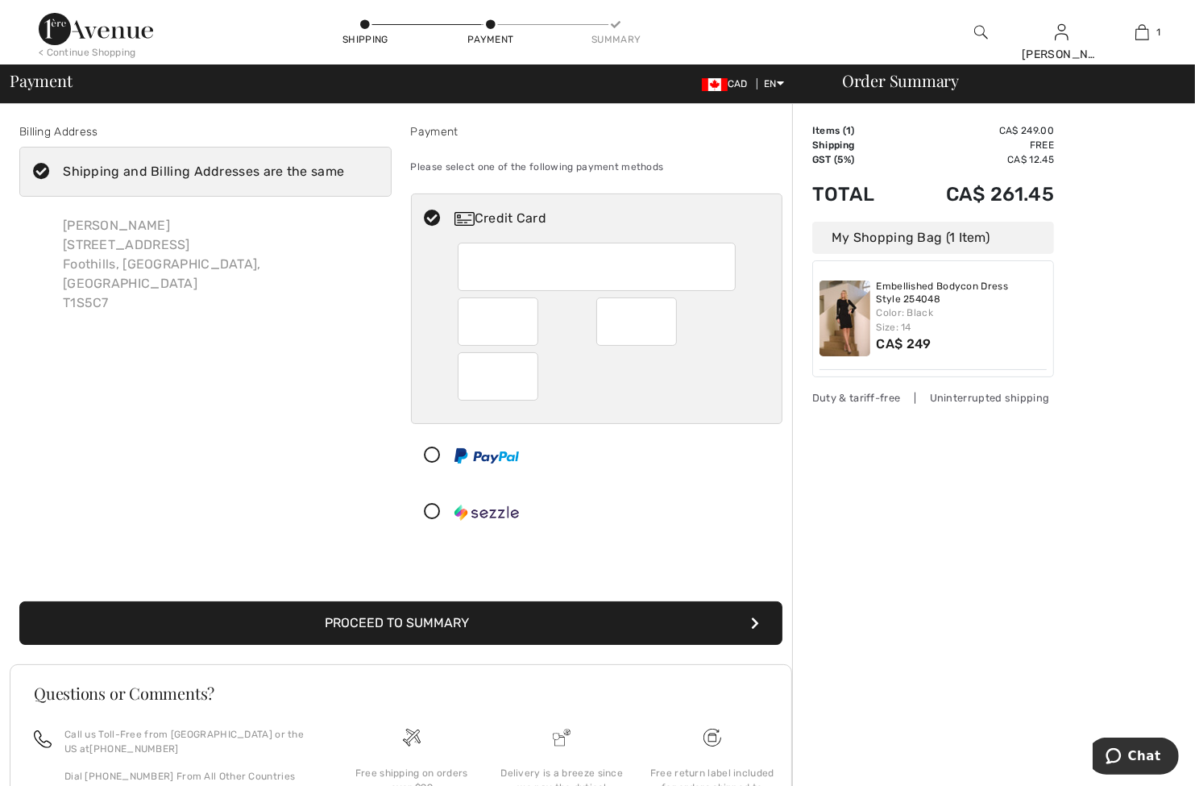
click at [616, 476] on div at bounding box center [591, 455] width 358 height 48
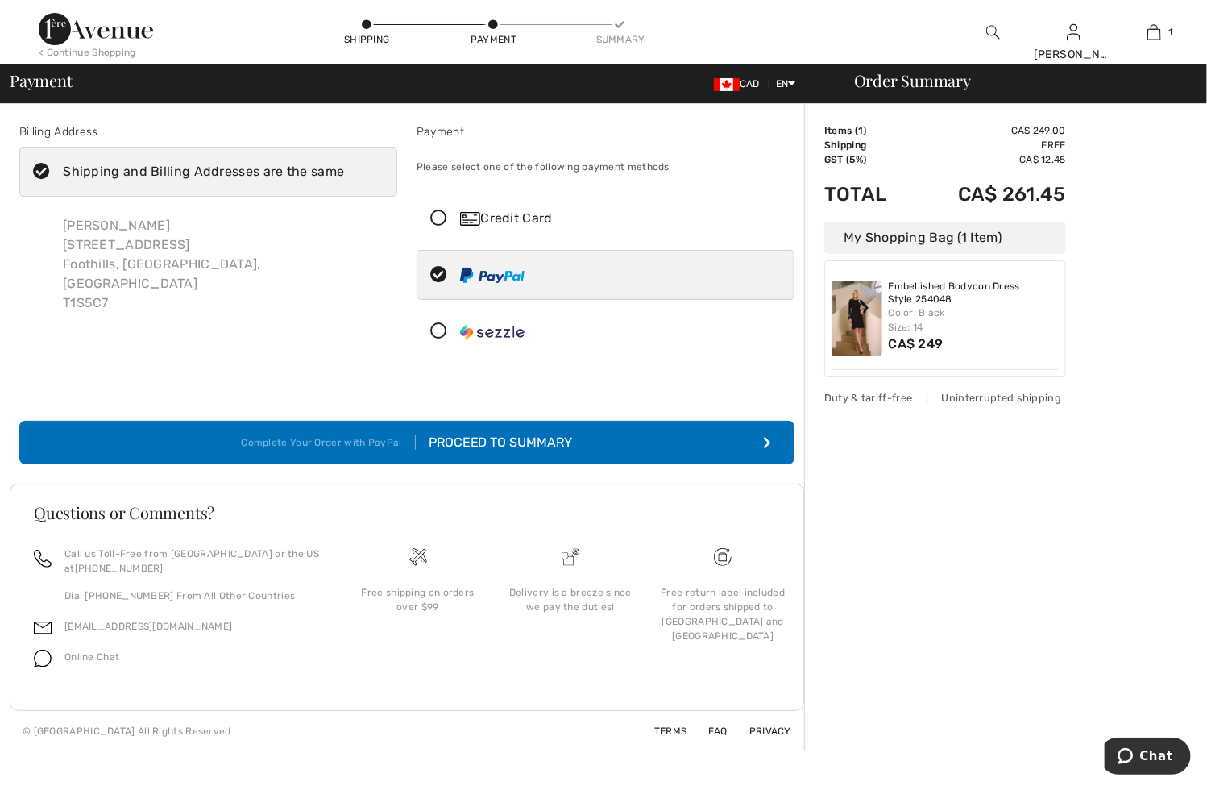
click at [474, 438] on div "Proceed to Summary" at bounding box center [494, 442] width 157 height 19
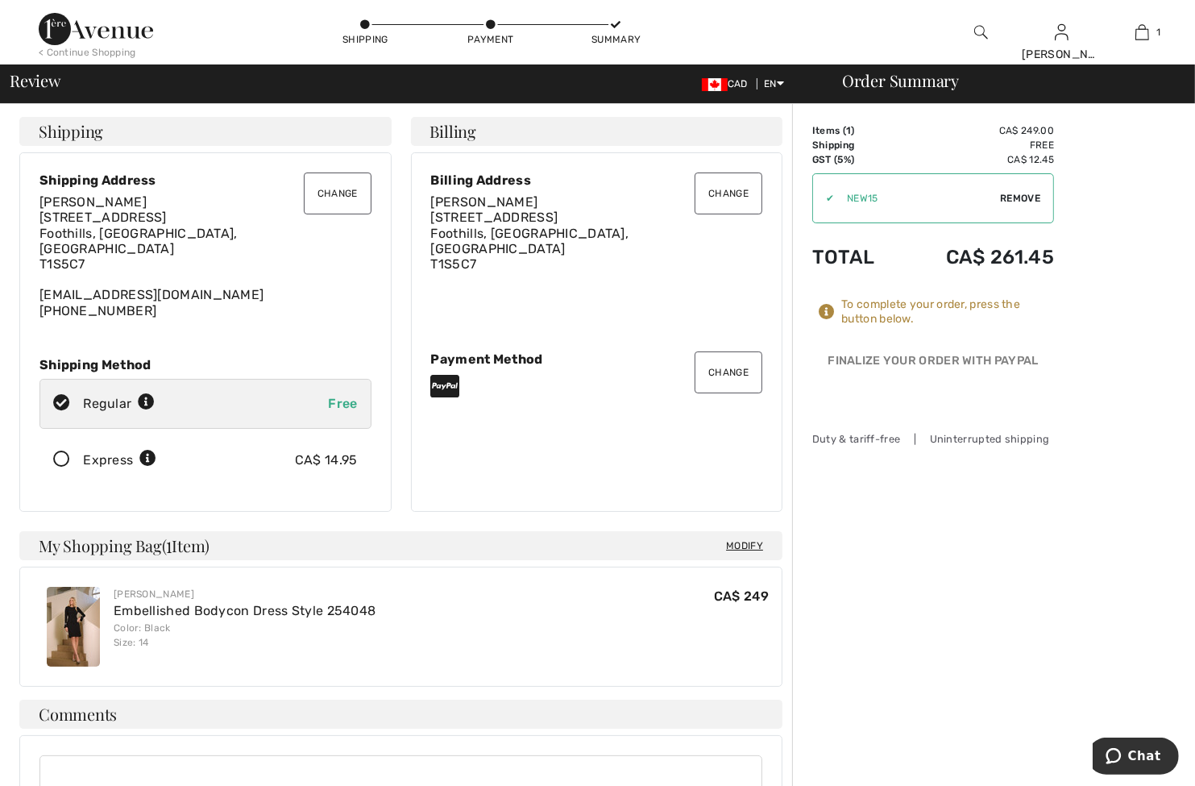
click at [530, 301] on div "Billing Address [PERSON_NAME] [STREET_ADDRESS]" at bounding box center [597, 252] width 332 height 160
click at [722, 366] on button "Change" at bounding box center [729, 372] width 68 height 42
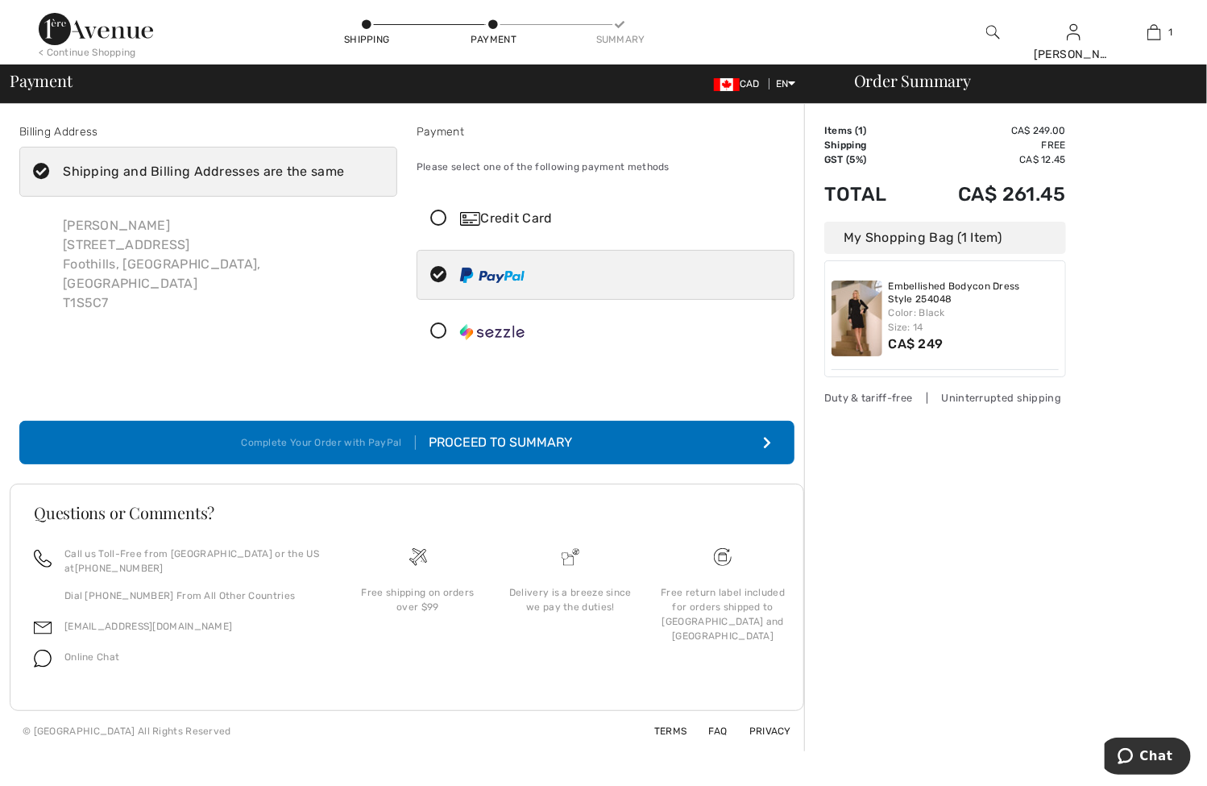
click at [425, 212] on icon at bounding box center [439, 218] width 43 height 17
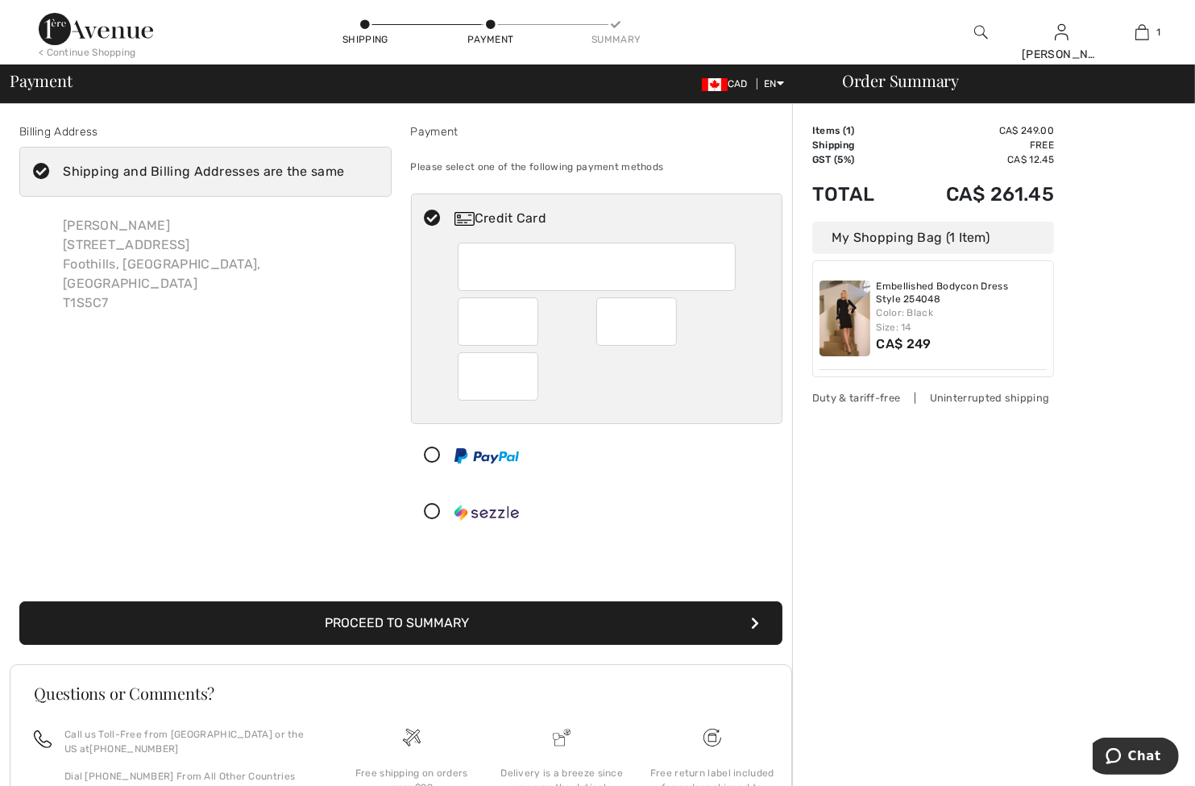
click at [600, 330] on div at bounding box center [636, 321] width 81 height 48
click at [559, 370] on div at bounding box center [597, 376] width 278 height 48
click at [463, 618] on button "Proceed to Summary" at bounding box center [400, 623] width 763 height 44
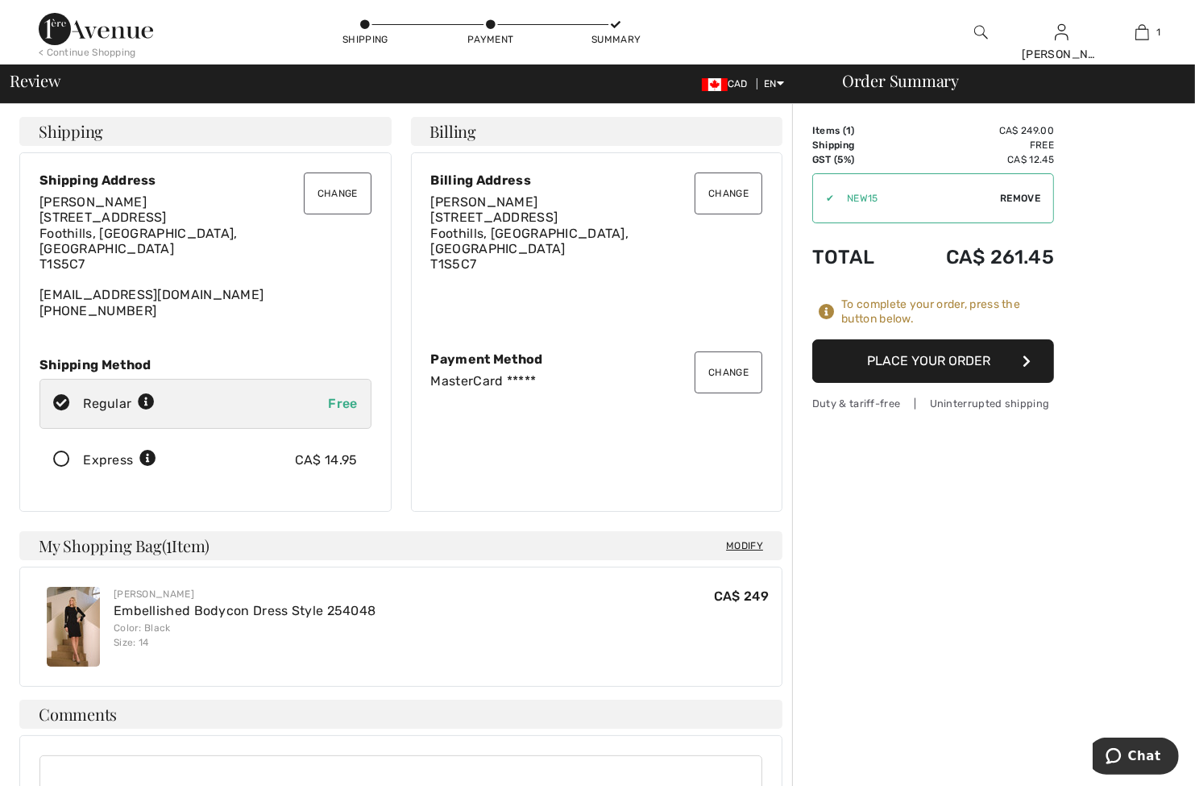
click at [845, 504] on div "Order Summary Details Items ( 1 ) CA$ 249.00 Promo code CA$ 0.00 Shipping Free …" at bounding box center [993, 633] width 403 height 1059
click at [1002, 497] on div "Order Summary Details Items ( 1 ) CA$ 249.00 Promo code CA$ 0.00 Shipping Free …" at bounding box center [993, 633] width 403 height 1059
click at [944, 359] on button "Place Your Order" at bounding box center [933, 361] width 242 height 44
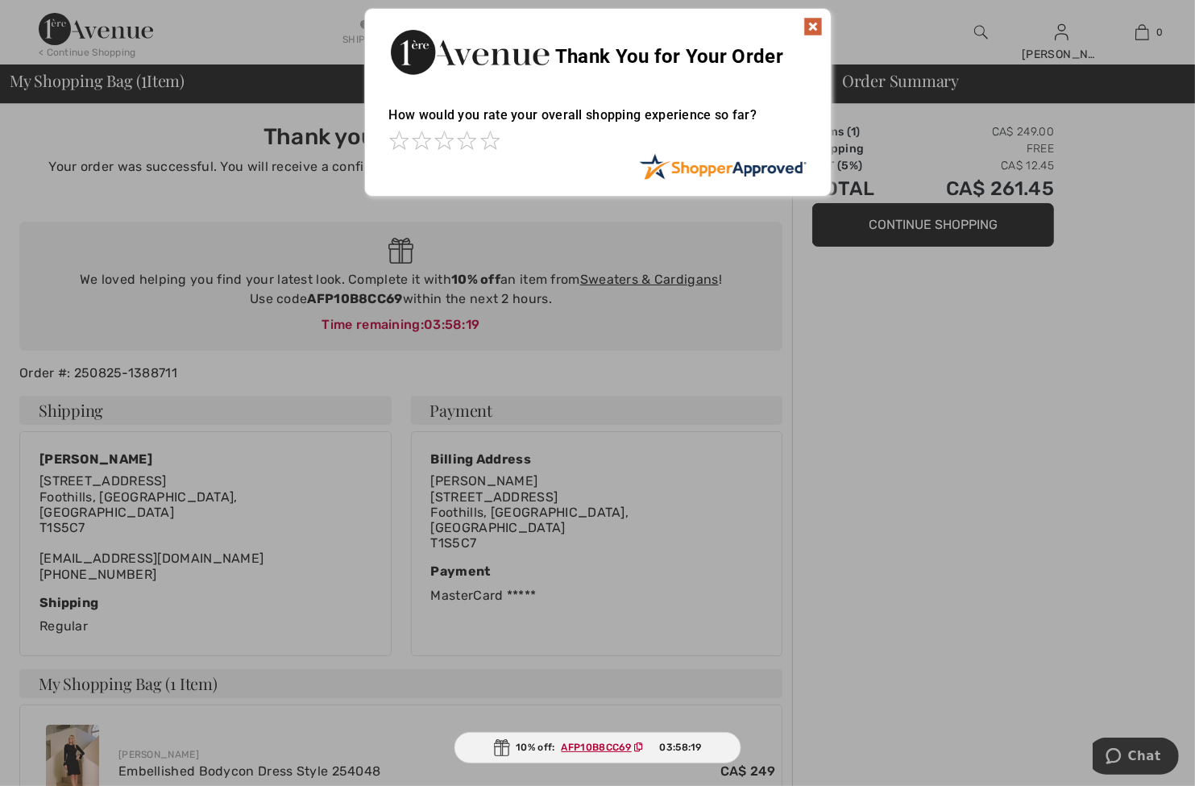
click at [815, 24] on img at bounding box center [813, 26] width 19 height 19
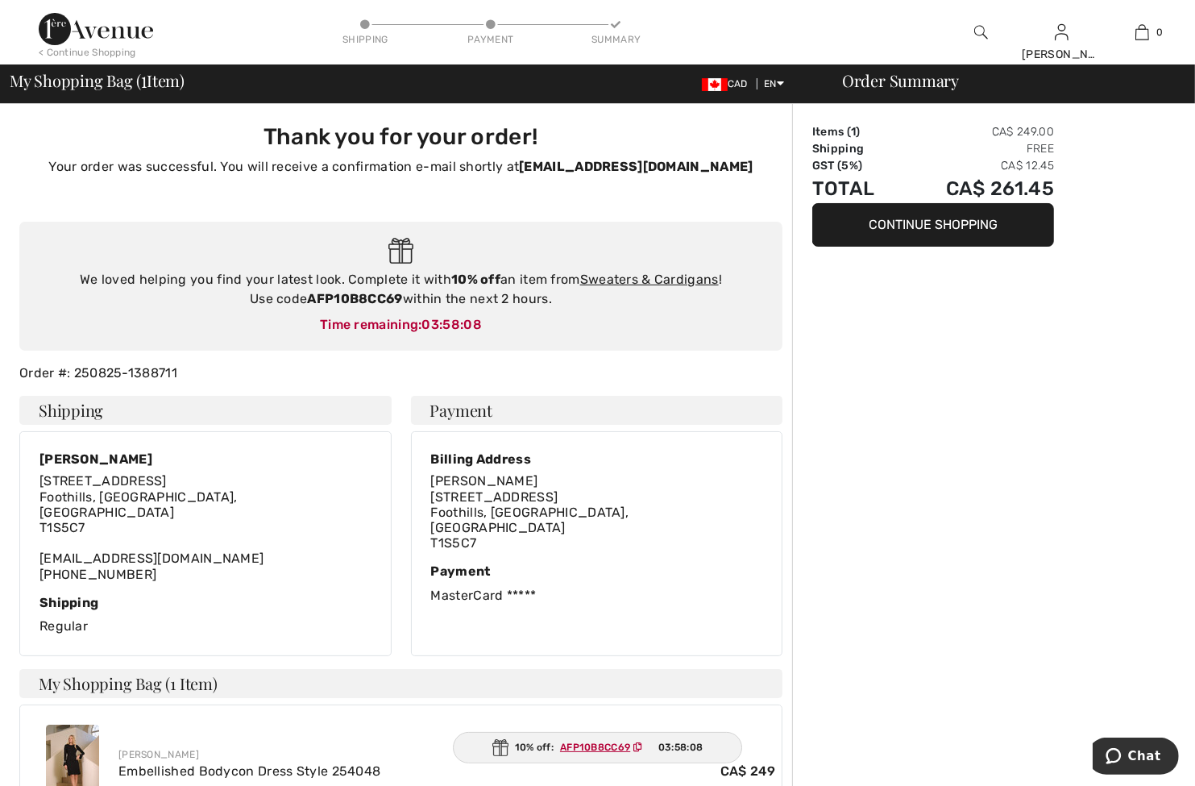
click at [1014, 434] on div "Order Summary Items ( 1 ) CA$ 249.00 Shipping Free GST (5%) CA$ 12.45 Total CA$…" at bounding box center [993, 604] width 403 height 1001
